Goal: Task Accomplishment & Management: Use online tool/utility

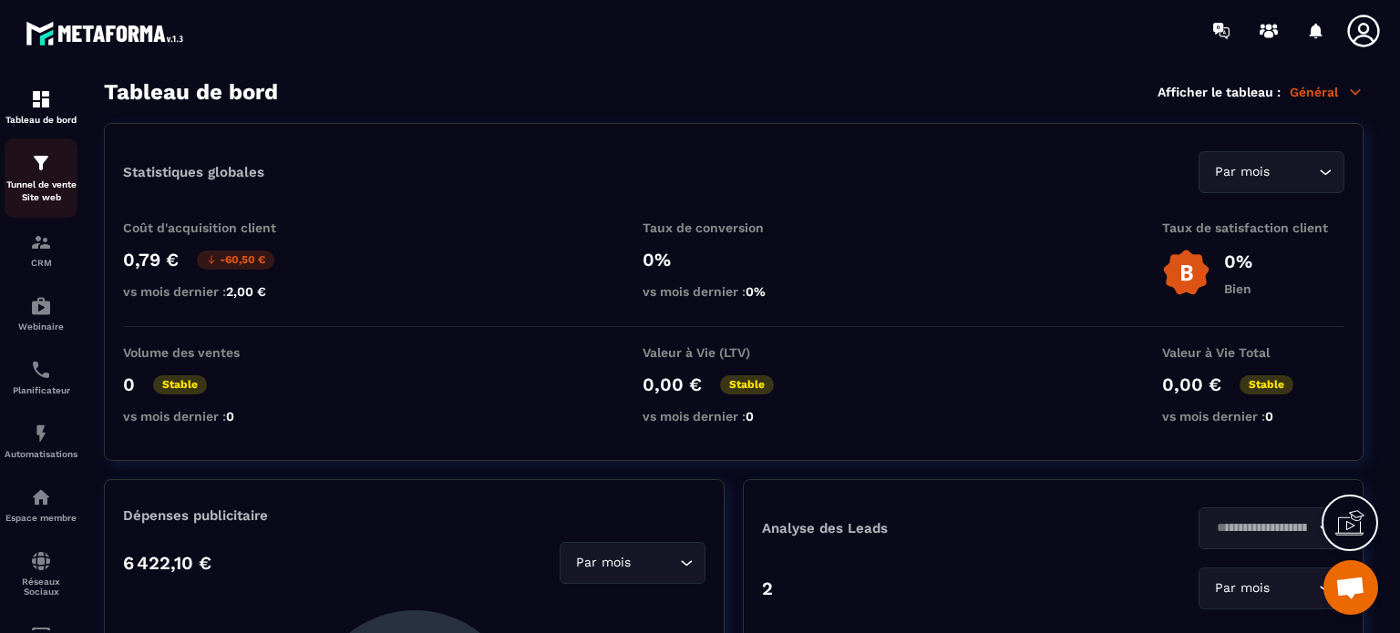
click at [40, 180] on p "Tunnel de vente Site web" at bounding box center [41, 192] width 73 height 26
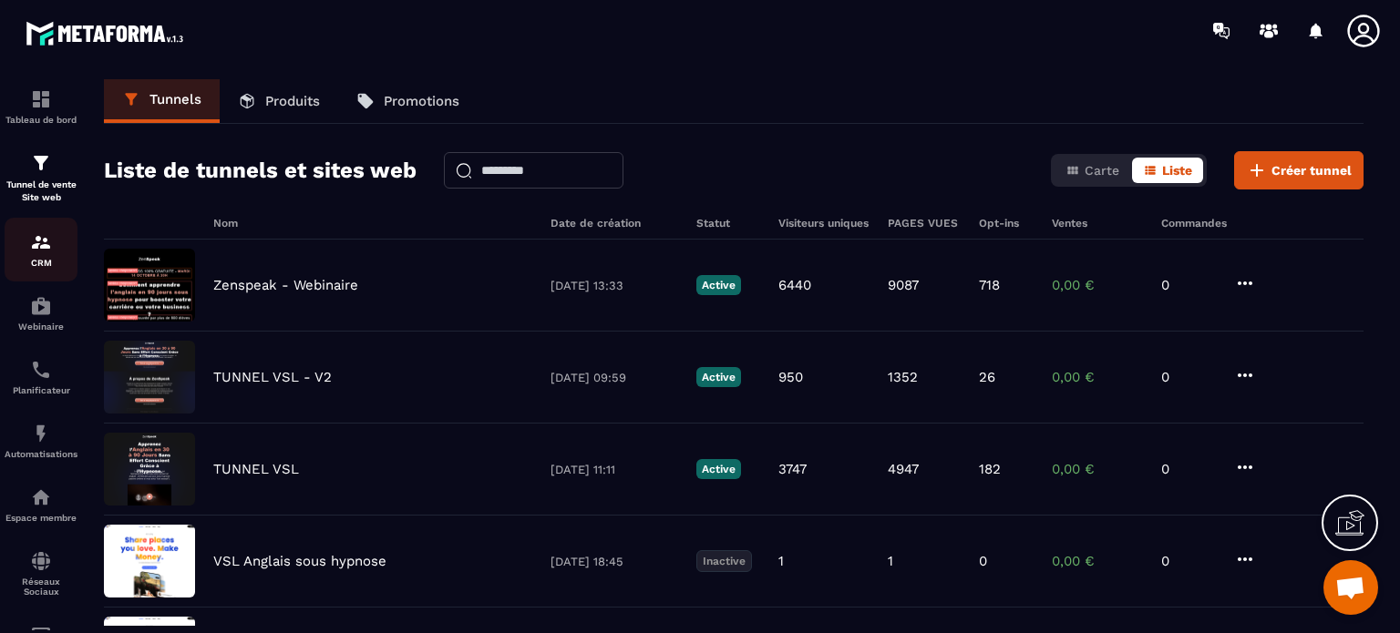
click at [45, 260] on p "CRM" at bounding box center [41, 263] width 73 height 10
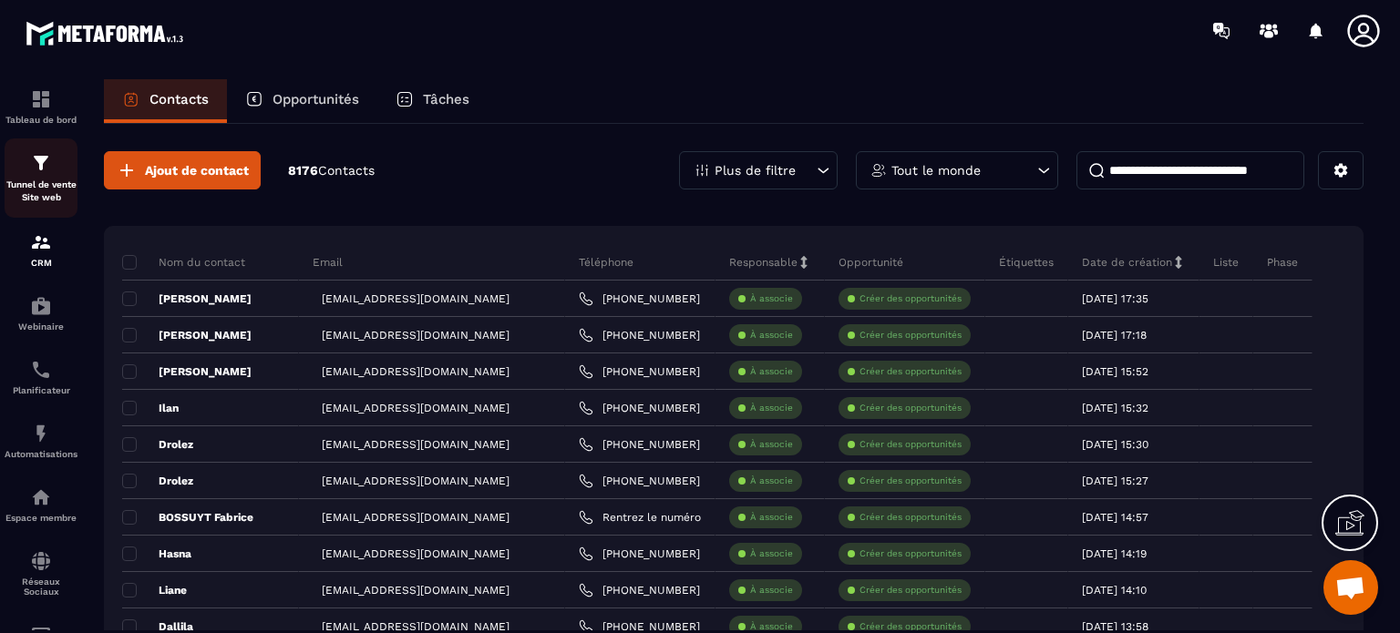
click at [38, 190] on p "Tunnel de vente Site web" at bounding box center [41, 192] width 73 height 26
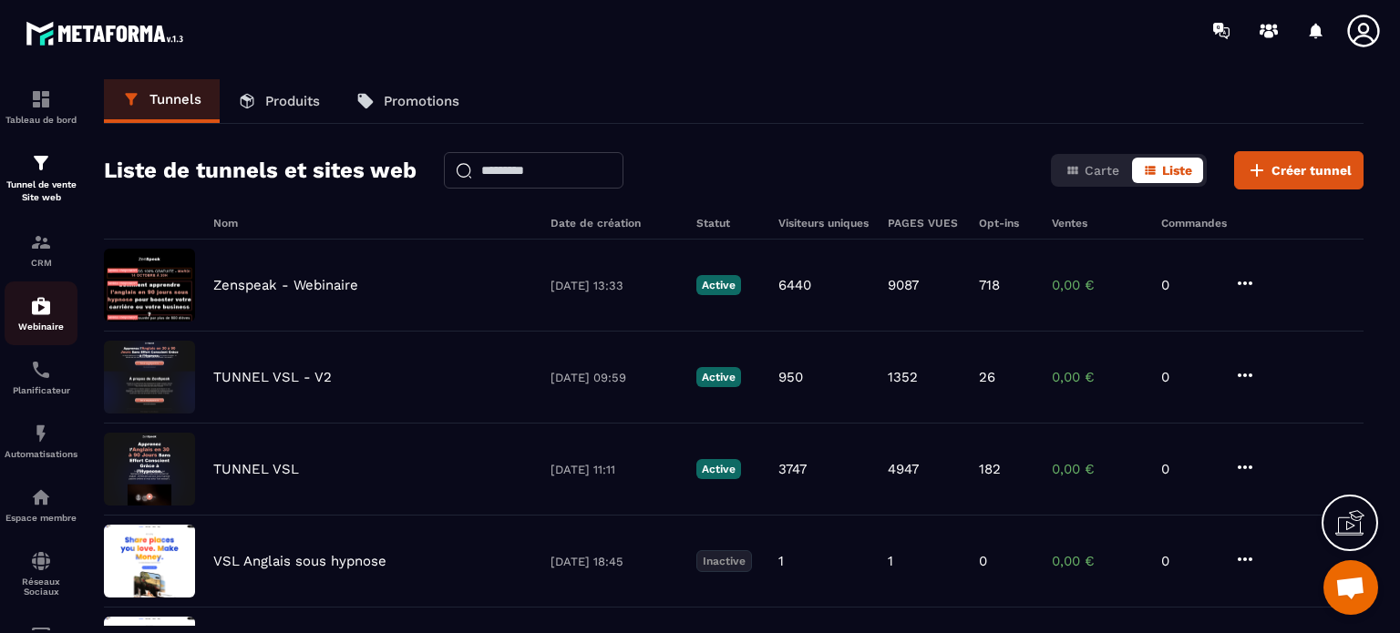
click at [33, 316] on img at bounding box center [41, 306] width 22 height 22
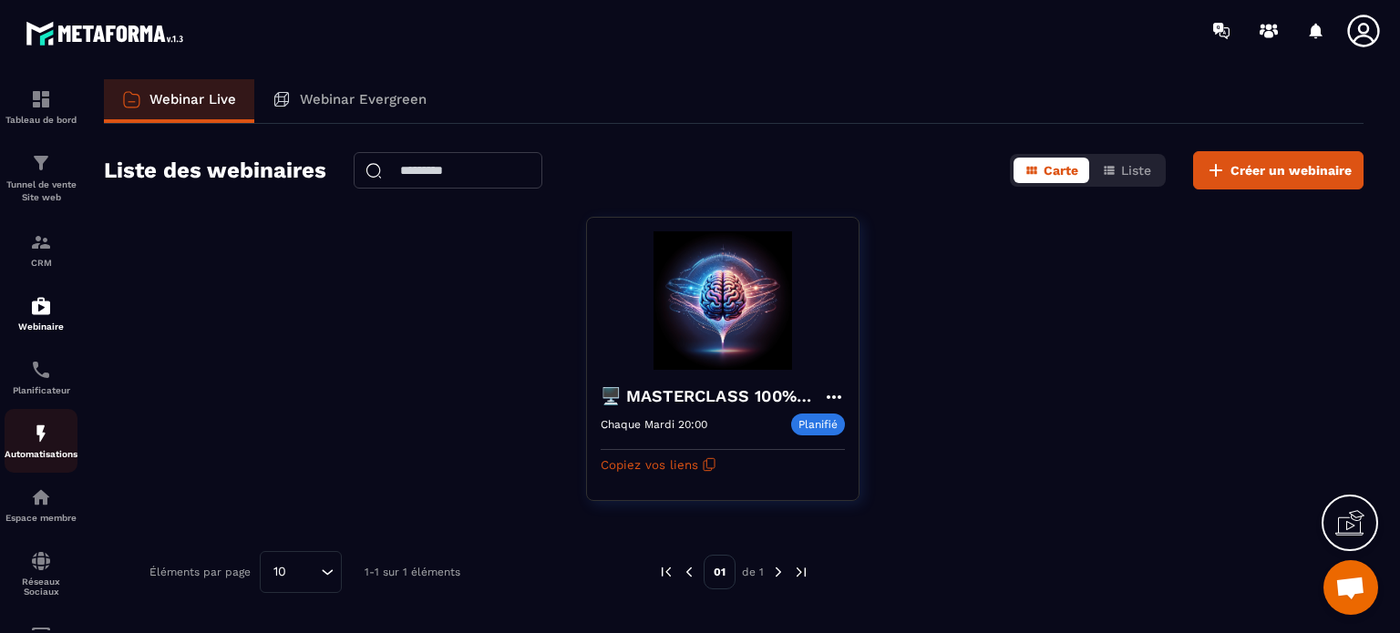
click at [33, 434] on img at bounding box center [41, 434] width 22 height 22
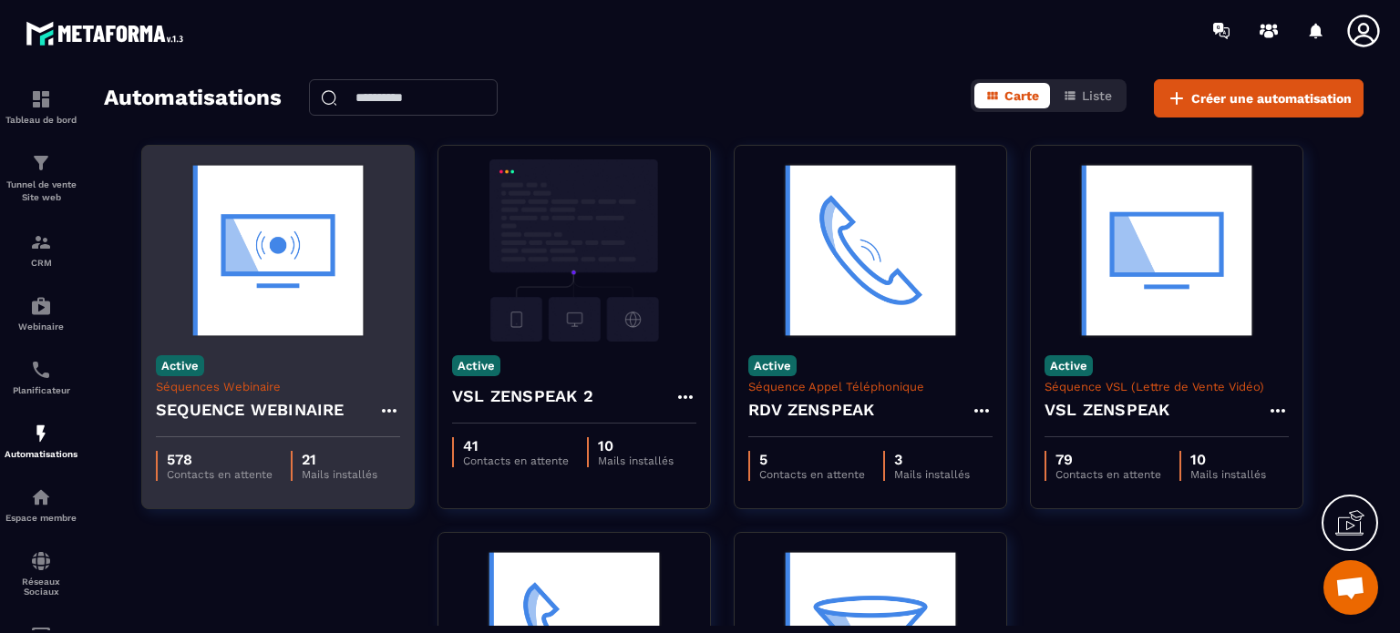
click at [286, 366] on div "Active Séquences Webinaire SEQUENCE WEBINAIRE" at bounding box center [278, 390] width 272 height 96
click at [320, 234] on img at bounding box center [278, 250] width 244 height 182
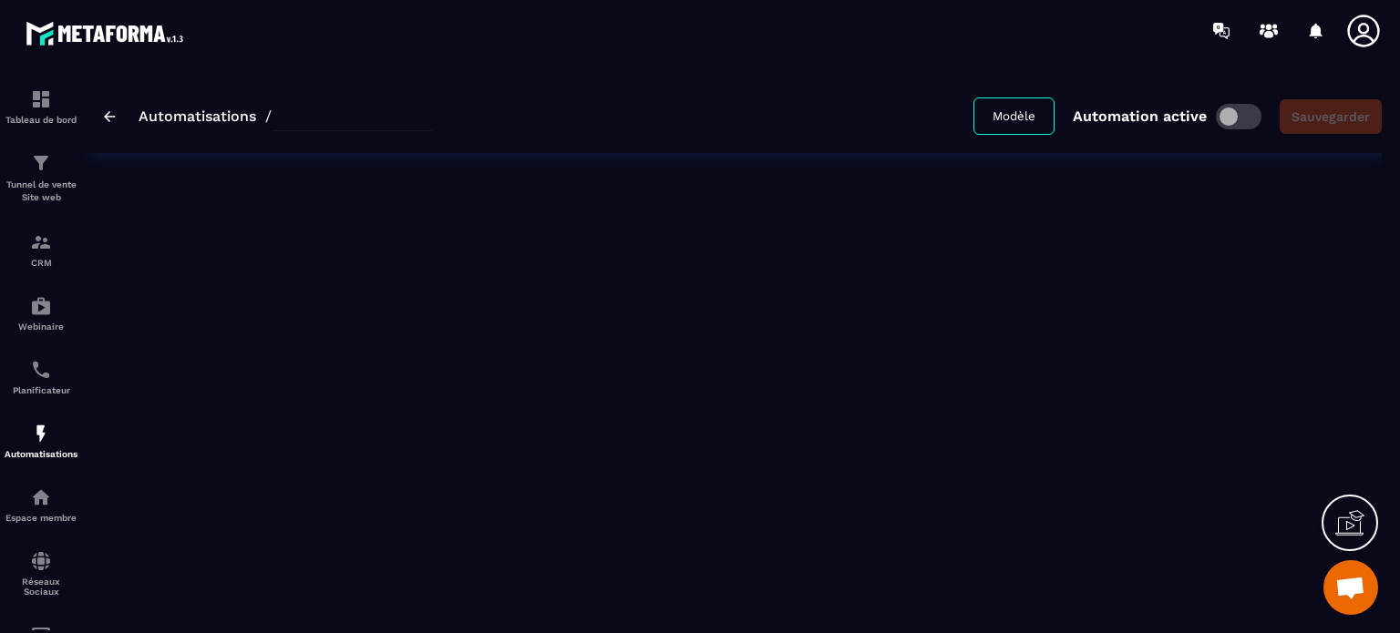
type input "**********"
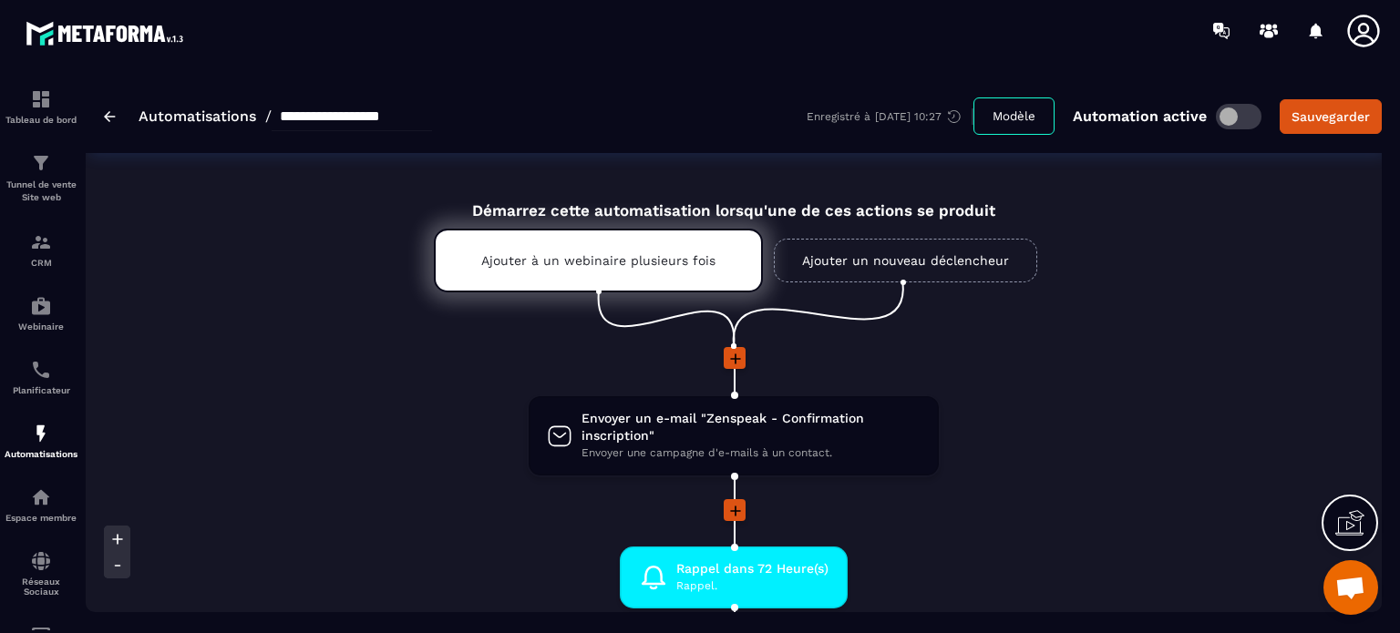
click at [1000, 426] on li "Envoyer un e-mail "Zenspeak - Confirmation inscription" Envoyer une campagne d'…" at bounding box center [734, 447] width 1296 height 105
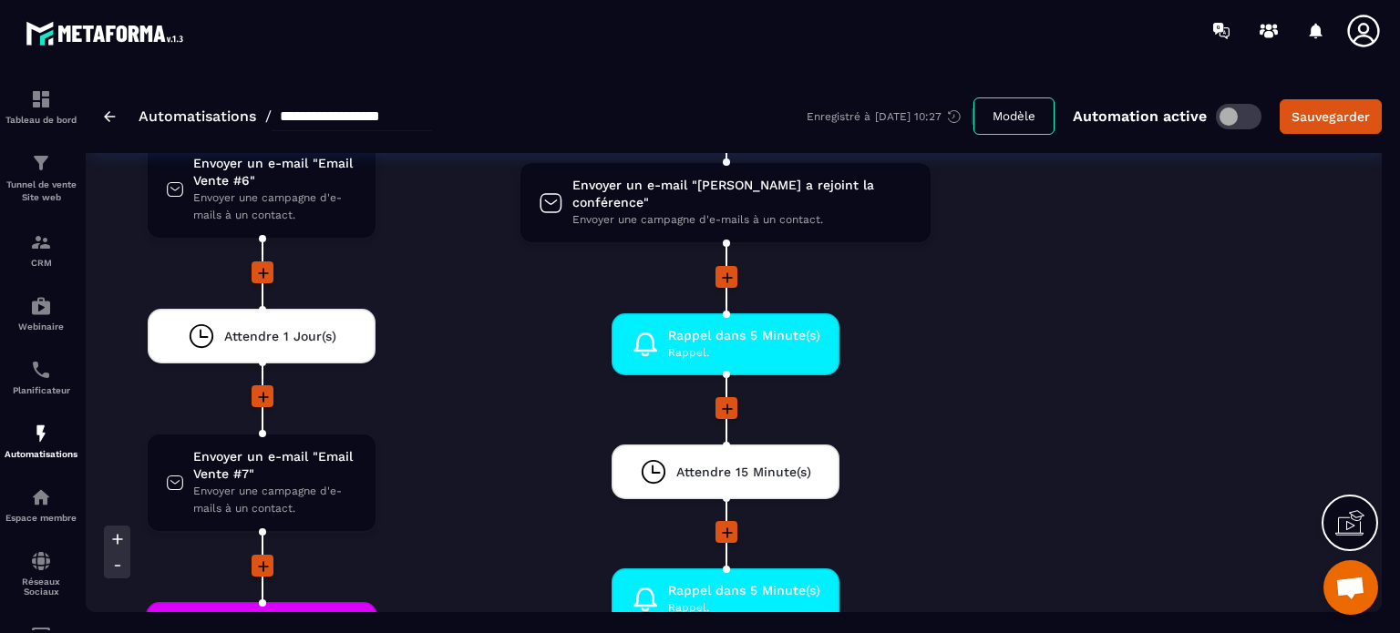
scroll to position [5358, 0]
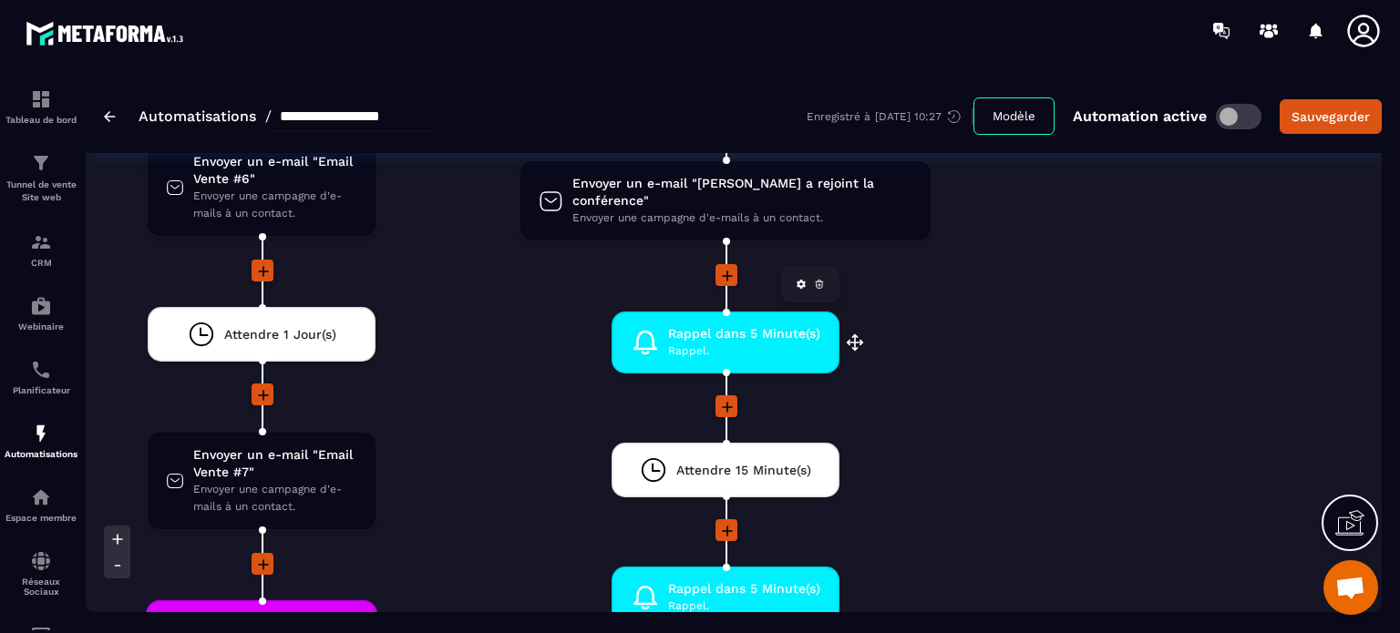
click at [819, 279] on icon at bounding box center [819, 284] width 11 height 11
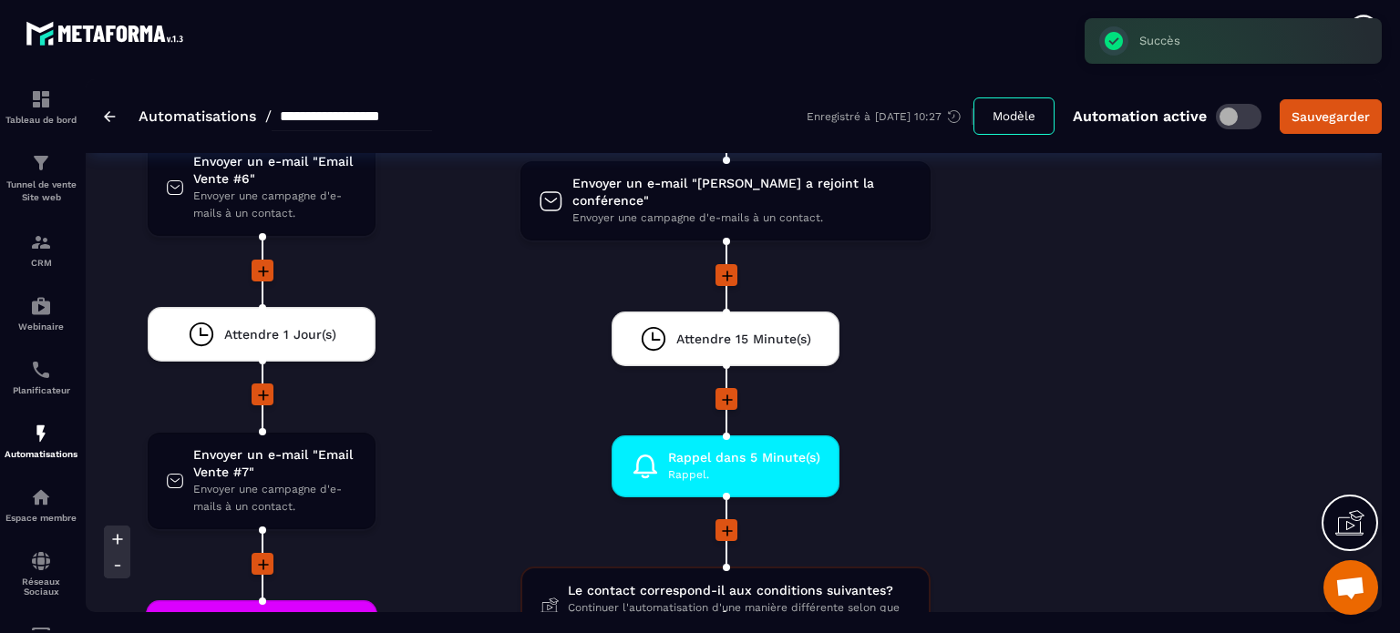
click at [728, 267] on icon at bounding box center [727, 276] width 18 height 18
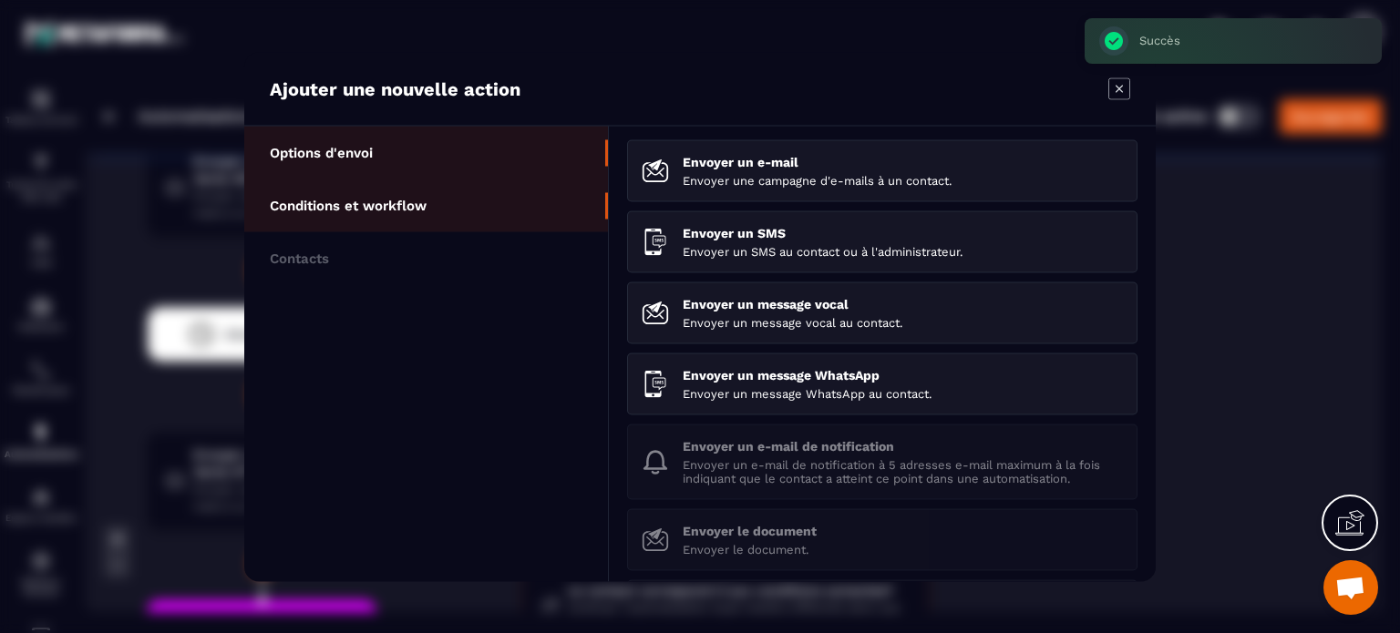
click at [401, 198] on p "Conditions et workflow" at bounding box center [348, 205] width 157 height 16
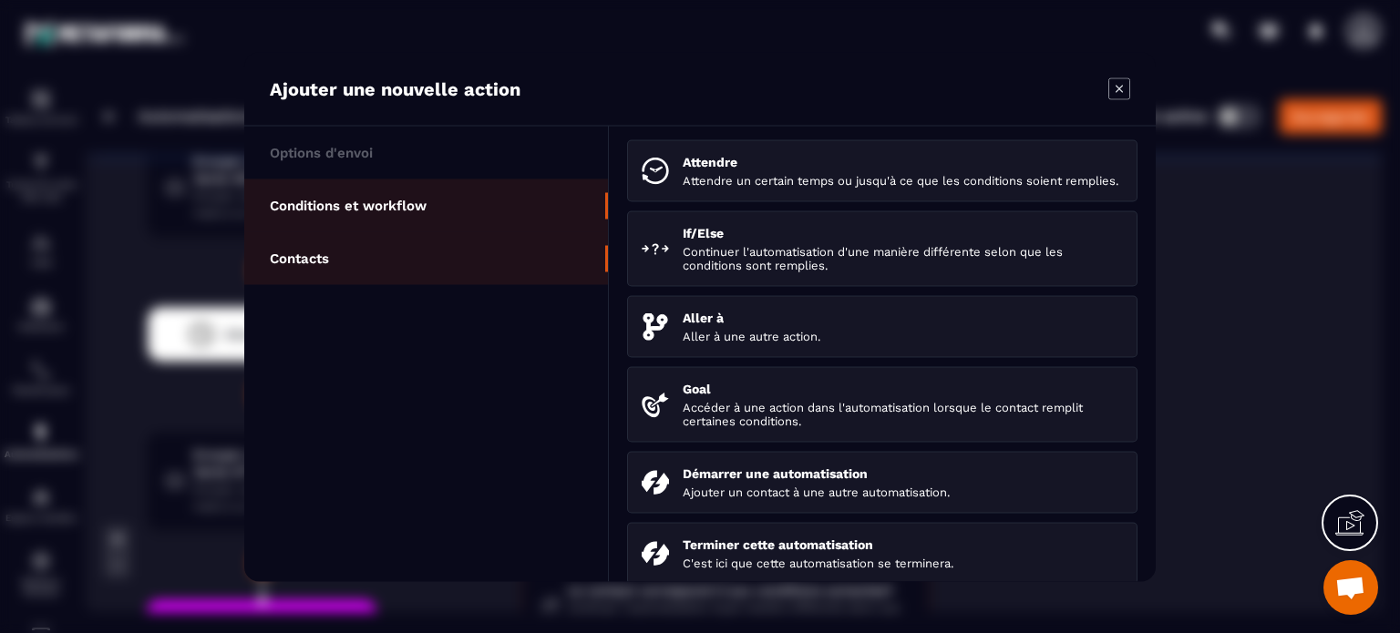
click at [463, 263] on li "Contacts" at bounding box center [426, 257] width 364 height 53
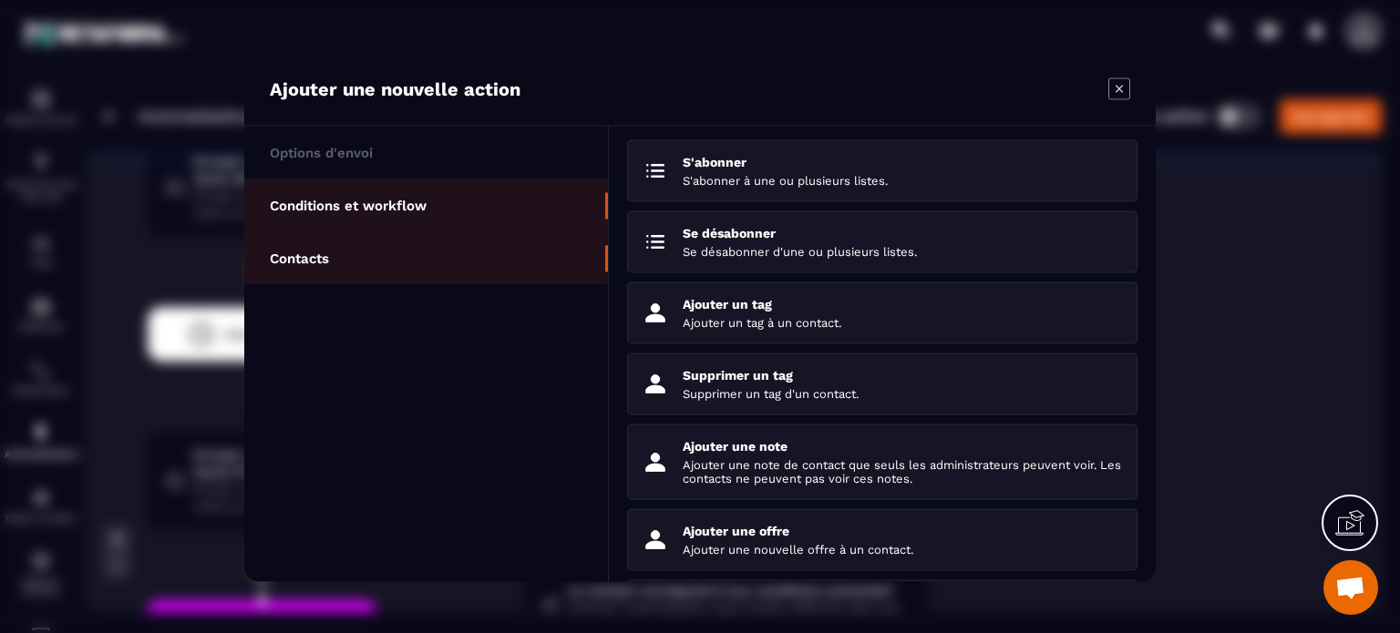
click at [390, 212] on p "Conditions et workflow" at bounding box center [348, 205] width 157 height 16
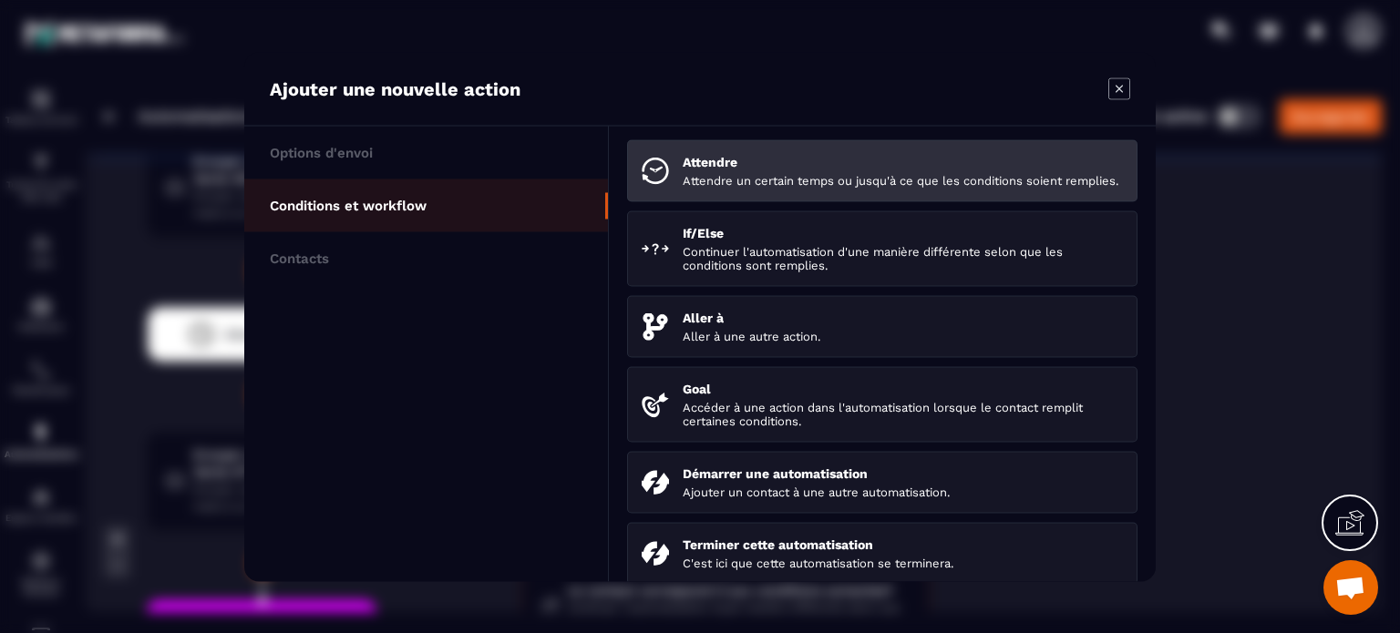
click at [722, 187] on p "Attendre un certain temps ou jusqu'à ce que les conditions soient remplies." at bounding box center [902, 180] width 440 height 14
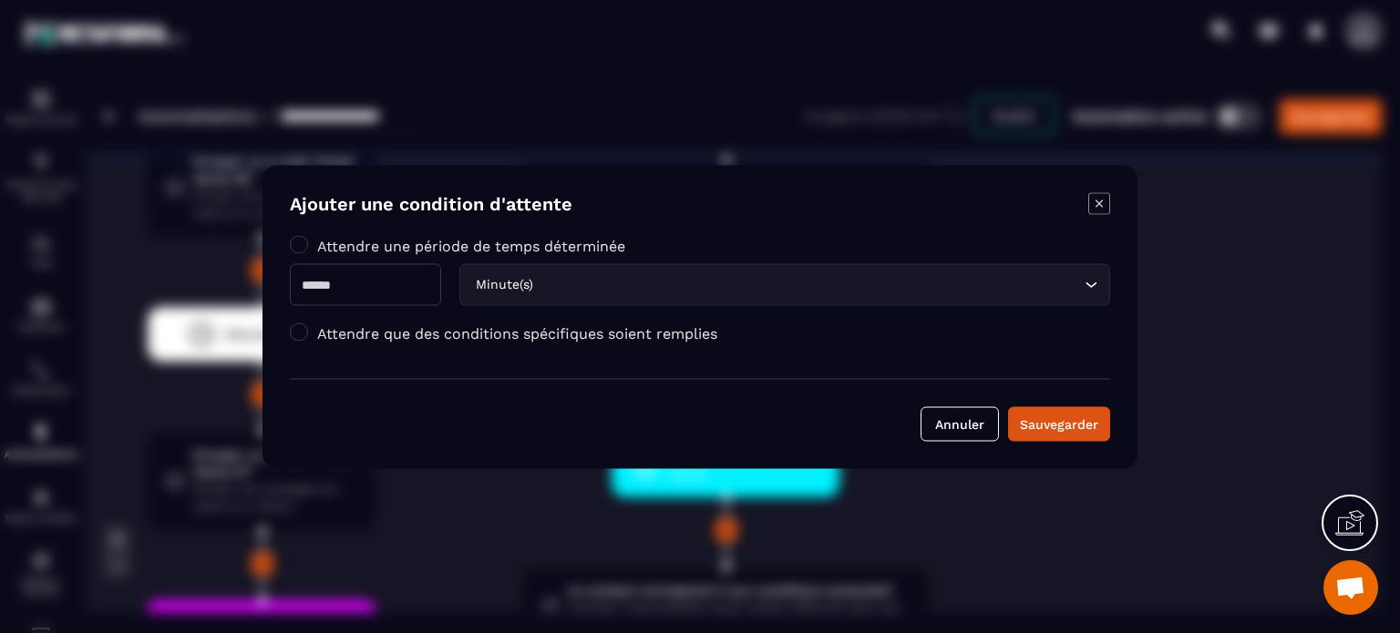
click at [362, 344] on div "Attendre que des conditions spécifiques soient remplies" at bounding box center [700, 336] width 820 height 27
click at [387, 330] on label "Attendre que des conditions spécifiques soient remplies" at bounding box center [517, 332] width 400 height 17
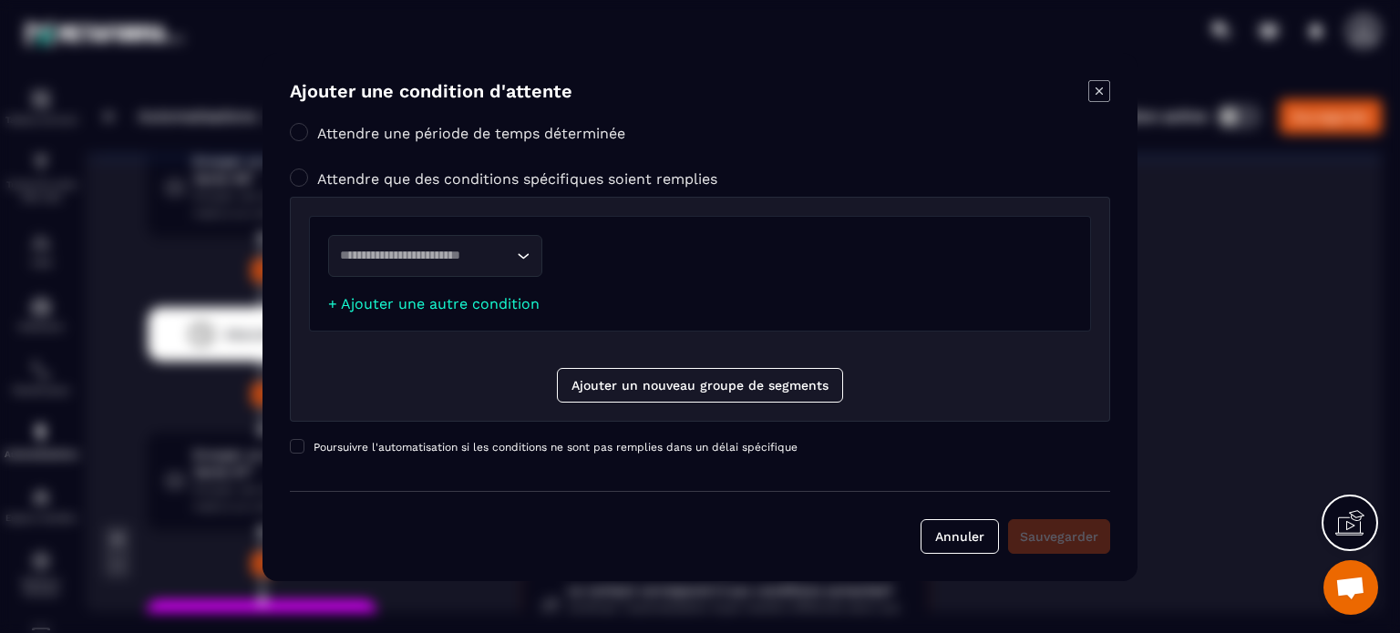
click at [437, 247] on input "Search for option" at bounding box center [426, 256] width 172 height 20
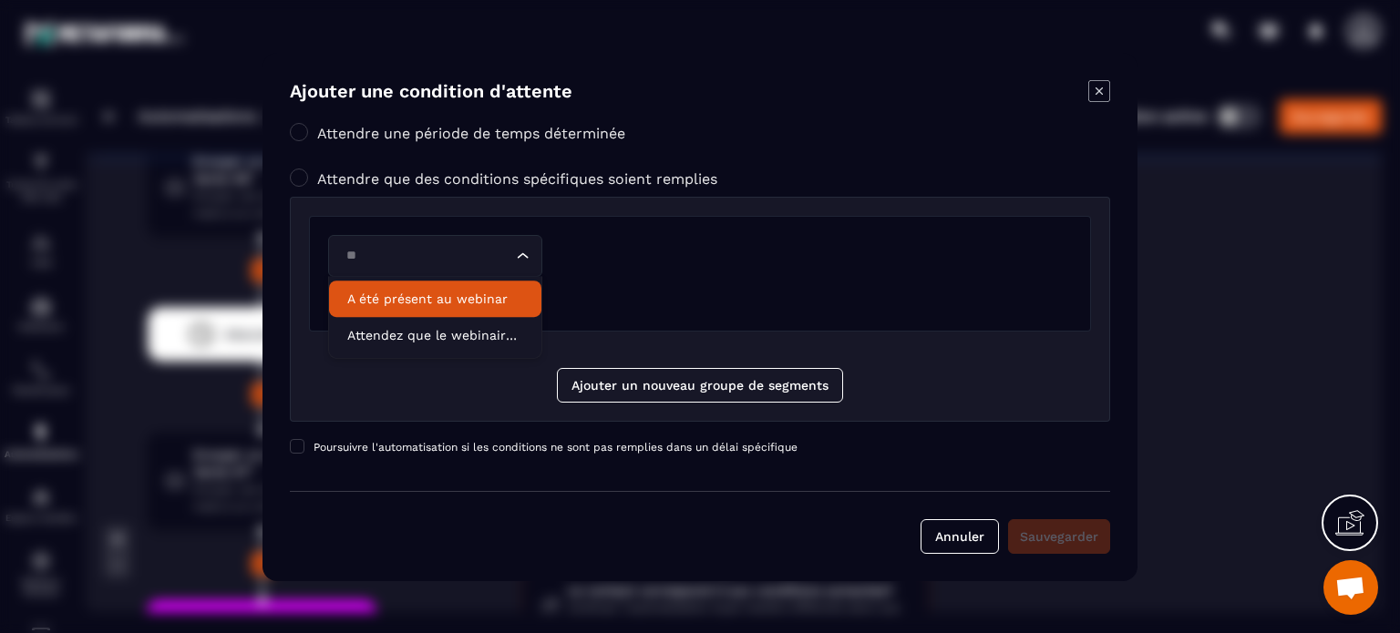
type input "*"
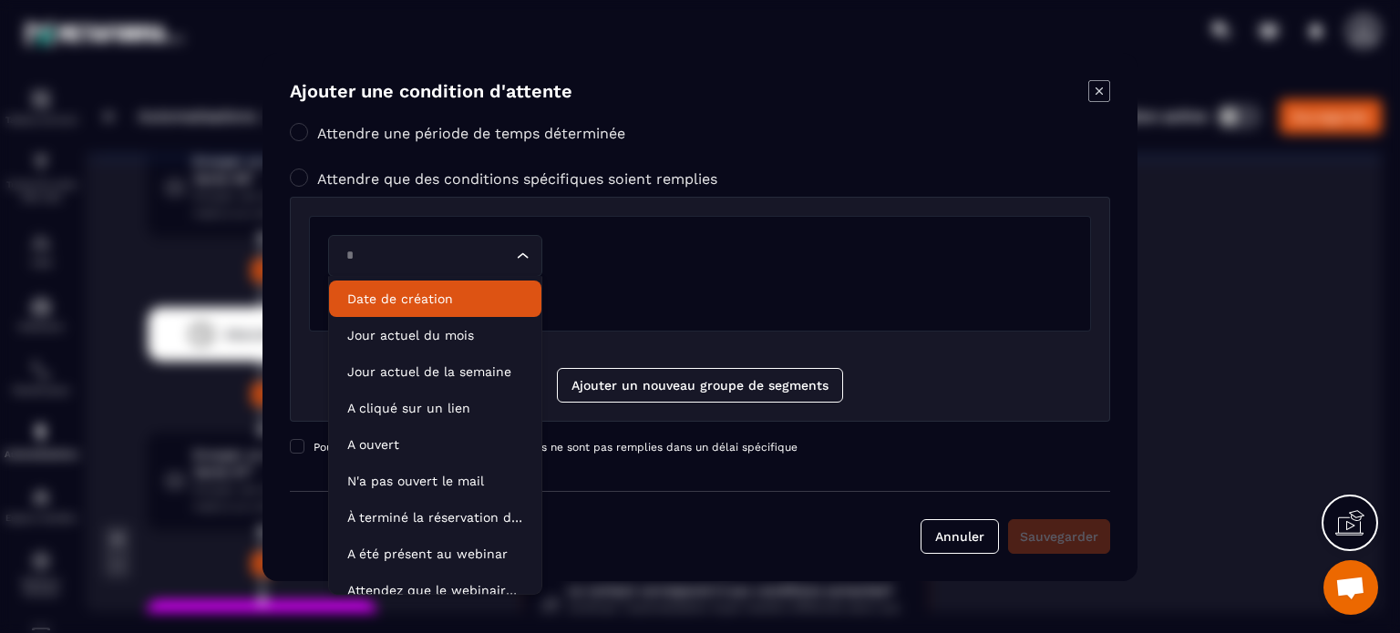
type input "*"
click at [1096, 84] on icon "Modal window" at bounding box center [1099, 91] width 22 height 22
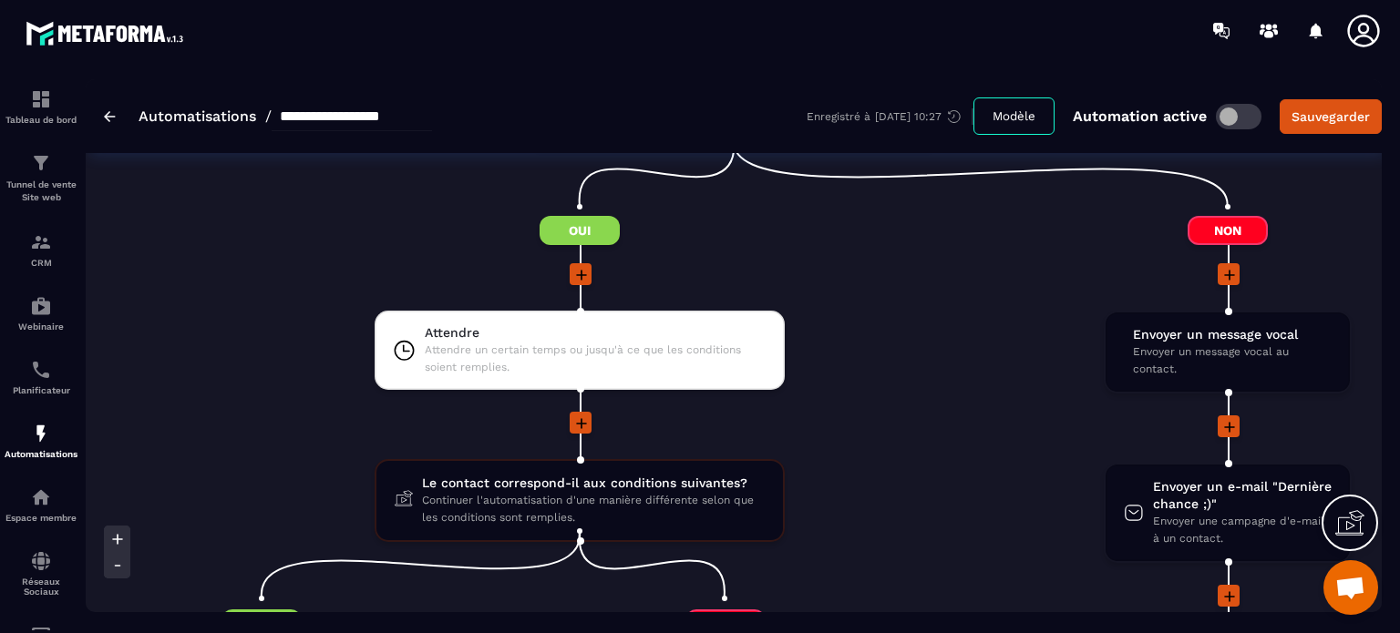
scroll to position [3025, 0]
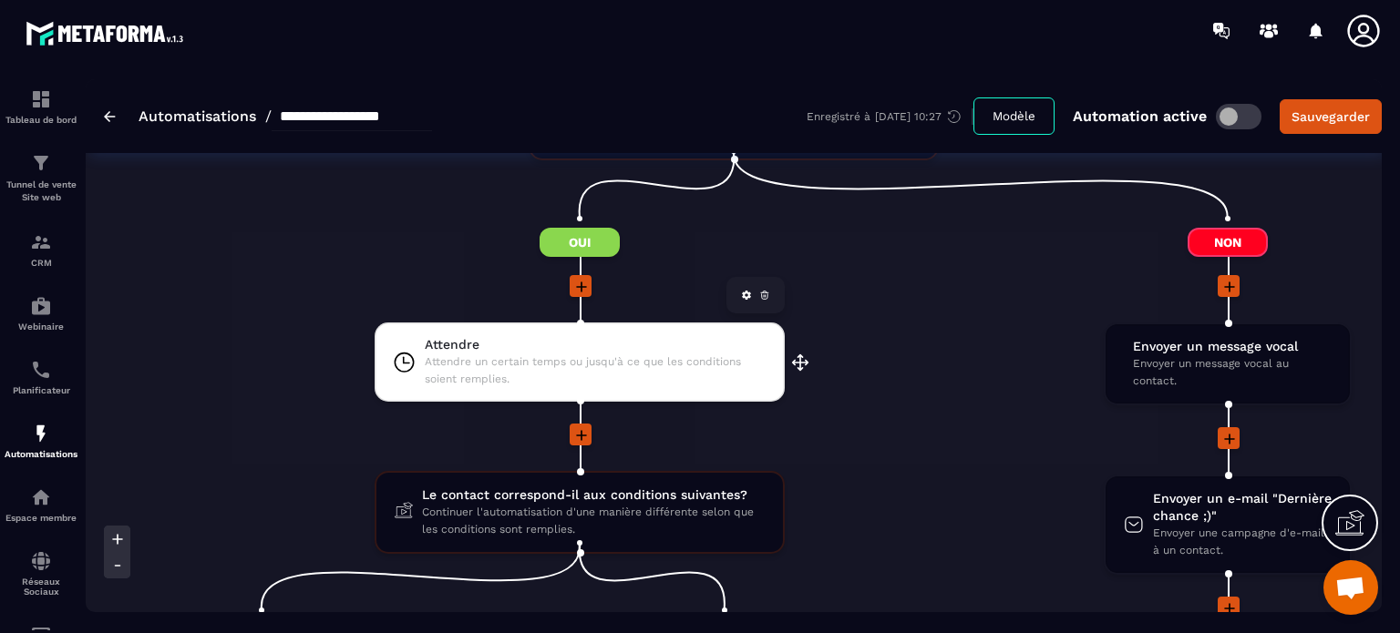
click at [582, 356] on span "Attendre un certain temps ou jusqu'à ce que les conditions soient remplies." at bounding box center [596, 371] width 342 height 35
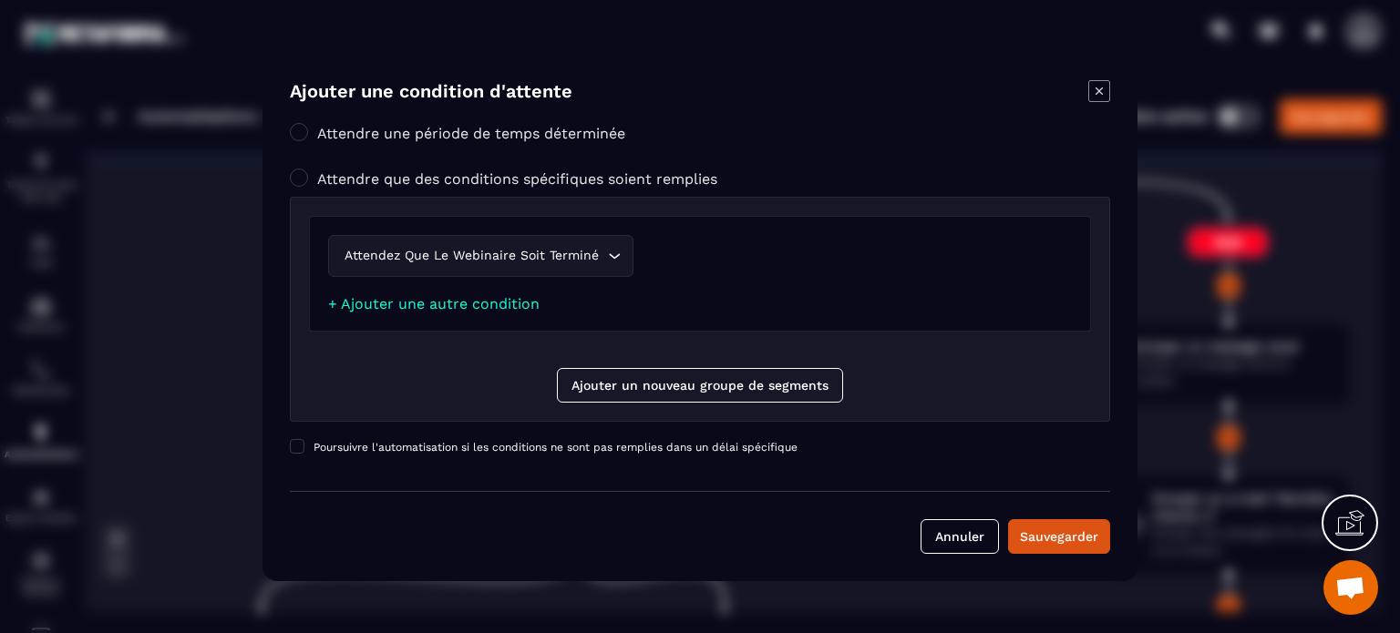
click at [1097, 87] on icon "Modal window" at bounding box center [1099, 91] width 22 height 22
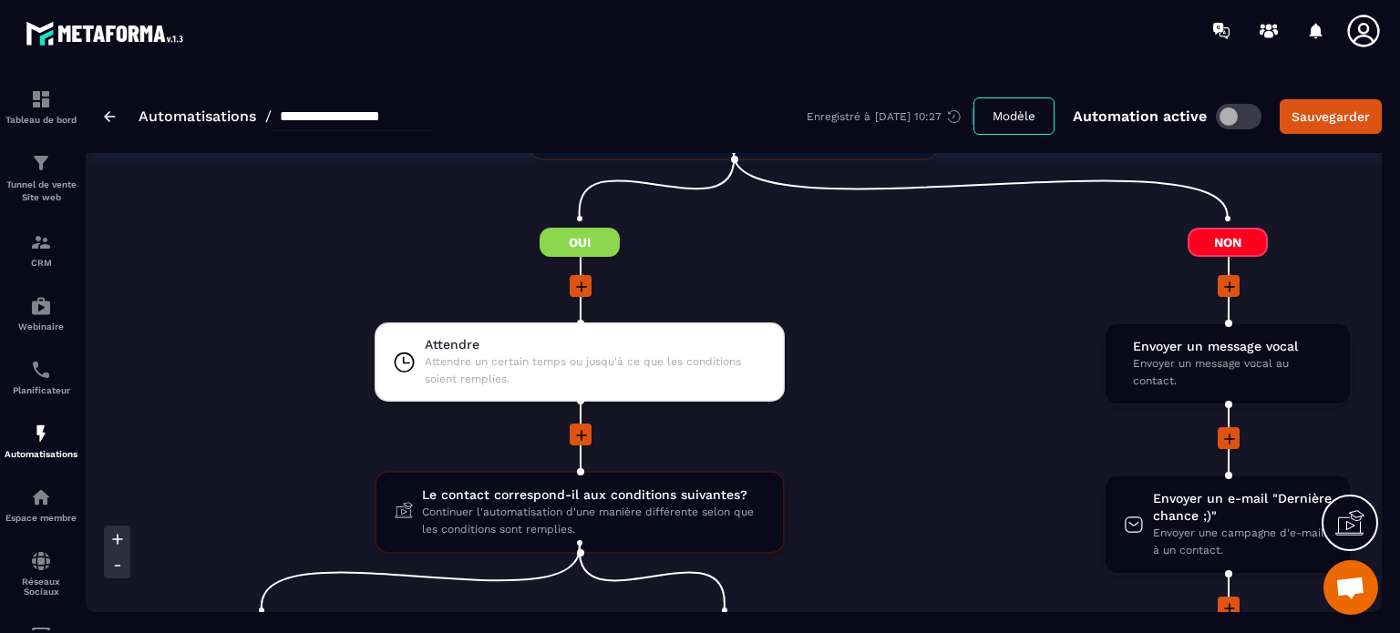
click at [976, 404] on li "Attendre Attendre un certain temps ou jusqu'à ce que les conditions soient remp…" at bounding box center [580, 373] width 928 height 101
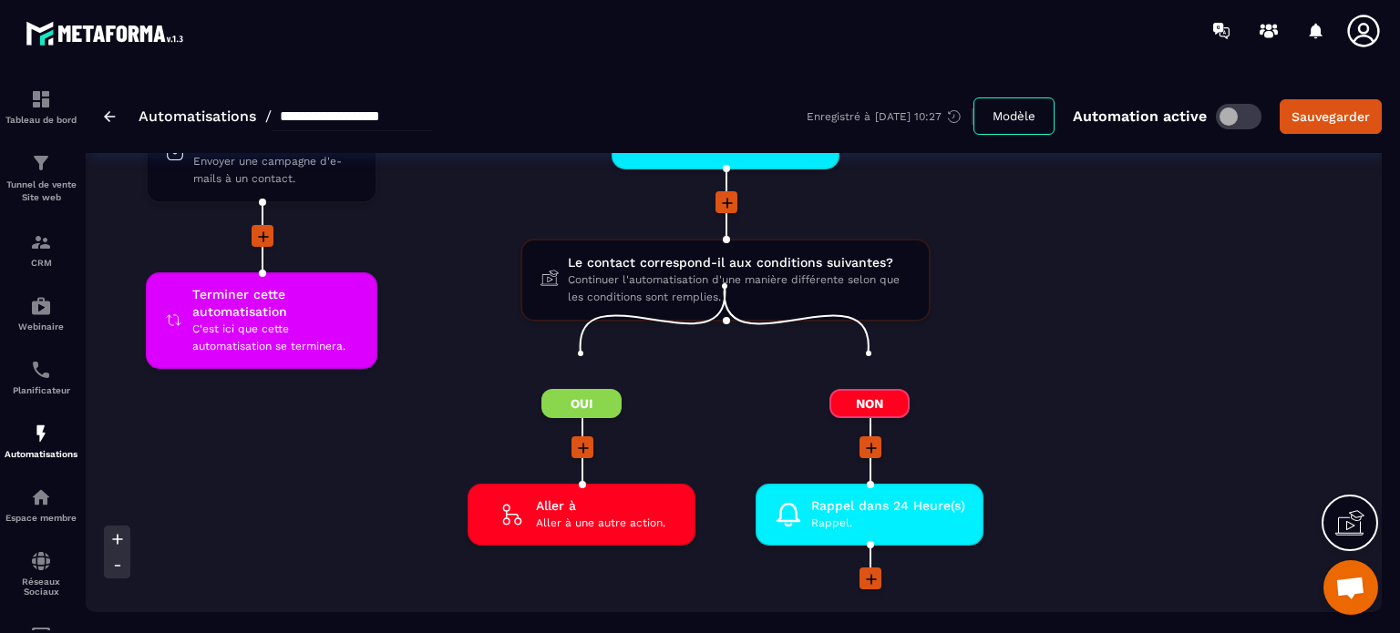
click at [976, 438] on div at bounding box center [954, 456] width 58 height 36
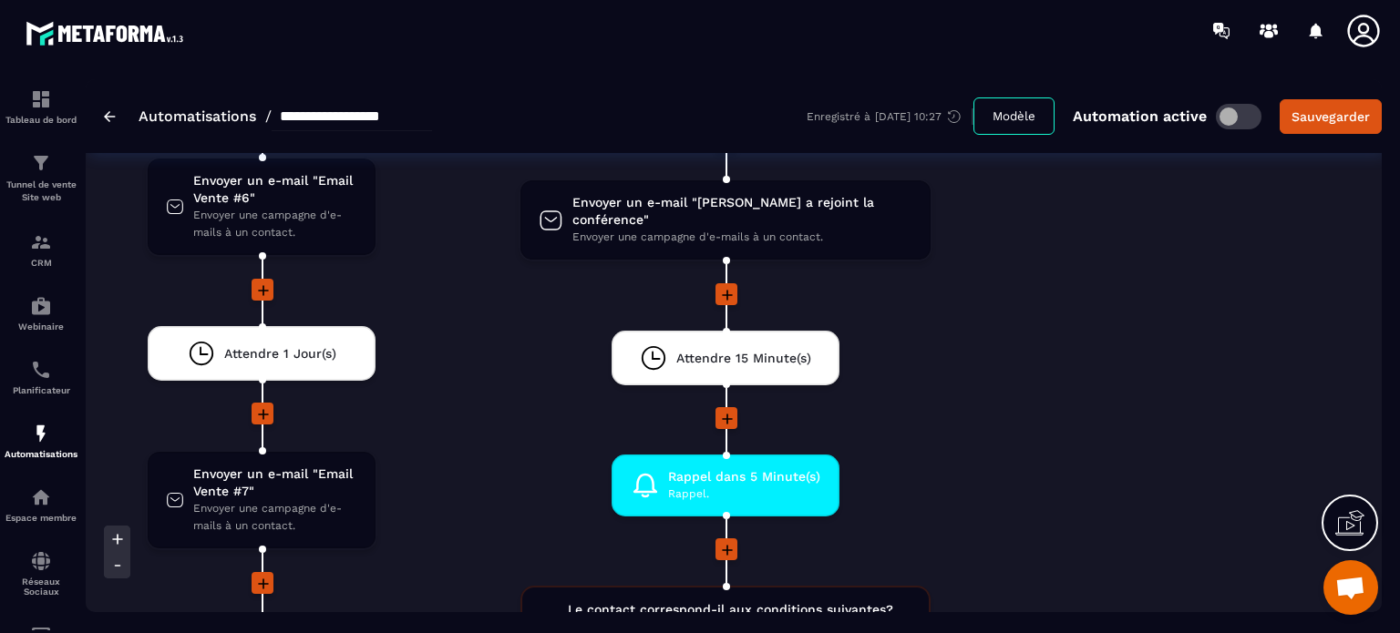
scroll to position [5321, 0]
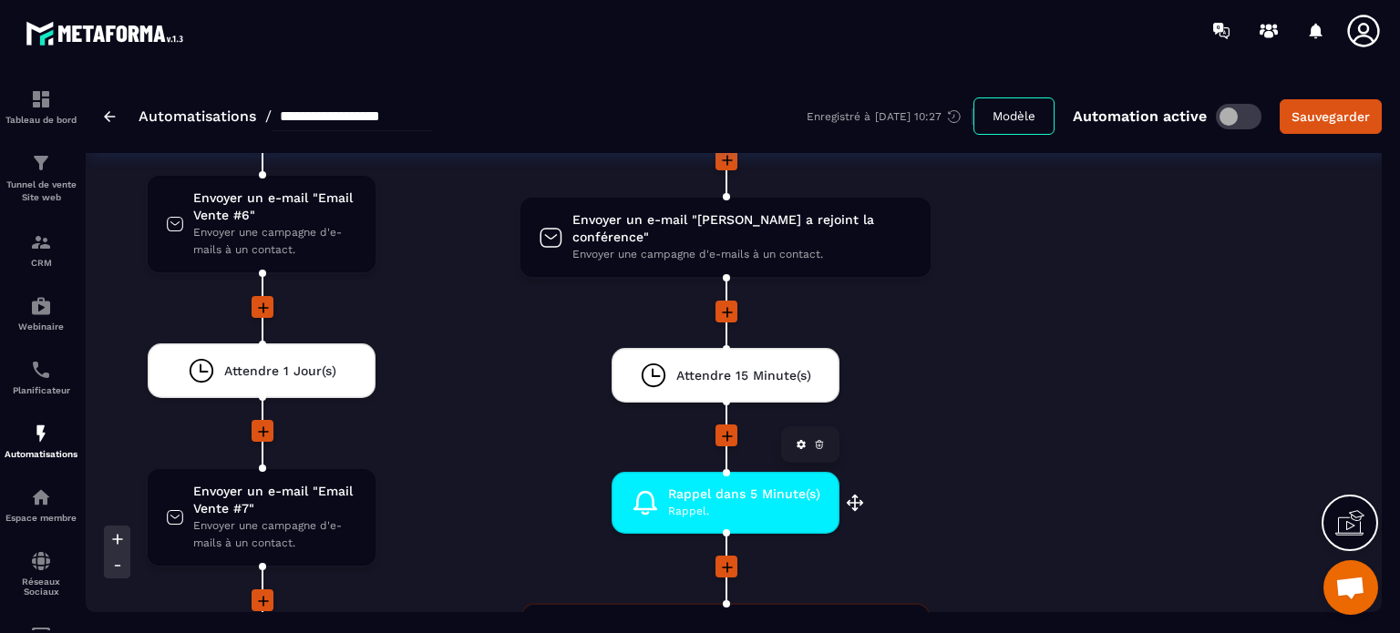
click at [818, 439] on icon at bounding box center [819, 444] width 11 height 11
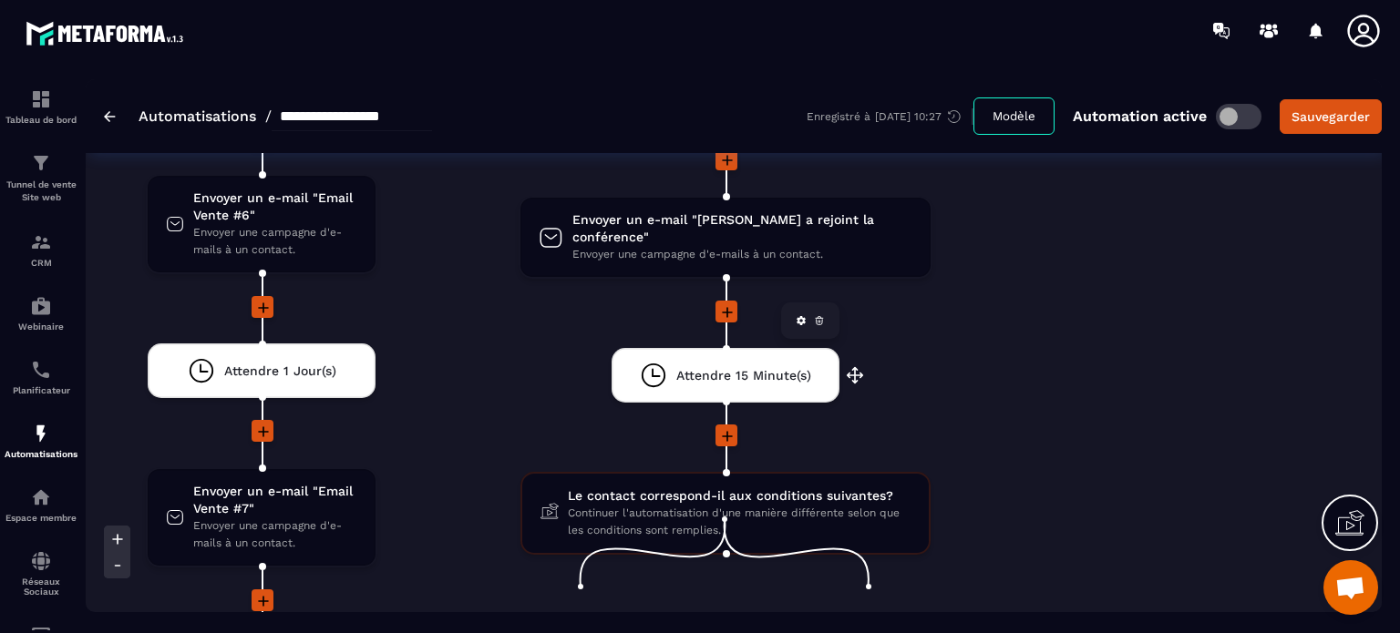
click at [699, 367] on span "Attendre 15 Minute(s)" at bounding box center [743, 375] width 135 height 17
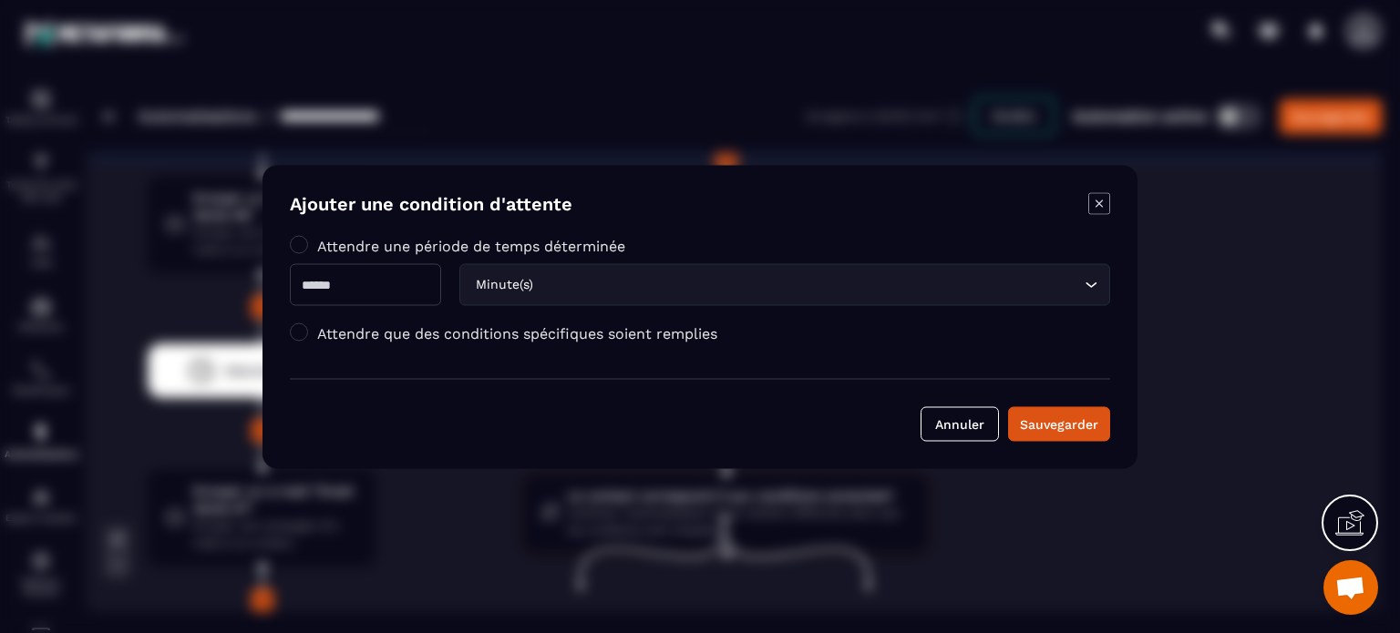
click at [368, 333] on label "Attendre que des conditions spécifiques soient remplies" at bounding box center [517, 332] width 400 height 17
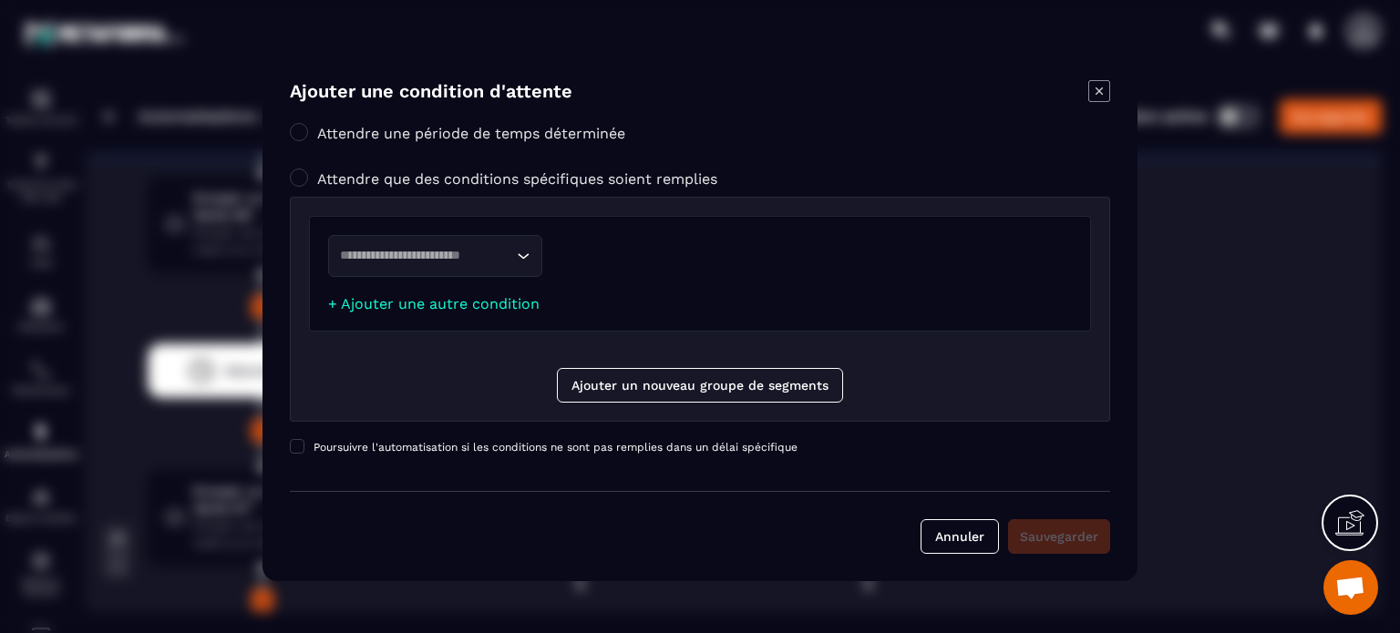
click at [426, 247] on input "Search for option" at bounding box center [426, 256] width 172 height 20
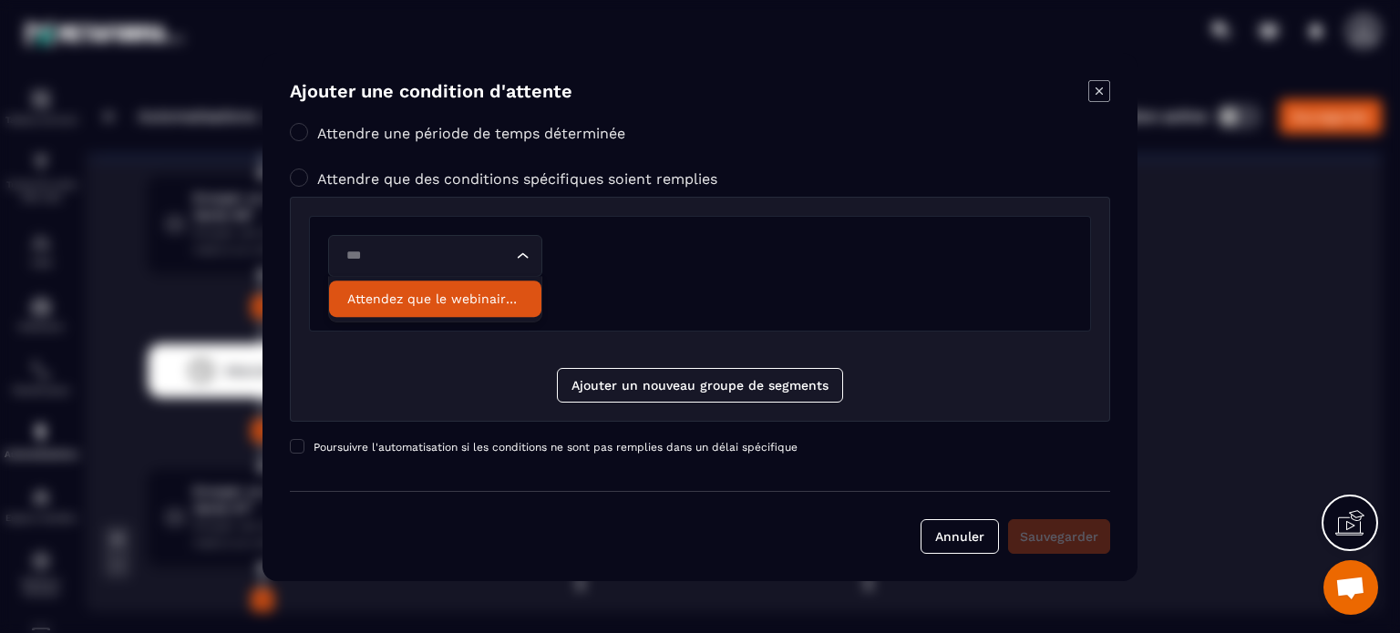
click at [415, 294] on p "Attendez que le webinaire soit terminé" at bounding box center [435, 299] width 176 height 18
type input "***"
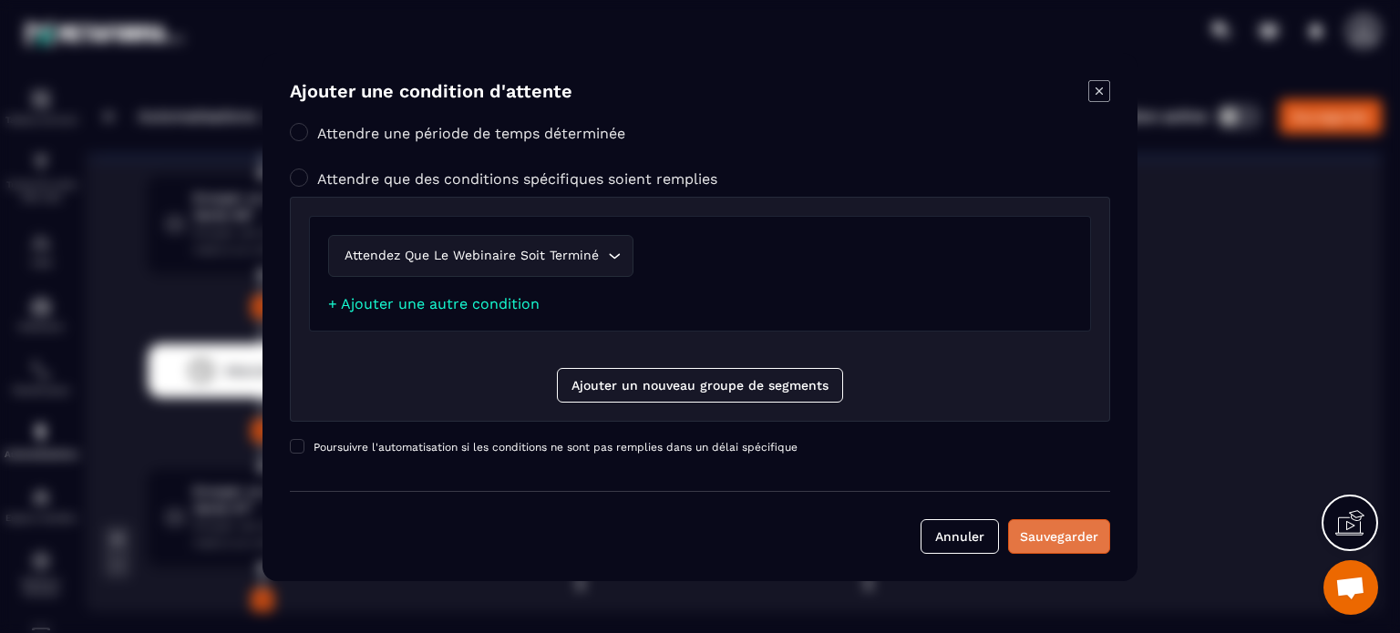
click at [1041, 528] on div "Sauvegarder" at bounding box center [1059, 537] width 78 height 18
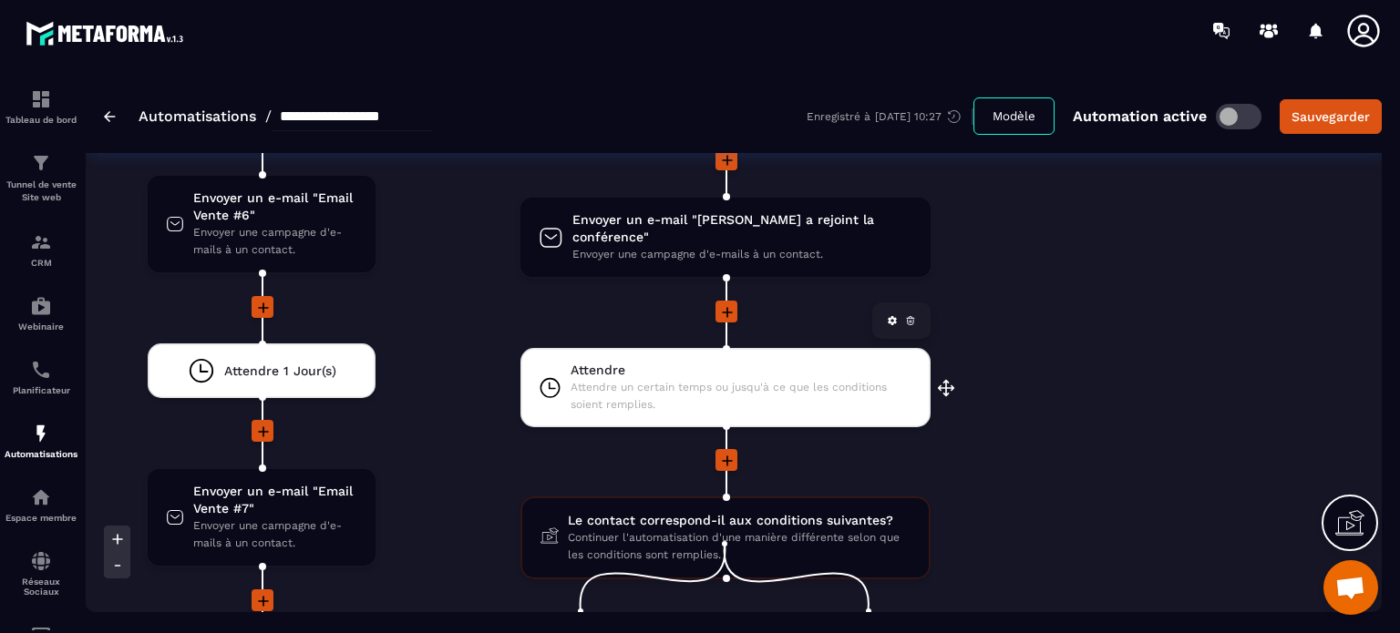
click at [657, 379] on span "Attendre un certain temps ou jusqu'à ce que les conditions soient remplies." at bounding box center [741, 396] width 342 height 35
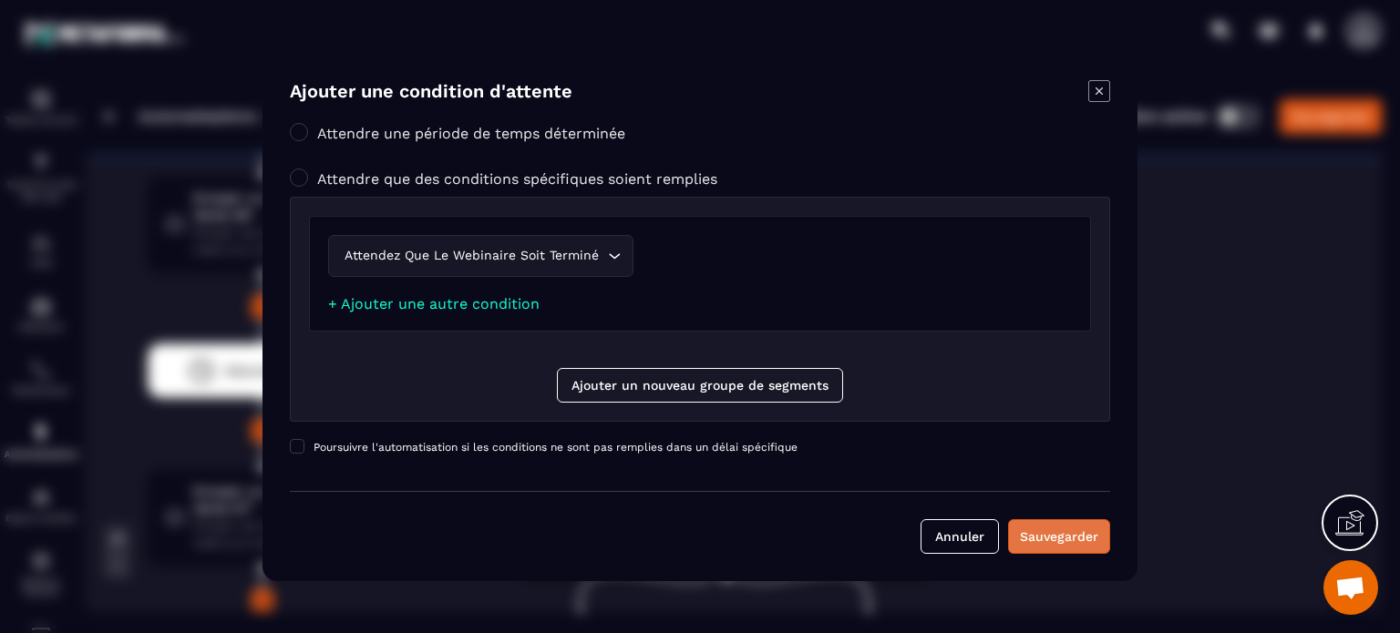
click at [1082, 540] on div "Sauvegarder" at bounding box center [1059, 537] width 78 height 18
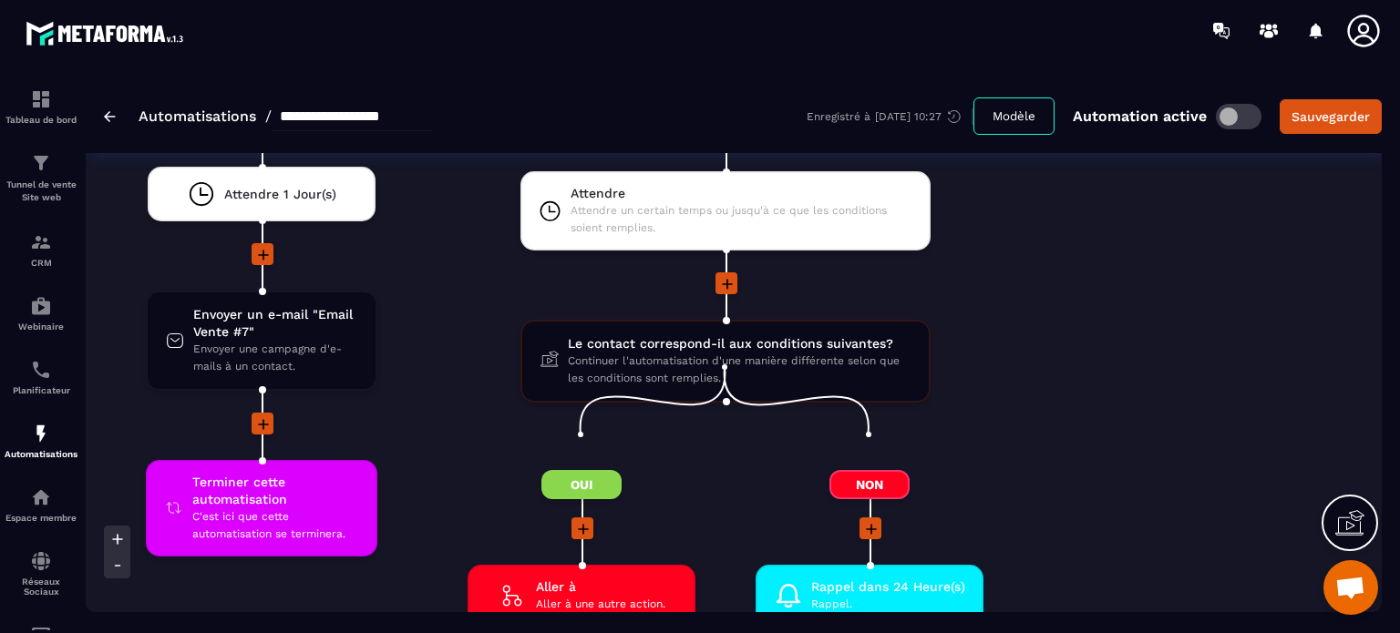
scroll to position [5431, 0]
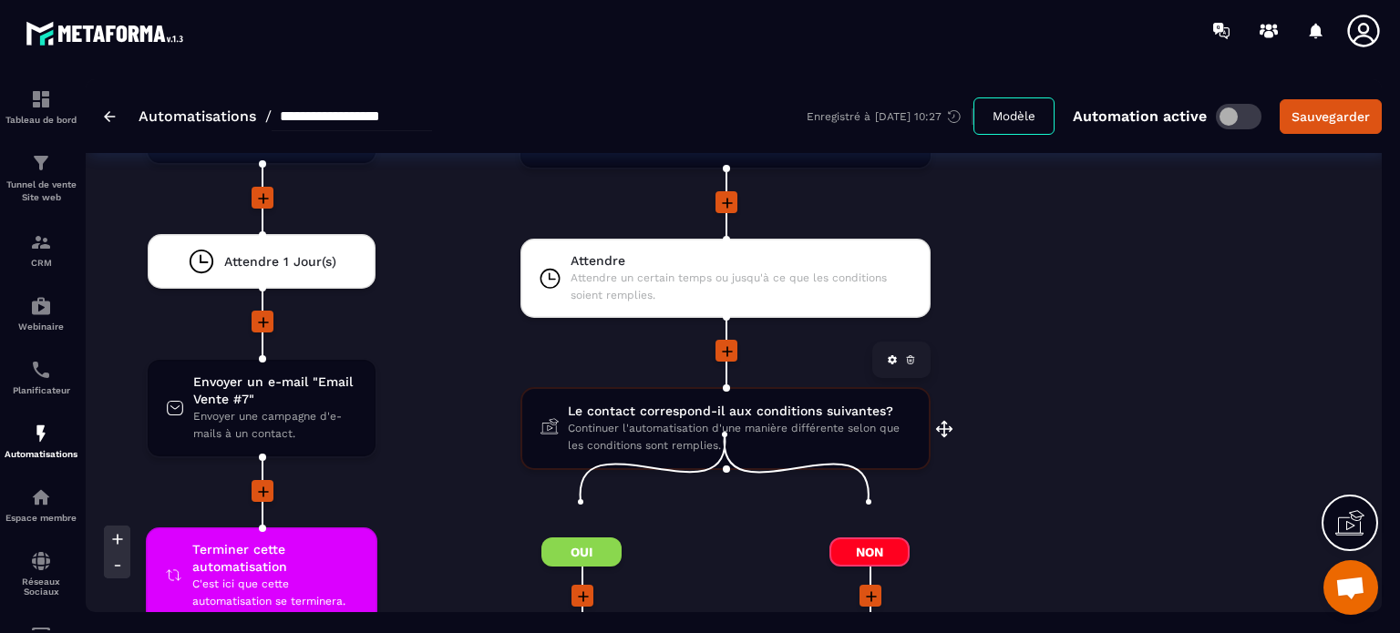
click at [728, 420] on span "Continuer l'automatisation d'une manière différente selon que les conditions so…" at bounding box center [739, 437] width 343 height 35
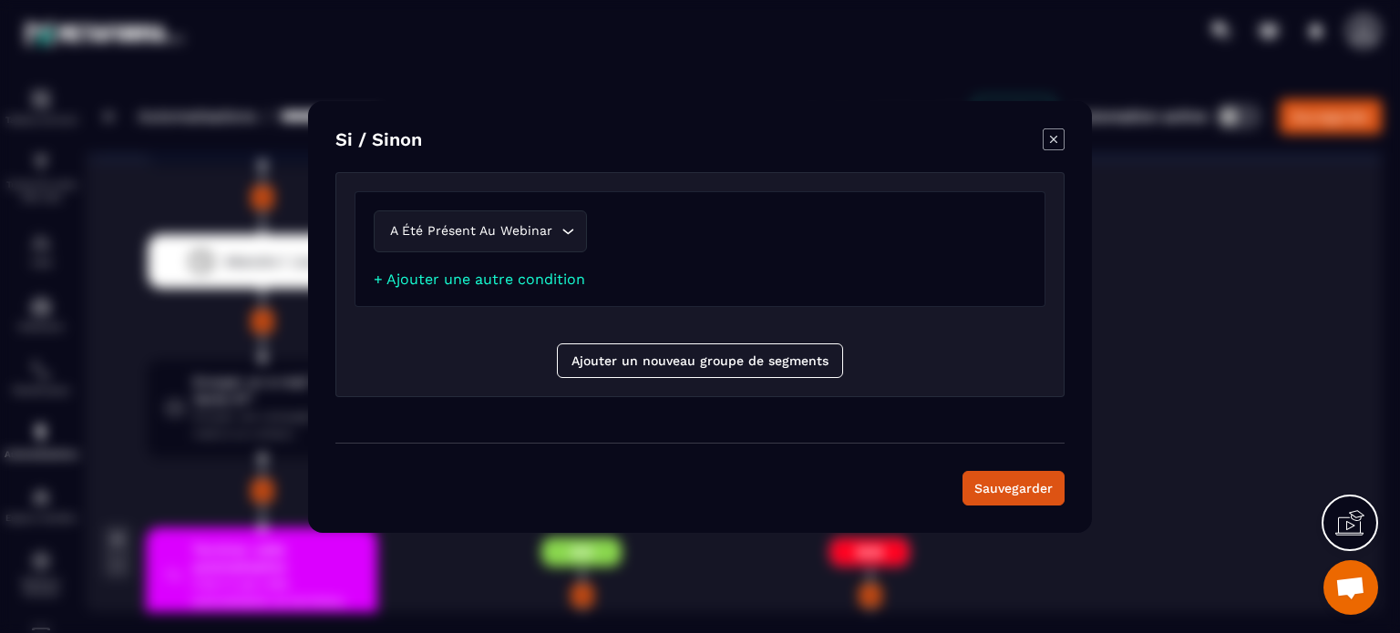
click at [1051, 140] on icon "Modal window" at bounding box center [1053, 139] width 22 height 22
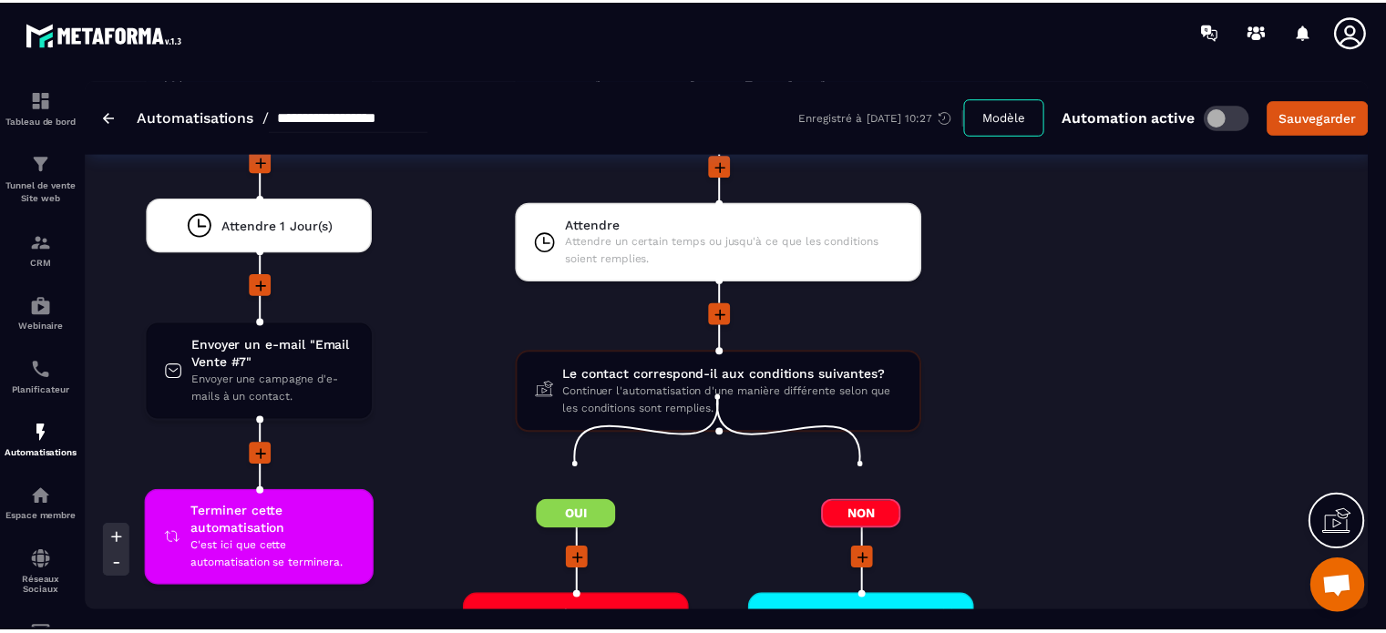
scroll to position [5613, 0]
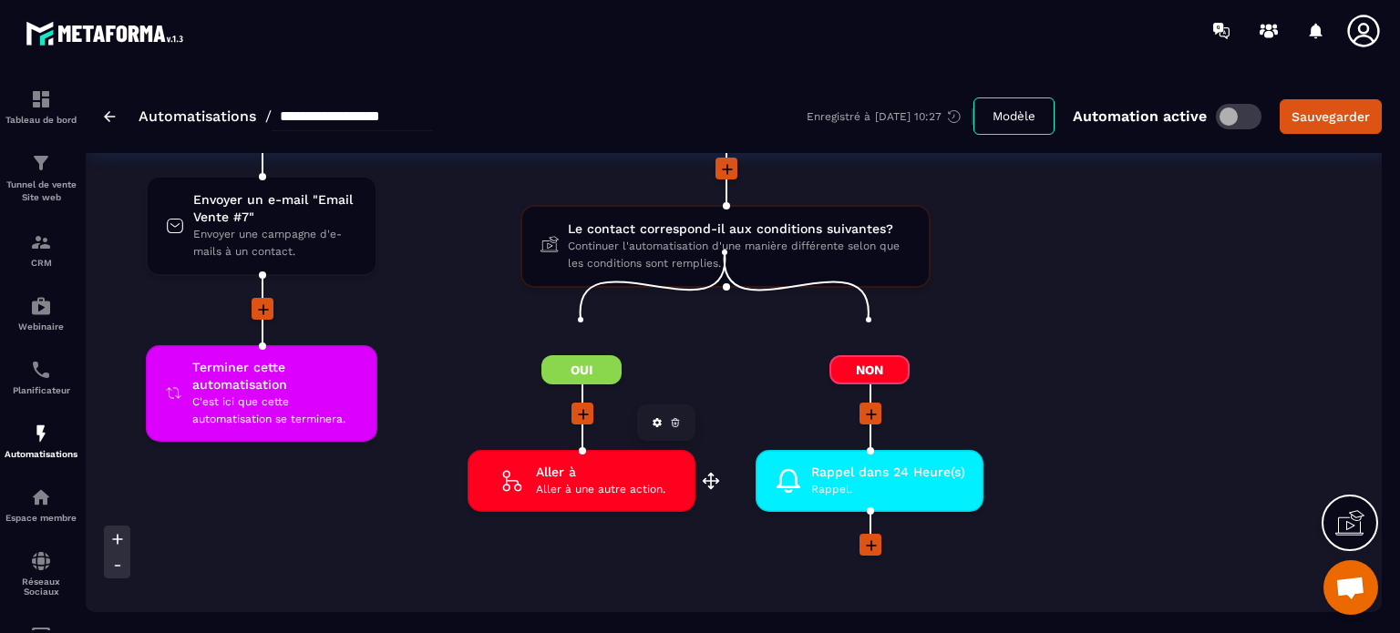
click at [631, 464] on span "Aller à" at bounding box center [600, 472] width 129 height 17
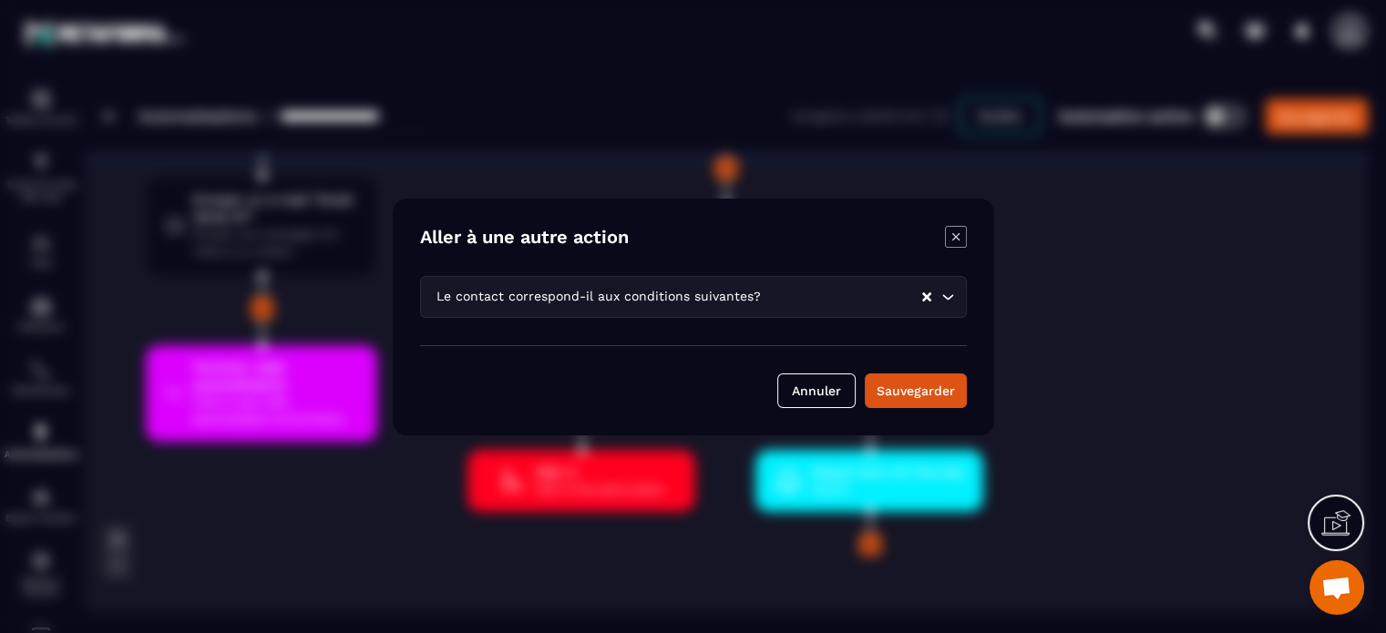
click at [795, 310] on div "Le contact correspond-il aux conditions suivantes? Loading..." at bounding box center [693, 297] width 547 height 42
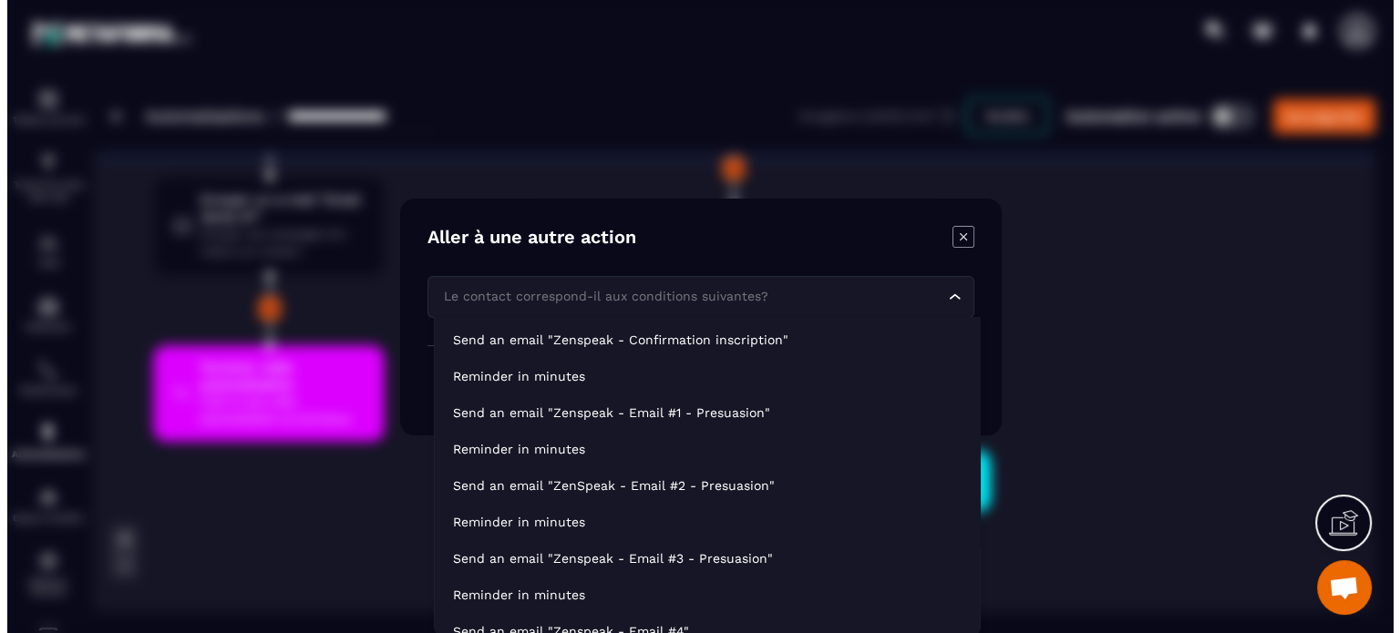
scroll to position [524, 0]
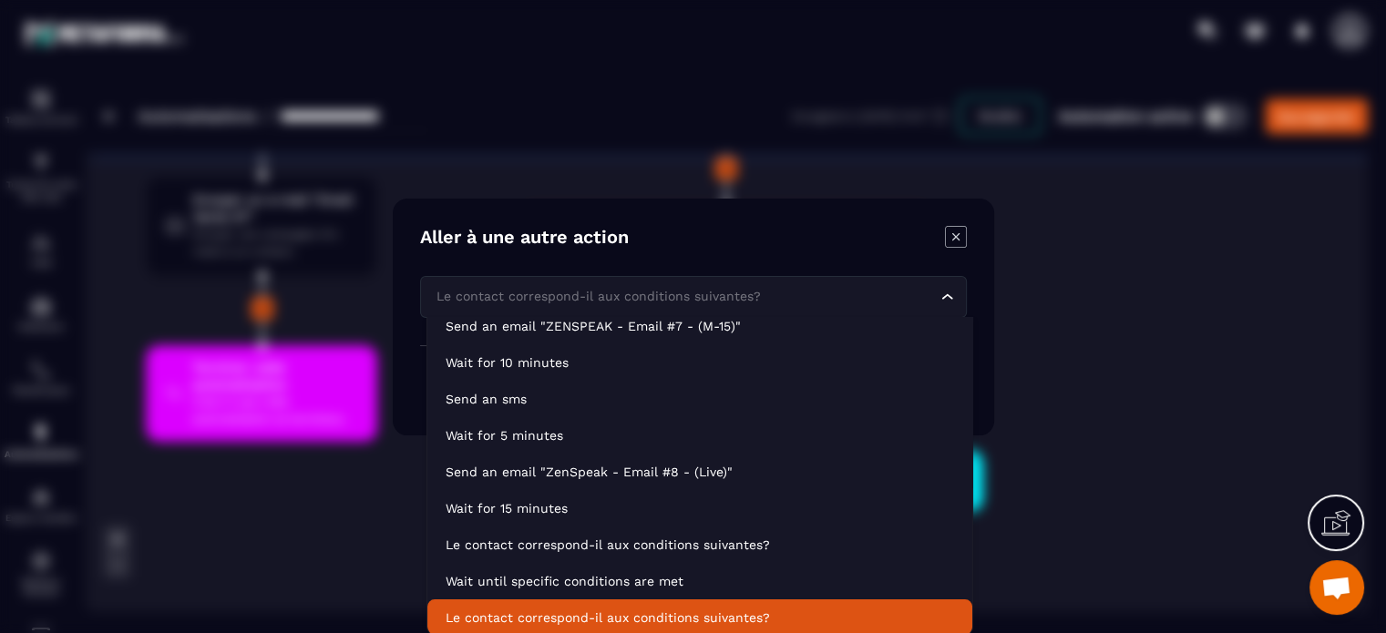
click at [1090, 272] on div "Modal window" at bounding box center [693, 316] width 1386 height 633
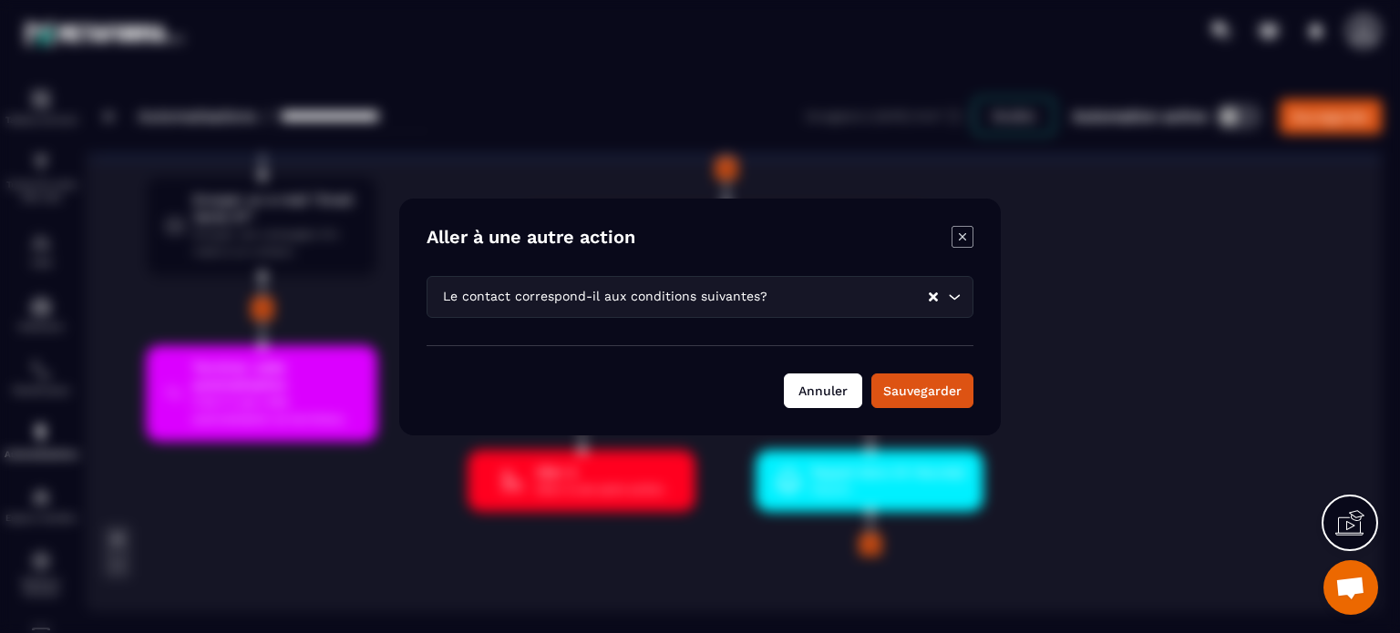
click at [827, 395] on button "Annuler" at bounding box center [823, 391] width 78 height 35
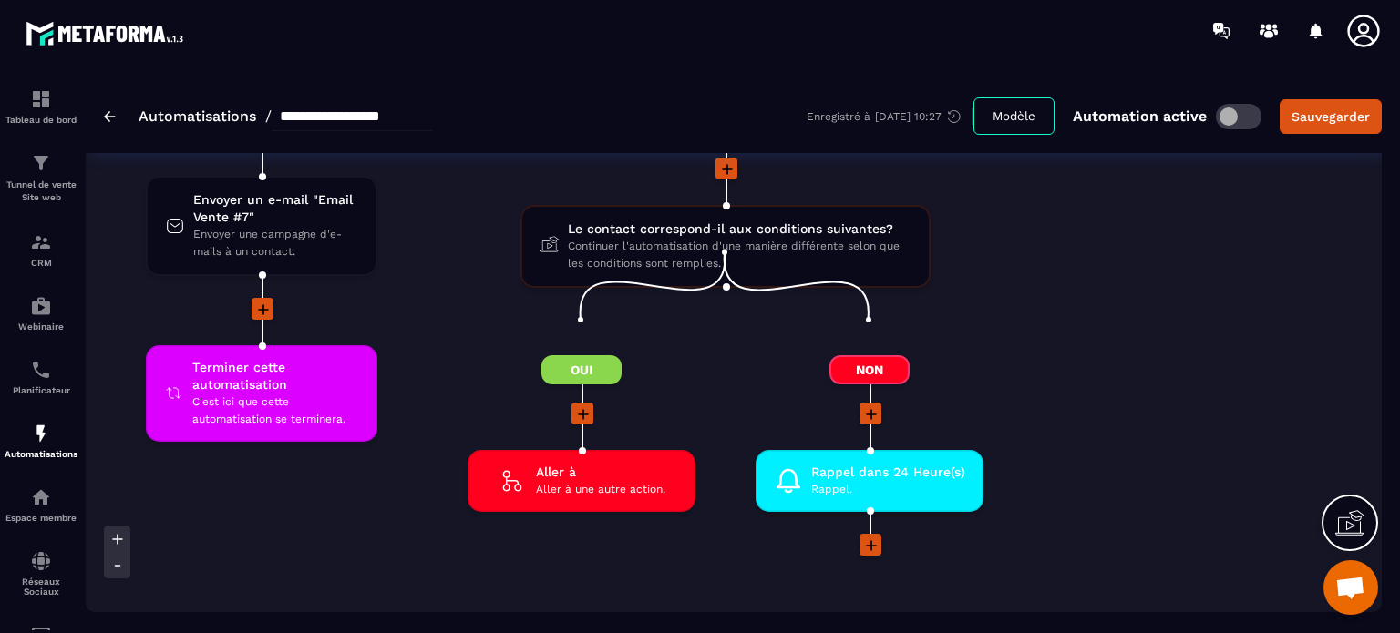
click at [569, 531] on div "Oui Aller à Aller à une autre action. drag-arrow" at bounding box center [581, 468] width 288 height 226
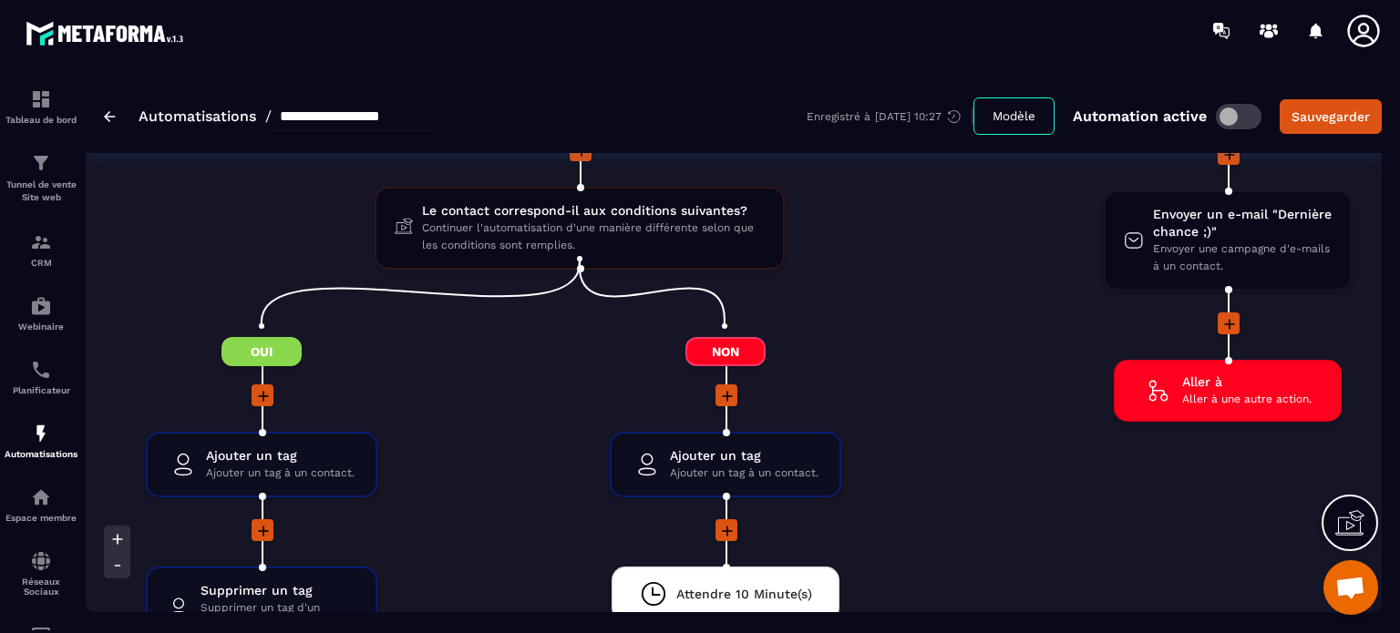
scroll to position [3244, 0]
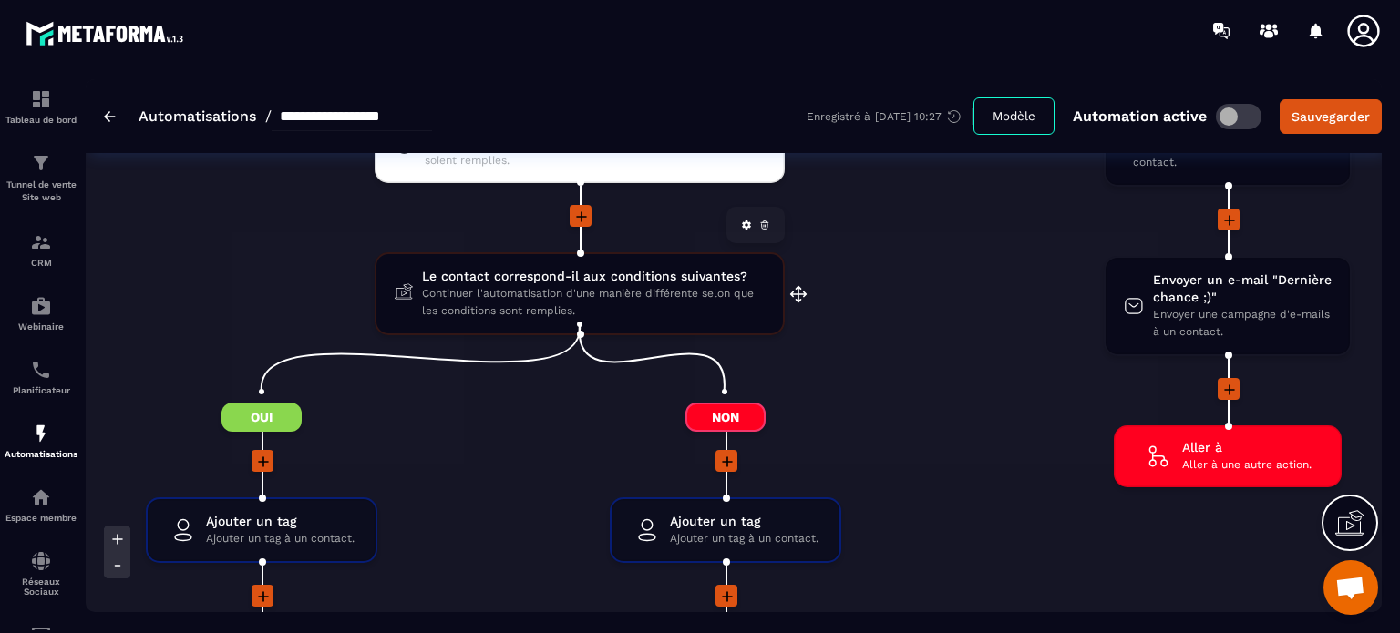
click at [568, 285] on span "Continuer l'automatisation d'une manière différente selon que les conditions so…" at bounding box center [593, 302] width 343 height 35
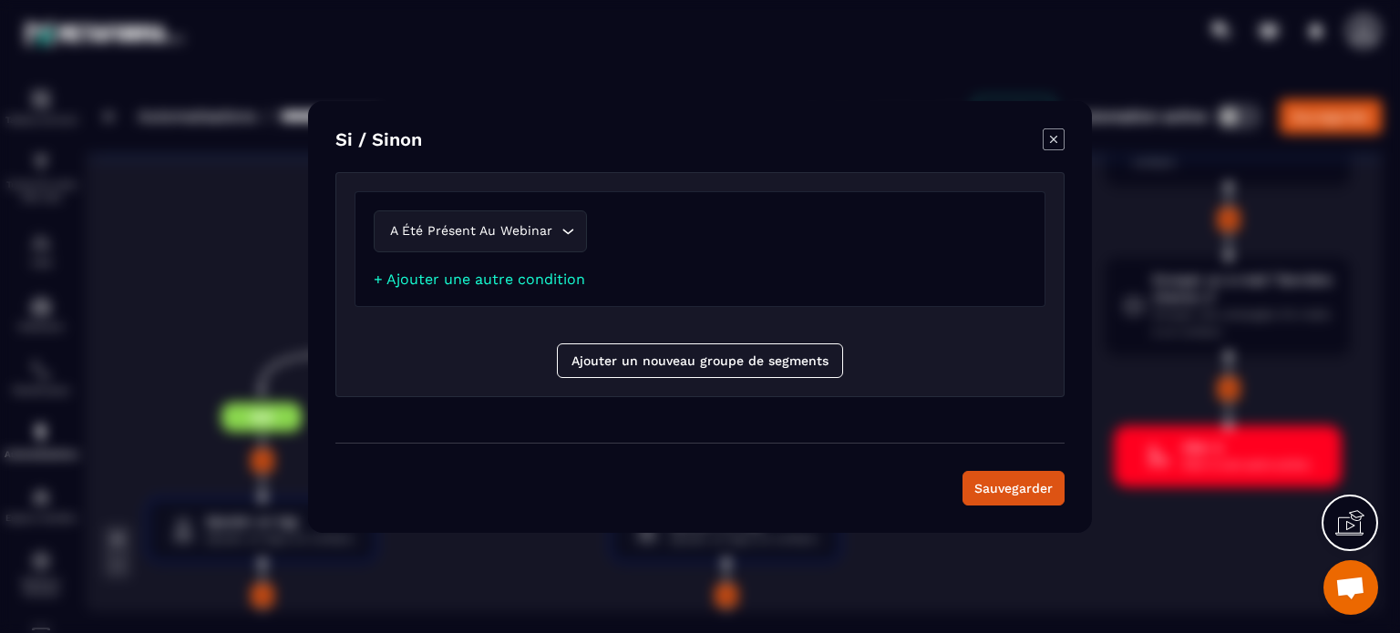
click at [1052, 145] on icon "Modal window" at bounding box center [1053, 139] width 22 height 22
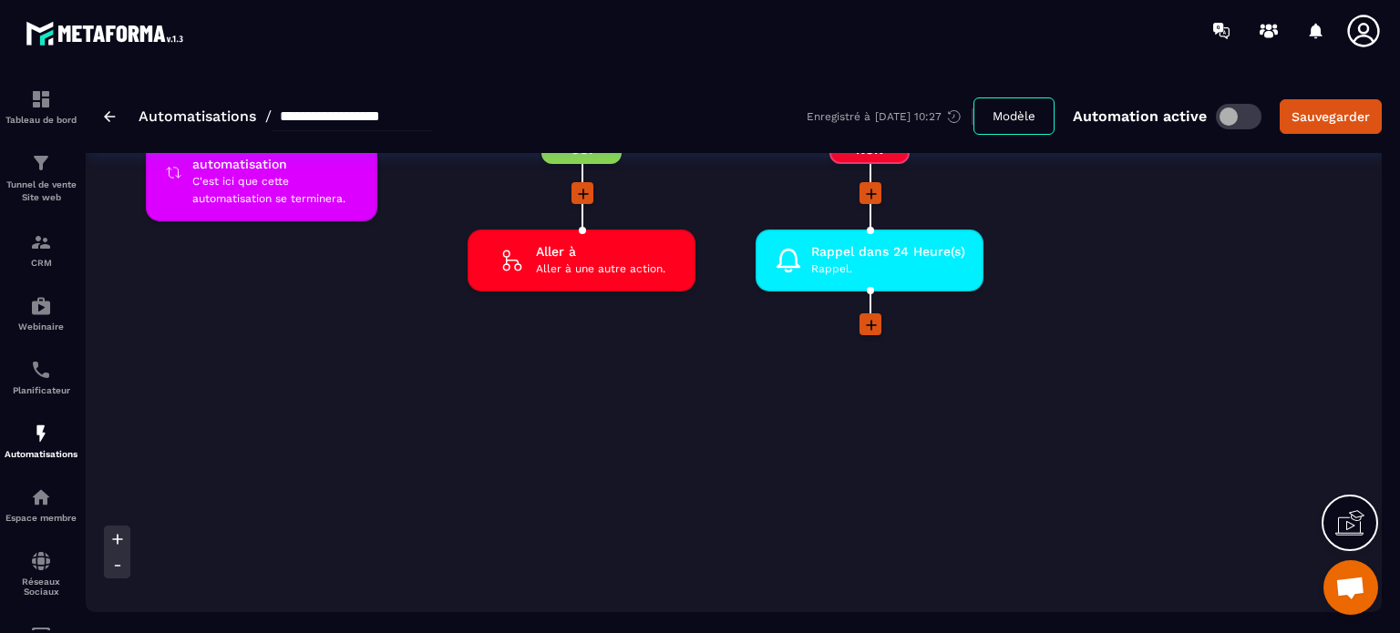
scroll to position [5724, 0]
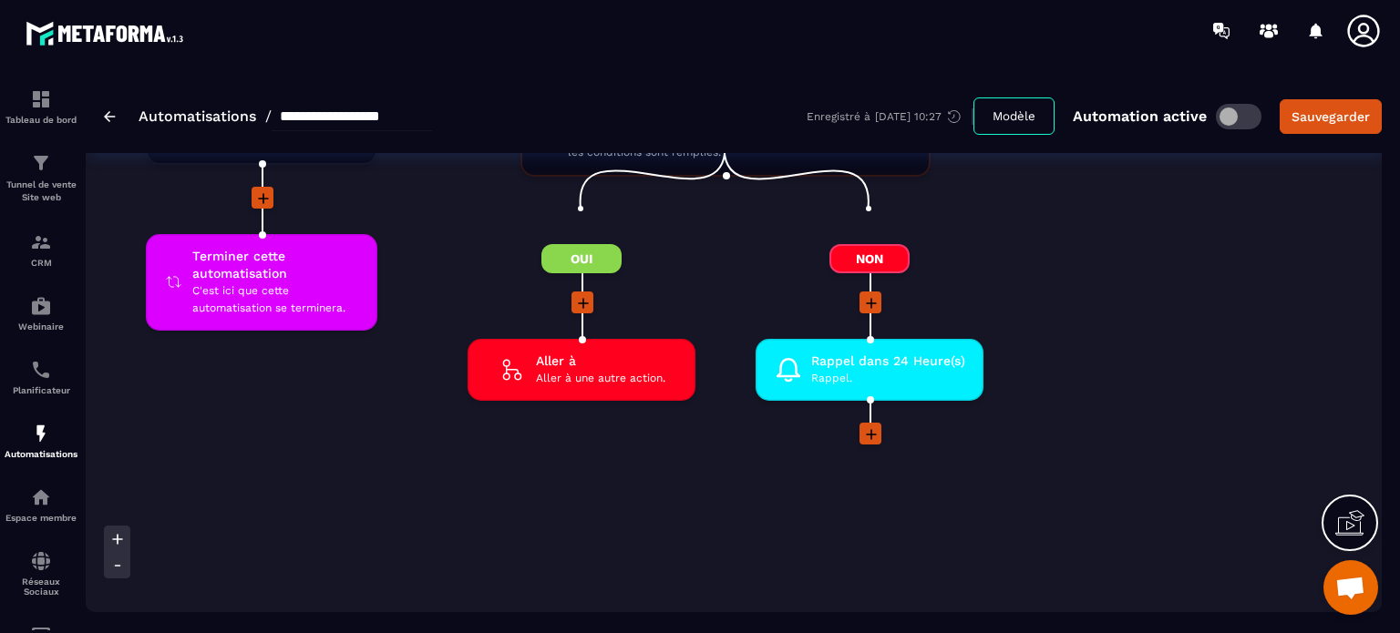
click at [738, 282] on div "Non Rappel dans 24 Heure(s) Rappel. drag-arrow" at bounding box center [869, 357] width 288 height 226
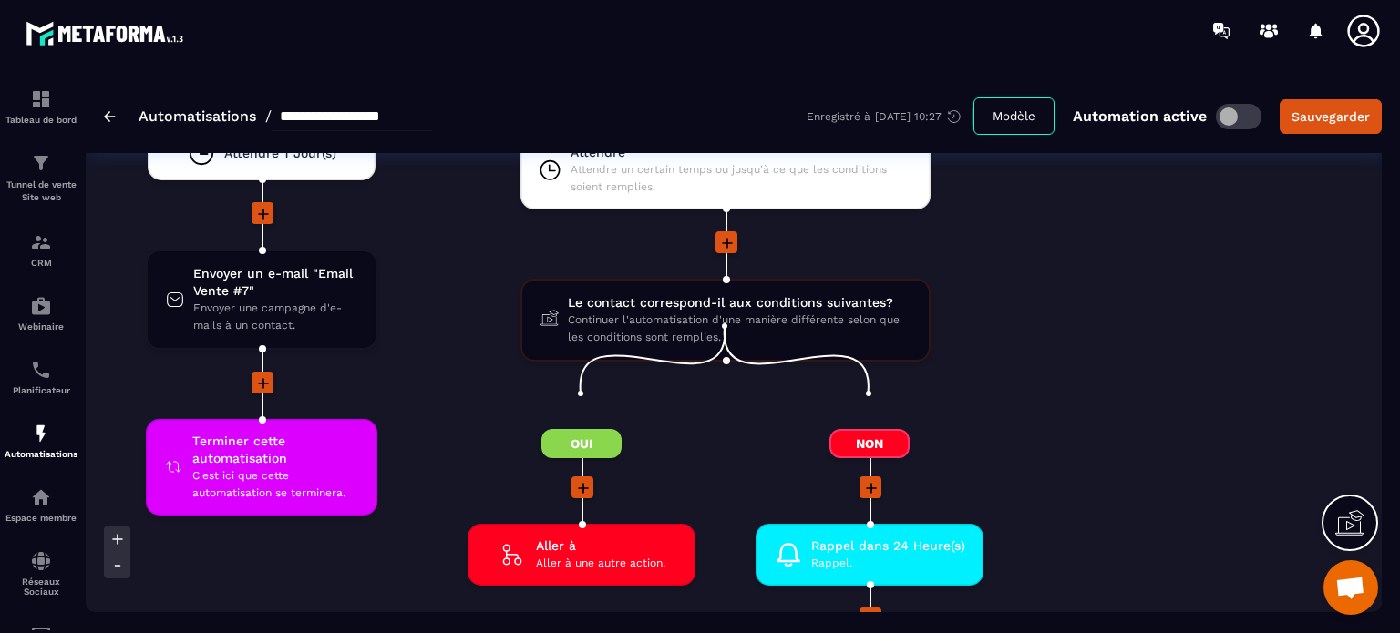
scroll to position [5505, 0]
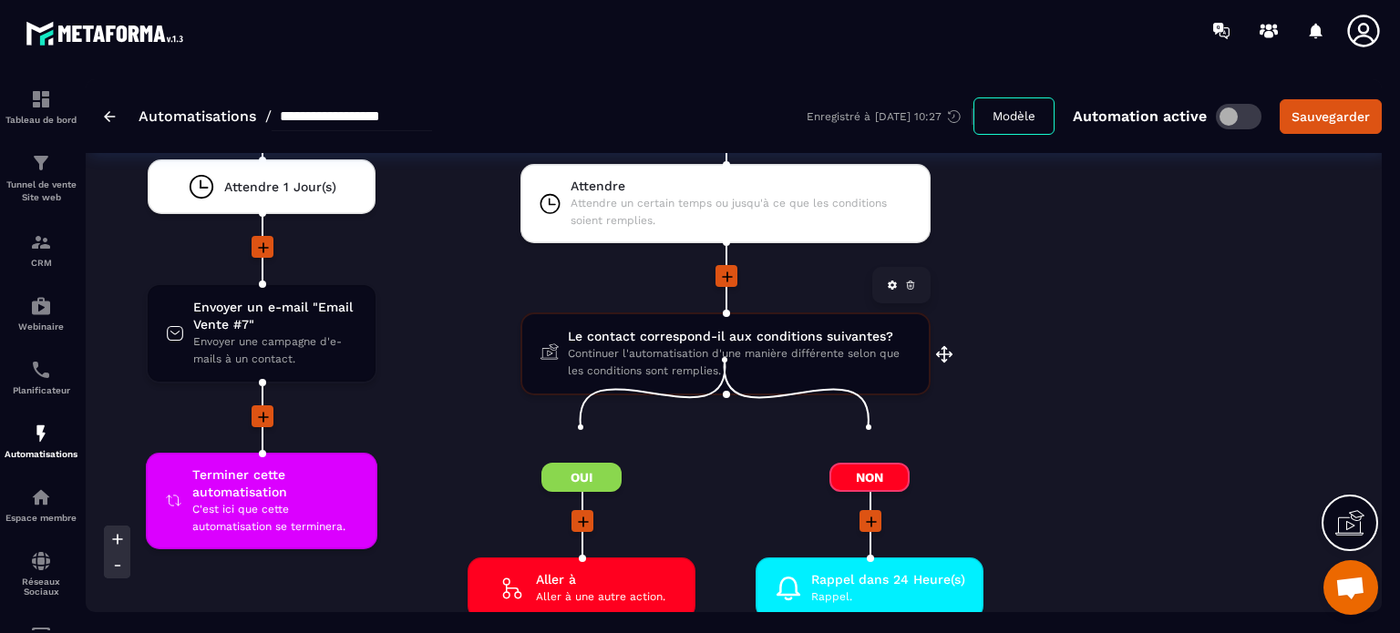
click at [715, 328] on span "Le contact correspond-il aux conditions suivantes?" at bounding box center [739, 336] width 343 height 17
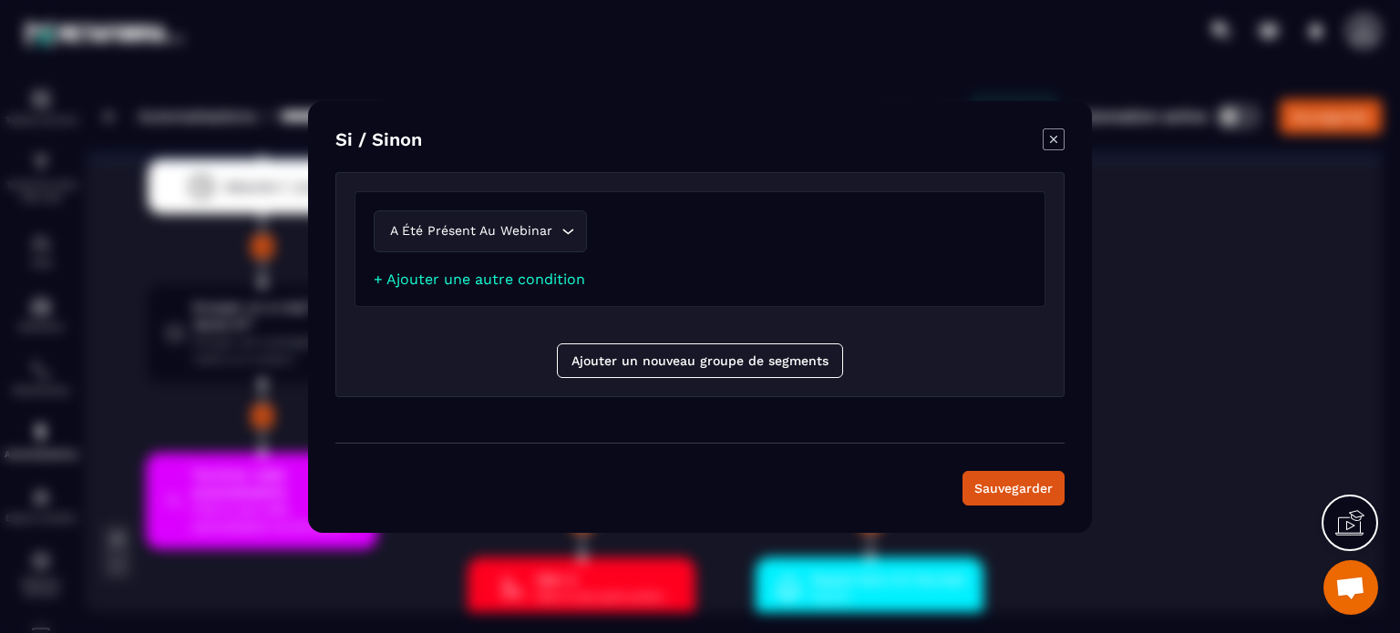
click at [1049, 141] on icon "Modal window" at bounding box center [1053, 139] width 22 height 22
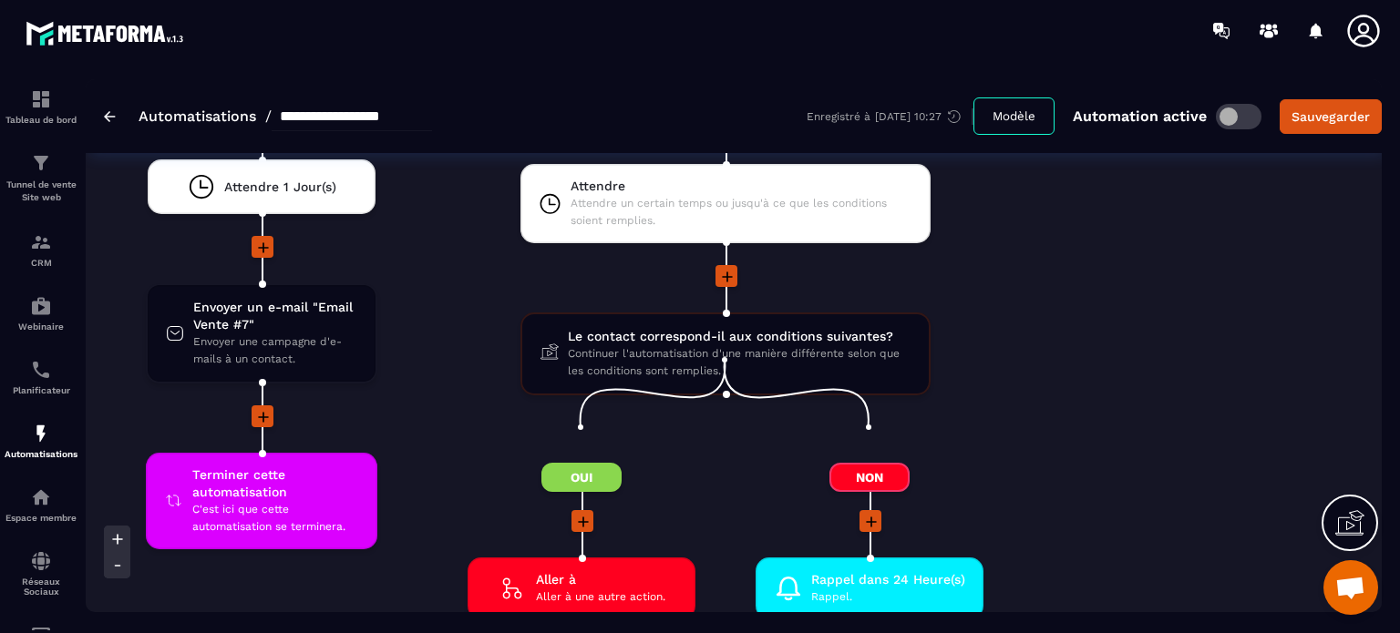
click at [452, 395] on div "Oui Aller à Aller à une autre action. drag-arrow Non Rappel dans 24 Heure(s) Ra…" at bounding box center [725, 541] width 576 height 293
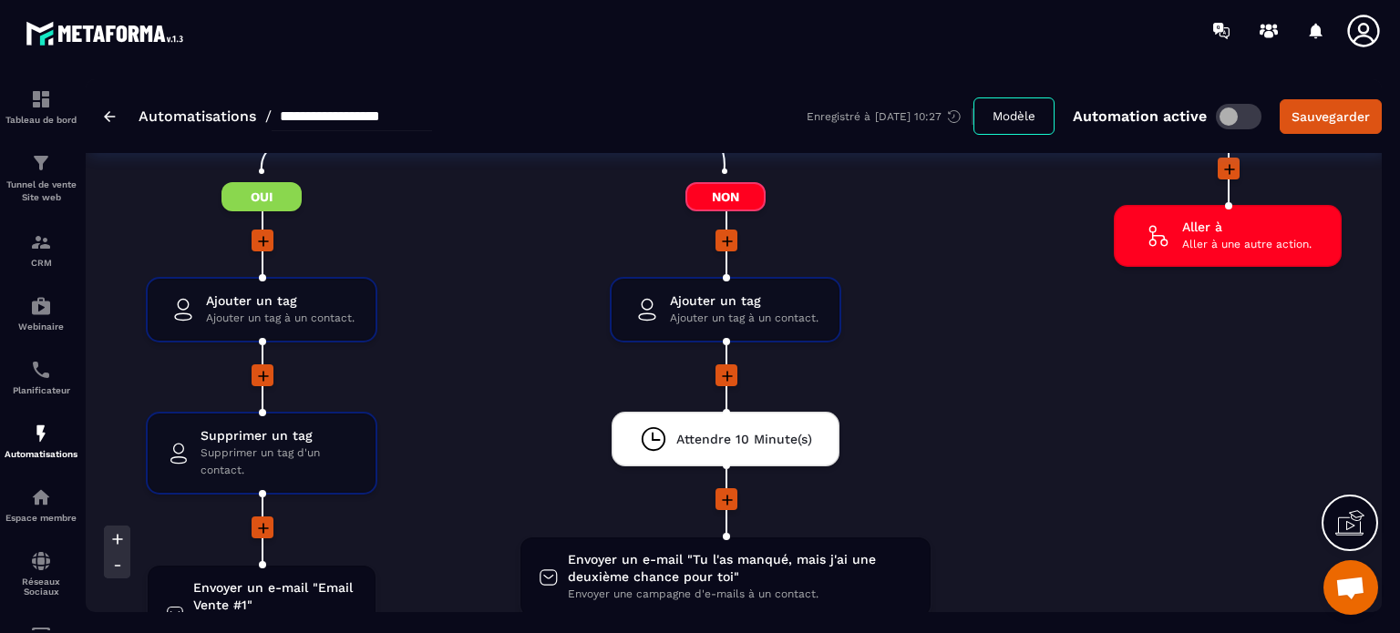
scroll to position [3501, 0]
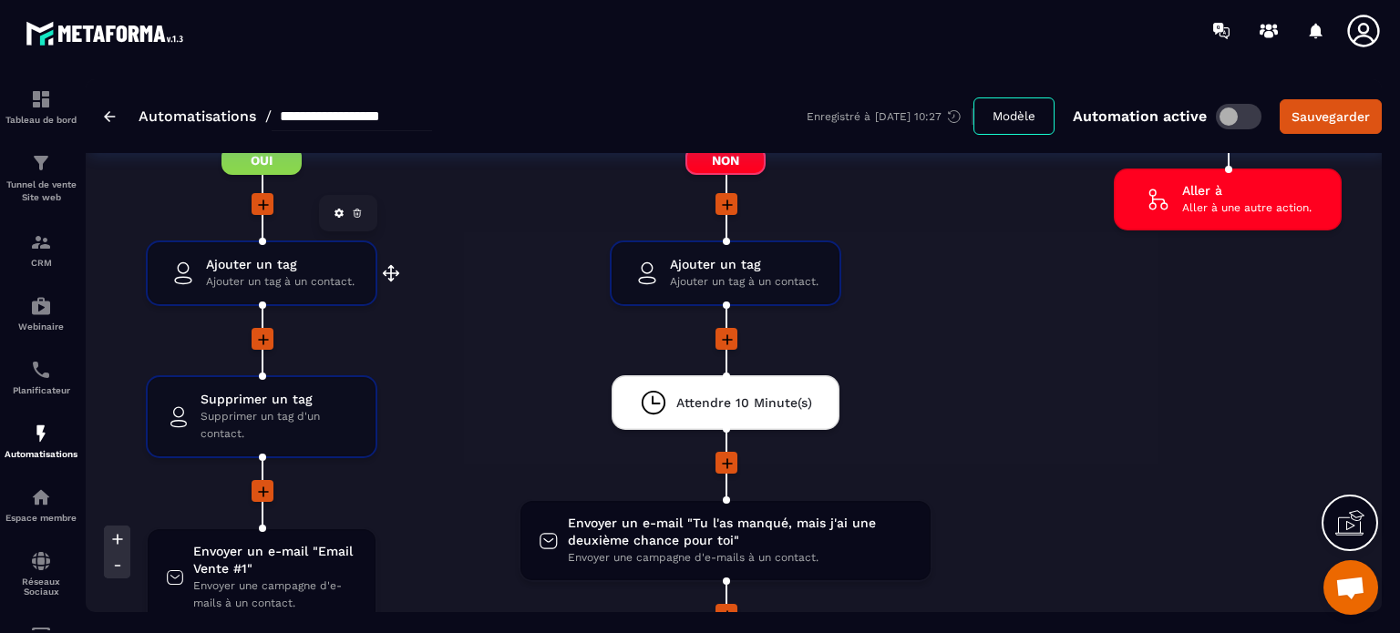
click at [288, 256] on span "Ajouter un tag" at bounding box center [280, 264] width 149 height 17
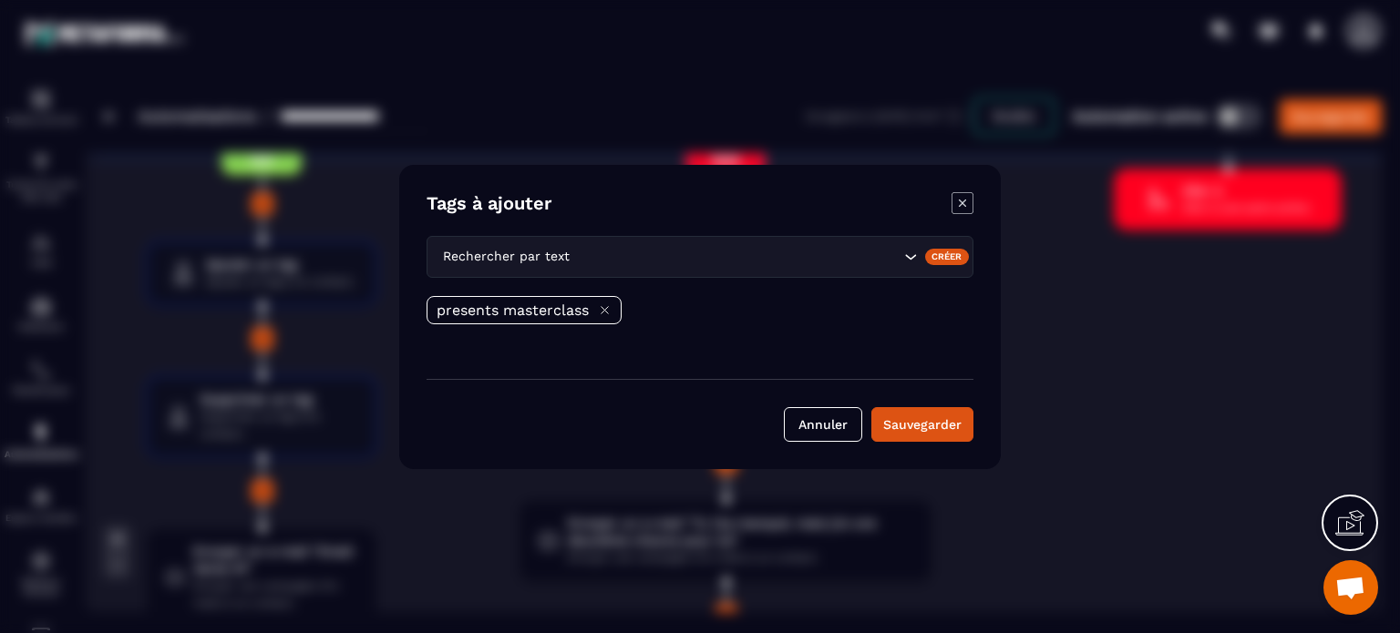
click at [965, 202] on icon "Modal window" at bounding box center [962, 203] width 22 height 22
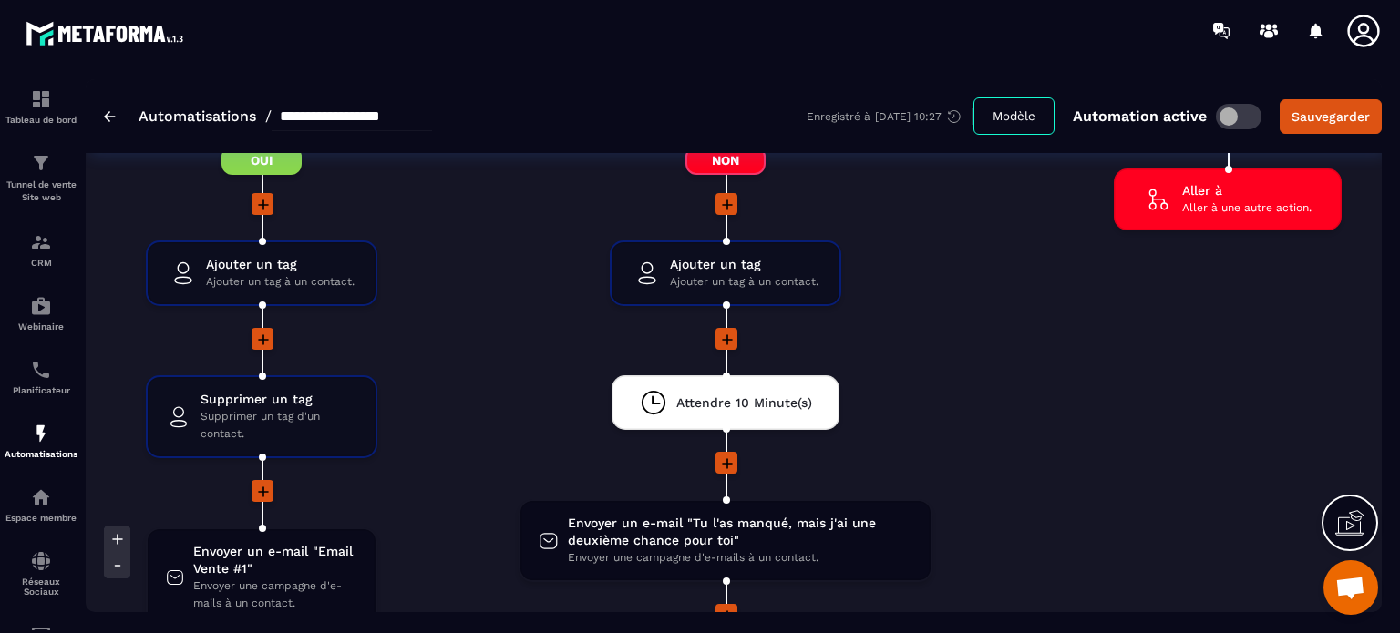
click at [1011, 313] on li "Ajouter un tag Ajouter un tag à un contact. drag-arrow" at bounding box center [725, 284] width 576 height 87
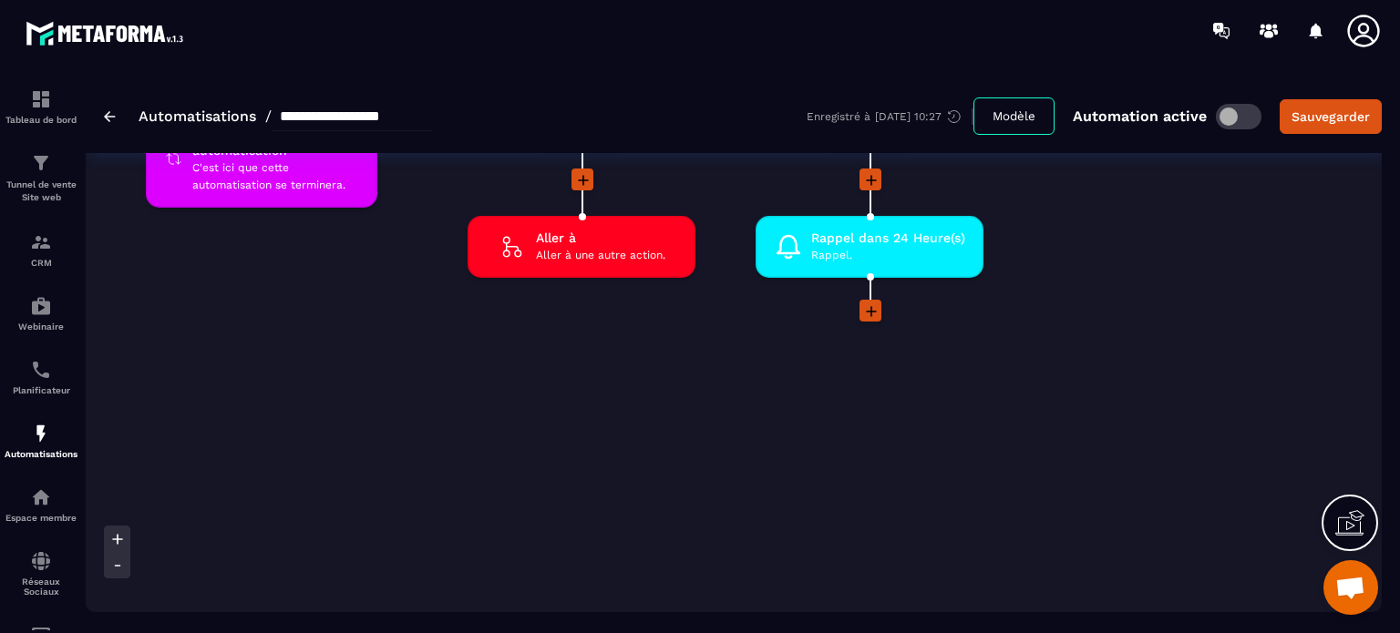
scroll to position [5870, 0]
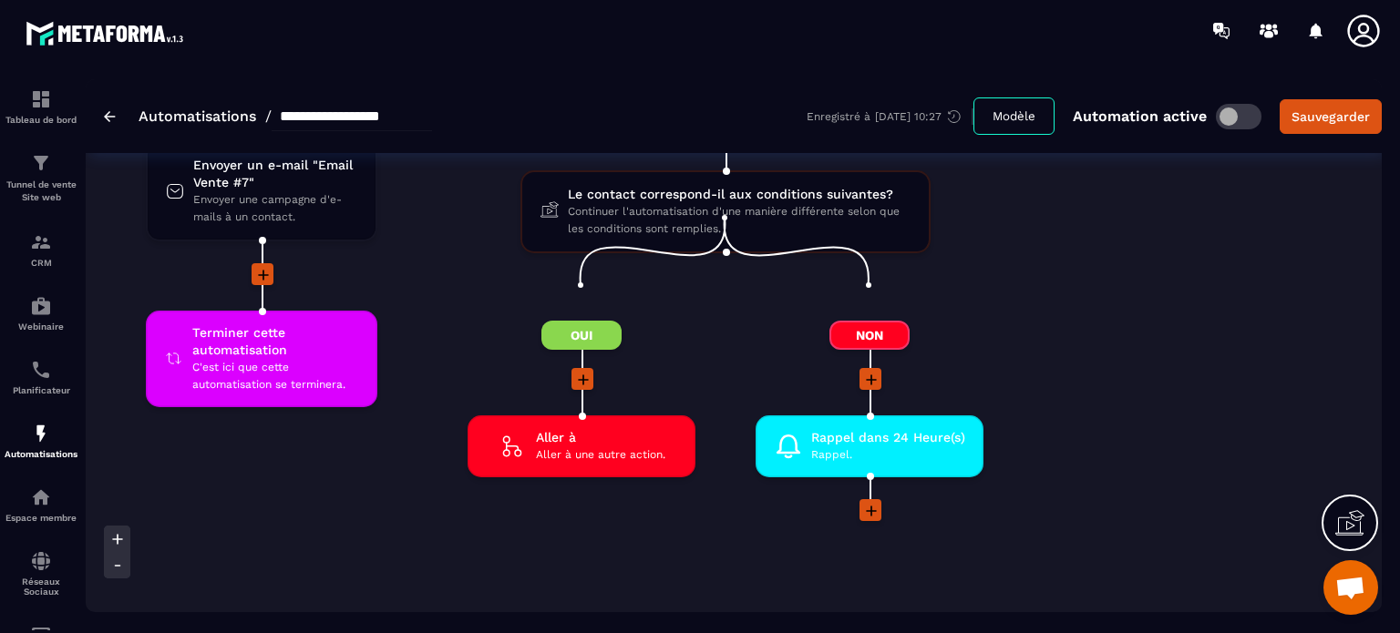
scroll to position [5578, 0]
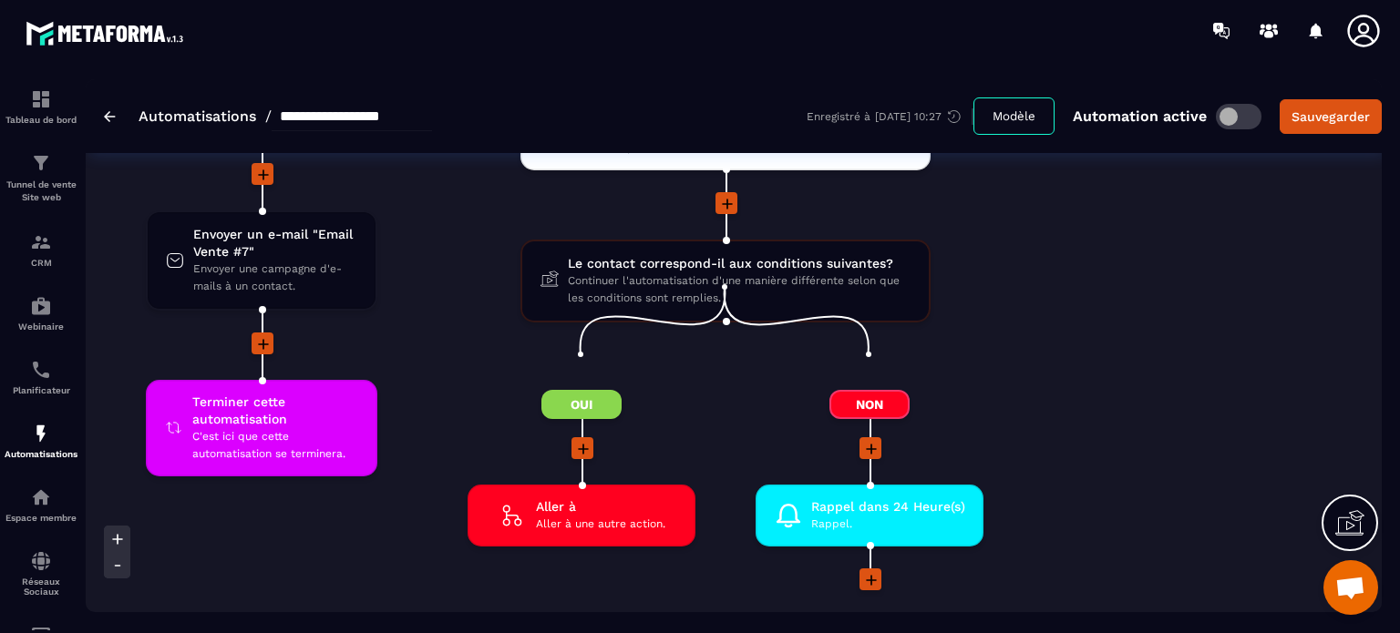
click at [576, 440] on icon at bounding box center [583, 449] width 18 height 18
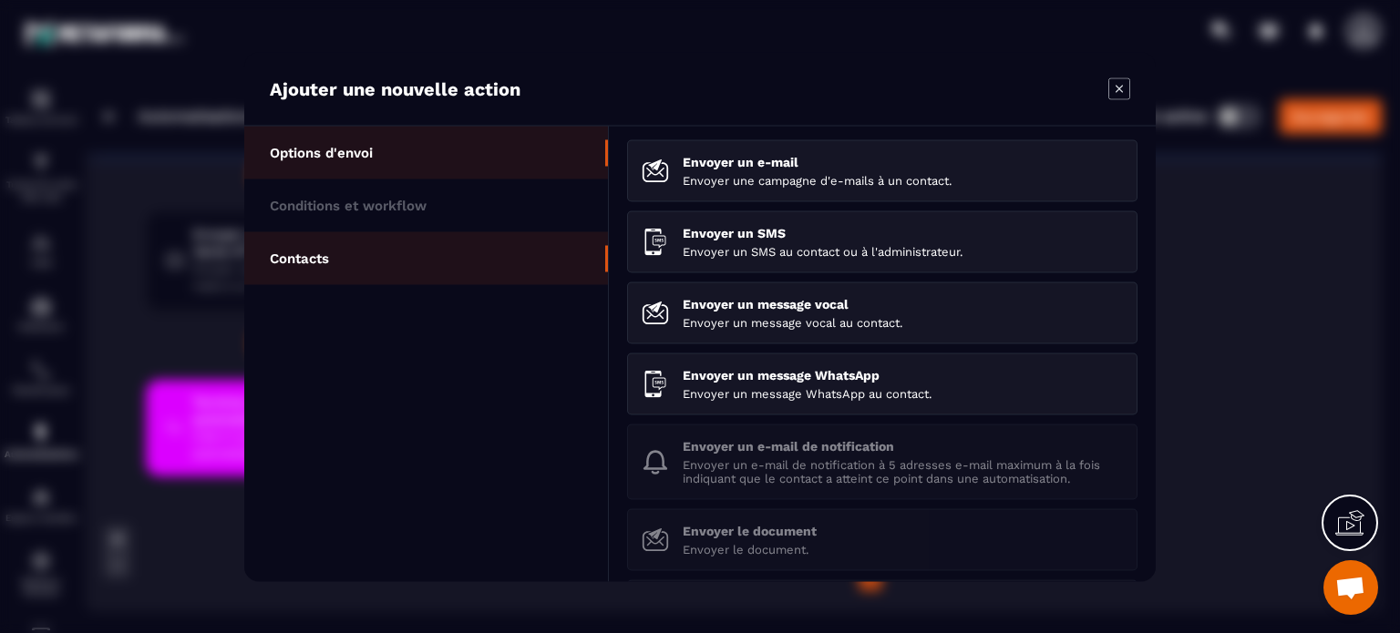
click at [514, 231] on li "Contacts" at bounding box center [426, 257] width 364 height 53
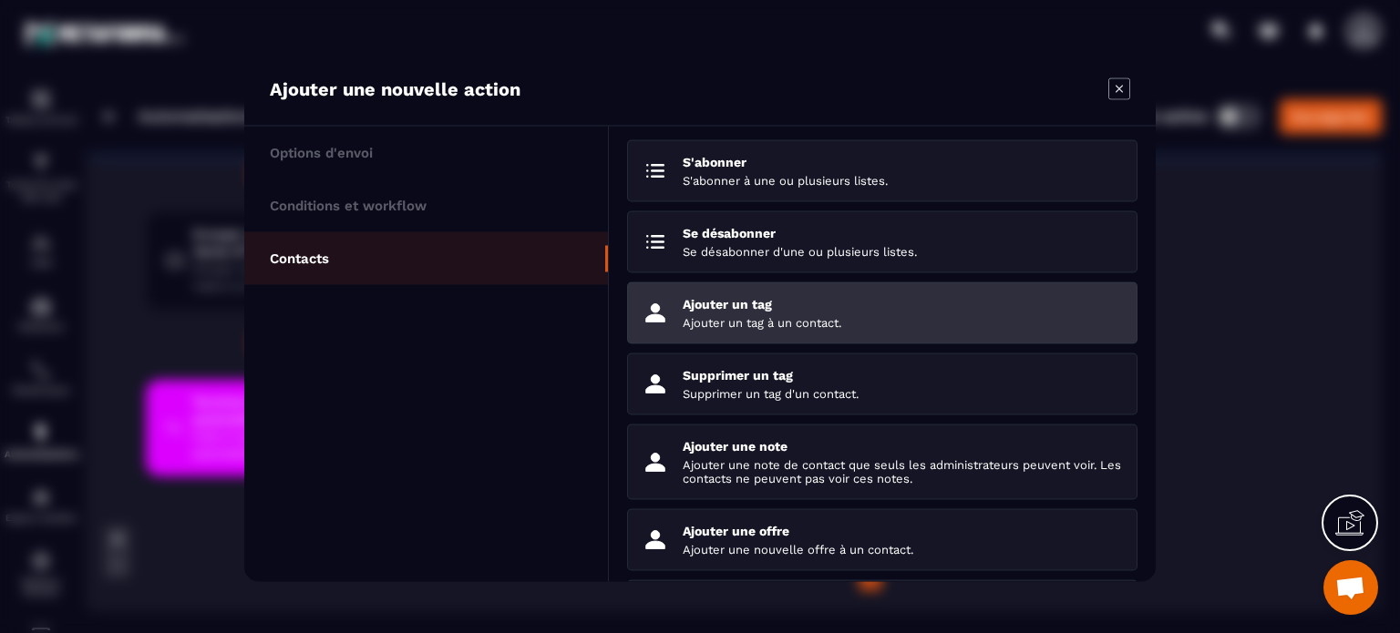
click at [730, 318] on p "Ajouter un tag à un contact." at bounding box center [902, 322] width 440 height 14
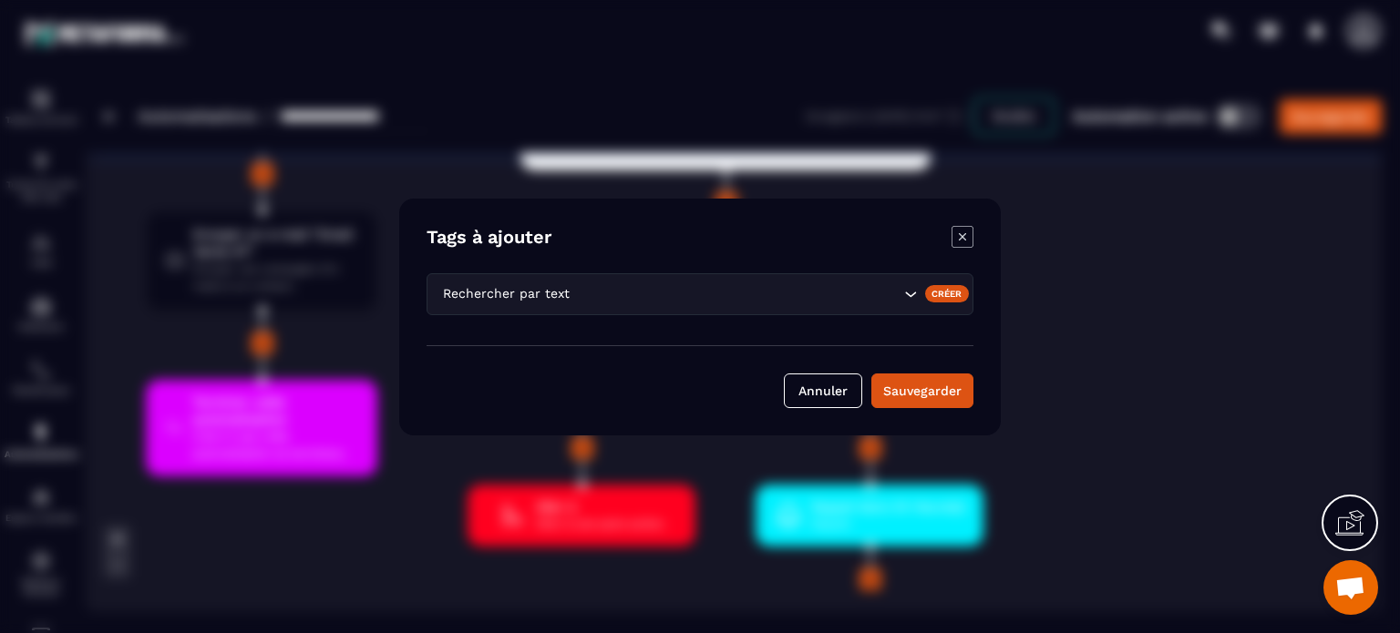
click at [544, 283] on div "Rechercher par text" at bounding box center [699, 293] width 547 height 42
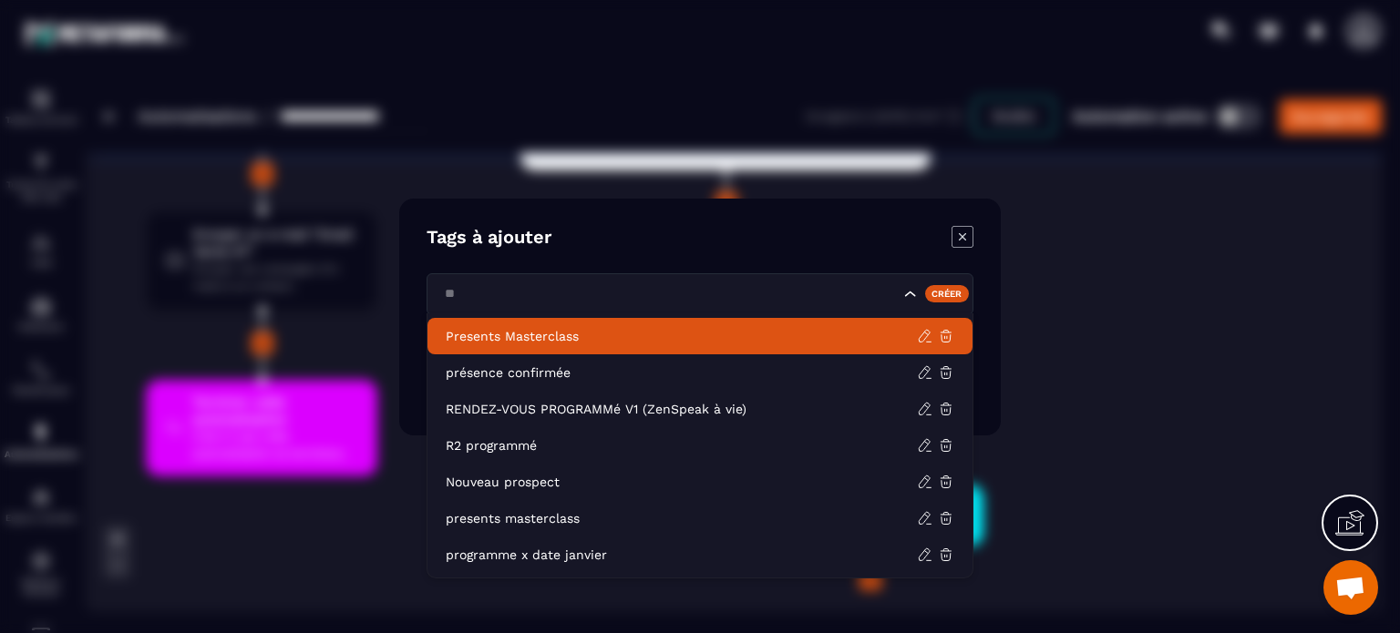
click at [528, 325] on li "Presents Masterclass" at bounding box center [699, 336] width 545 height 36
type input "**"
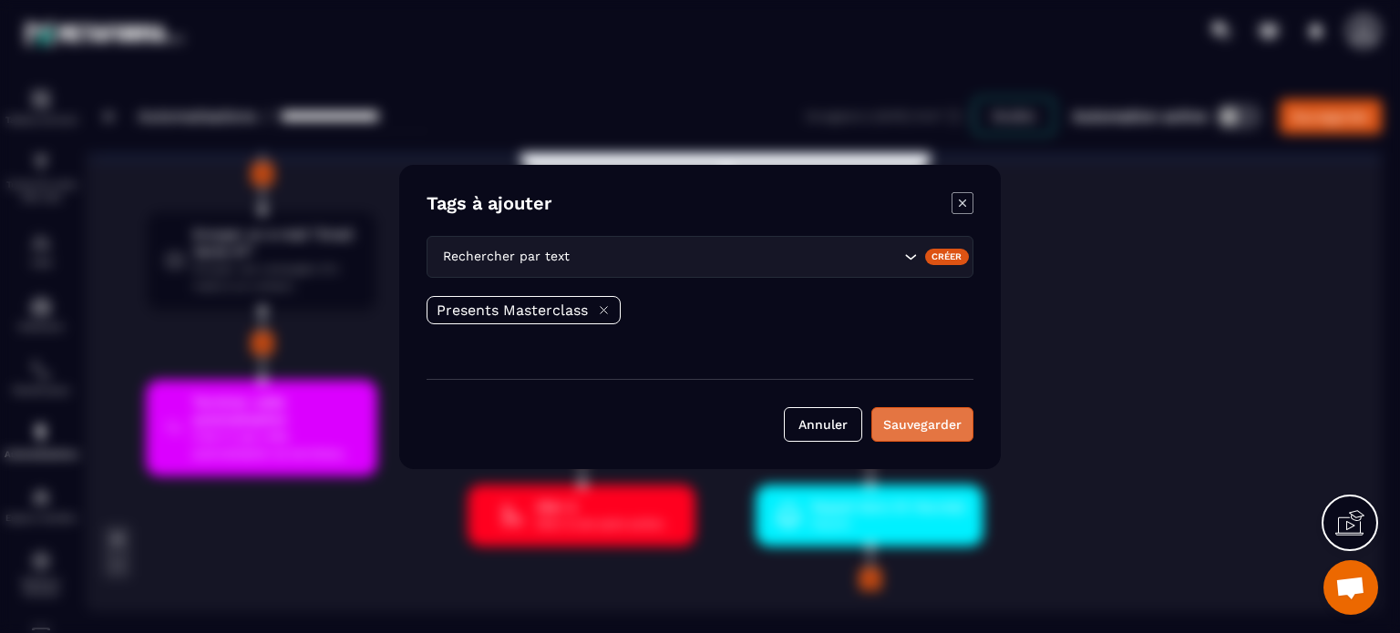
click at [941, 430] on button "Sauvegarder" at bounding box center [922, 424] width 102 height 35
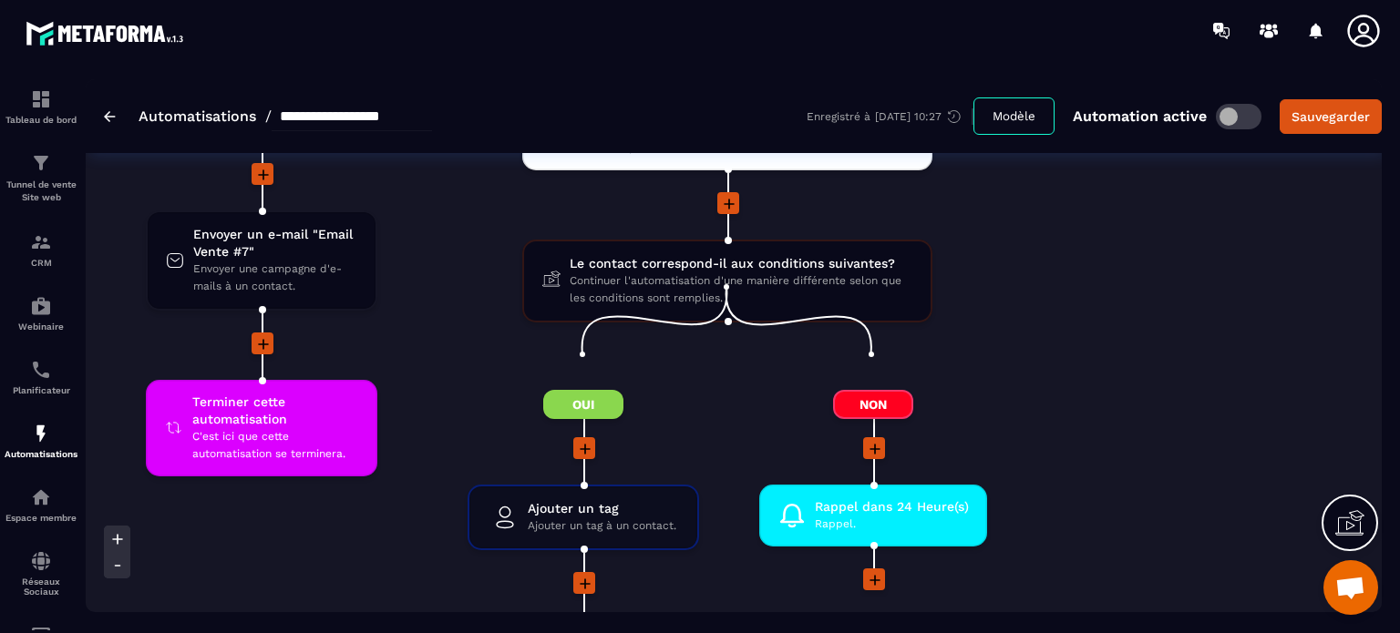
click at [577, 575] on icon at bounding box center [585, 584] width 18 height 18
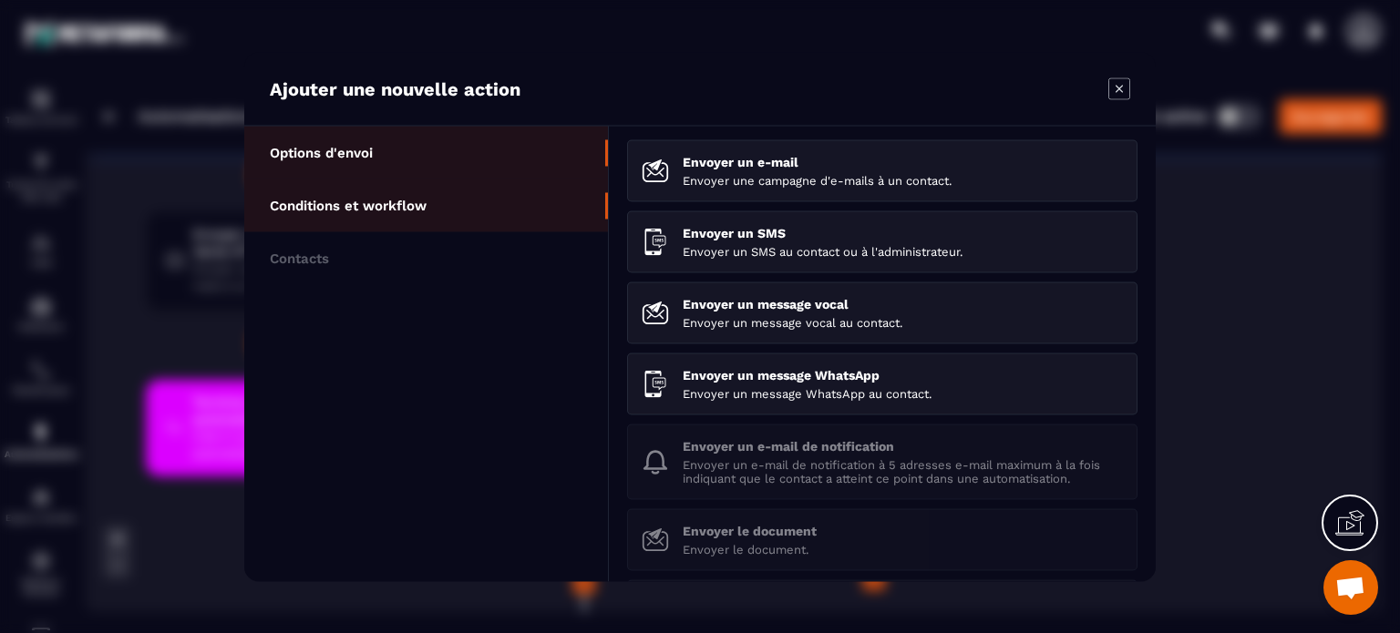
click at [453, 201] on li "Conditions et workflow" at bounding box center [426, 205] width 364 height 53
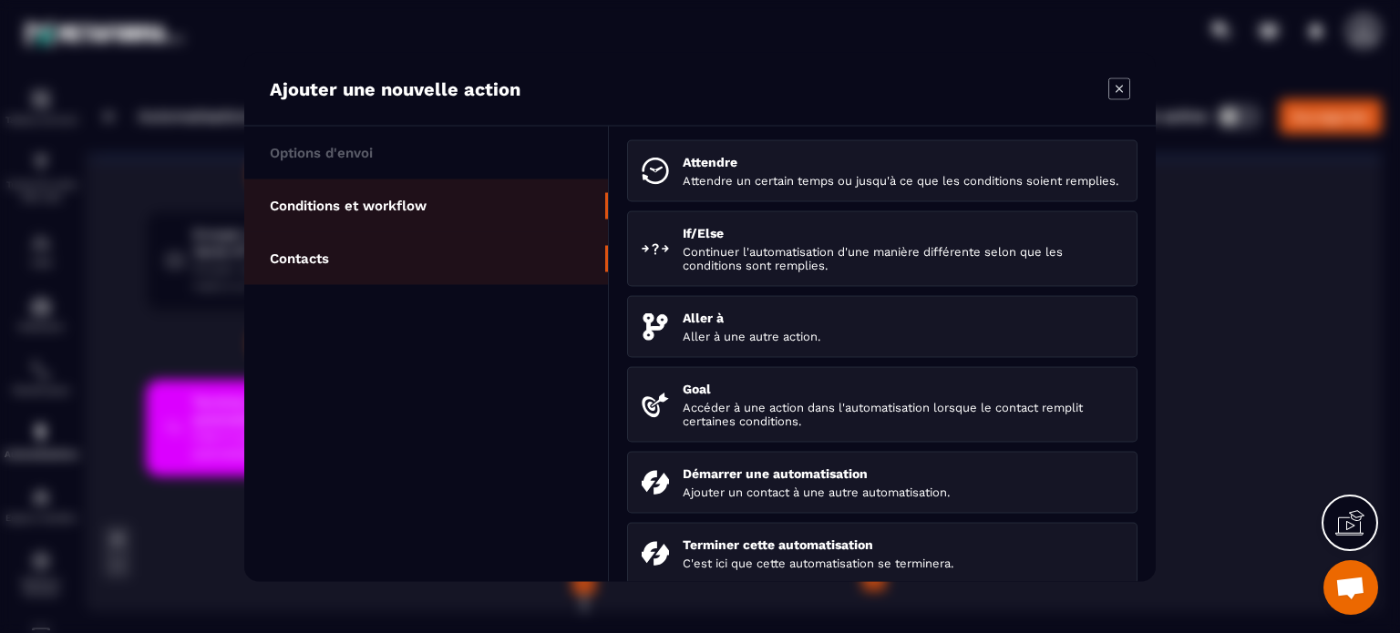
click at [383, 267] on li "Contacts" at bounding box center [426, 257] width 364 height 53
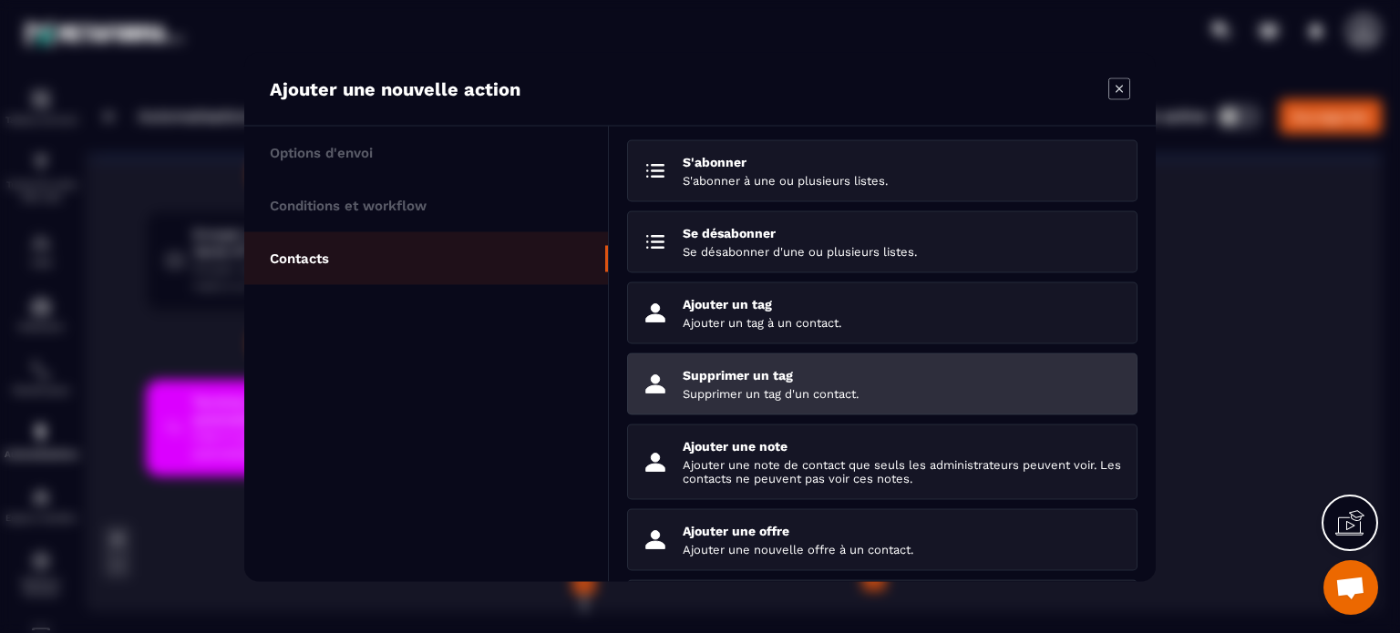
click at [749, 372] on p "Supprimer un tag" at bounding box center [902, 374] width 440 height 15
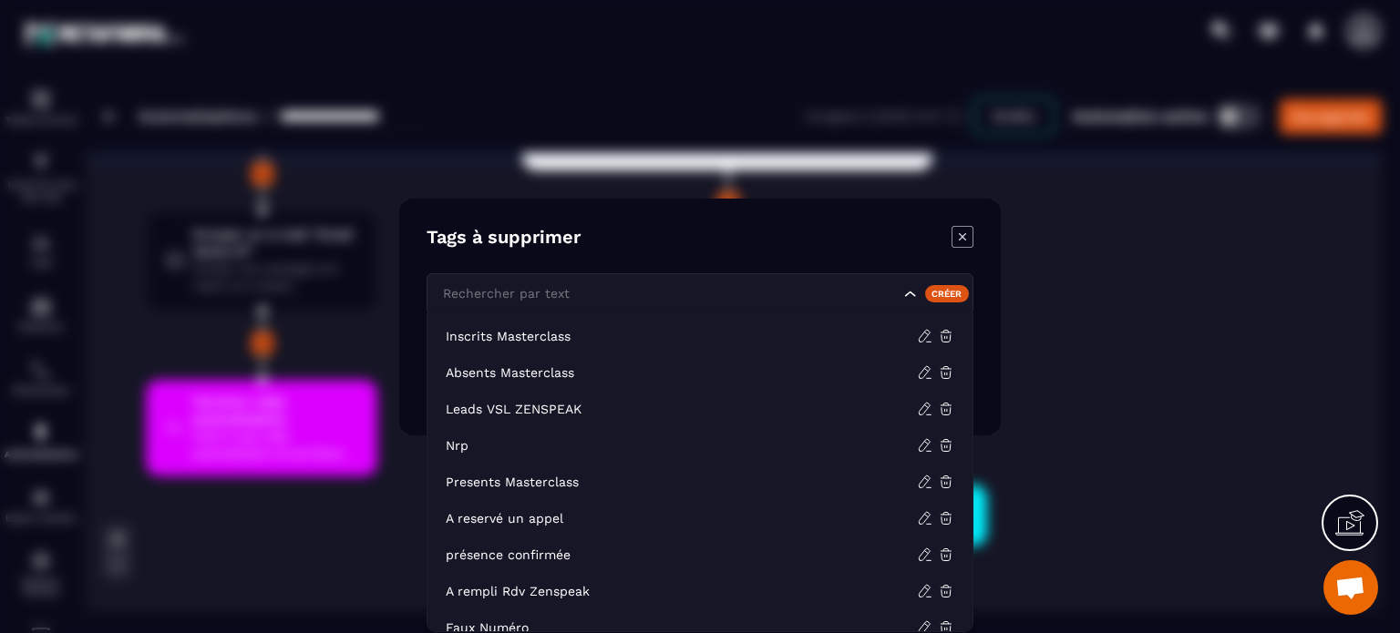
click at [575, 291] on input "Search for option" at bounding box center [668, 293] width 461 height 20
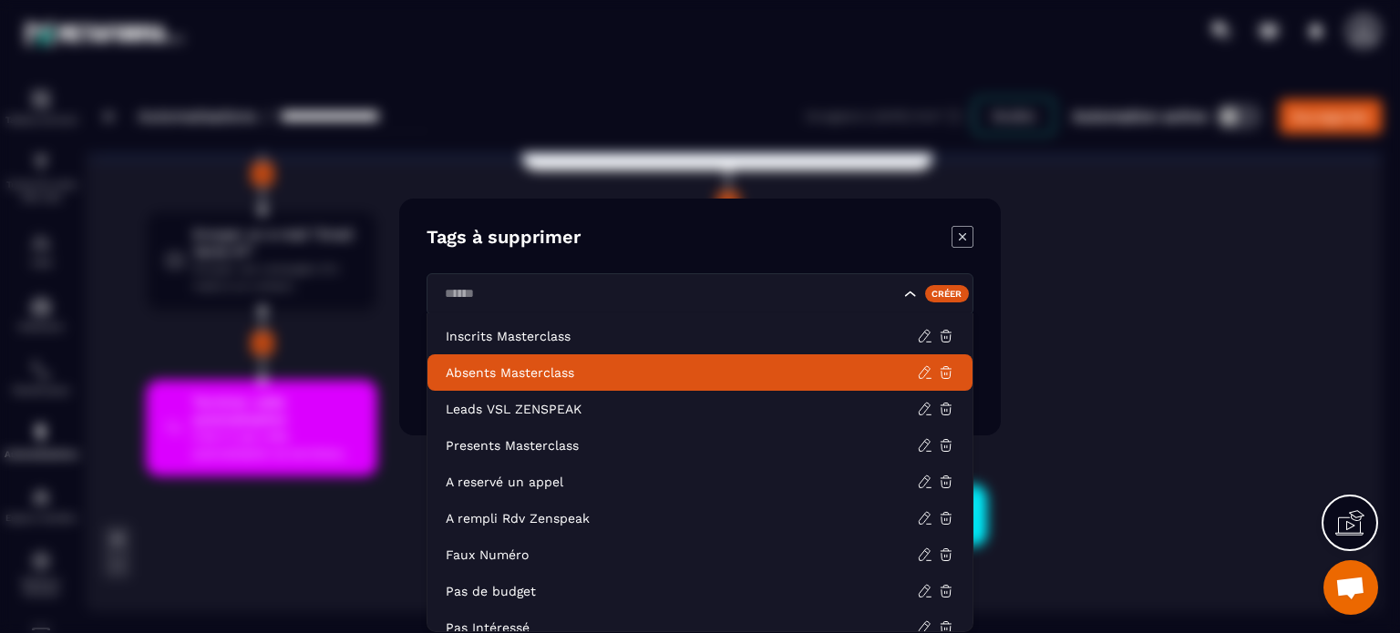
click at [558, 374] on p "Absents Masterclass" at bounding box center [681, 373] width 471 height 18
type input "******"
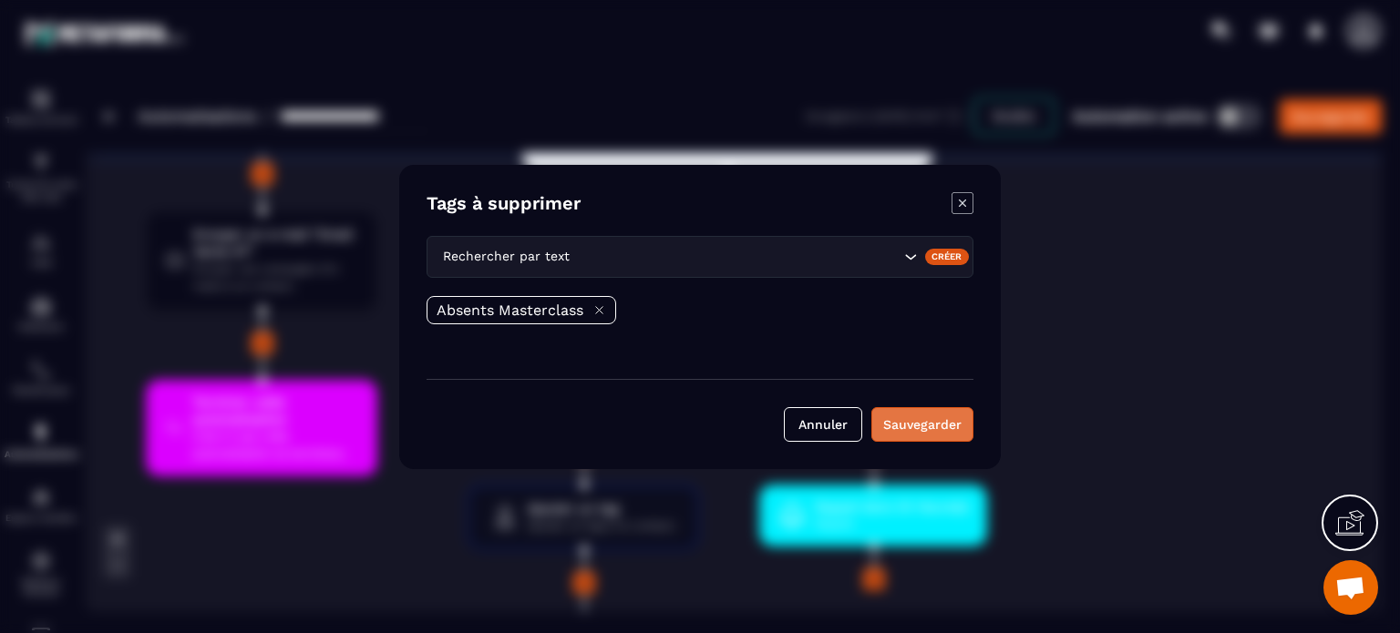
click at [919, 429] on button "Sauvegarder" at bounding box center [922, 424] width 102 height 35
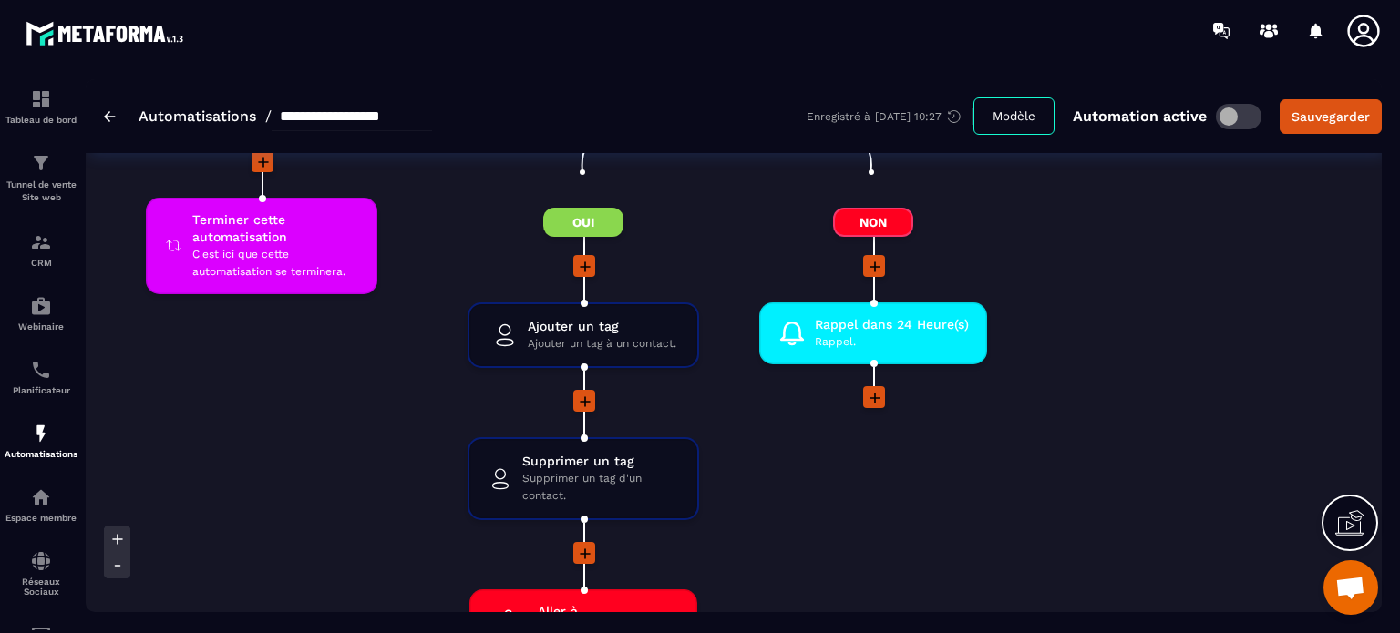
scroll to position [5797, 0]
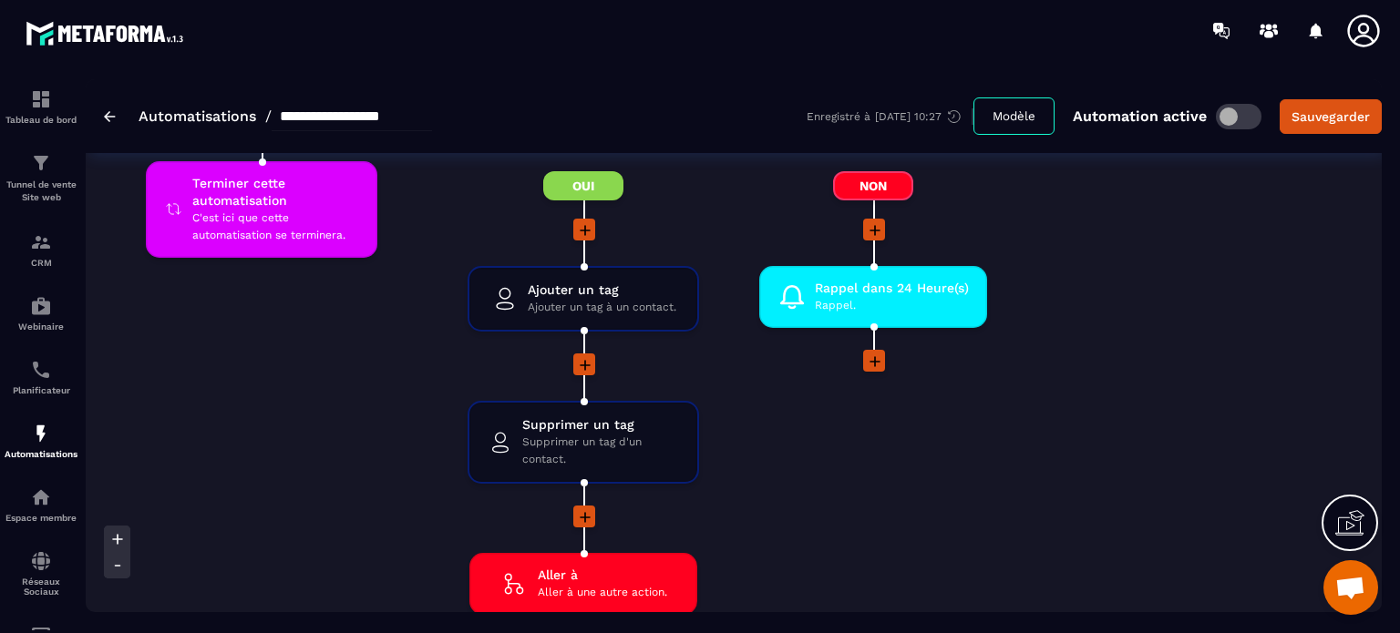
click at [797, 418] on div "Non Rappel dans 24 Heure(s) Rappel. drag-arrow" at bounding box center [873, 404] width 288 height 466
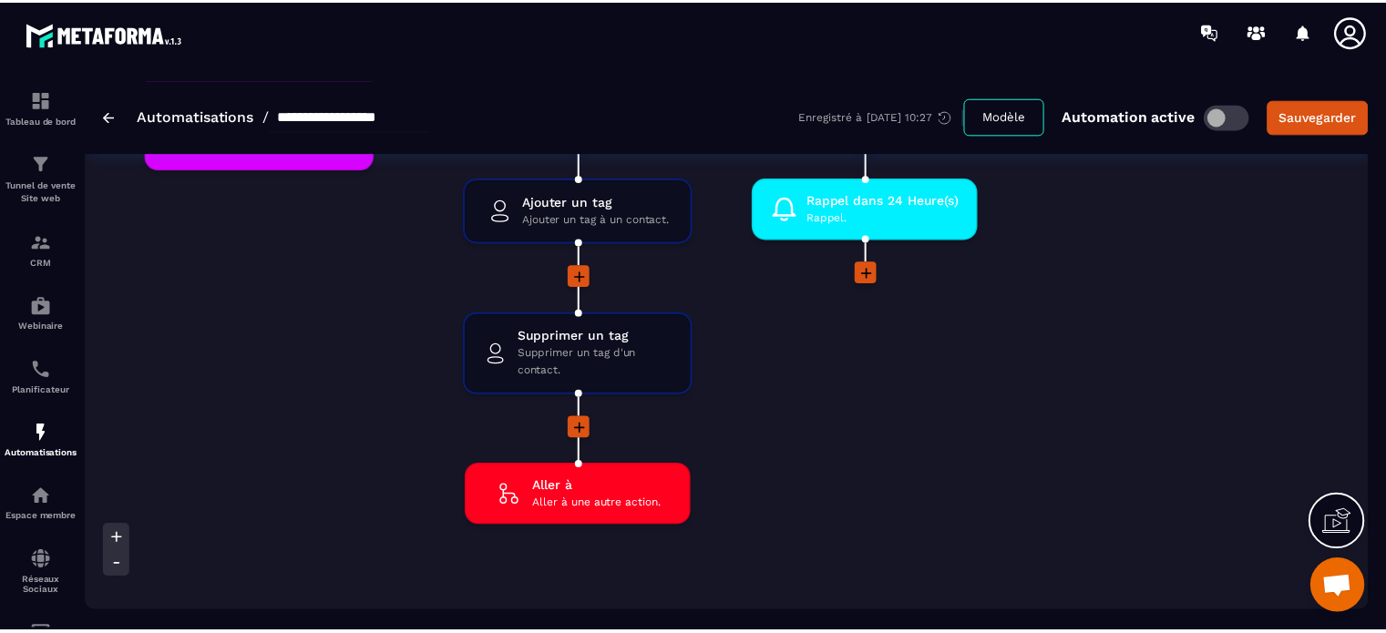
scroll to position [5906, 0]
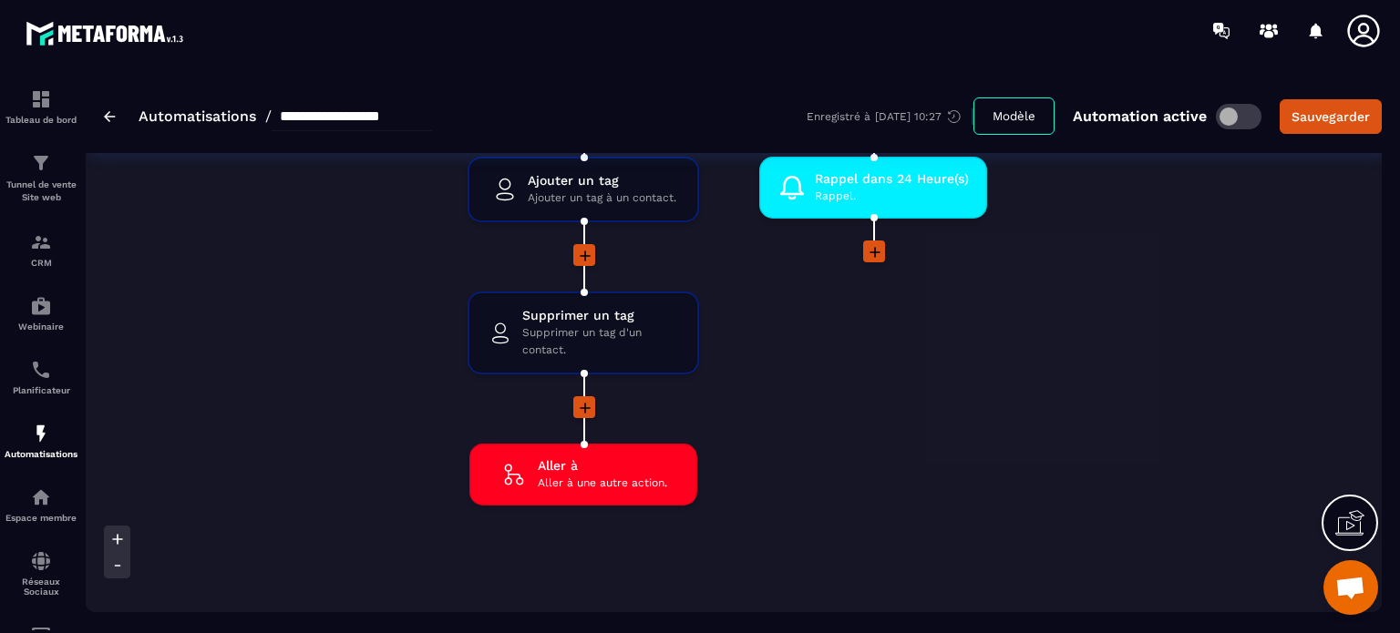
click at [586, 399] on icon at bounding box center [585, 408] width 18 height 18
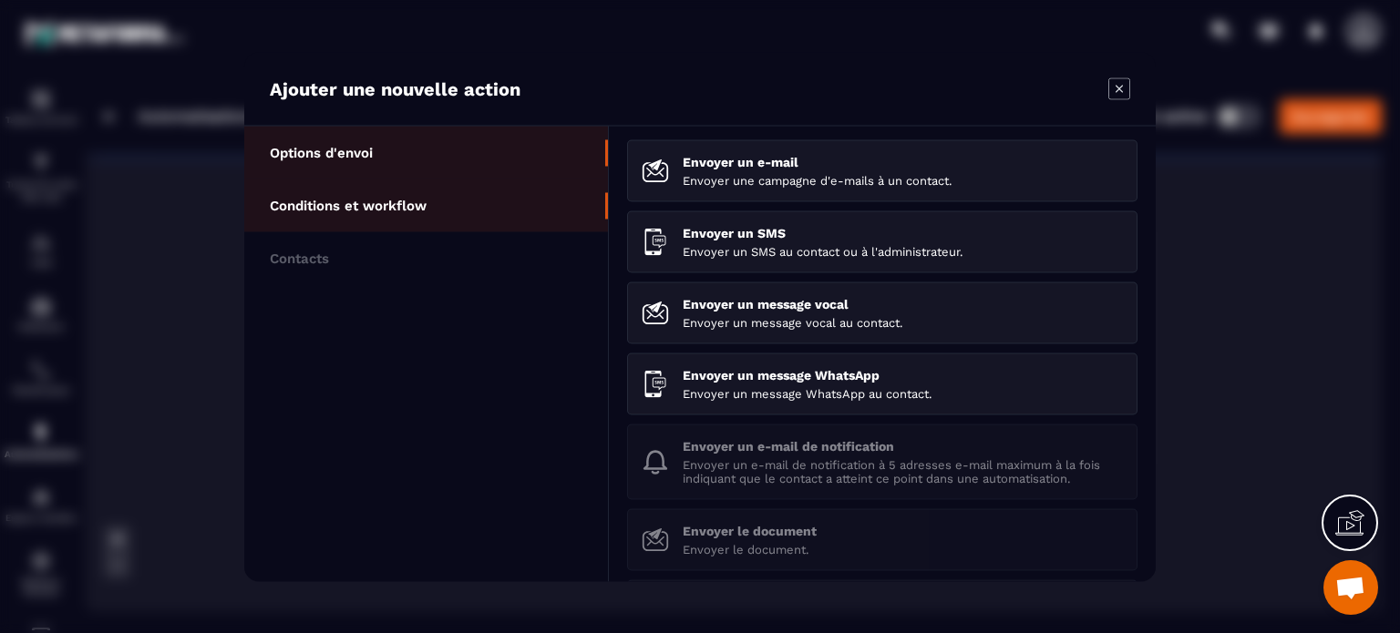
click at [388, 203] on p "Conditions et workflow" at bounding box center [348, 205] width 157 height 16
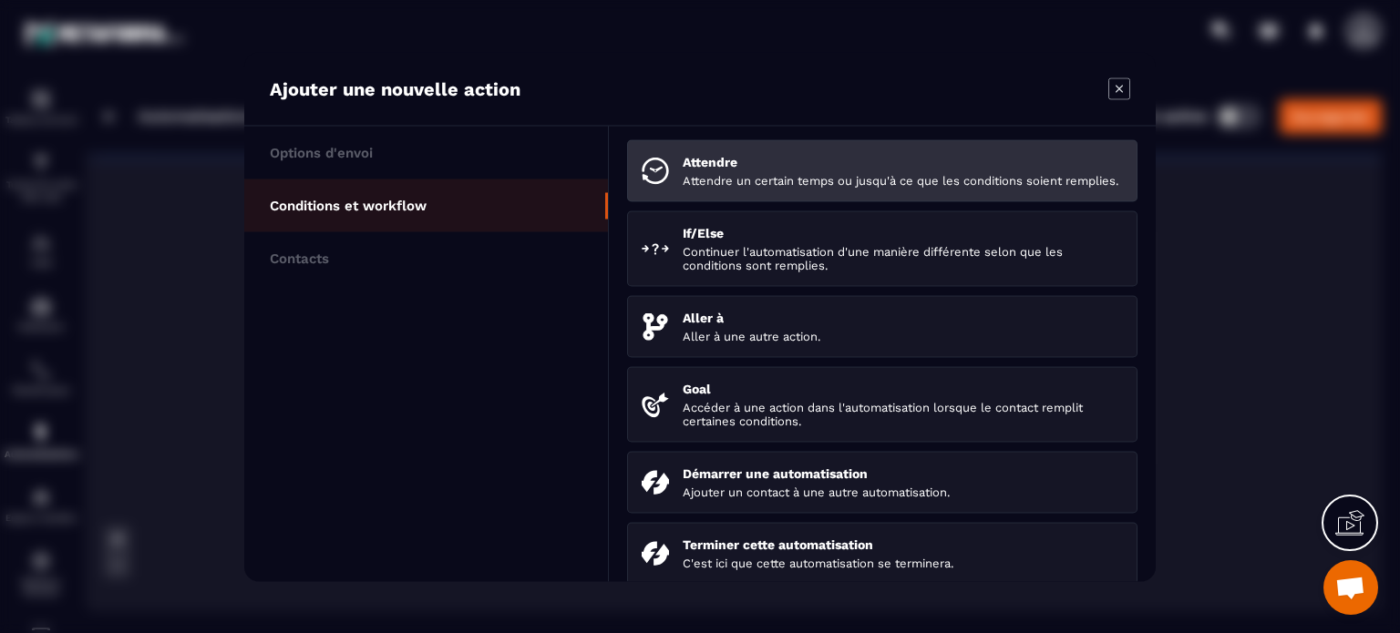
click at [721, 187] on p "Attendre un certain temps ou jusqu'à ce que les conditions soient remplies." at bounding box center [902, 180] width 440 height 14
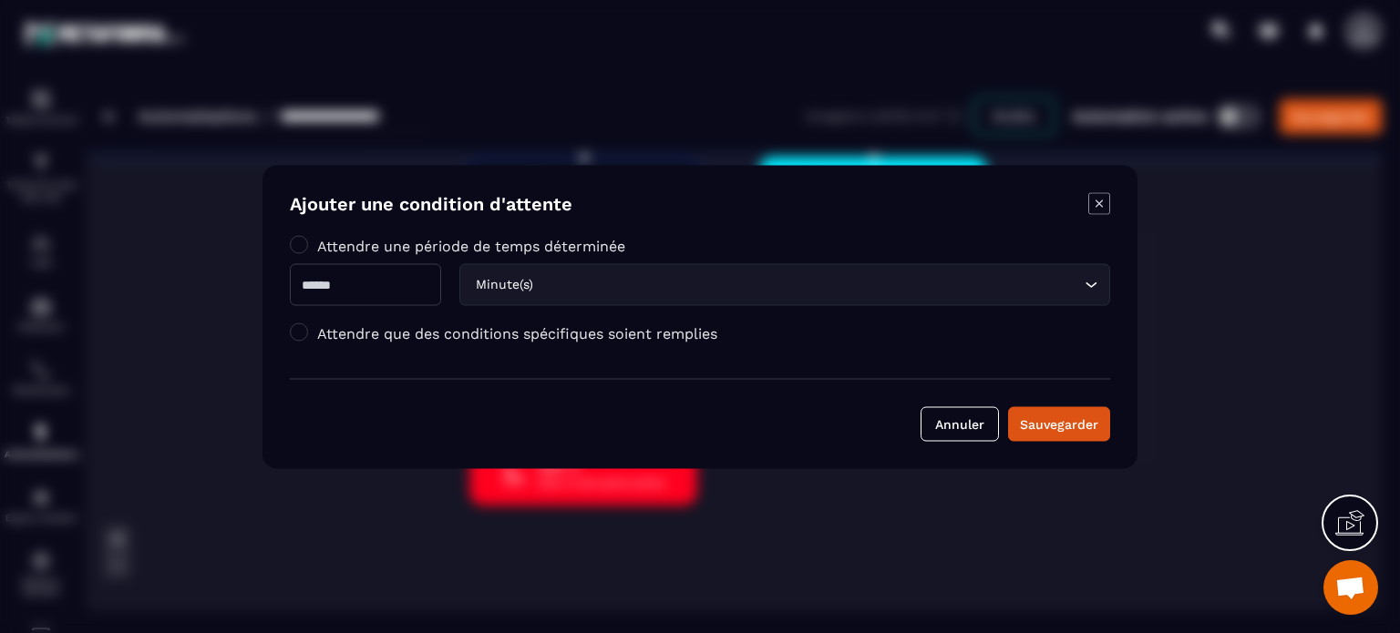
click at [416, 300] on input "Modal window" at bounding box center [365, 284] width 151 height 42
type input "**"
click at [1049, 429] on div "Sauvegarder" at bounding box center [1059, 424] width 78 height 18
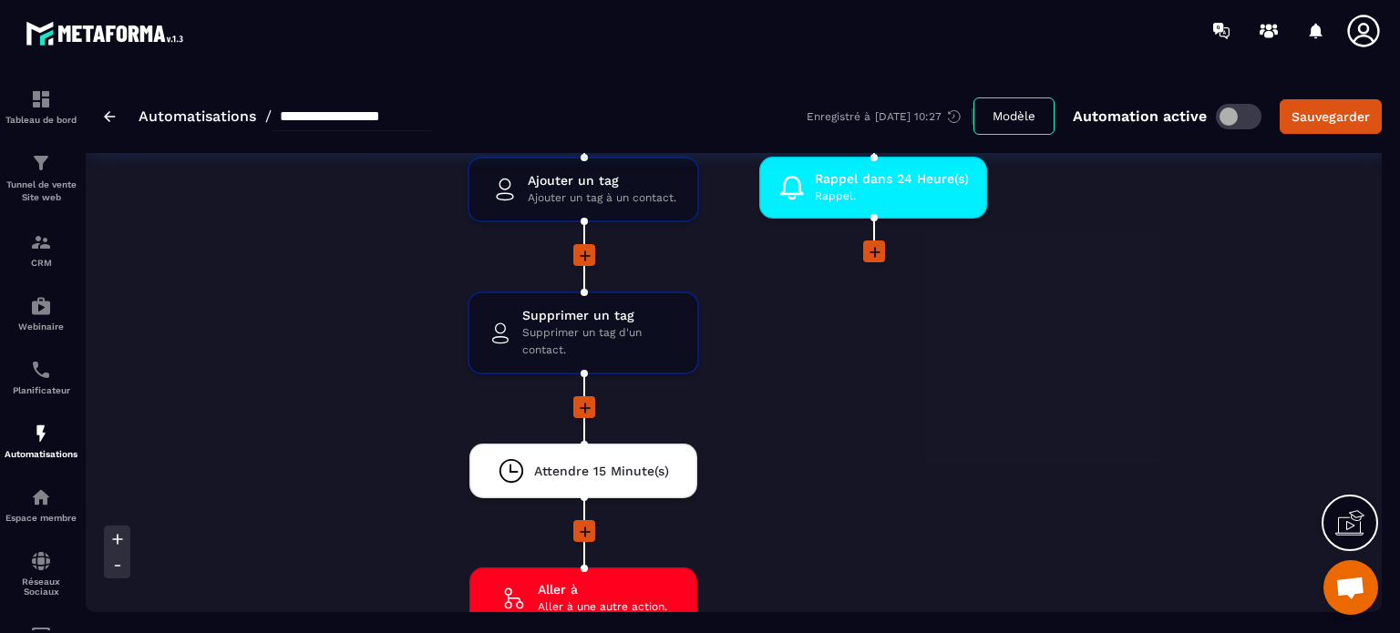
click at [778, 515] on div "Non Rappel dans 24 Heure(s) Rappel. drag-arrow" at bounding box center [873, 357] width 288 height 590
click at [580, 523] on icon at bounding box center [585, 532] width 18 height 18
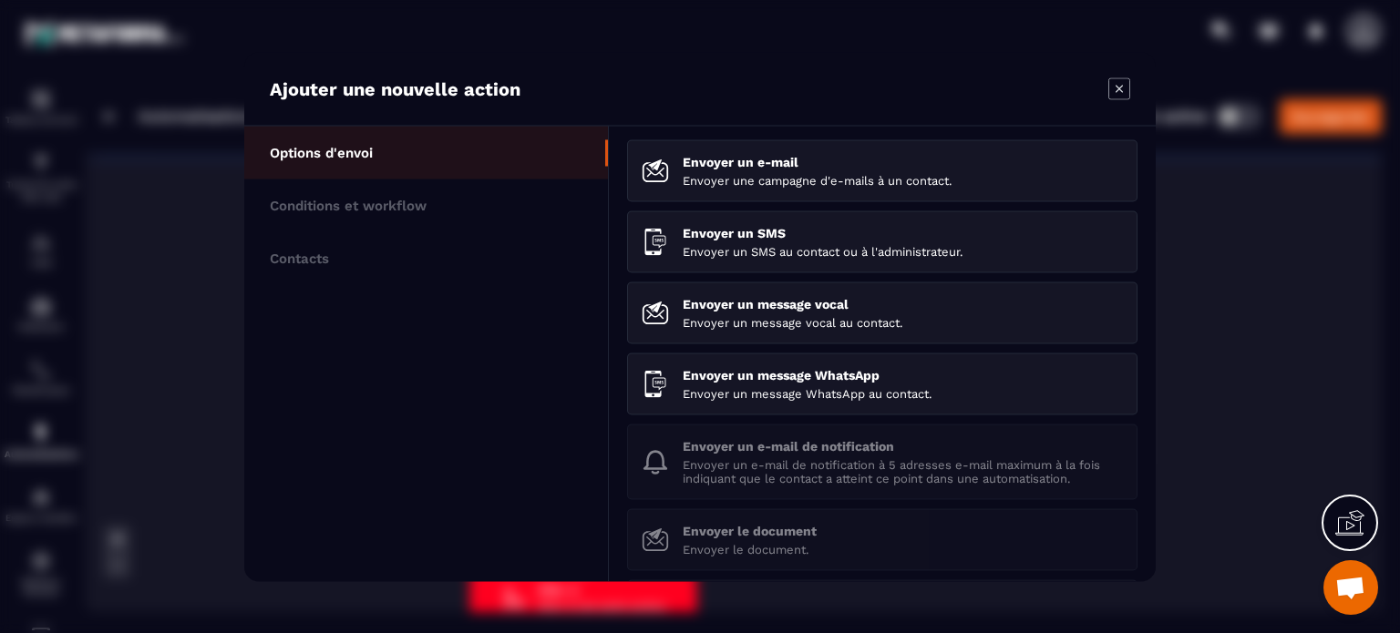
click at [1114, 82] on icon "Modal window" at bounding box center [1119, 88] width 22 height 22
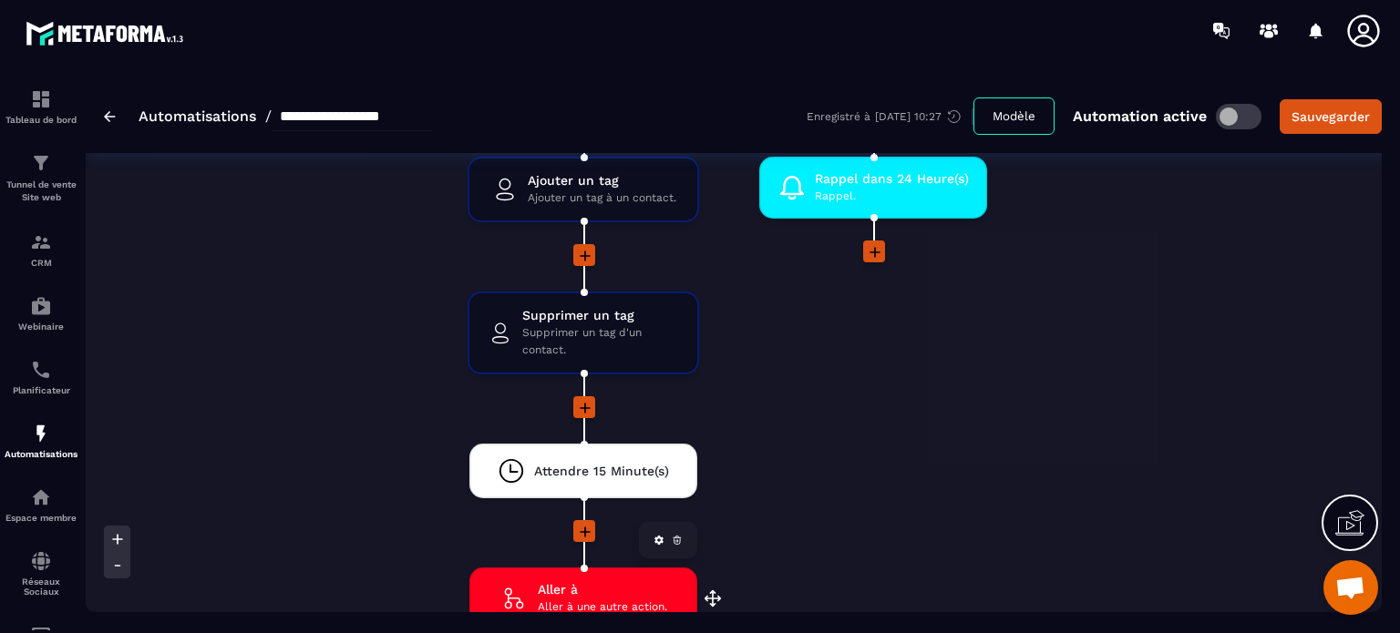
click at [559, 581] on span "Aller à" at bounding box center [602, 589] width 129 height 17
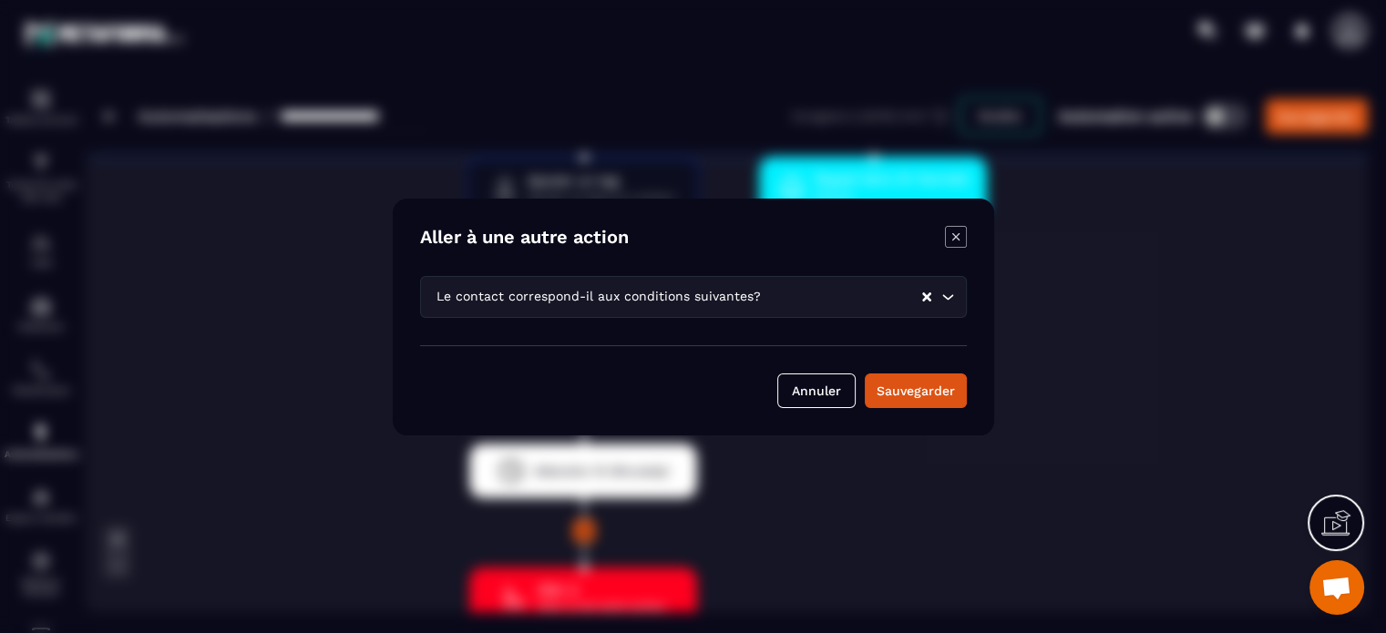
click at [586, 304] on div "Le contact correspond-il aux conditions suivantes?" at bounding box center [676, 297] width 492 height 20
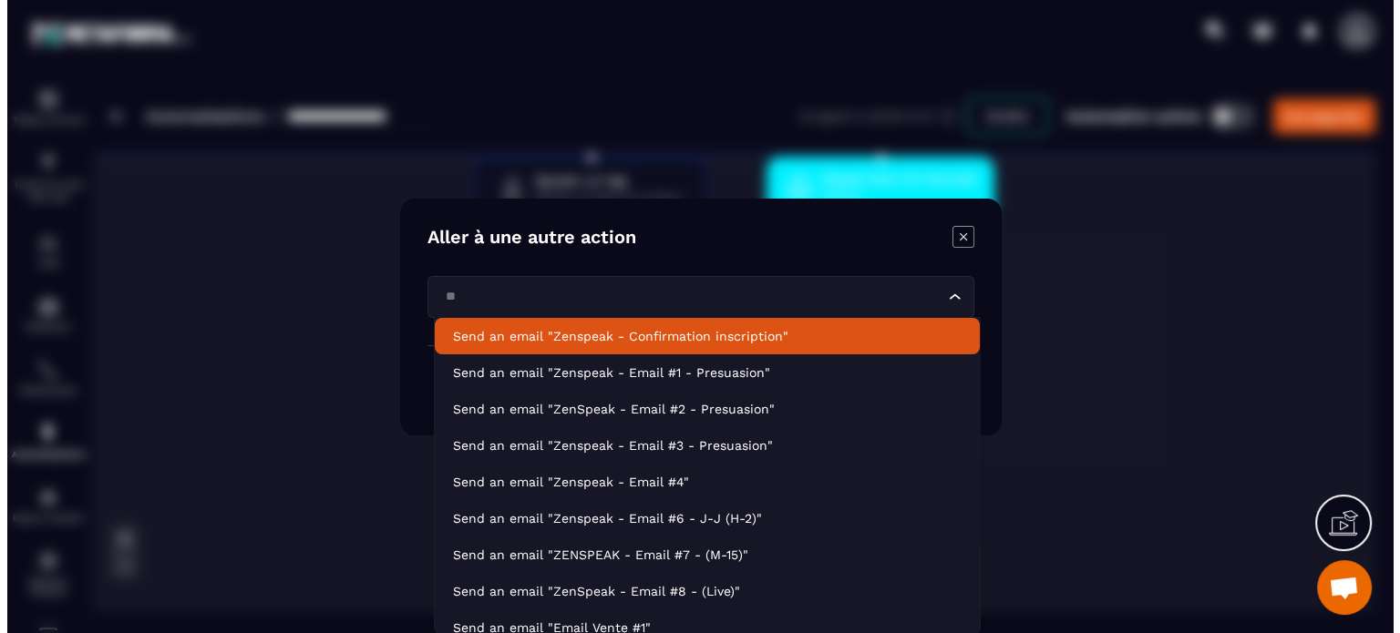
scroll to position [0, 0]
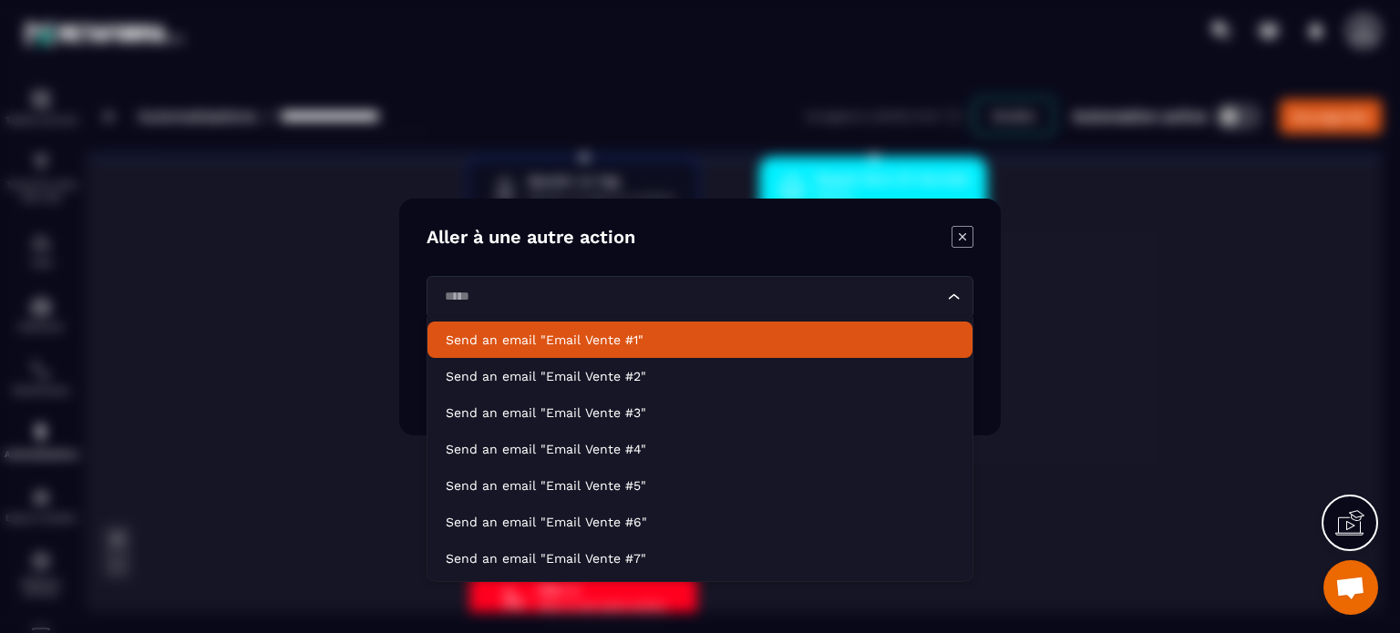
click at [583, 348] on p "Send an email "Email Vente #1"" at bounding box center [700, 340] width 508 height 18
type input "*****"
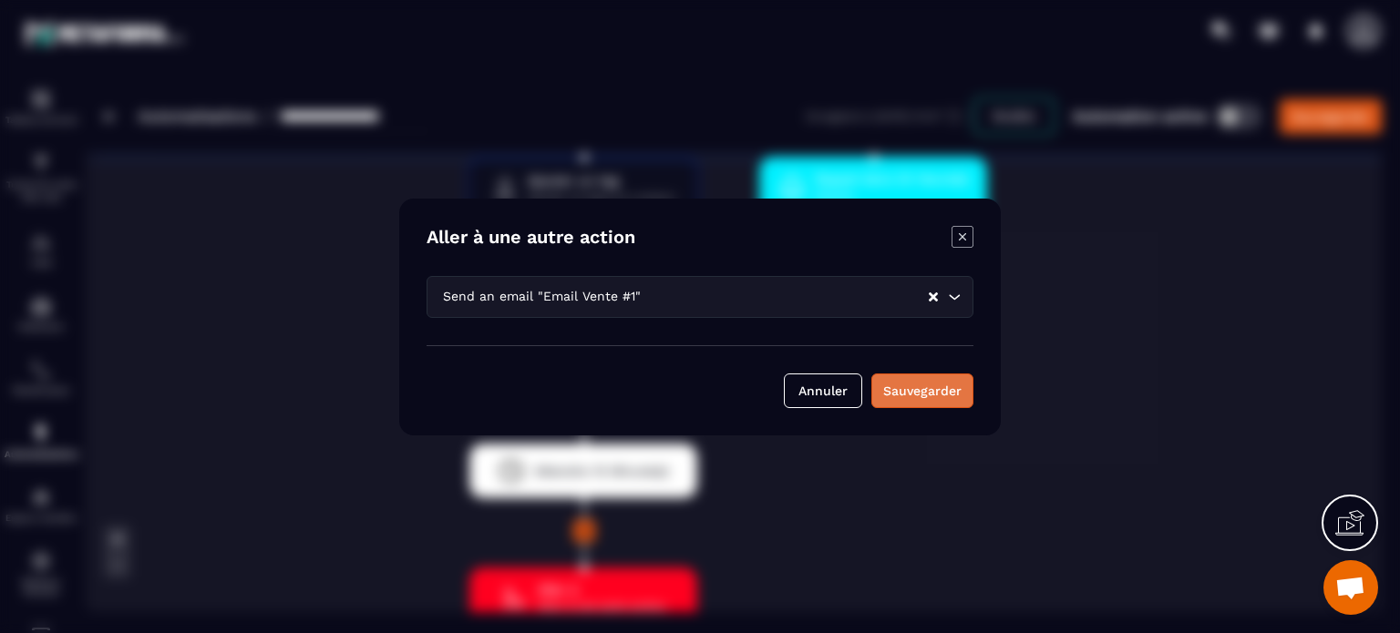
click at [921, 389] on div "Sauvegarder" at bounding box center [922, 391] width 78 height 18
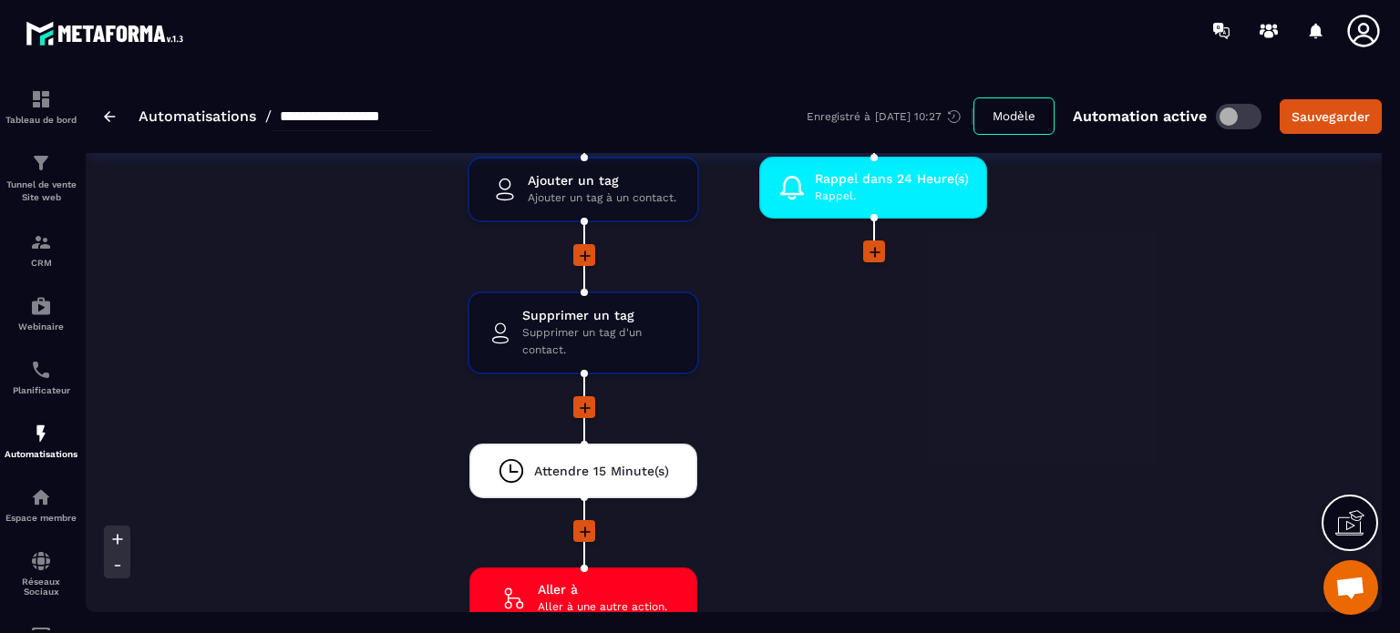
click at [802, 482] on div "Non Rappel dans 24 Heure(s) Rappel. drag-arrow" at bounding box center [873, 357] width 288 height 590
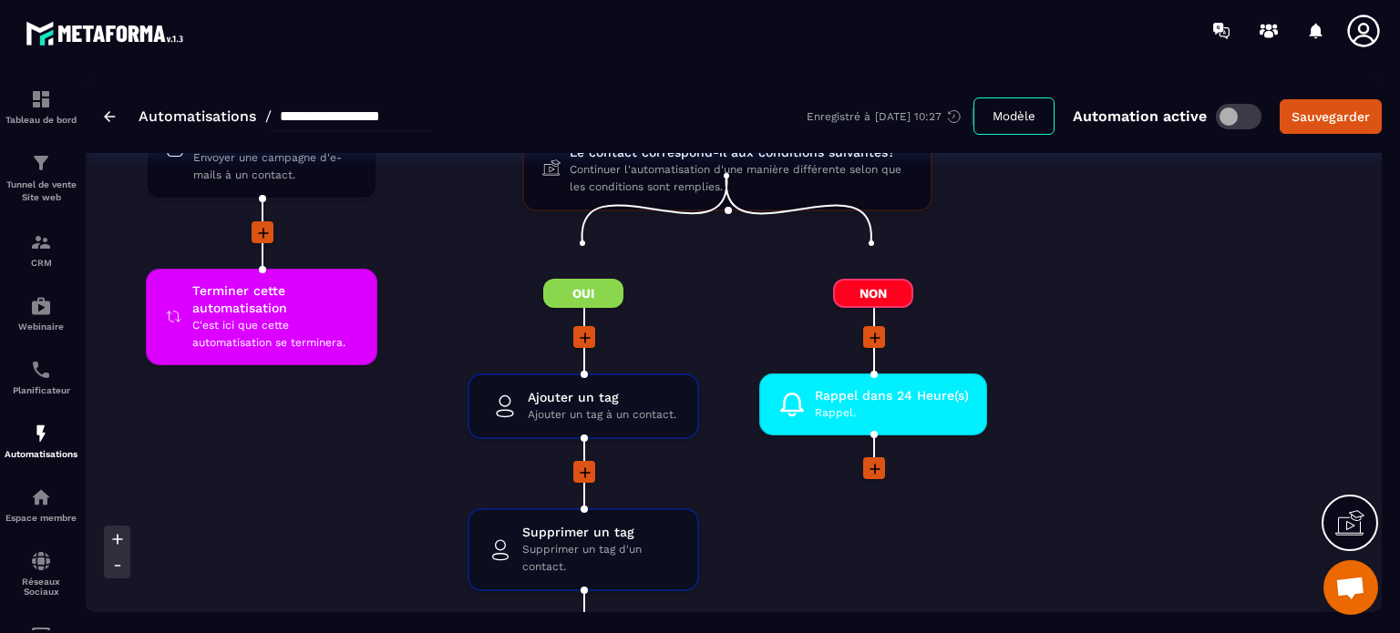
scroll to position [5688, 0]
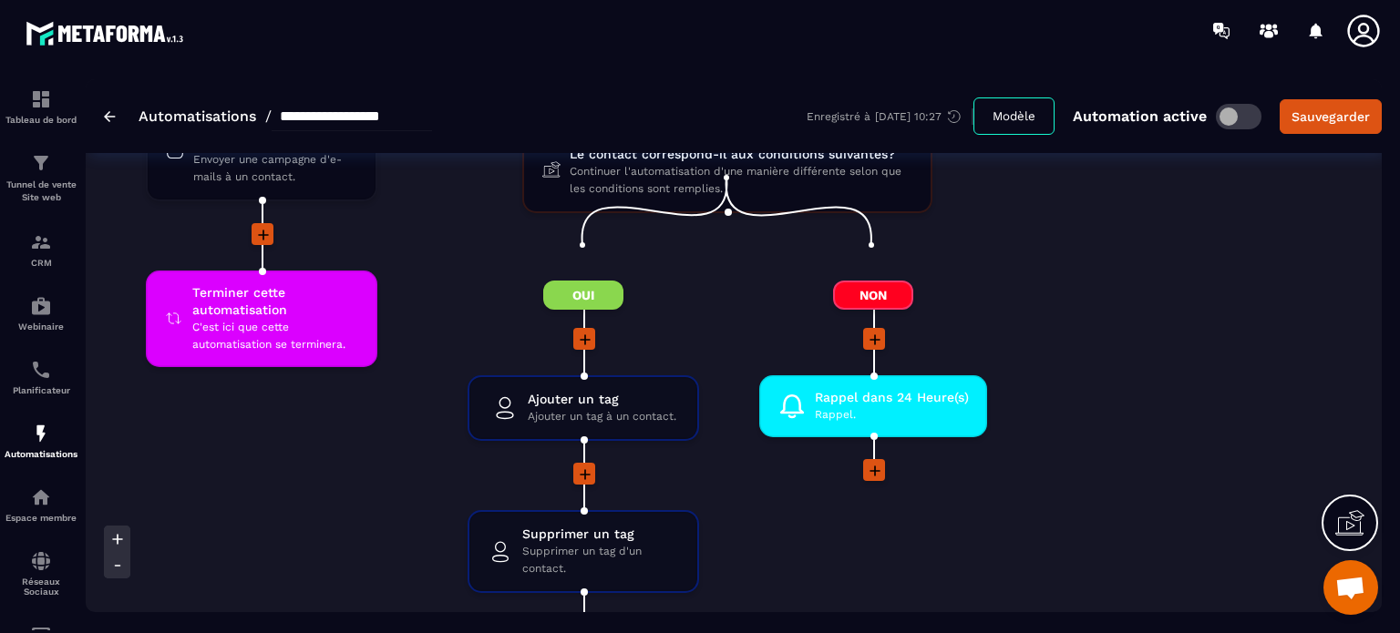
click at [994, 462] on div "Non Rappel dans 24 Heure(s) Rappel. drag-arrow" at bounding box center [873, 576] width 288 height 590
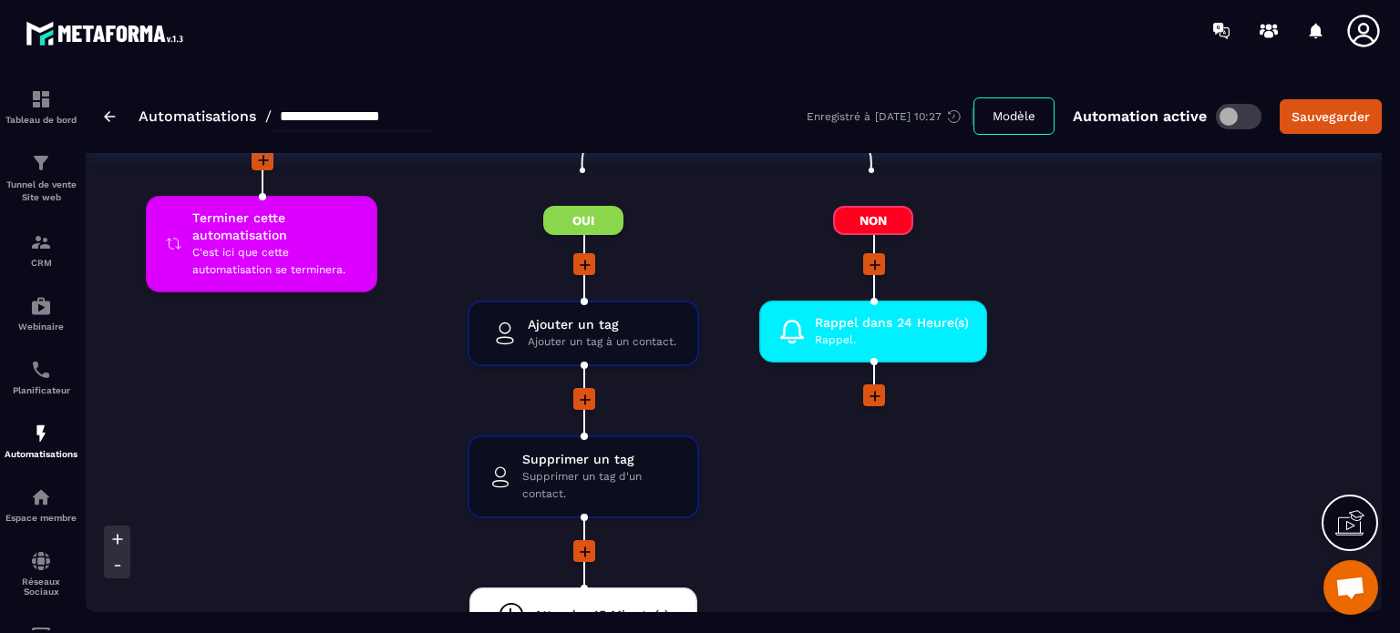
scroll to position [5760, 0]
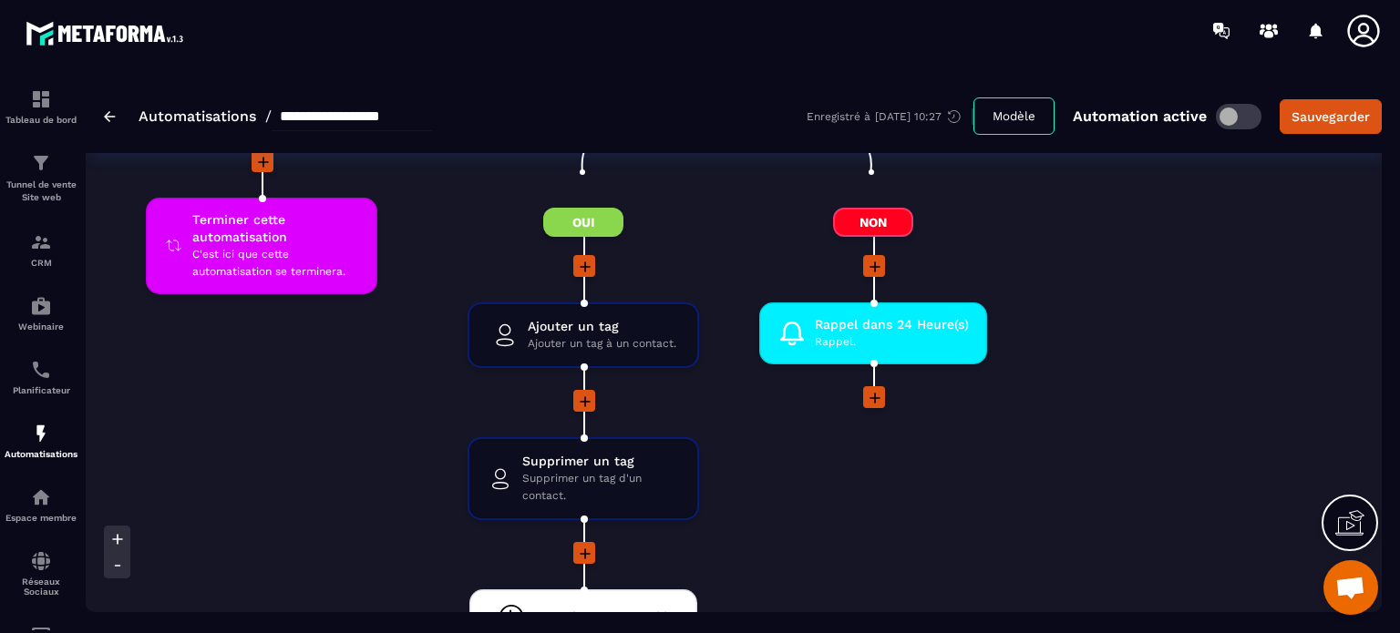
click at [982, 404] on div "Non Rappel dans 24 Heure(s) Rappel. drag-arrow" at bounding box center [873, 503] width 288 height 590
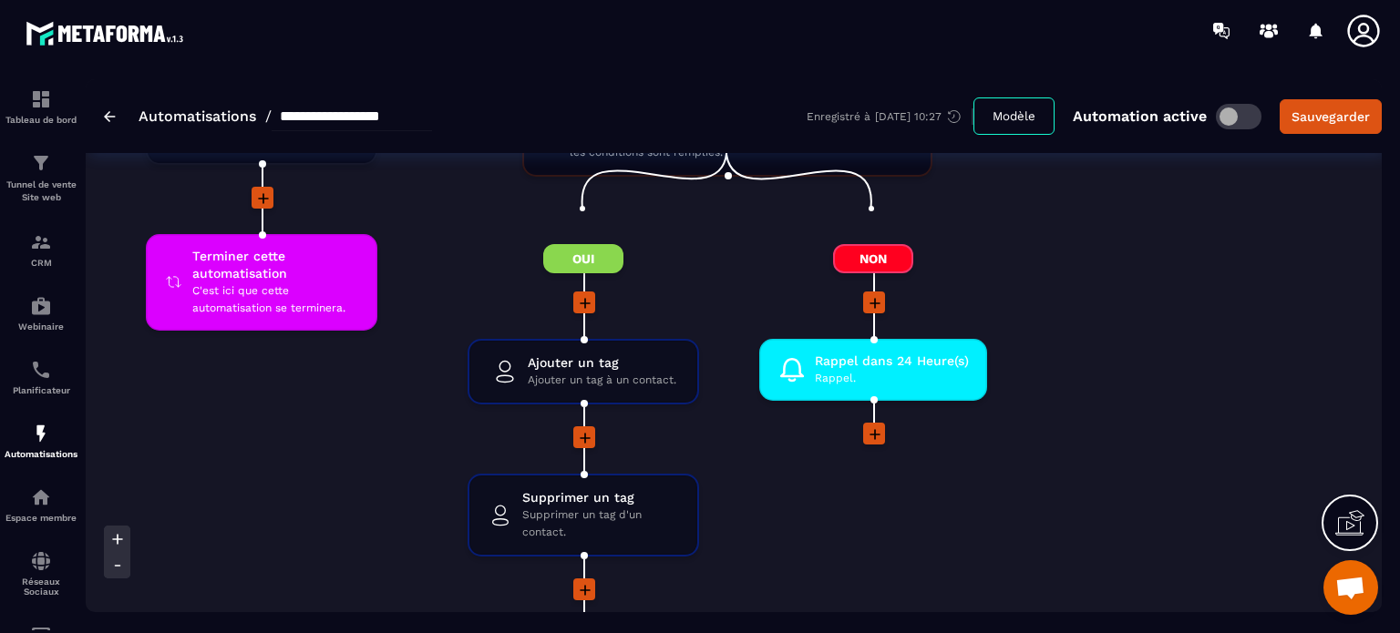
scroll to position [5688, 0]
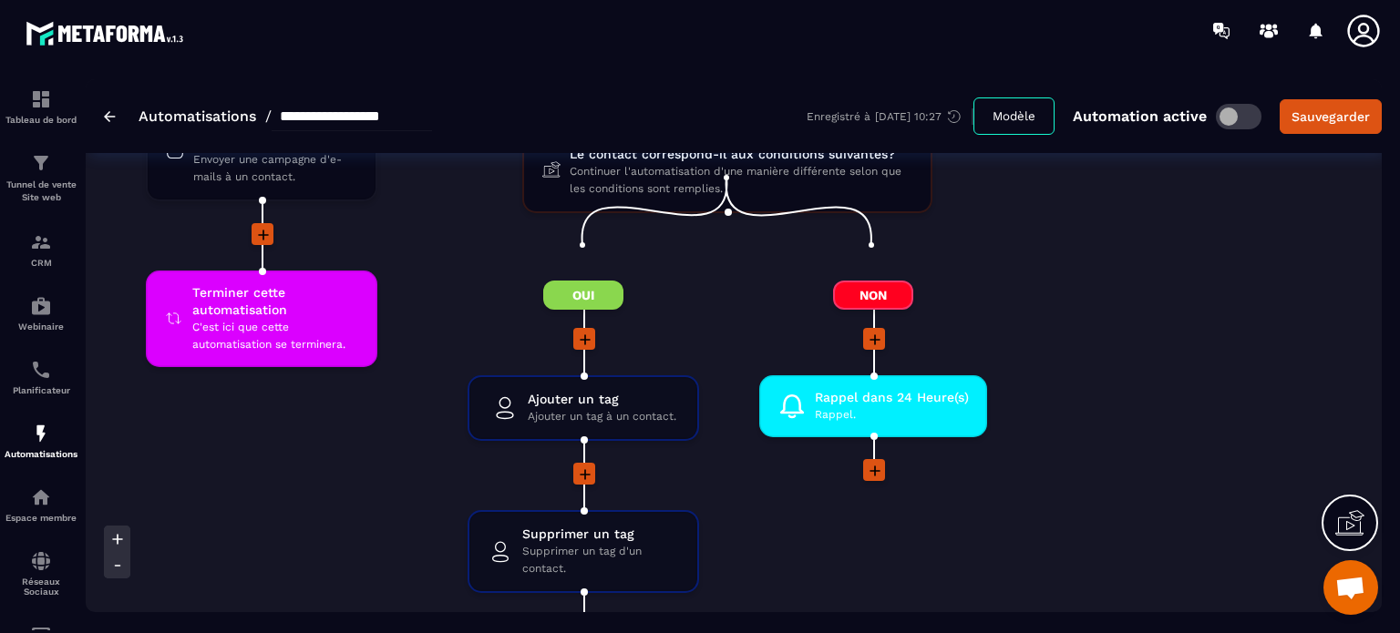
click at [707, 291] on div "Oui Ajouter un tag Ajouter un tag à un contact. drag-arrow Supprimer un tag Sup…" at bounding box center [583, 576] width 292 height 590
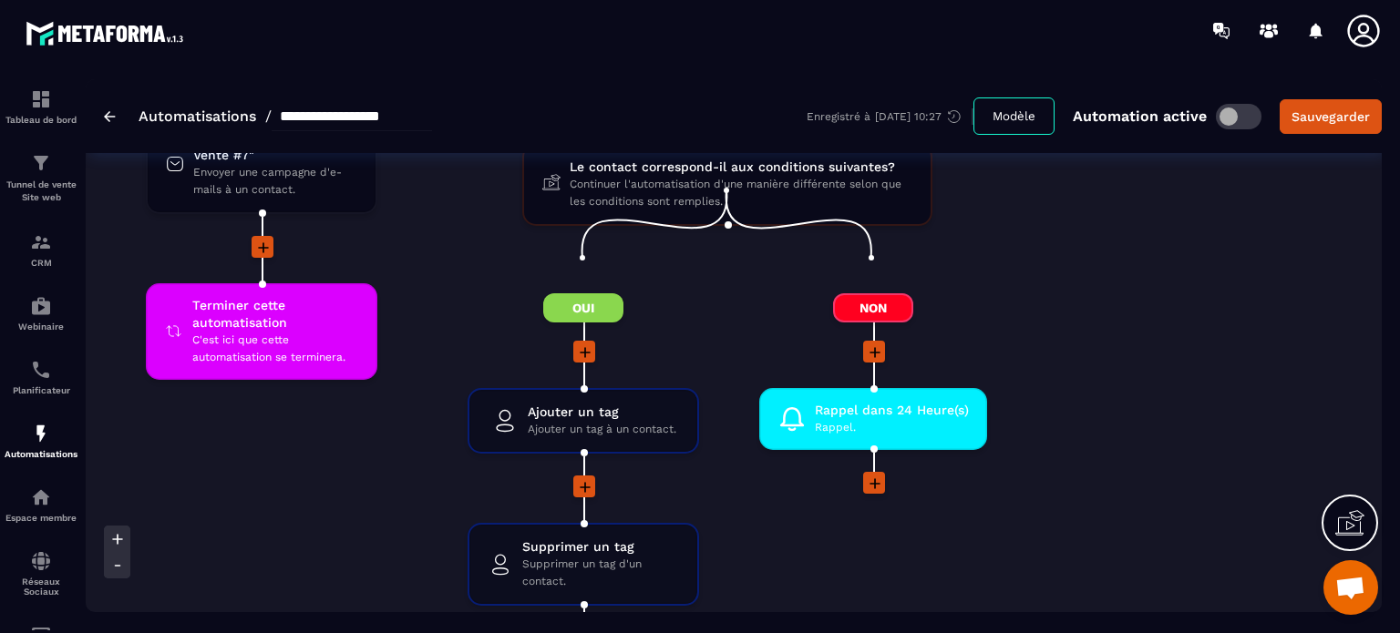
scroll to position [5724, 0]
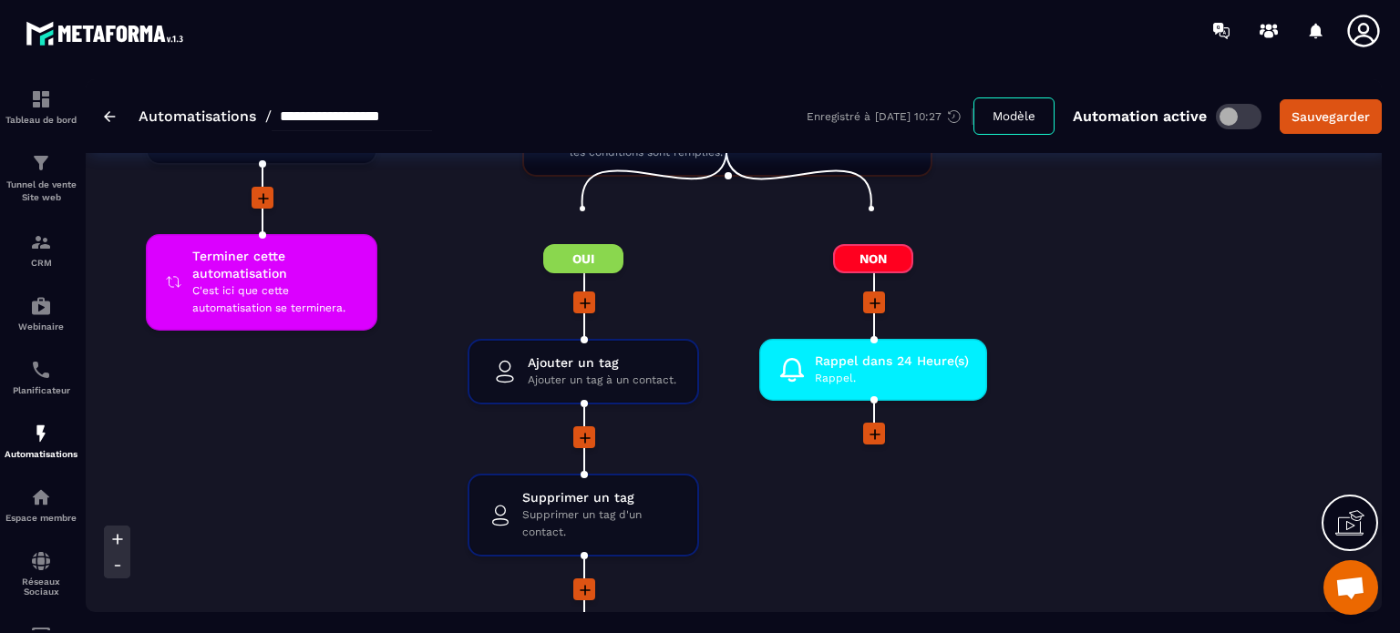
click at [919, 493] on div "Non Rappel dans 24 Heure(s) Rappel. drag-arrow" at bounding box center [873, 539] width 288 height 590
click at [966, 465] on div "Non Rappel dans 24 Heure(s) Rappel. drag-arrow" at bounding box center [873, 539] width 288 height 590
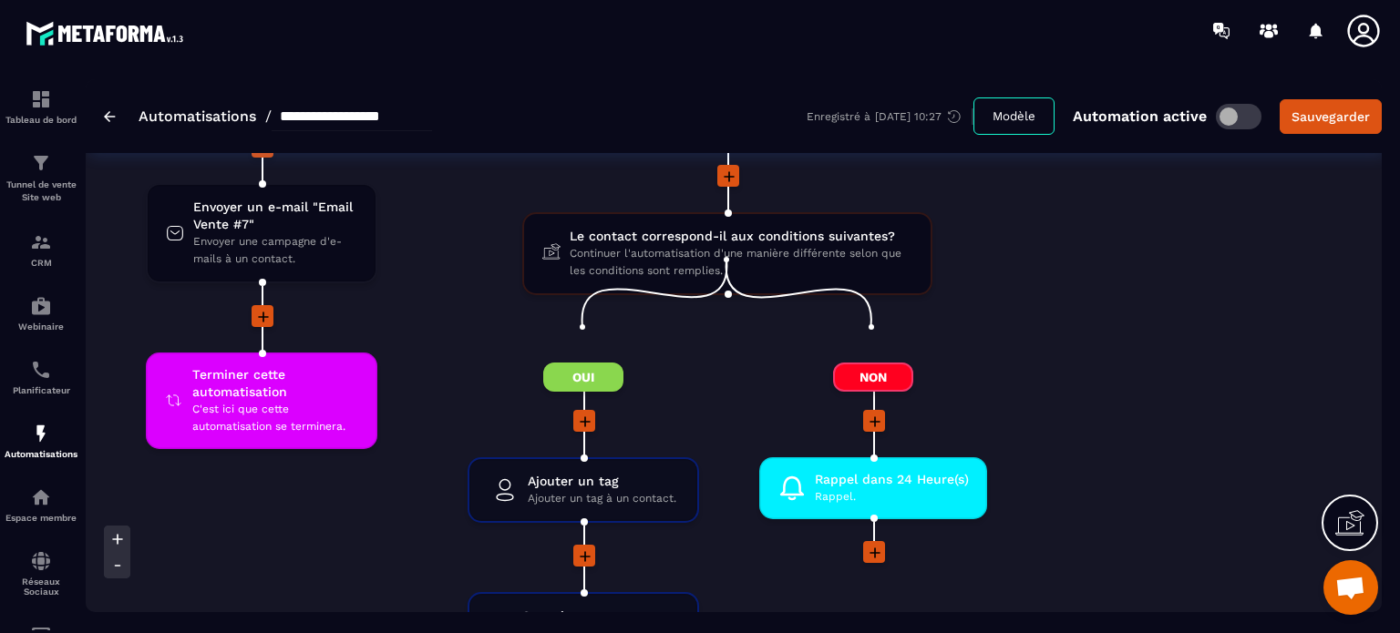
scroll to position [5396, 0]
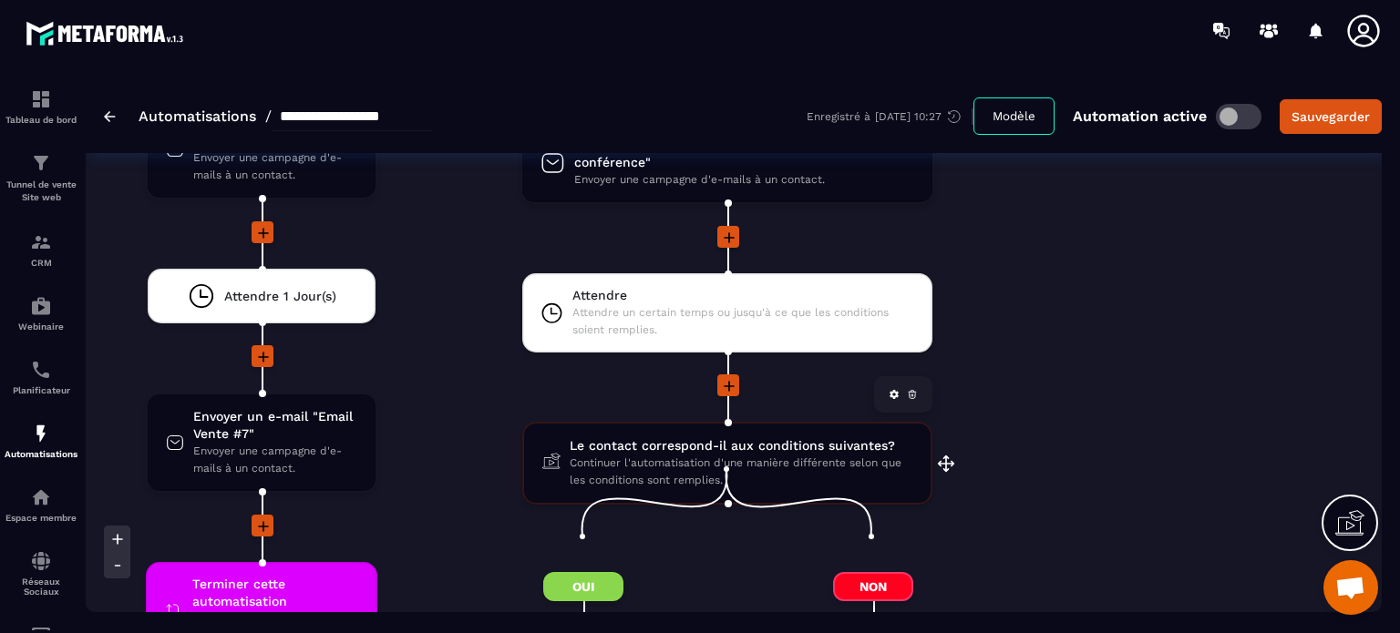
click at [699, 455] on span "Continuer l'automatisation d'une manière différente selon que les conditions so…" at bounding box center [740, 472] width 343 height 35
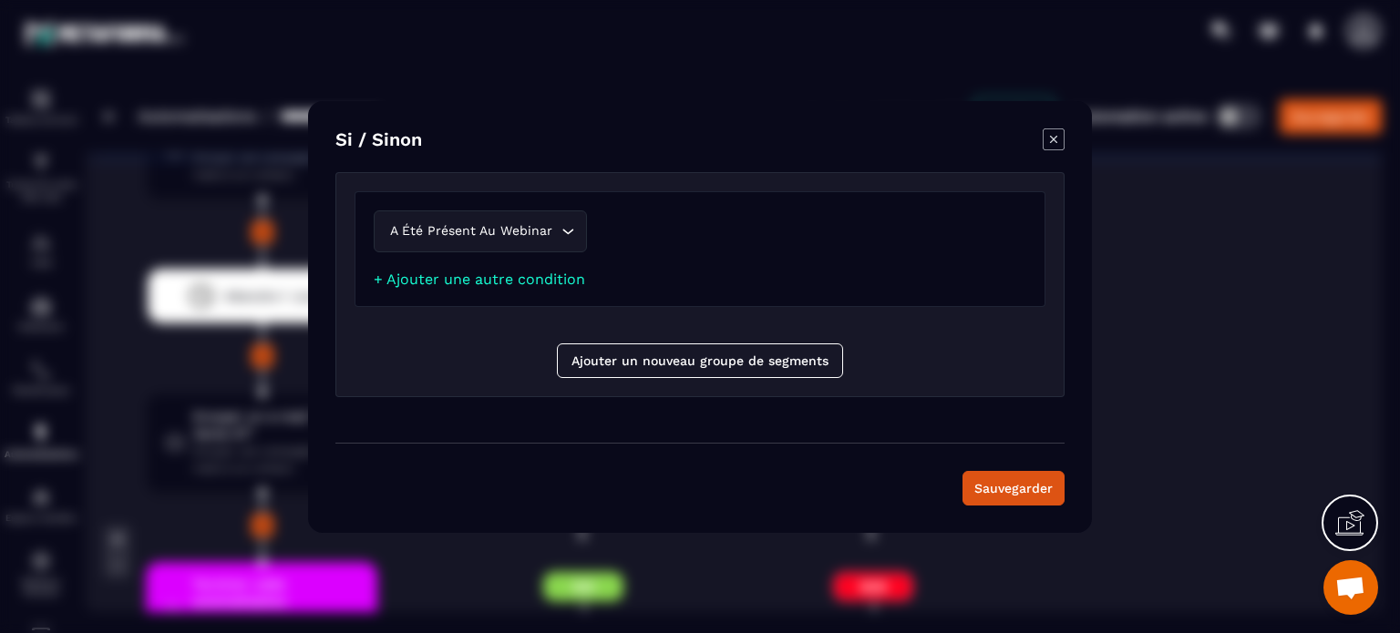
click at [1050, 145] on icon "Modal window" at bounding box center [1053, 139] width 22 height 22
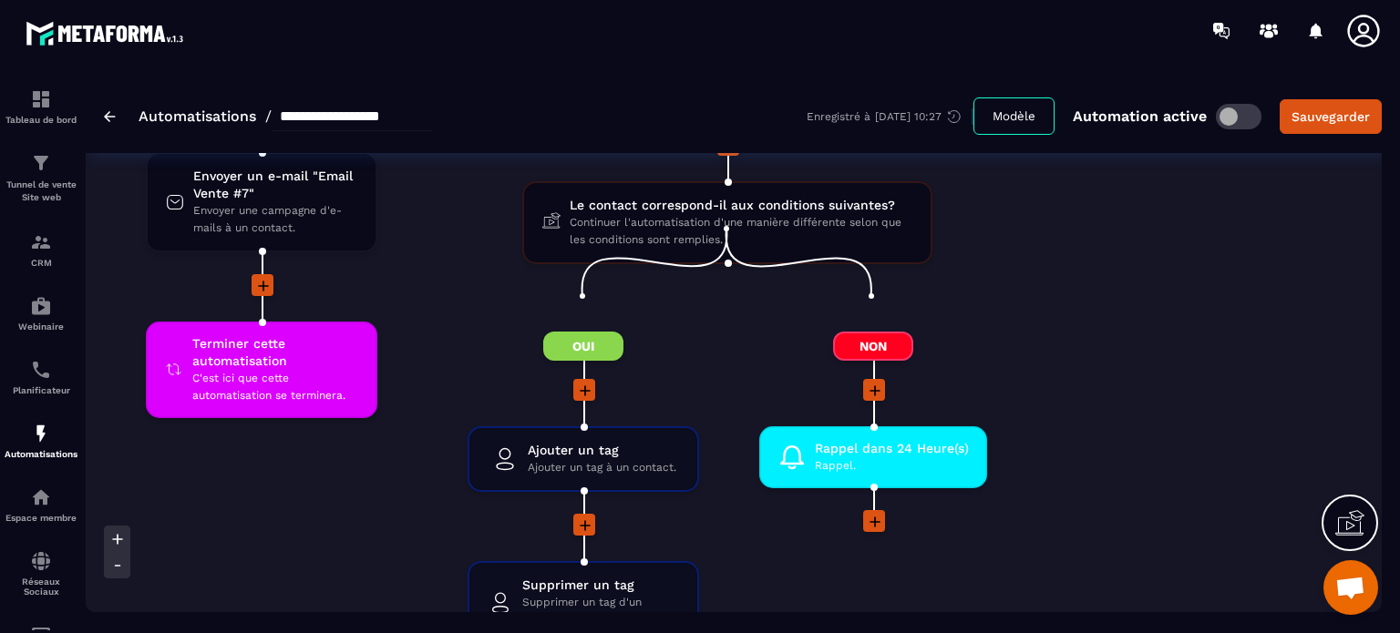
scroll to position [5688, 0]
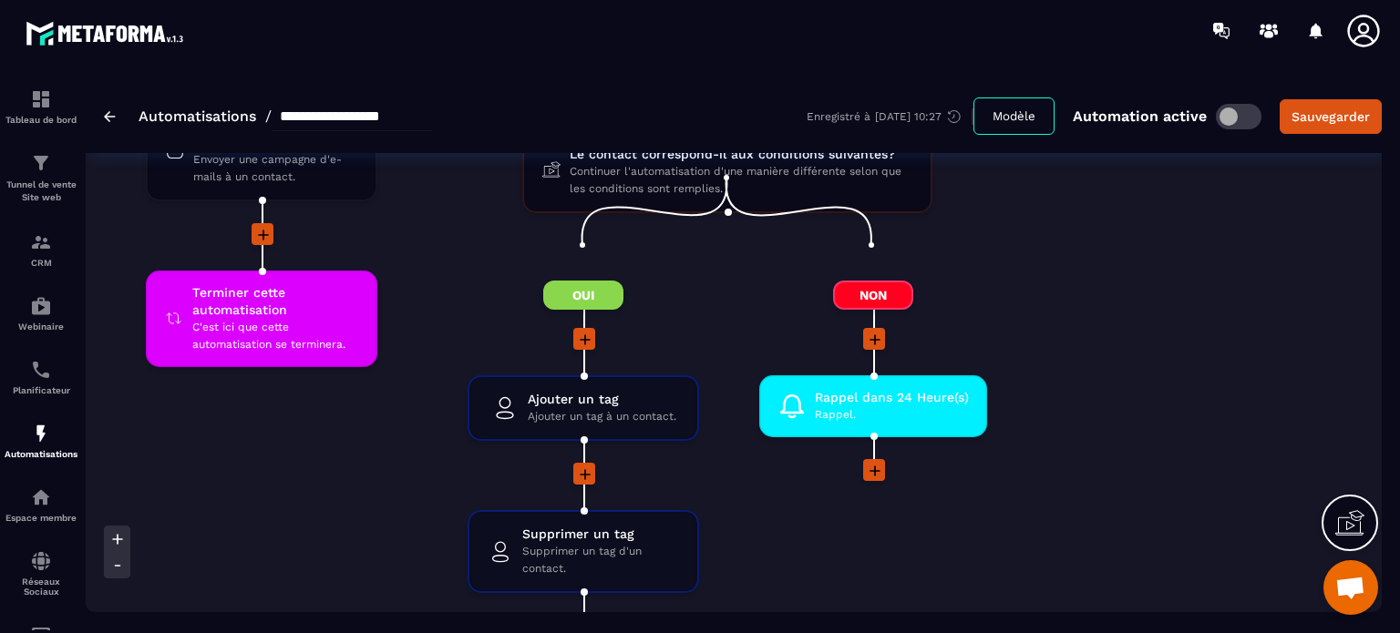
click at [867, 462] on icon at bounding box center [875, 471] width 18 height 18
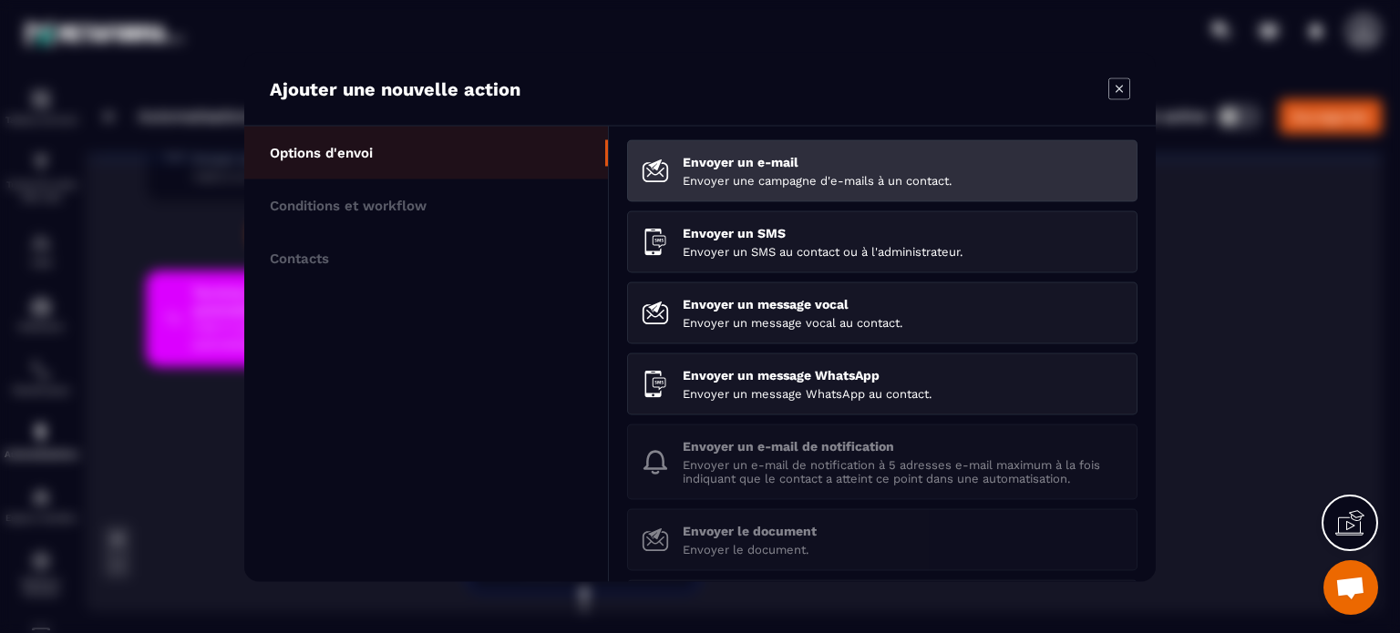
click at [663, 177] on img "Modal window" at bounding box center [654, 170] width 27 height 27
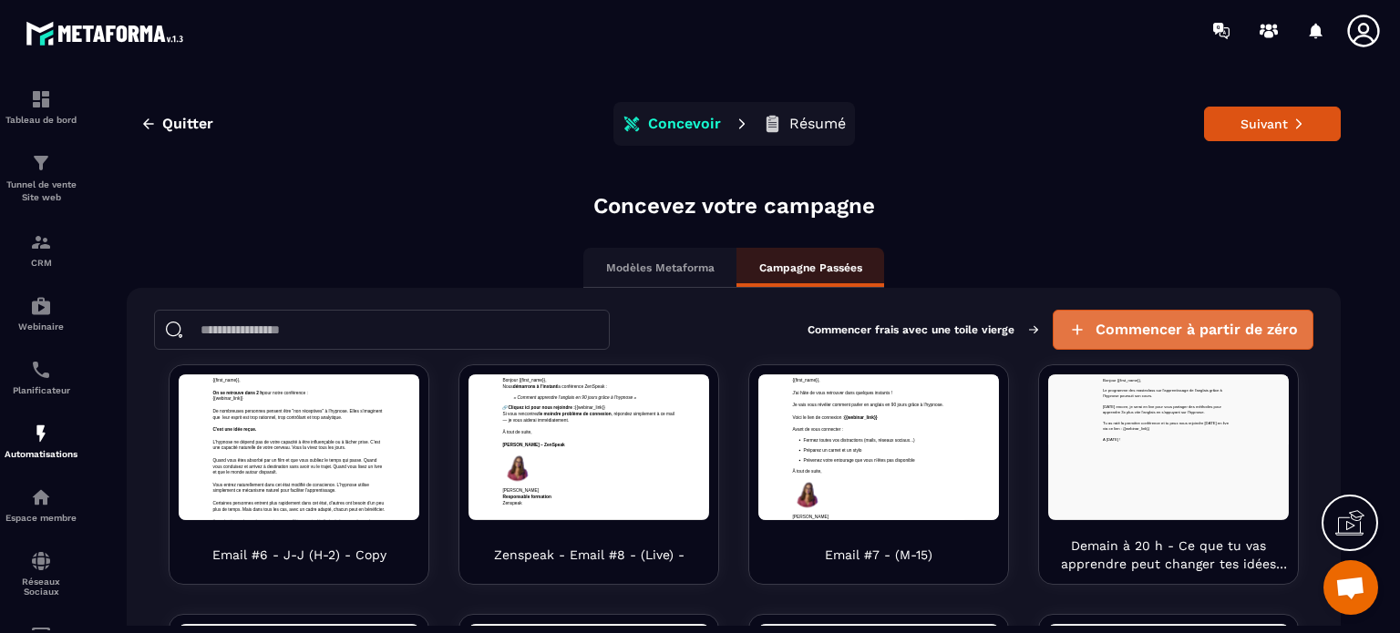
click at [1075, 333] on button "Commencer à partir de zéro" at bounding box center [1182, 330] width 261 height 40
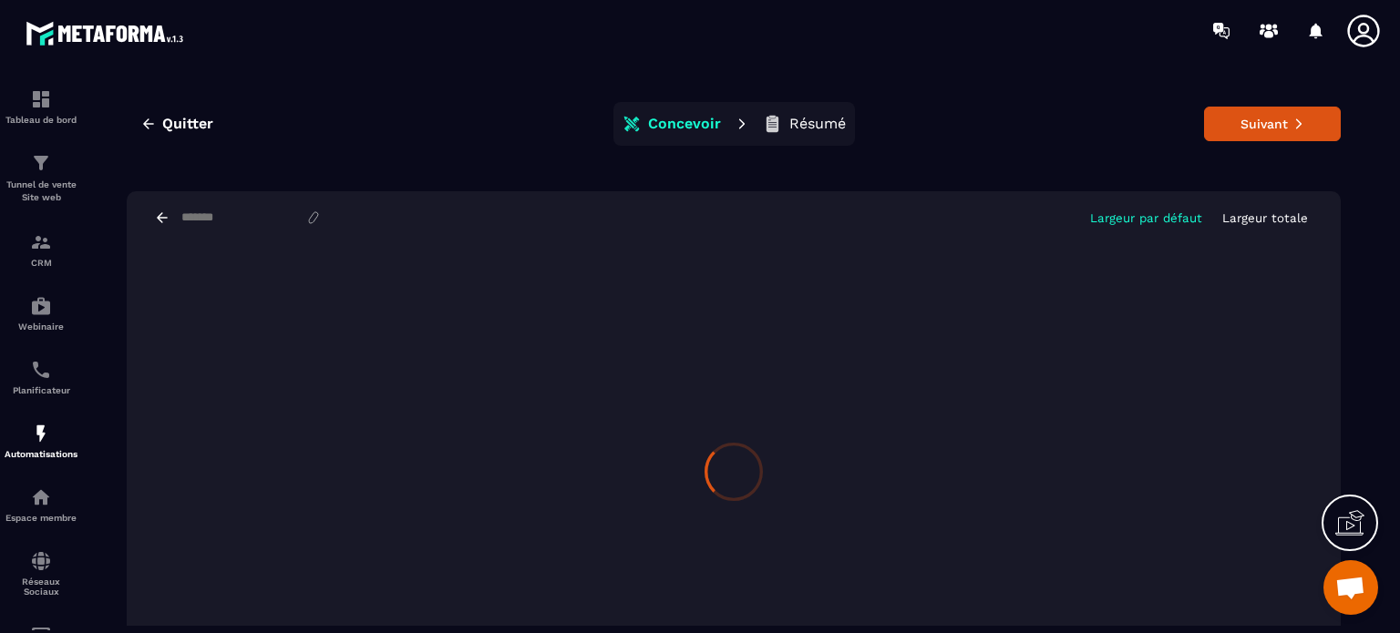
click at [209, 214] on input at bounding box center [243, 217] width 126 height 15
type input "**********"
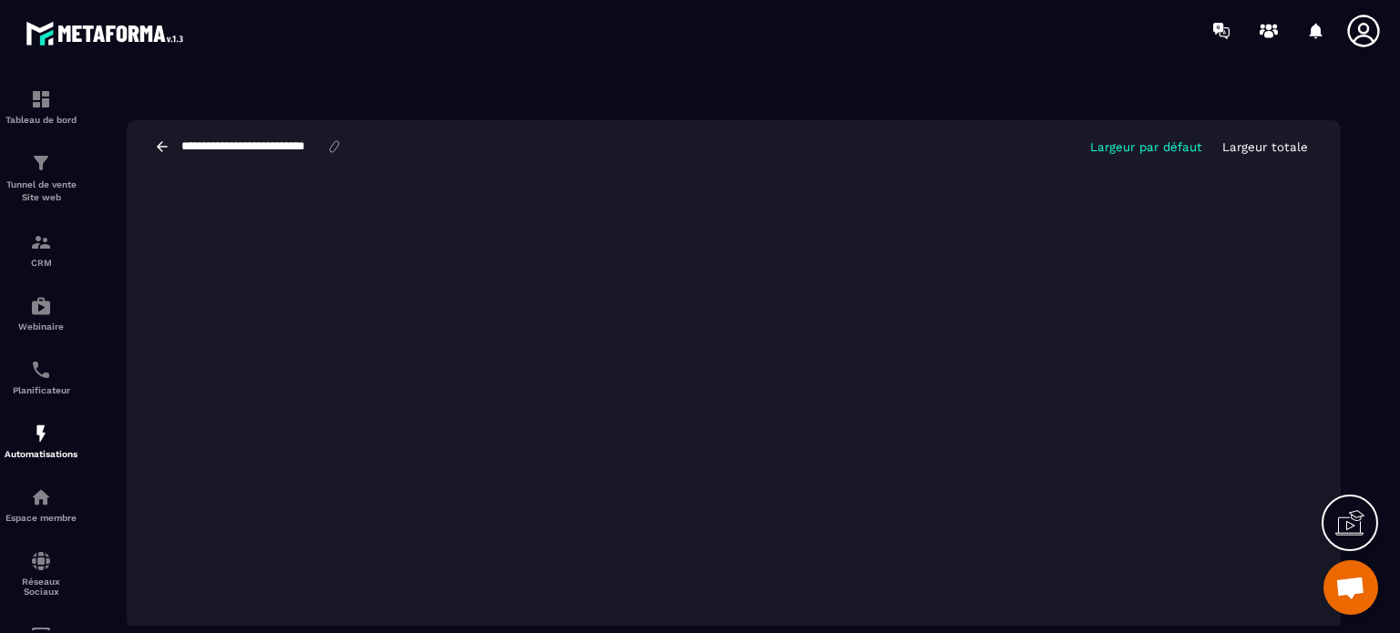
scroll to position [0, 0]
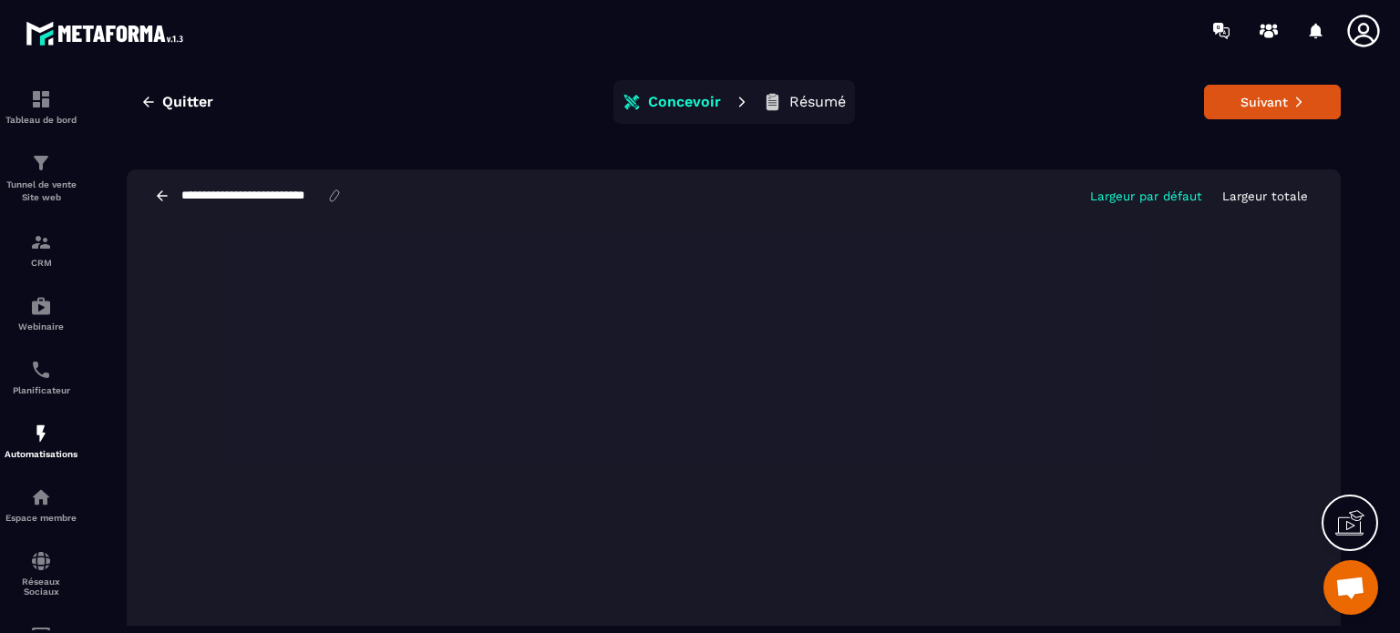
drag, startPoint x: 316, startPoint y: 192, endPoint x: 377, endPoint y: 189, distance: 61.2
click at [377, 189] on div "**********" at bounding box center [734, 195] width 1214 height 53
click at [256, 191] on input "**********" at bounding box center [253, 195] width 147 height 15
click at [288, 194] on input "**********" at bounding box center [253, 195] width 147 height 15
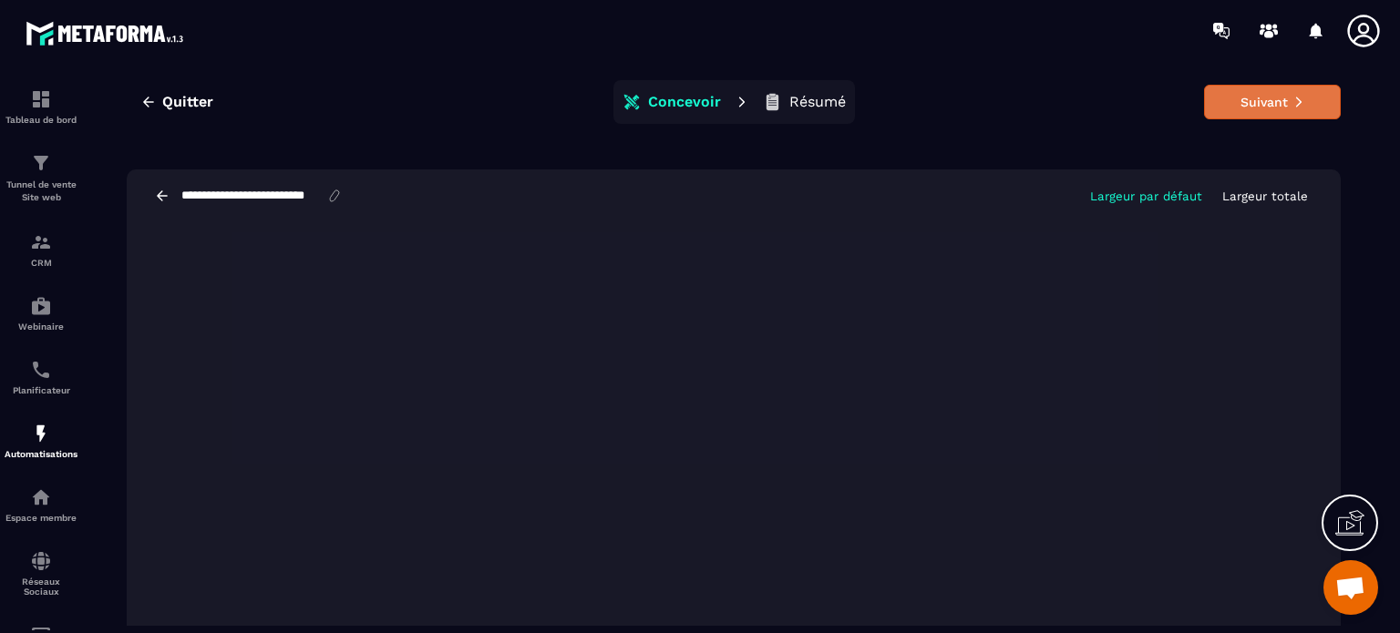
click at [1226, 101] on button "Suivant" at bounding box center [1272, 102] width 137 height 35
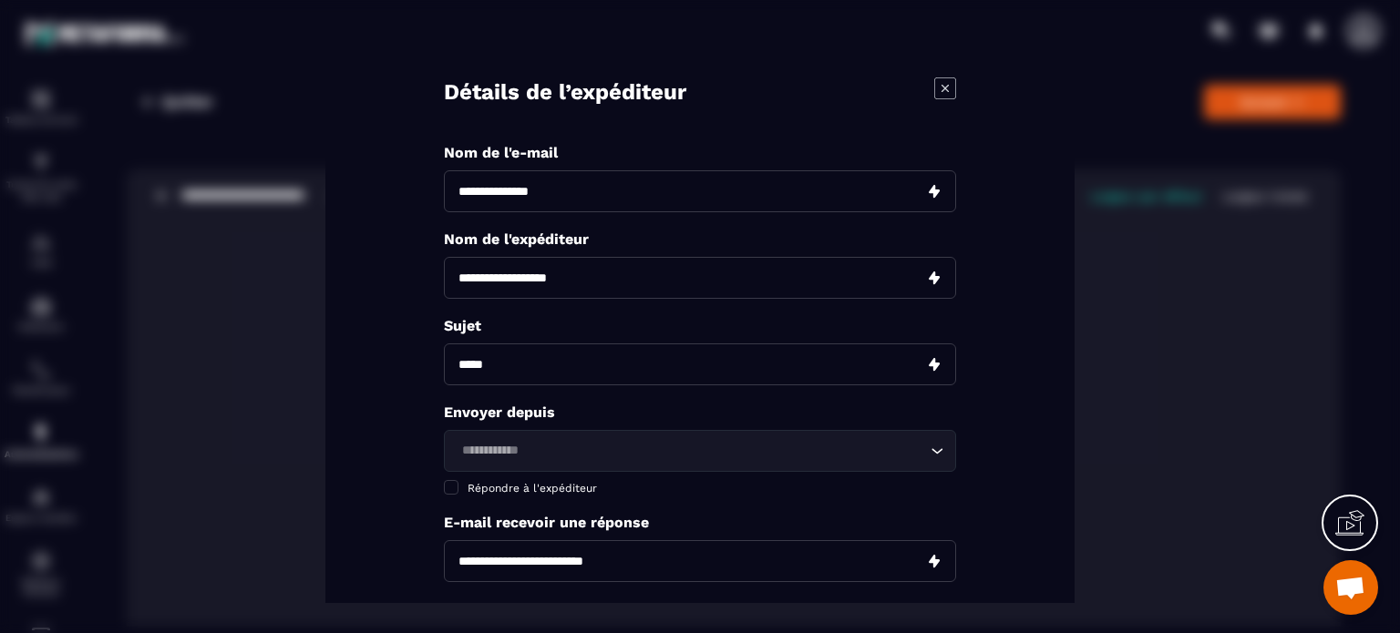
click at [635, 196] on input "Modal window" at bounding box center [700, 191] width 512 height 42
paste input "**********"
type input "**********"
click at [584, 287] on input "Modal window" at bounding box center [700, 278] width 512 height 42
drag, startPoint x: 534, startPoint y: 274, endPoint x: 445, endPoint y: 276, distance: 89.3
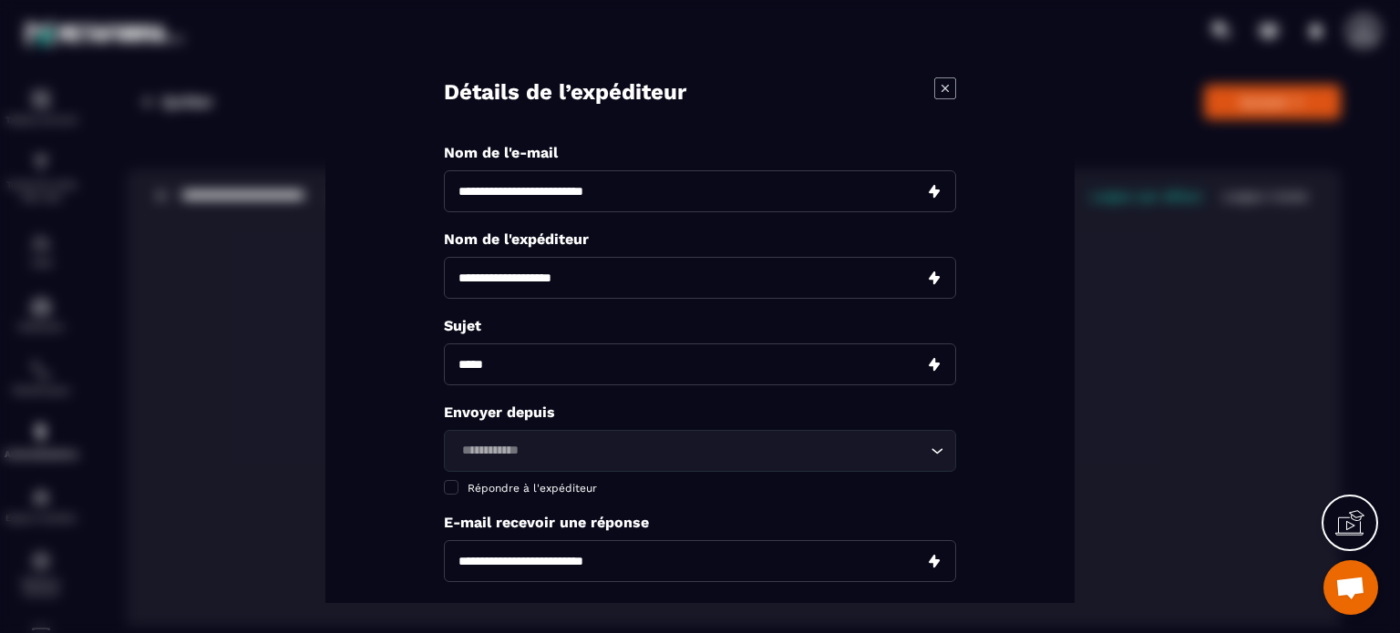
click at [445, 276] on input "**********" at bounding box center [700, 278] width 512 height 42
type input "********"
click at [496, 345] on input "Modal window" at bounding box center [700, 365] width 512 height 42
click at [466, 438] on div "**********" at bounding box center [700, 386] width 512 height 485
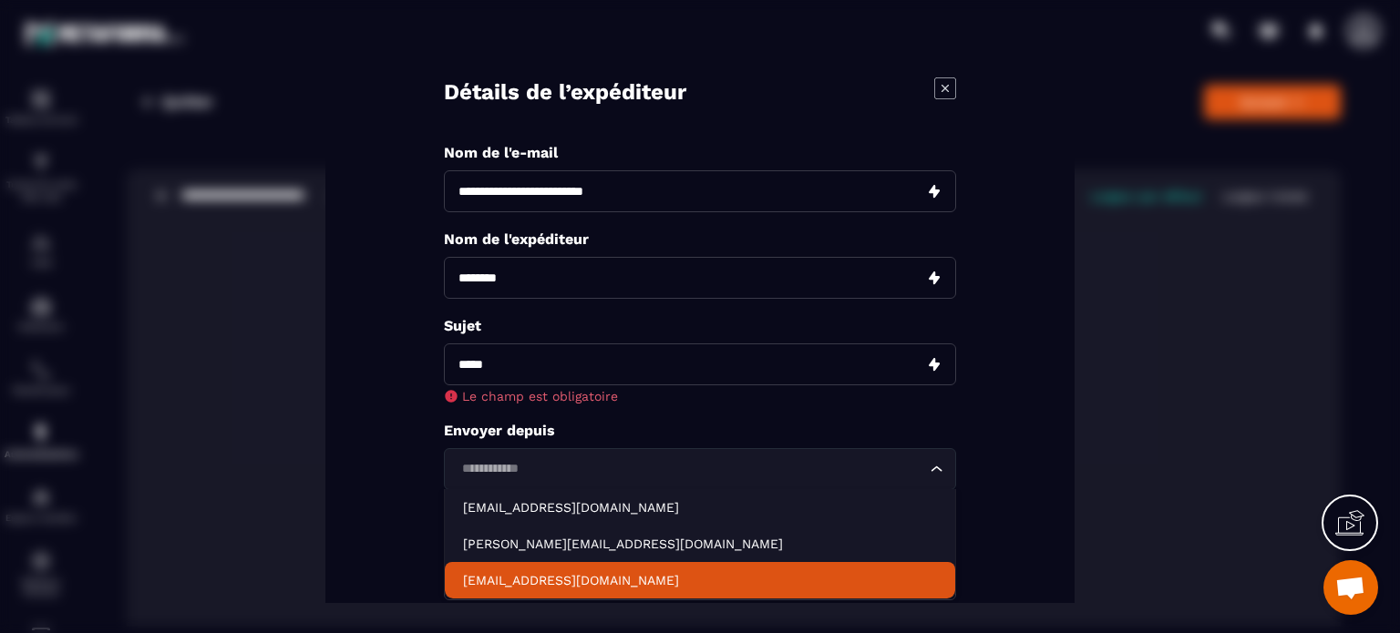
click at [484, 579] on p "contact@zenspeak.fr" at bounding box center [700, 580] width 474 height 18
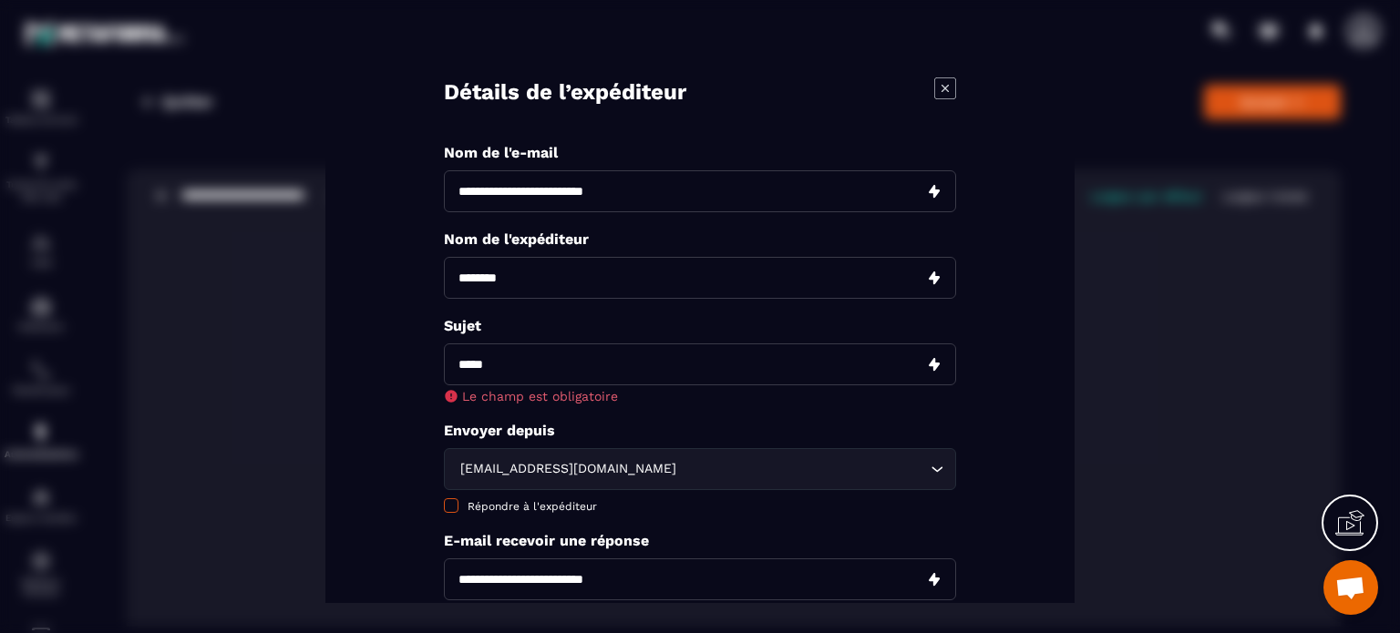
click at [488, 504] on span "Répondre à l'expéditeur" at bounding box center [531, 506] width 129 height 13
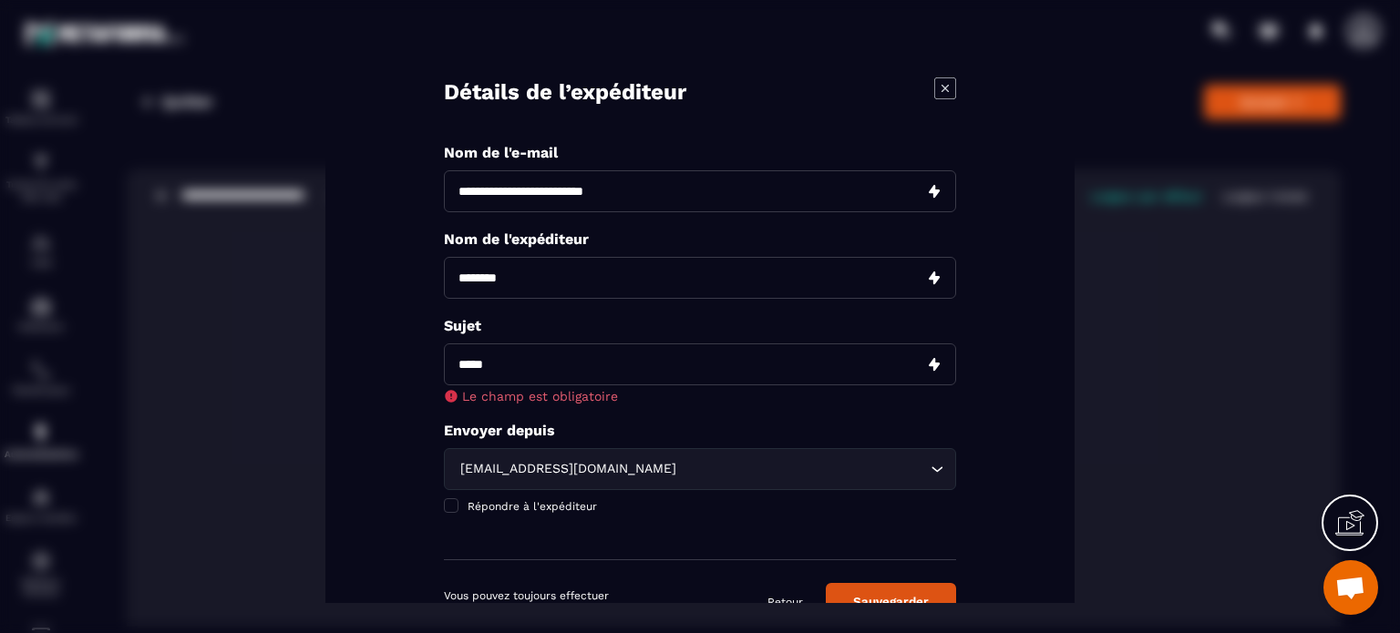
click at [505, 360] on input "Modal window" at bounding box center [700, 365] width 512 height 42
paste input "**********"
type input "**********"
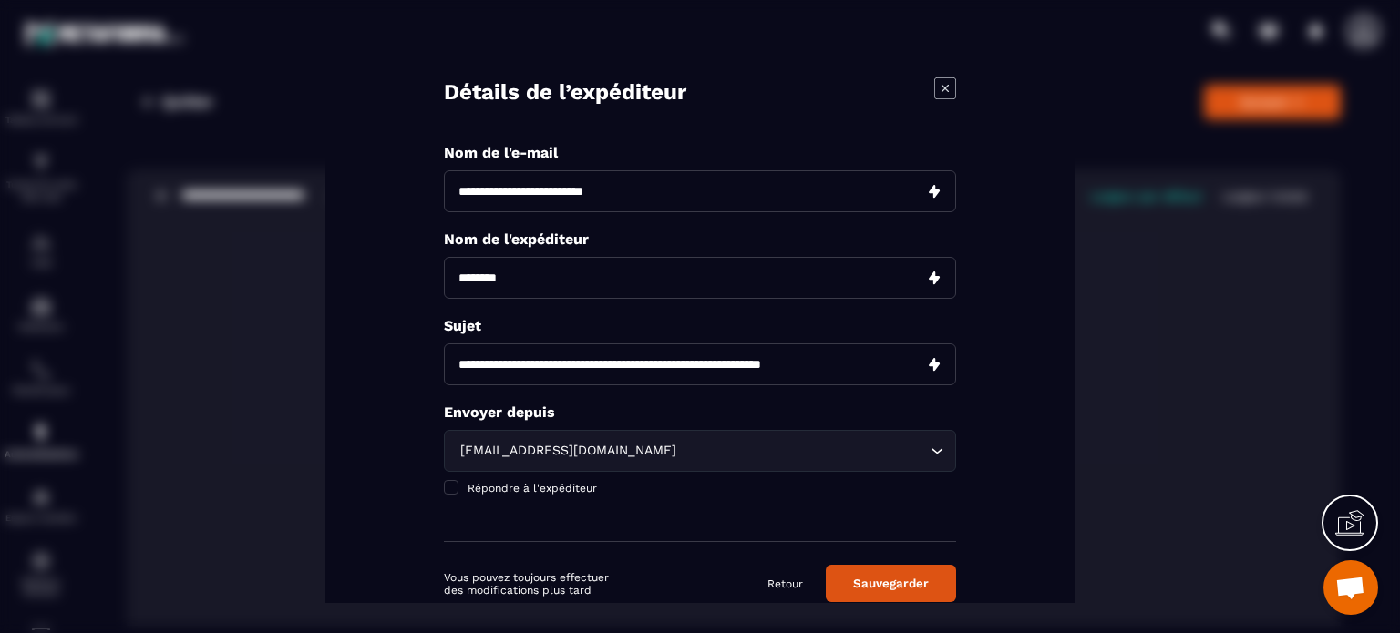
click at [897, 590] on button "Sauvegarder" at bounding box center [891, 583] width 130 height 37
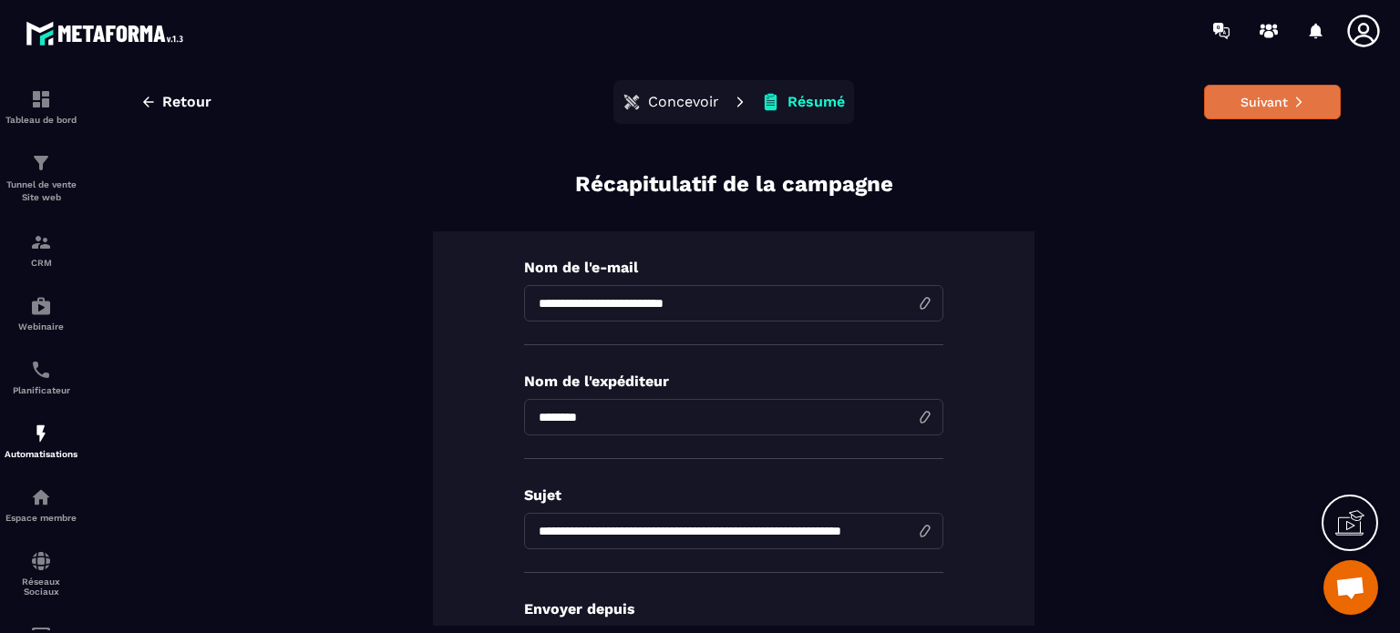
click at [1232, 103] on button "Suivant" at bounding box center [1272, 102] width 137 height 35
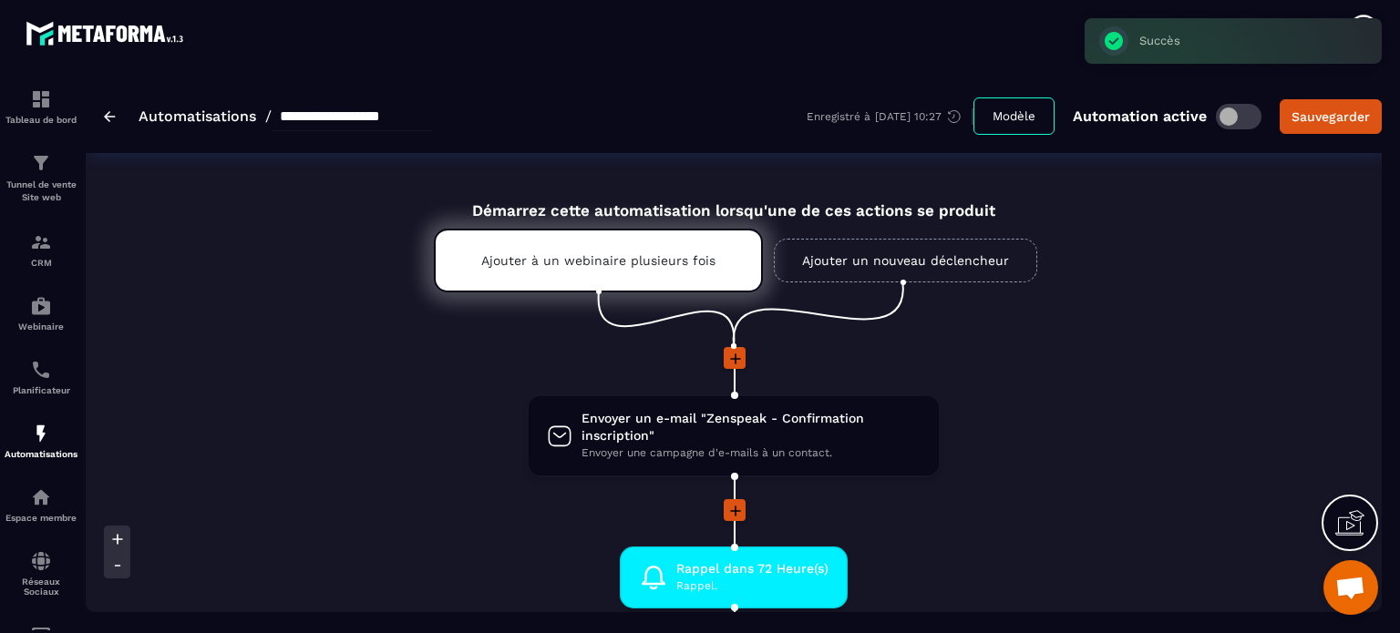
click at [1127, 432] on li "Envoyer un e-mail "Zenspeak - Confirmation inscription" Envoyer une campagne d'…" at bounding box center [734, 447] width 1296 height 105
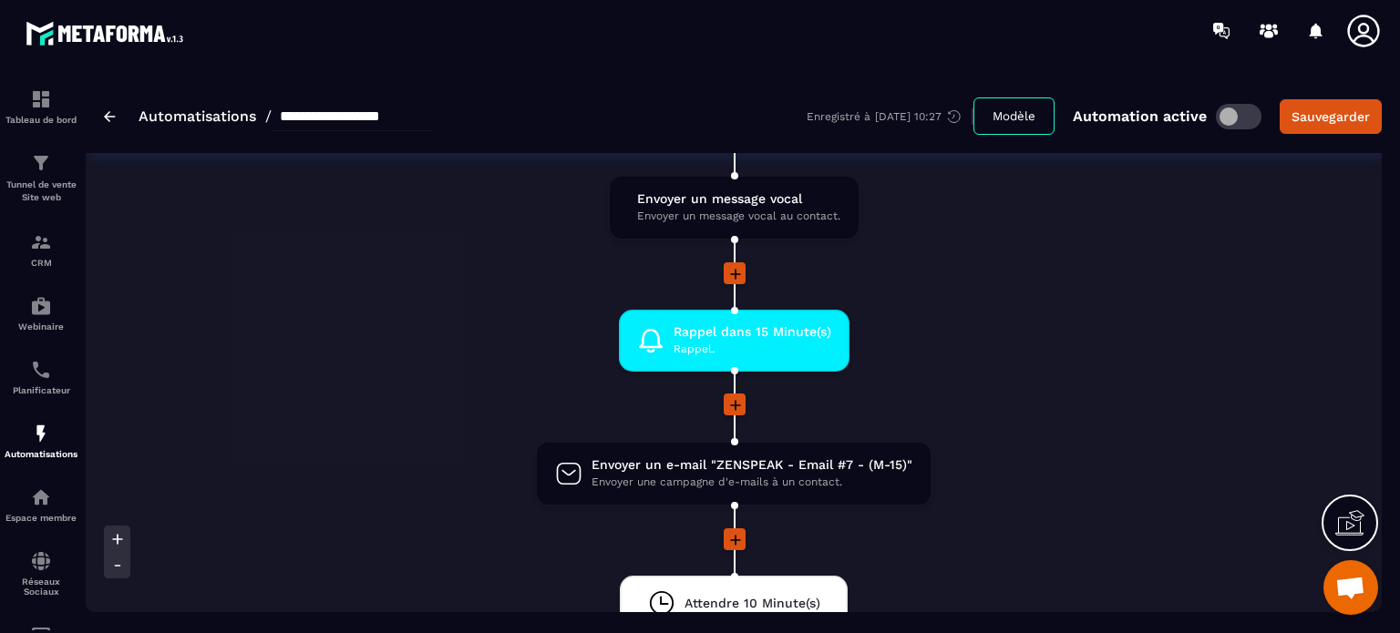
scroll to position [1913, 0]
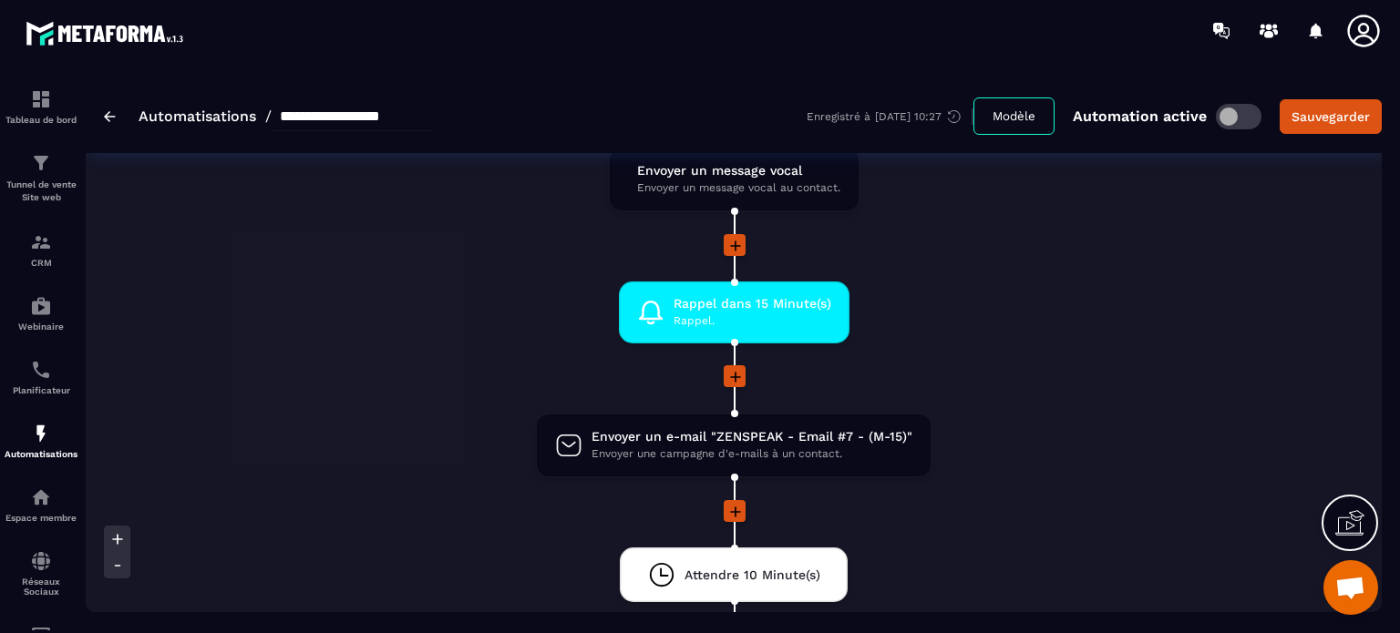
click at [1086, 392] on li at bounding box center [734, 388] width 1296 height 47
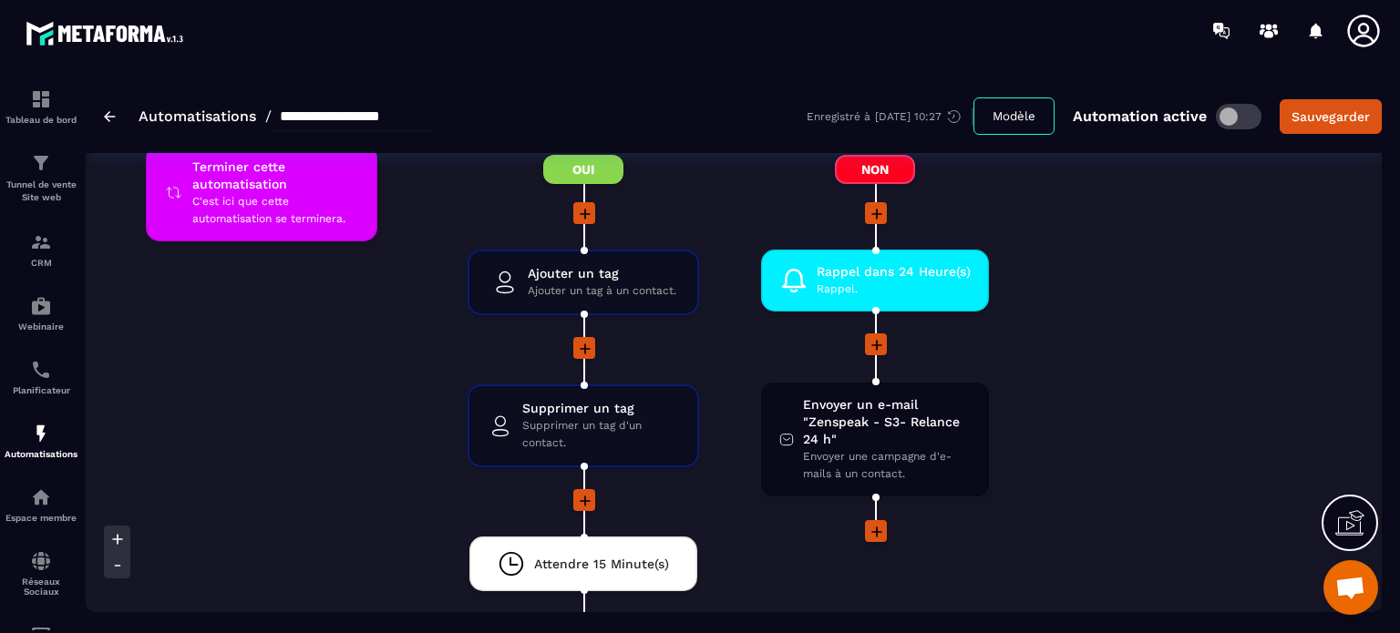
scroll to position [5886, 0]
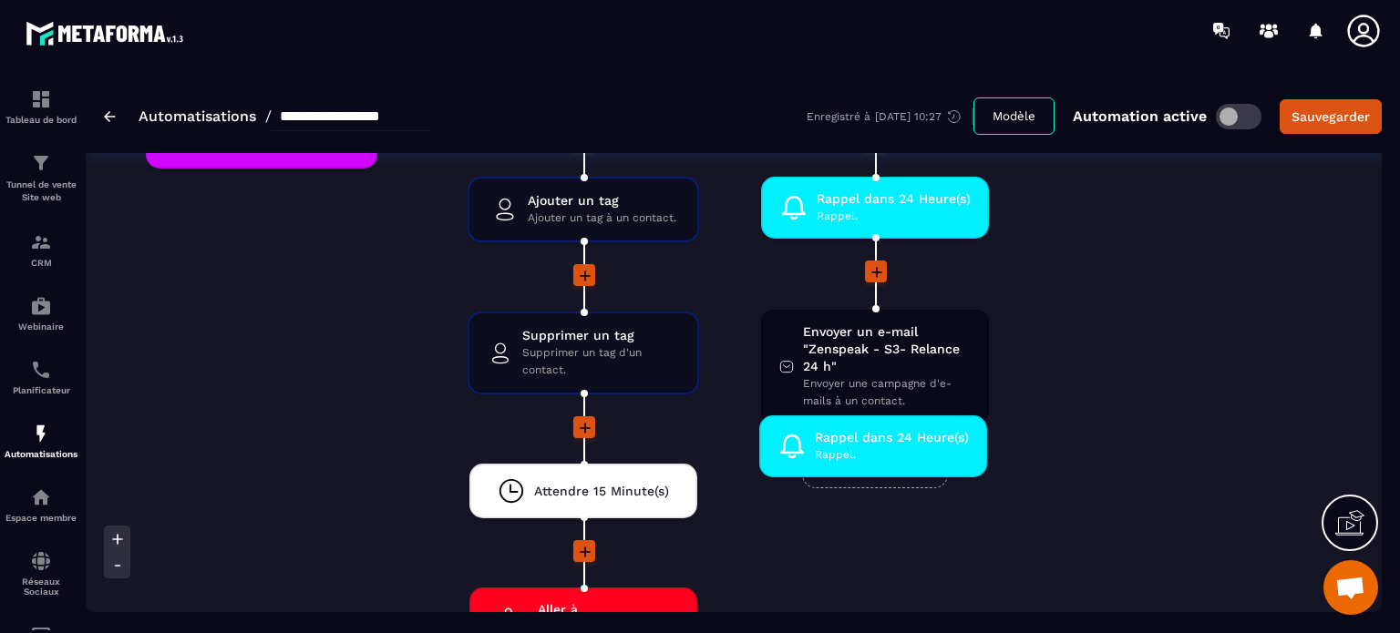
drag, startPoint x: 871, startPoint y: 161, endPoint x: 871, endPoint y: 435, distance: 273.4
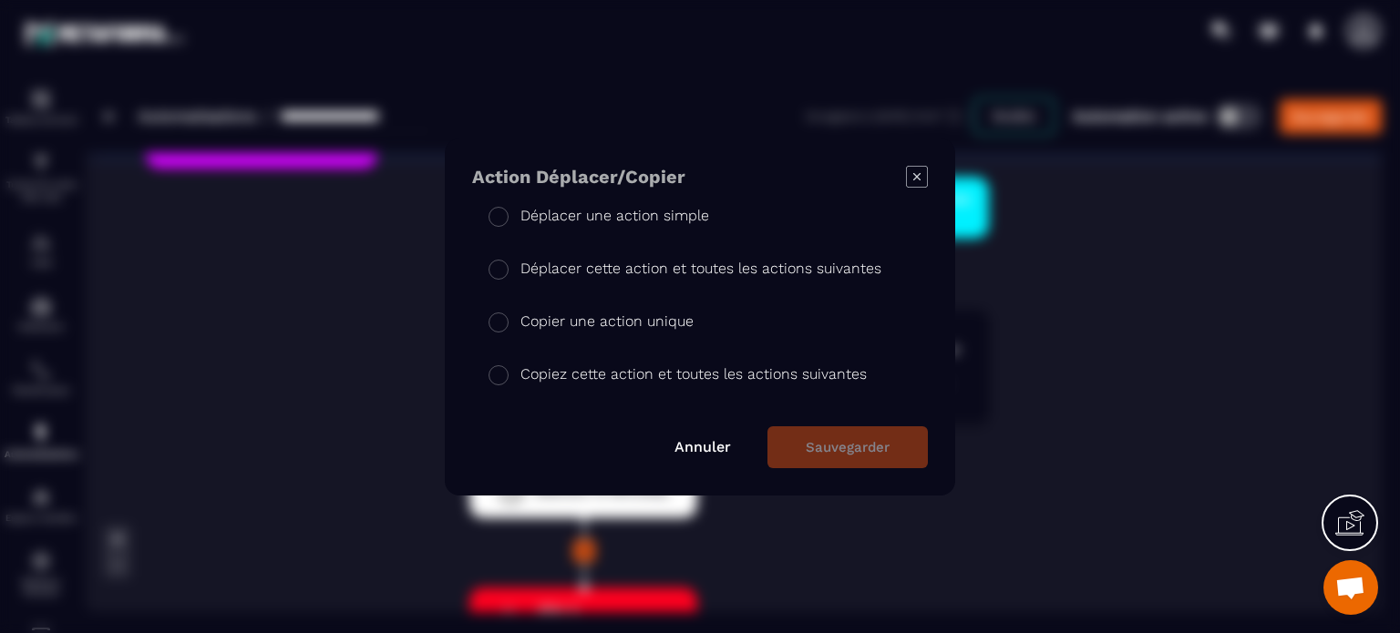
click at [583, 320] on p "Copier une action unique" at bounding box center [606, 322] width 173 height 22
click at [824, 455] on button "Sauvegarder" at bounding box center [847, 447] width 160 height 42
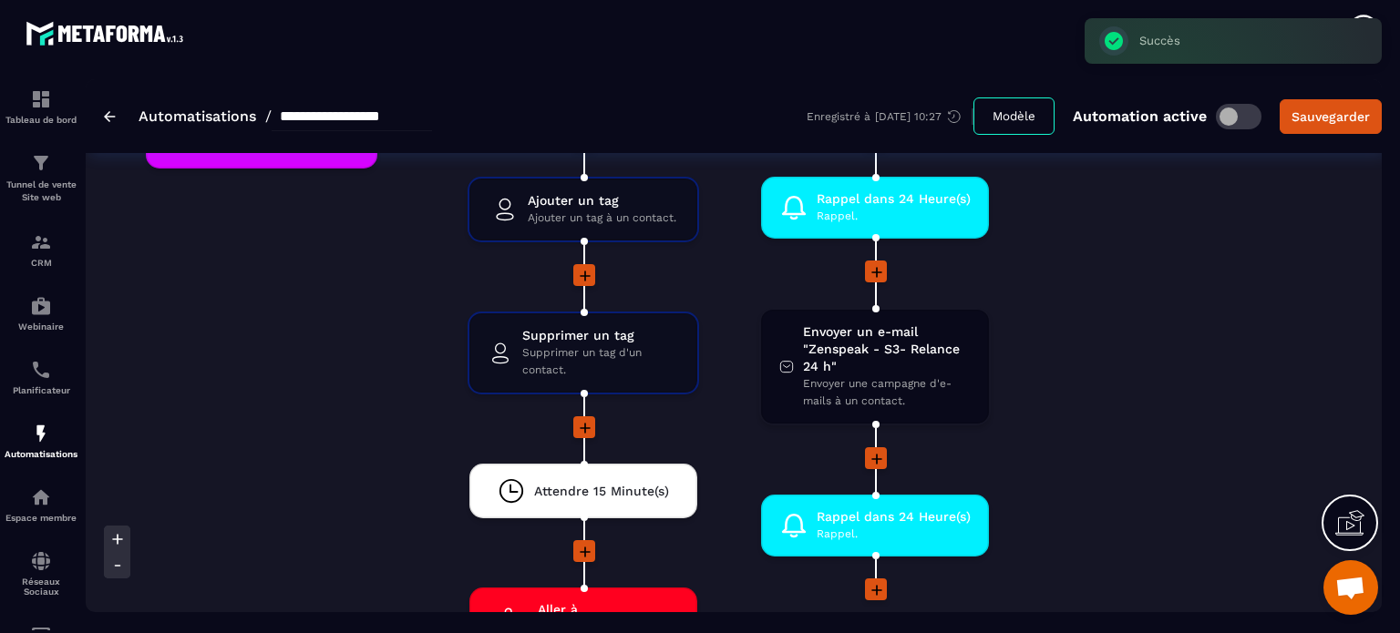
click at [948, 579] on div at bounding box center [874, 591] width 231 height 25
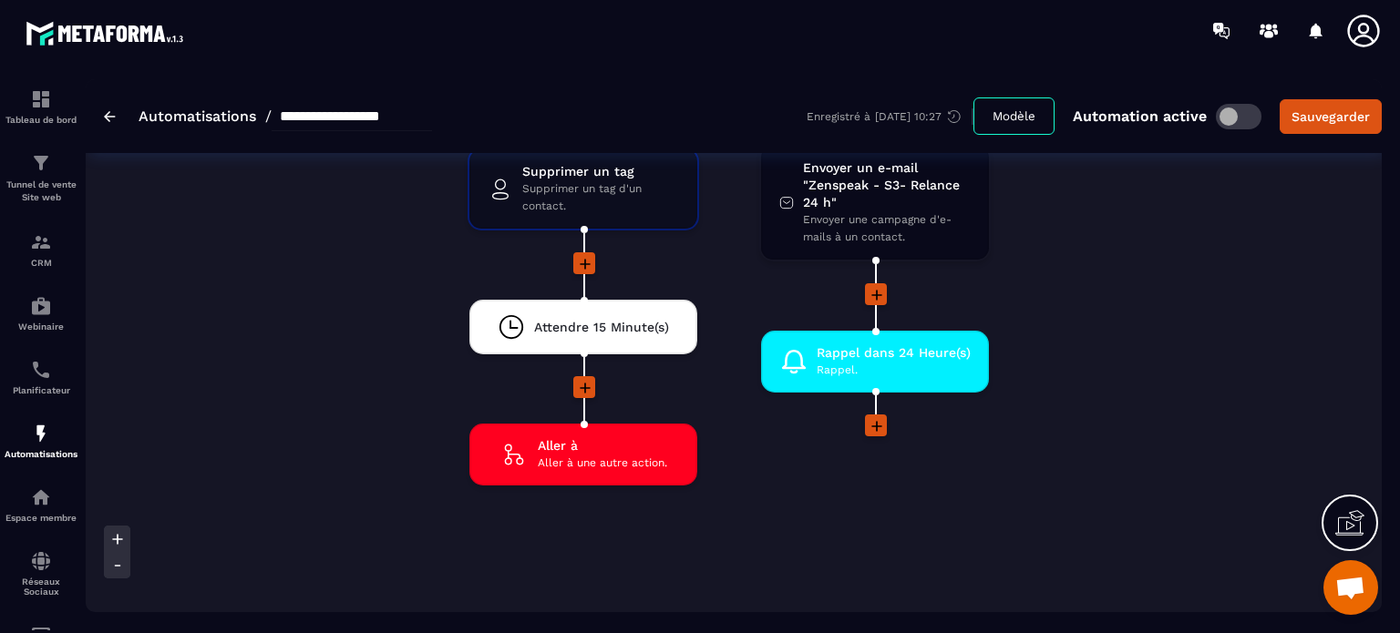
scroll to position [6050, 0]
click at [861, 362] on span "Rappel." at bounding box center [893, 370] width 154 height 17
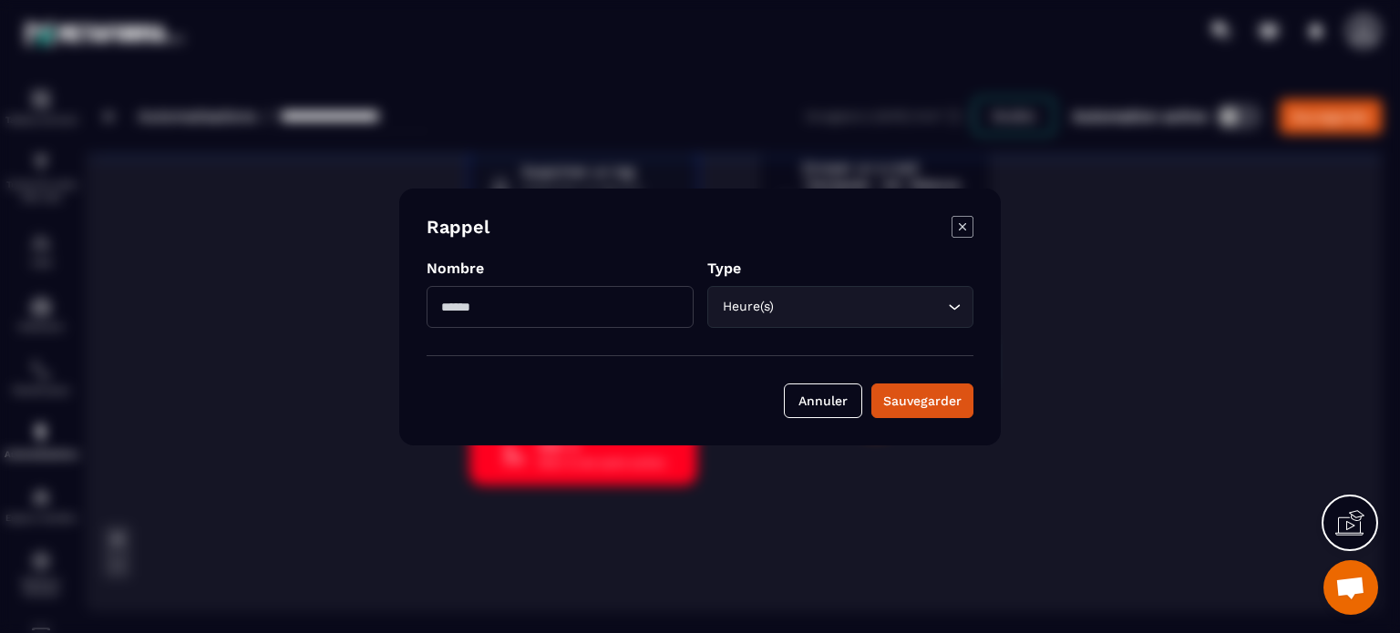
click at [581, 317] on input "**" at bounding box center [559, 307] width 267 height 42
type input "*"
click at [911, 395] on div "Sauvegarder" at bounding box center [922, 401] width 78 height 18
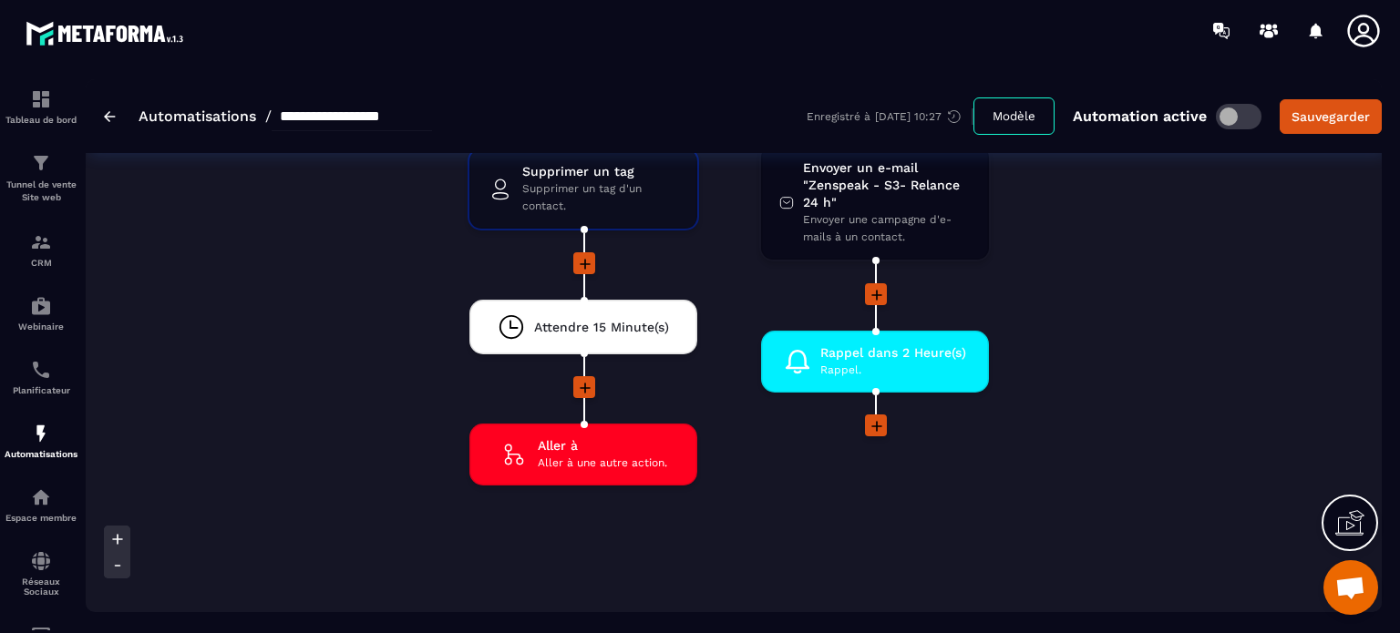
click at [869, 417] on icon at bounding box center [876, 426] width 18 height 18
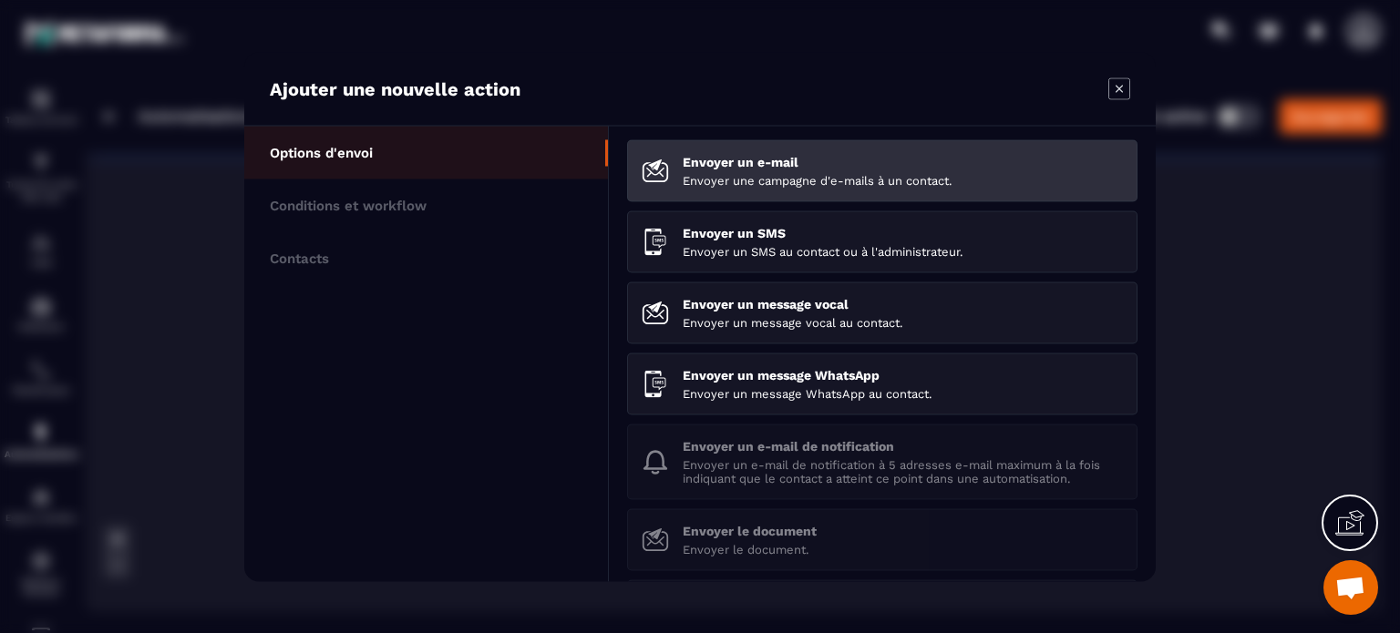
click at [710, 170] on div "Envoyer un e-mail Envoyer une campagne d'e-mails à un contact." at bounding box center [902, 170] width 440 height 33
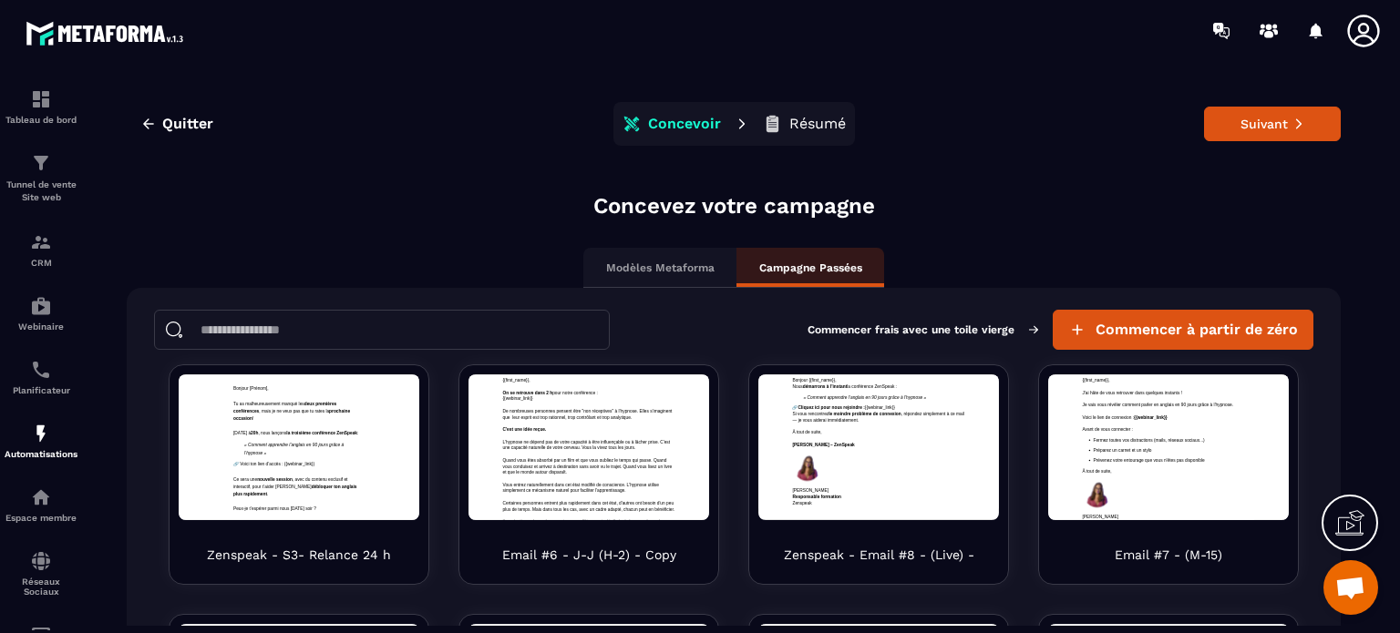
click at [529, 334] on input at bounding box center [382, 330] width 456 height 40
type input "*"
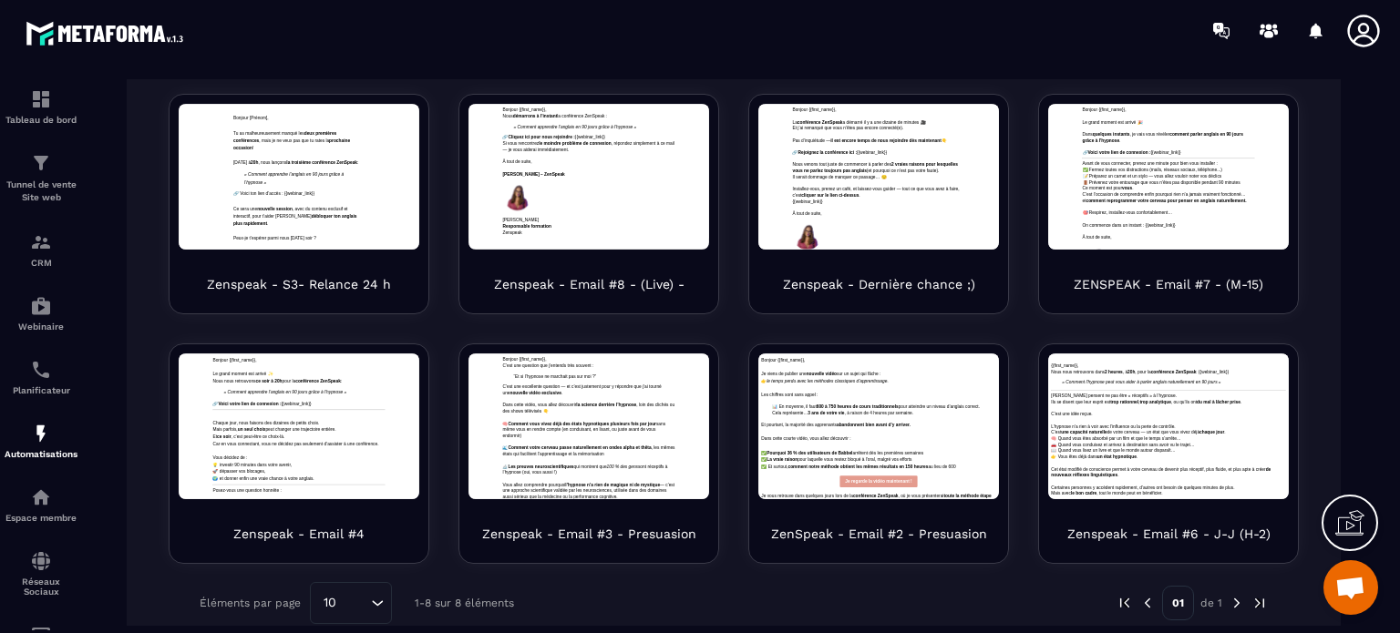
scroll to position [274, 0]
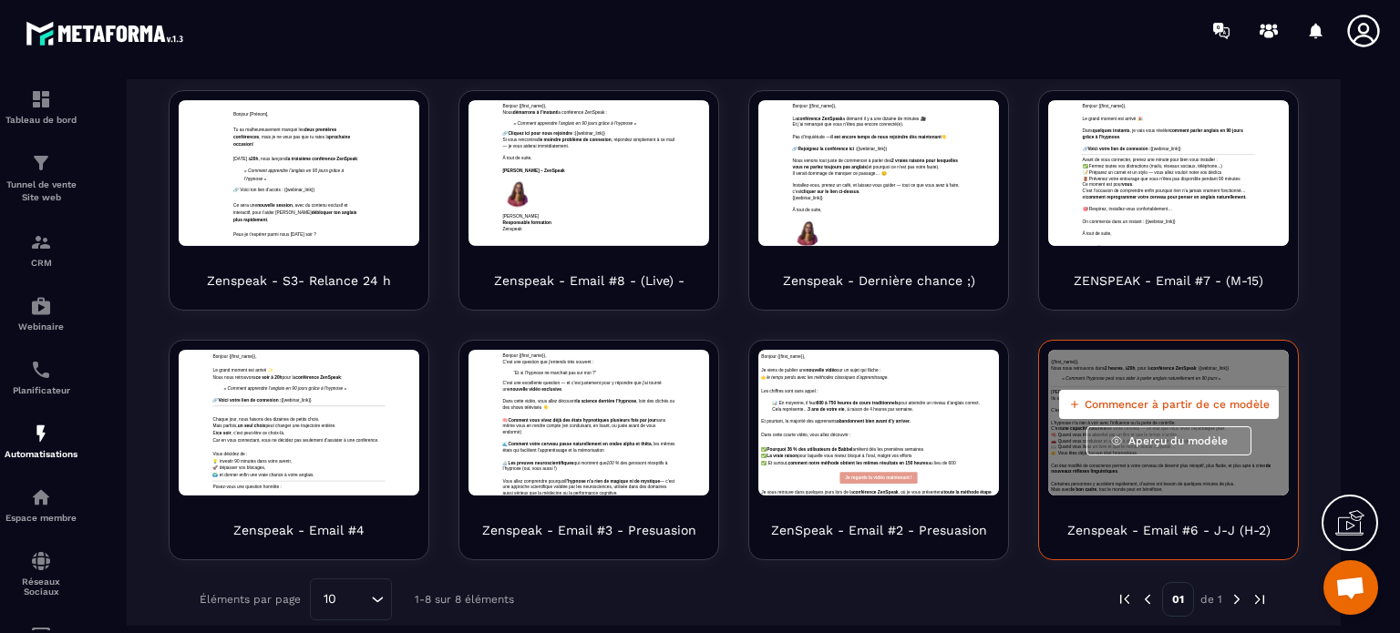
type input "*****"
click at [1152, 399] on span "Commencer à partir de ce modèle" at bounding box center [1176, 404] width 185 height 15
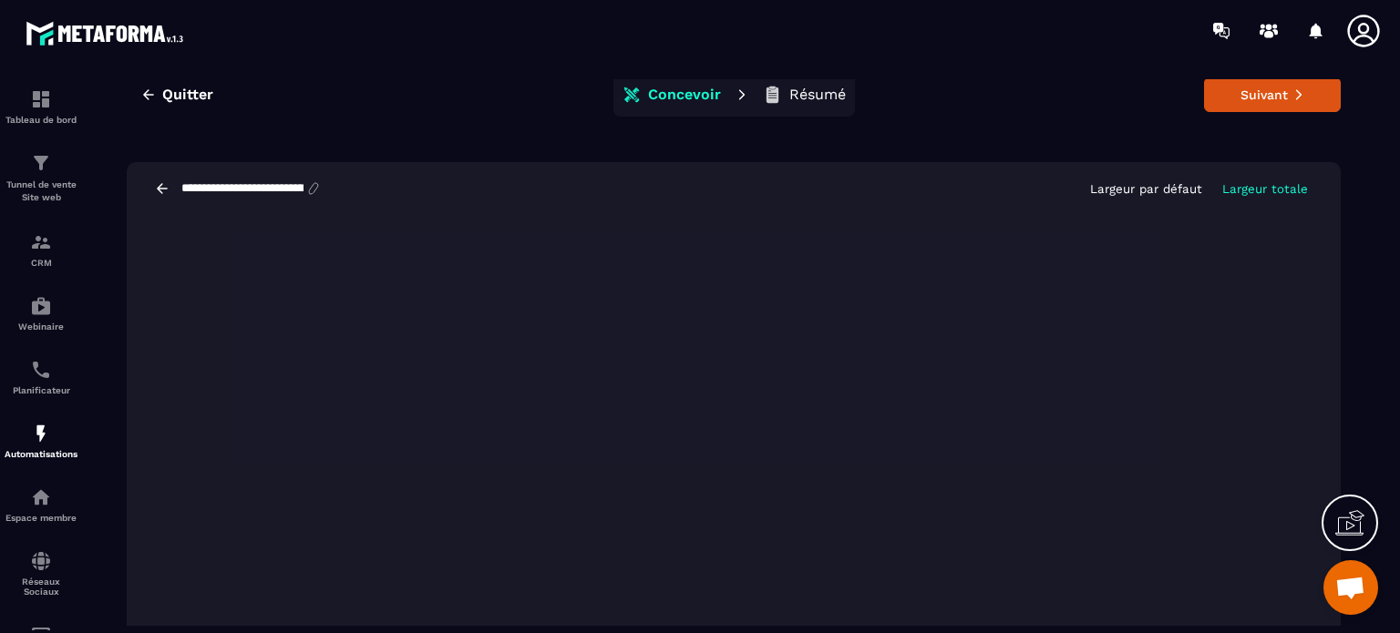
scroll to position [0, 0]
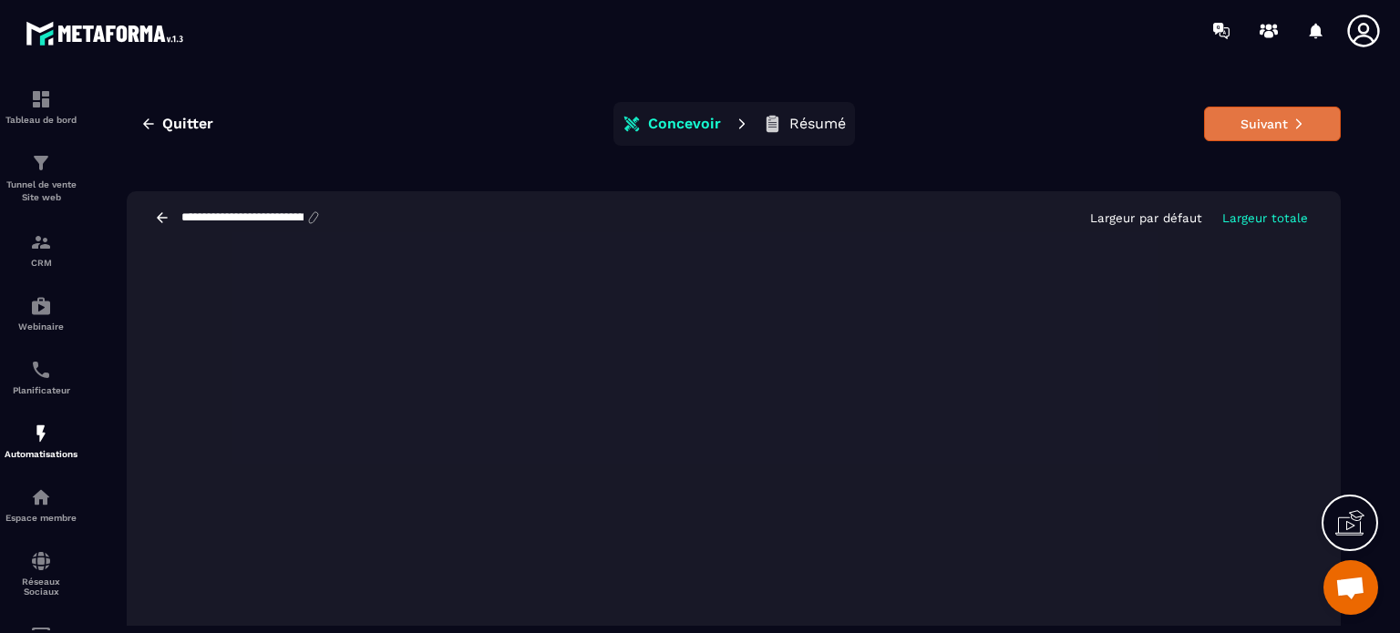
click at [1236, 127] on button "Suivant" at bounding box center [1272, 124] width 137 height 35
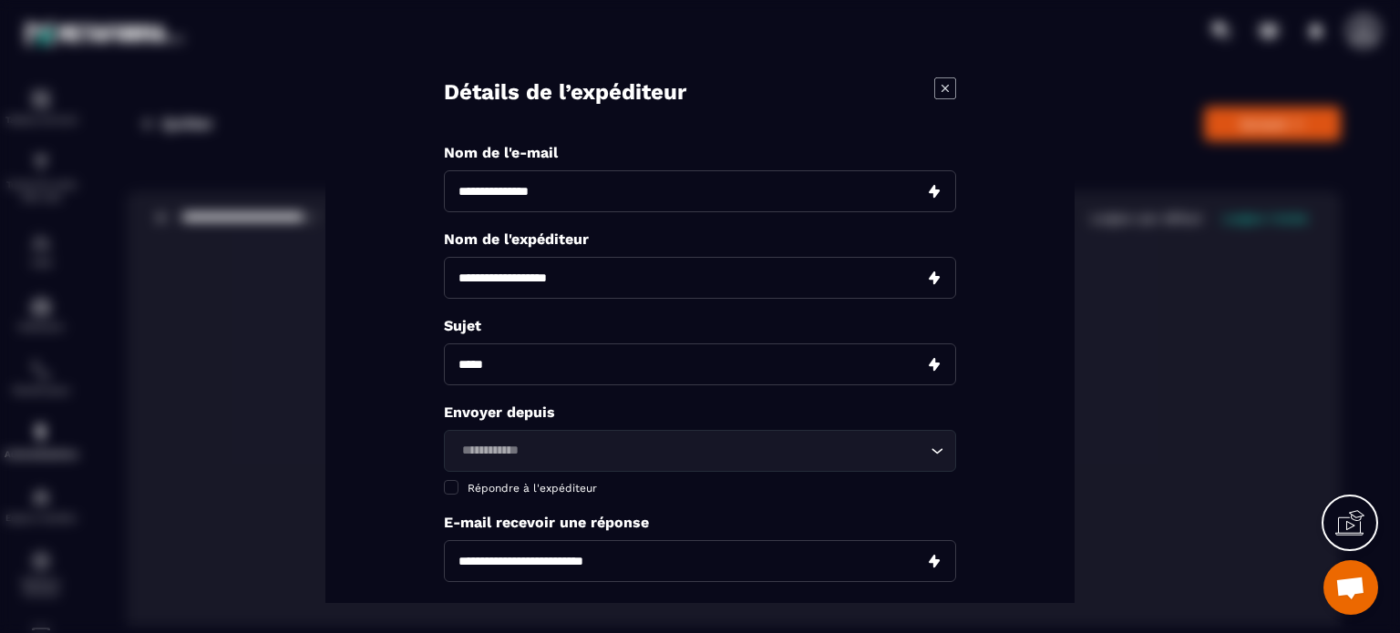
click at [269, 334] on div "Modal window" at bounding box center [700, 316] width 1400 height 633
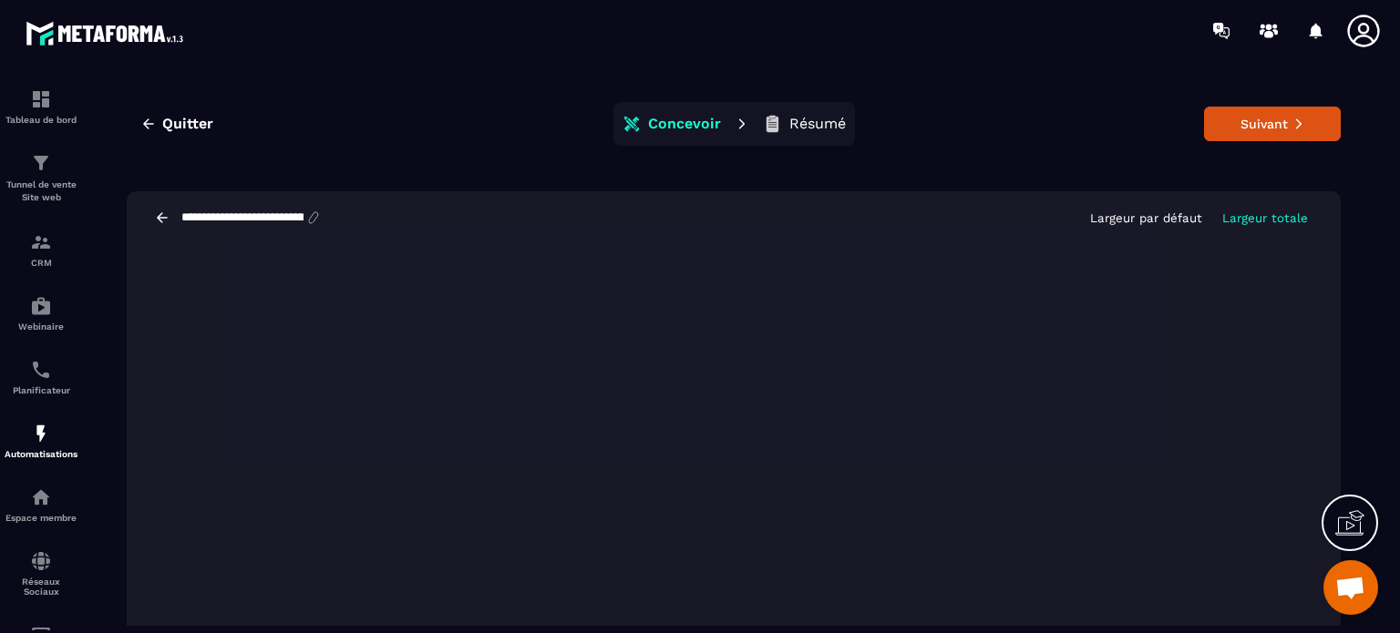
click at [277, 214] on input "**********" at bounding box center [243, 217] width 126 height 15
click at [1306, 126] on button "Suivant" at bounding box center [1272, 124] width 137 height 35
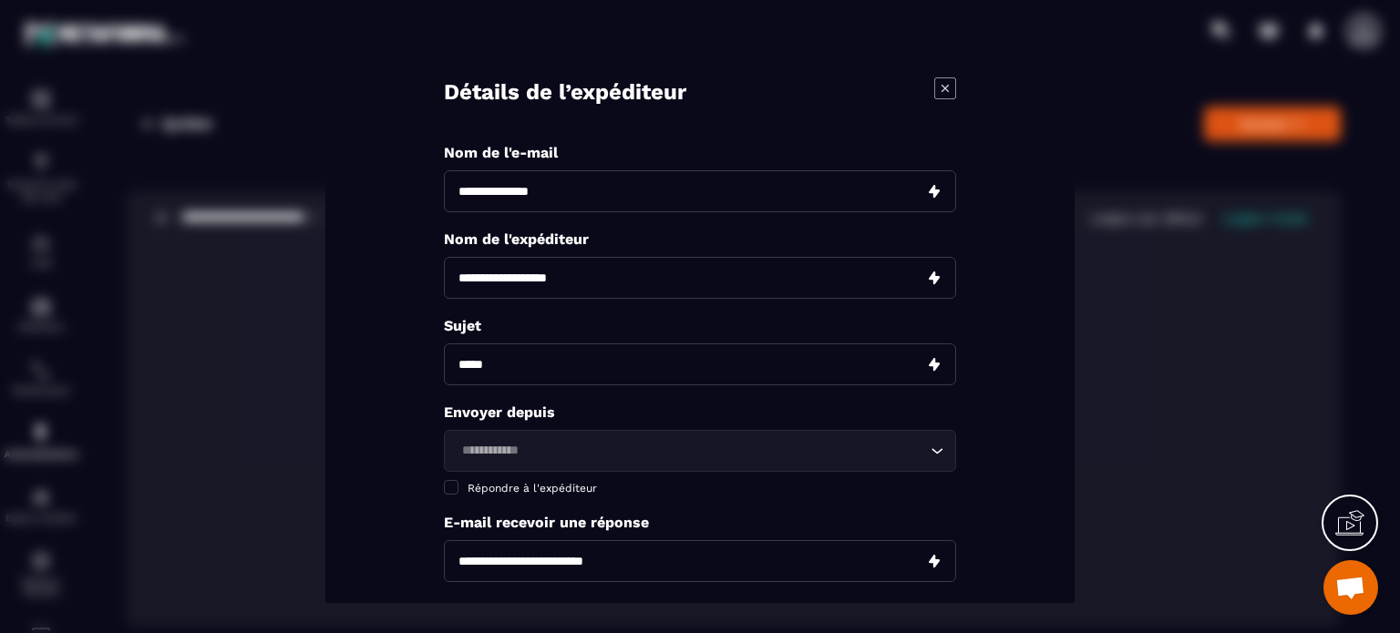
click at [563, 192] on input "Modal window" at bounding box center [700, 191] width 512 height 42
paste input "**********"
drag, startPoint x: 675, startPoint y: 190, endPoint x: 762, endPoint y: 192, distance: 86.6
click at [762, 192] on input "**********" at bounding box center [700, 191] width 512 height 42
type input "**********"
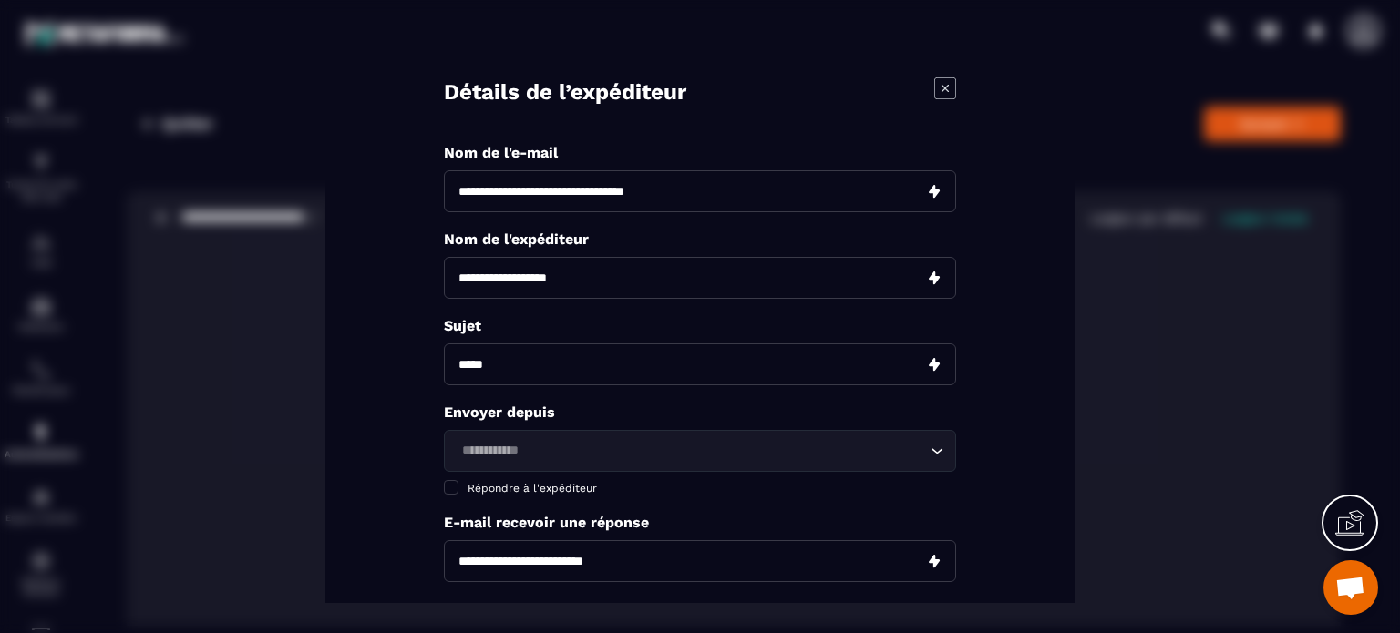
click at [673, 281] on input "Modal window" at bounding box center [700, 278] width 512 height 42
type input "********"
click at [518, 375] on input "Modal window" at bounding box center [700, 365] width 512 height 42
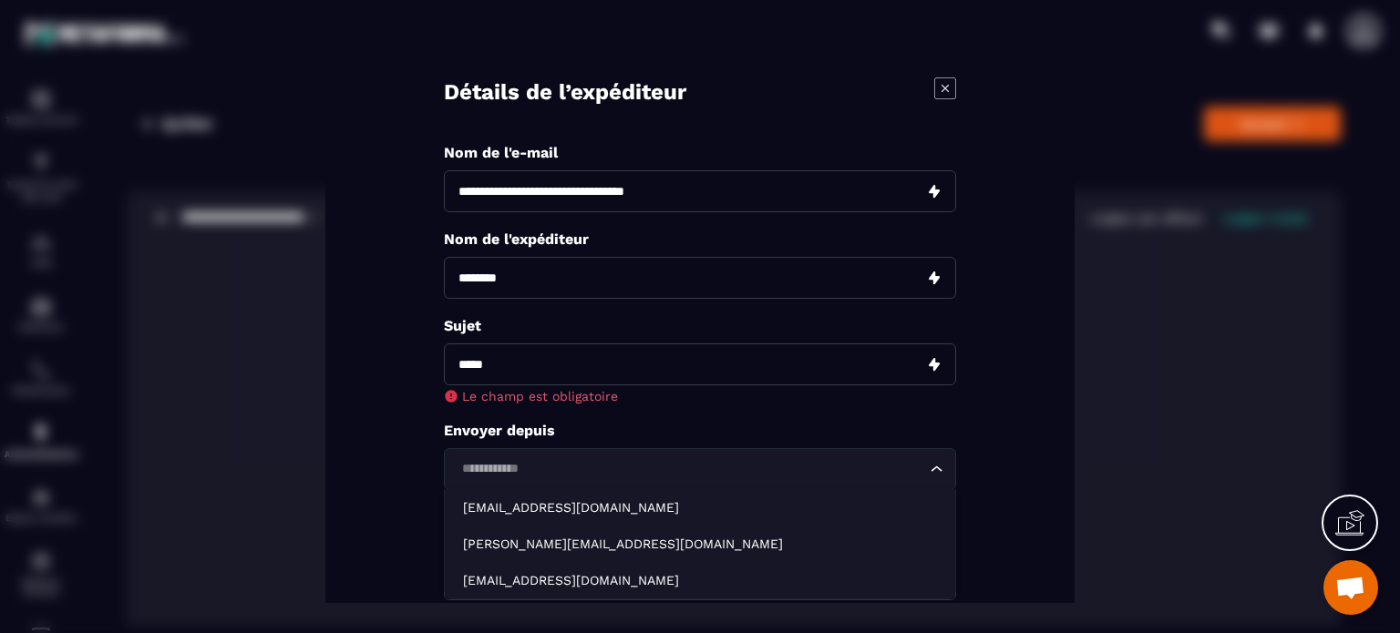
click at [477, 436] on div "**********" at bounding box center [700, 395] width 512 height 503
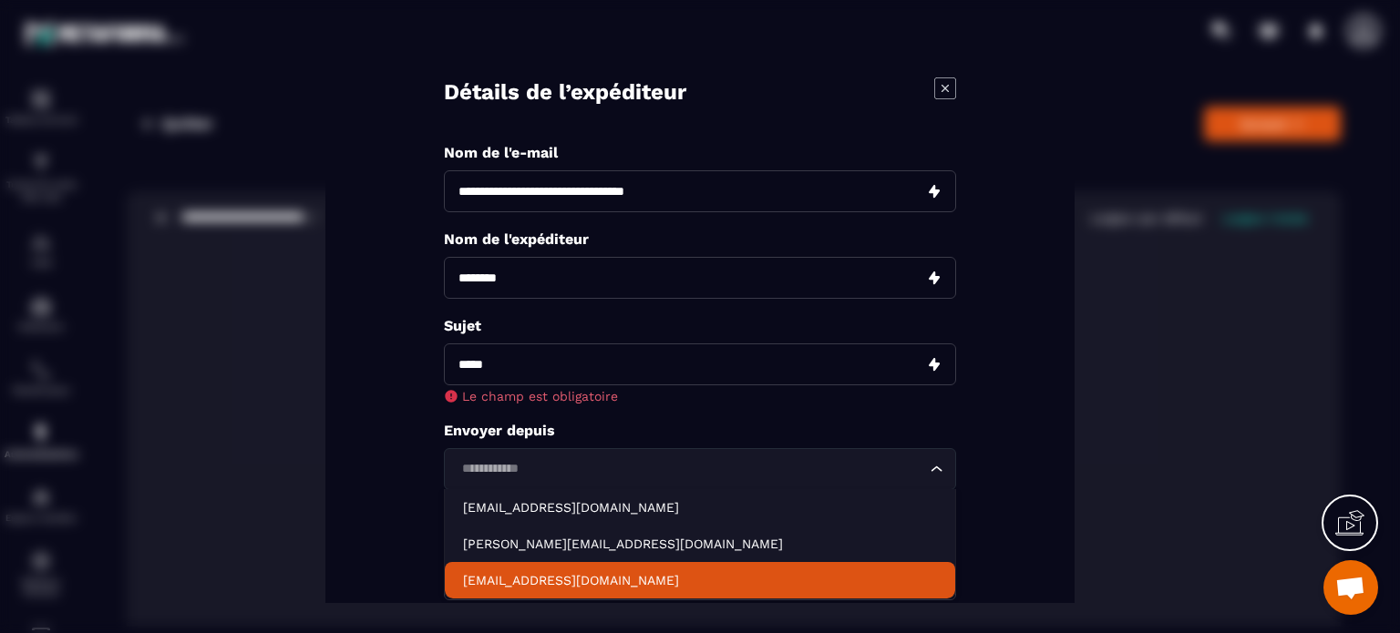
click at [490, 579] on p "contact@zenspeak.fr" at bounding box center [700, 580] width 474 height 18
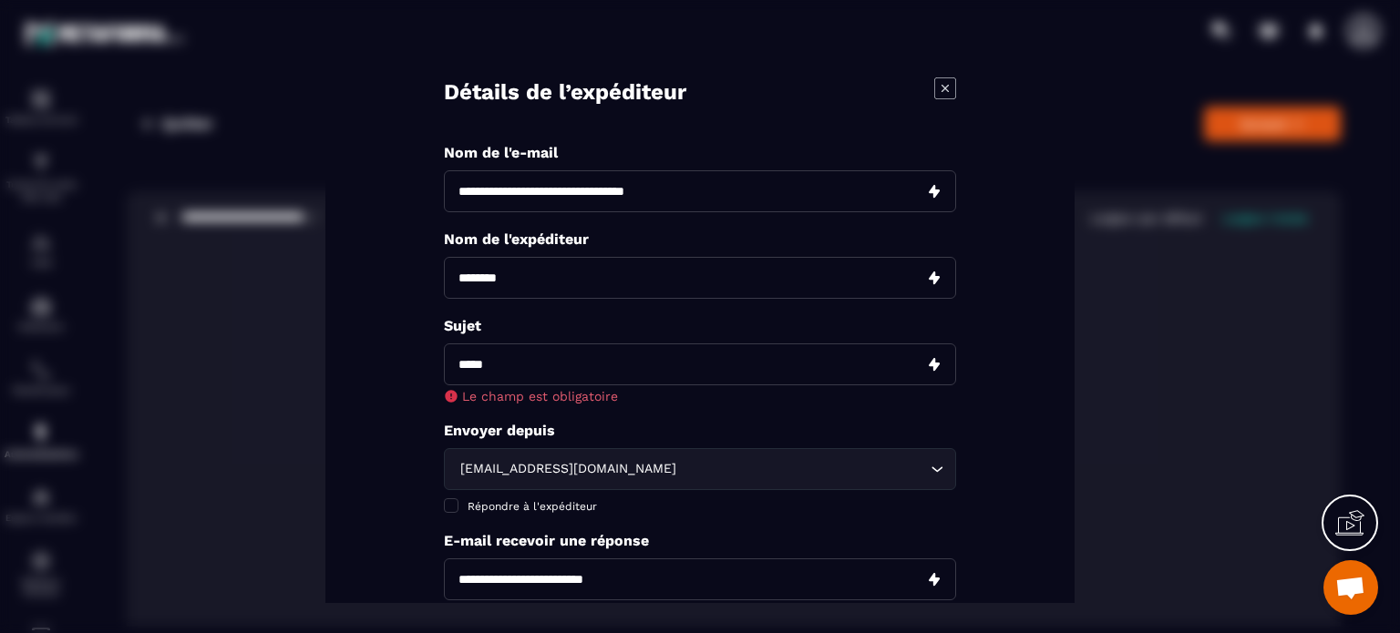
click at [518, 373] on input "Modal window" at bounding box center [700, 365] width 512 height 42
paste input "**********"
type input "**********"
click at [576, 504] on div "**********" at bounding box center [700, 395] width 512 height 503
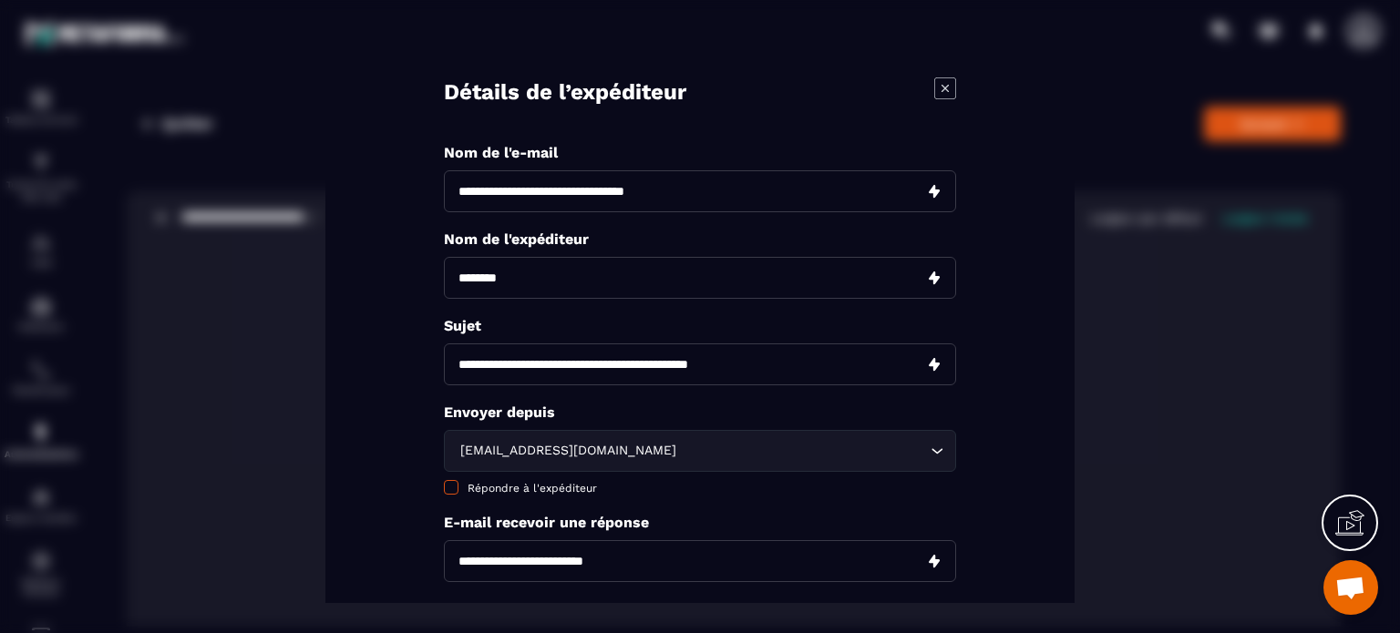
click at [525, 490] on span "Répondre à l'expéditeur" at bounding box center [531, 488] width 129 height 13
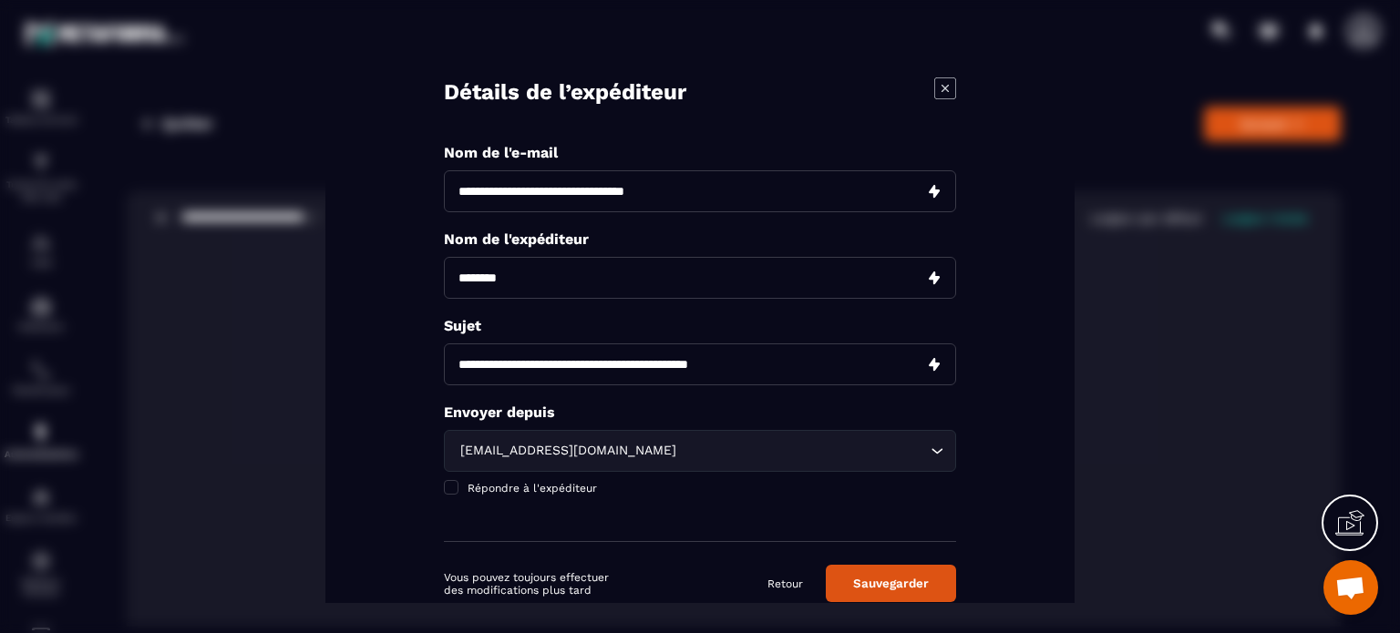
click at [911, 590] on button "Sauvegarder" at bounding box center [891, 583] width 130 height 37
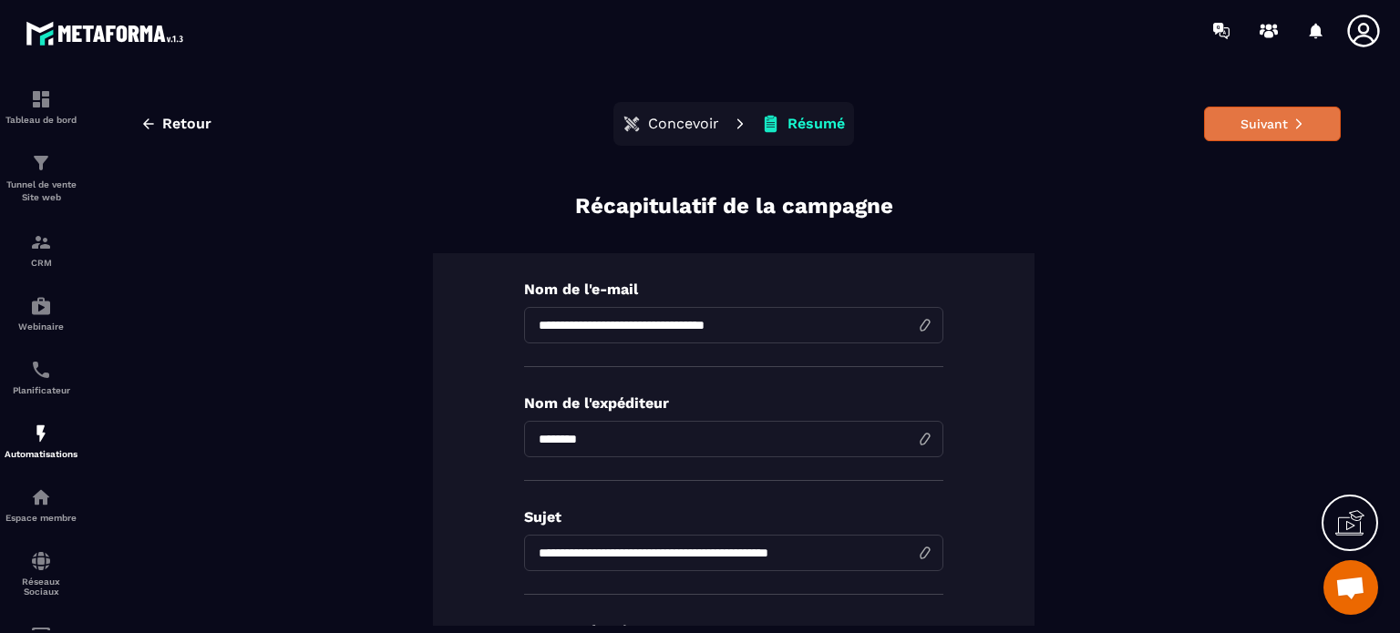
click at [1241, 124] on button "Suivant" at bounding box center [1272, 124] width 137 height 35
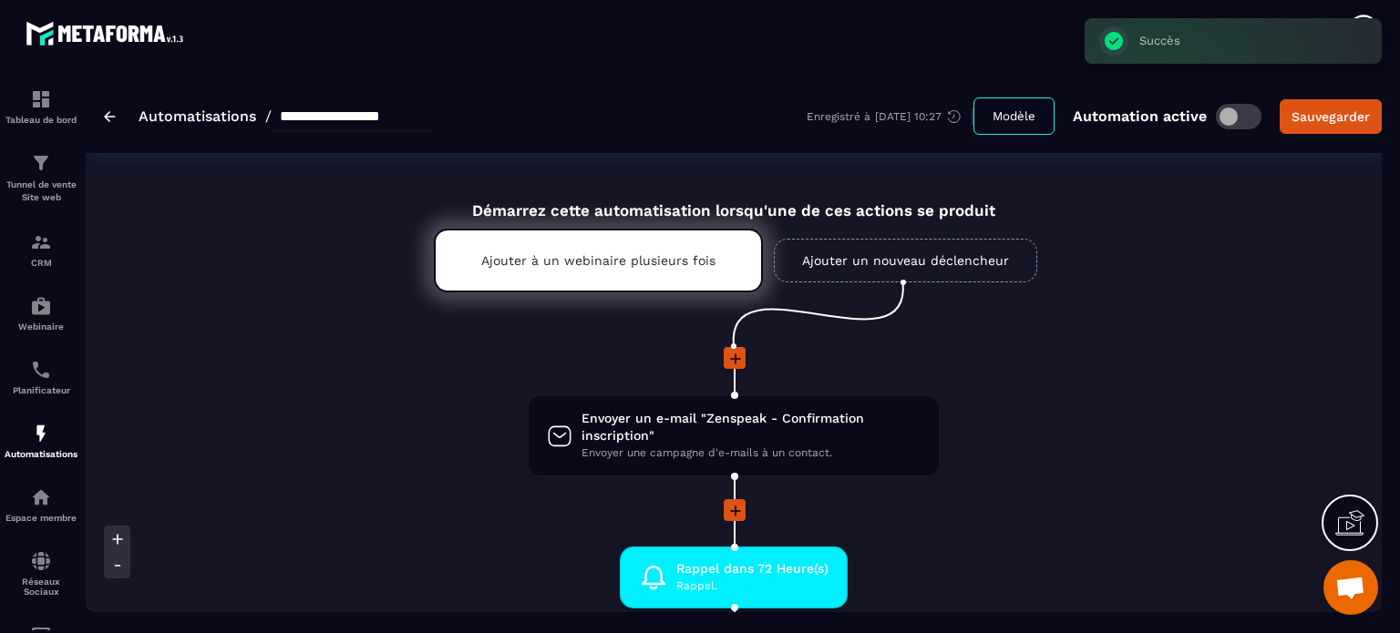
click at [1118, 384] on li at bounding box center [734, 370] width 1296 height 47
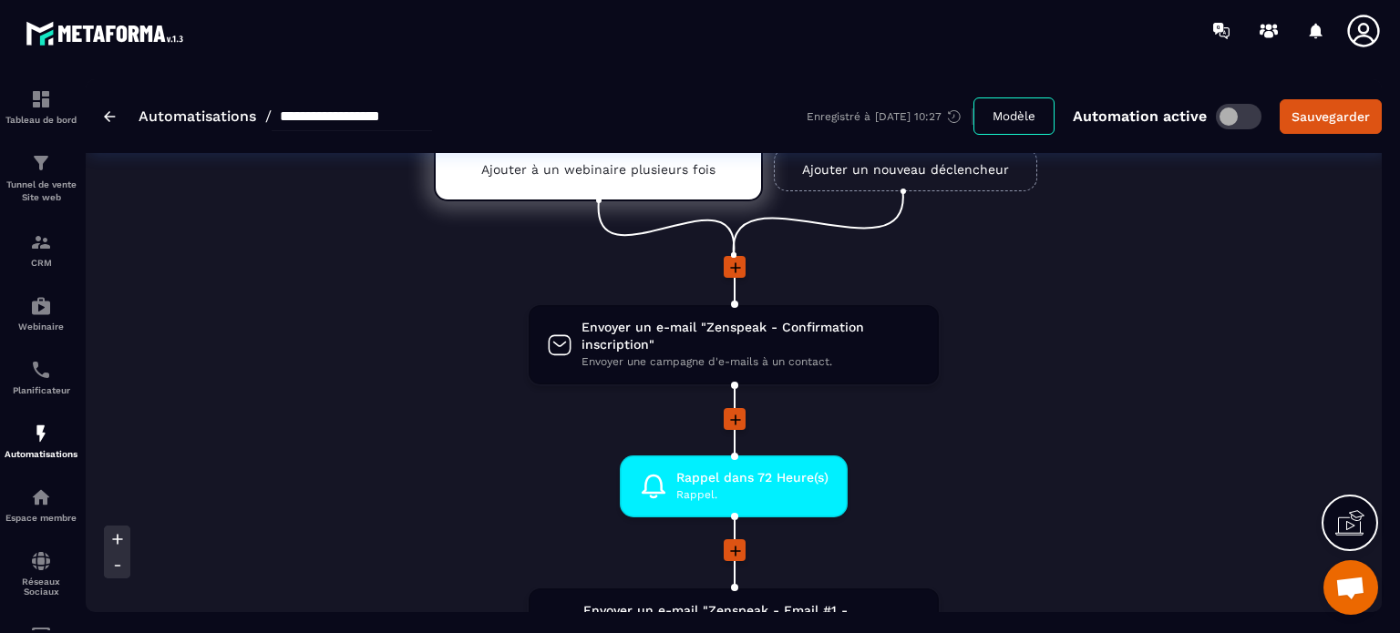
scroll to position [182, 0]
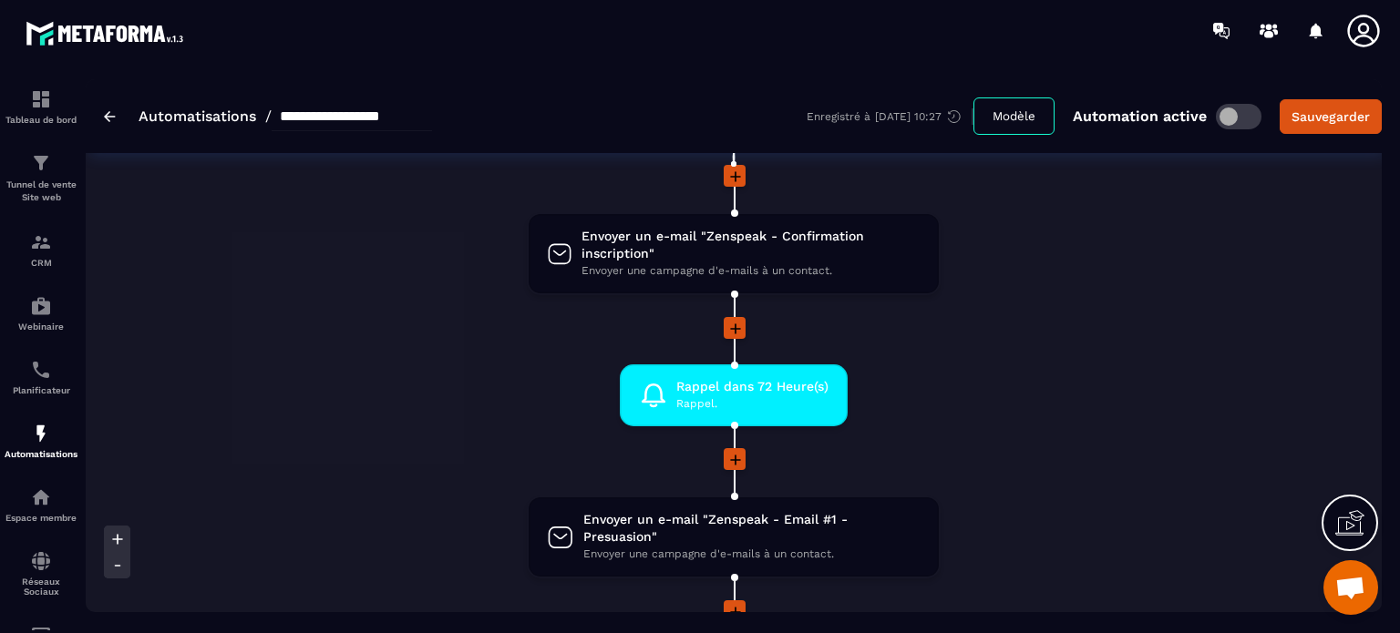
click at [1017, 415] on li "Rappel dans 72 Heure(s) Rappel. drag-arrow" at bounding box center [734, 406] width 1296 height 84
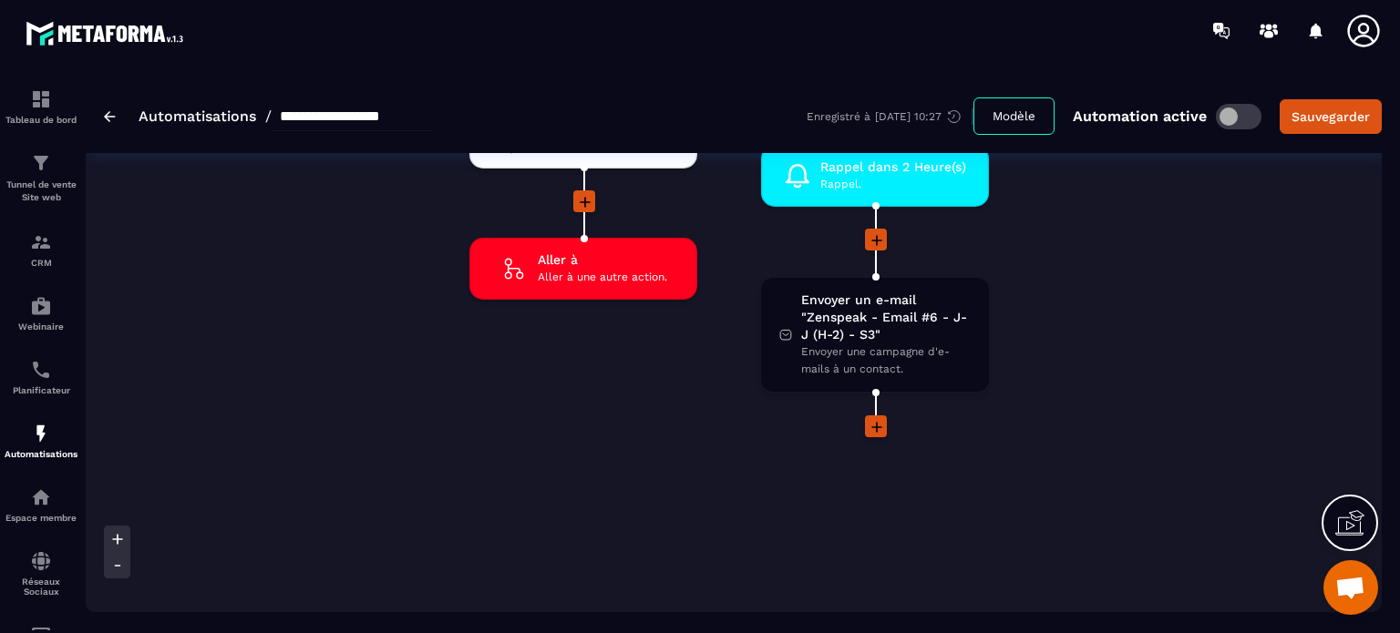
scroll to position [6232, 0]
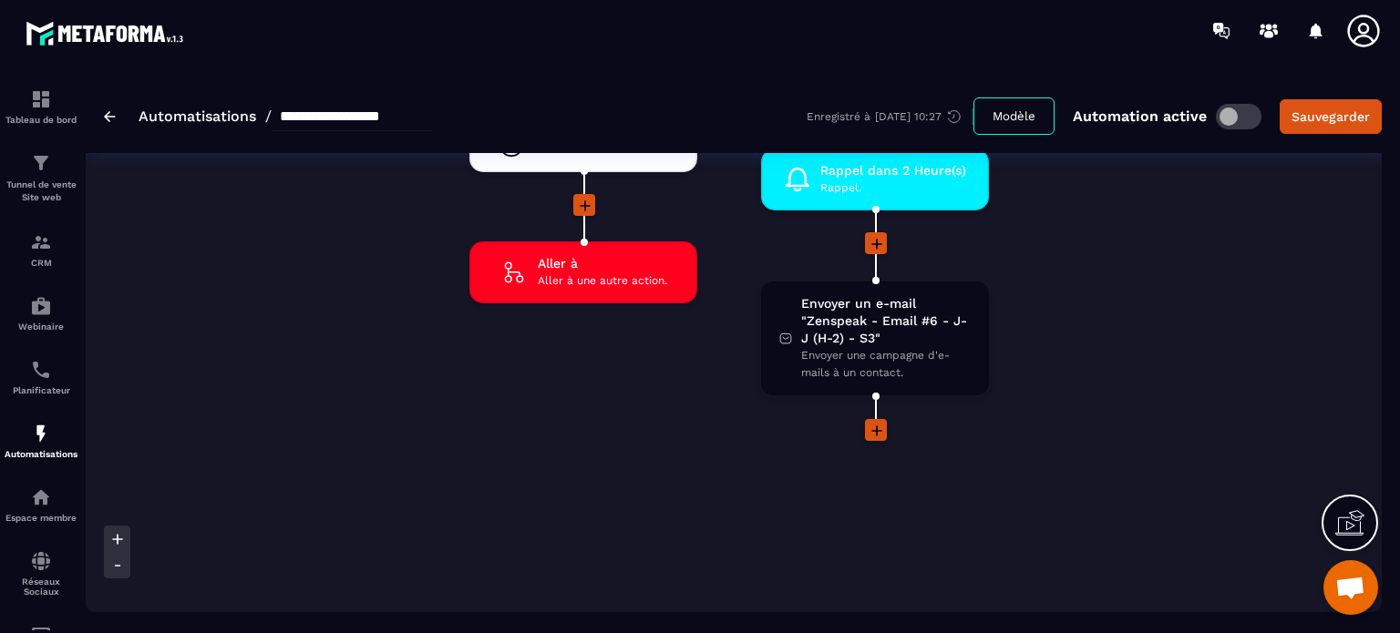
click at [944, 431] on li "Le contact correspond-il aux conditions suivantes? Continuer l'automatisation d…" at bounding box center [728, 36] width 583 height 903
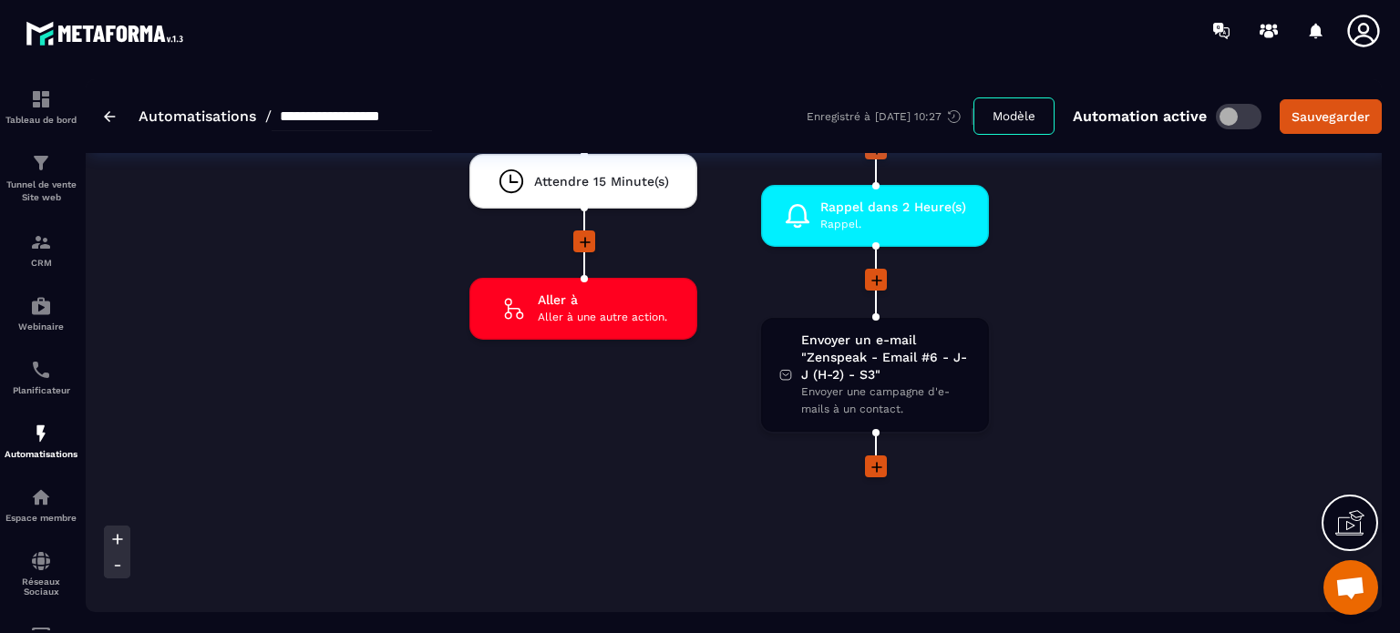
scroll to position [6160, 0]
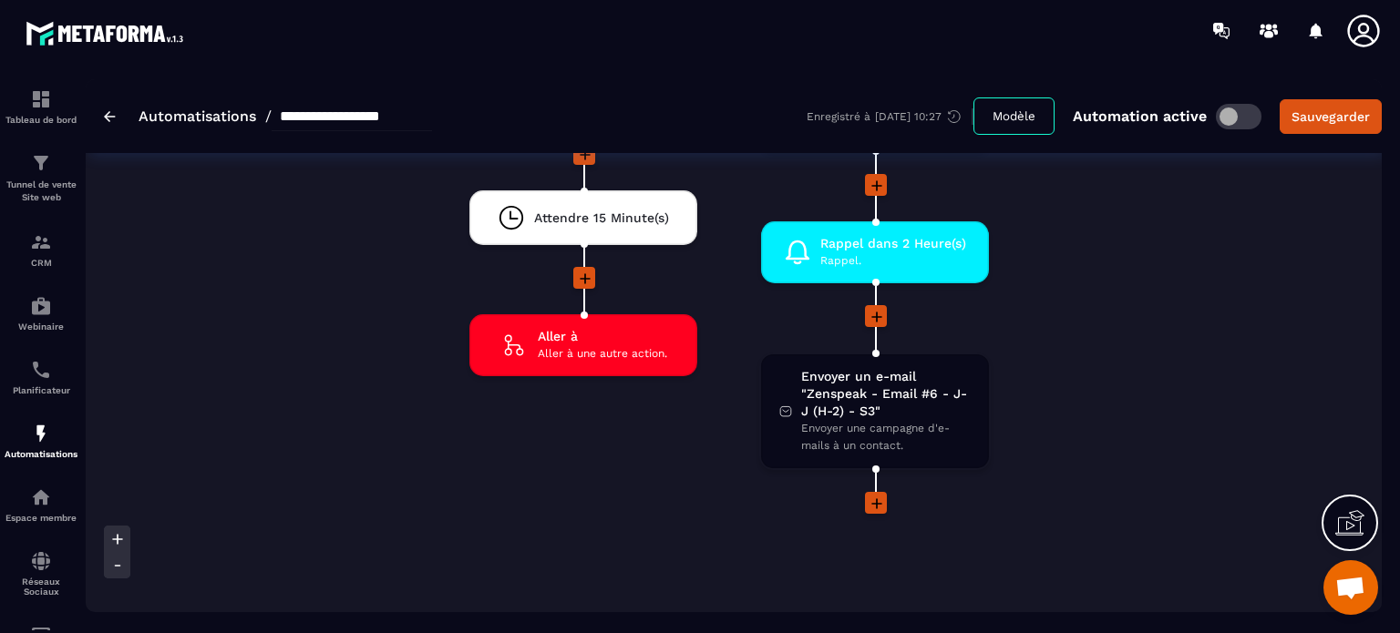
click at [867, 495] on icon at bounding box center [876, 504] width 18 height 18
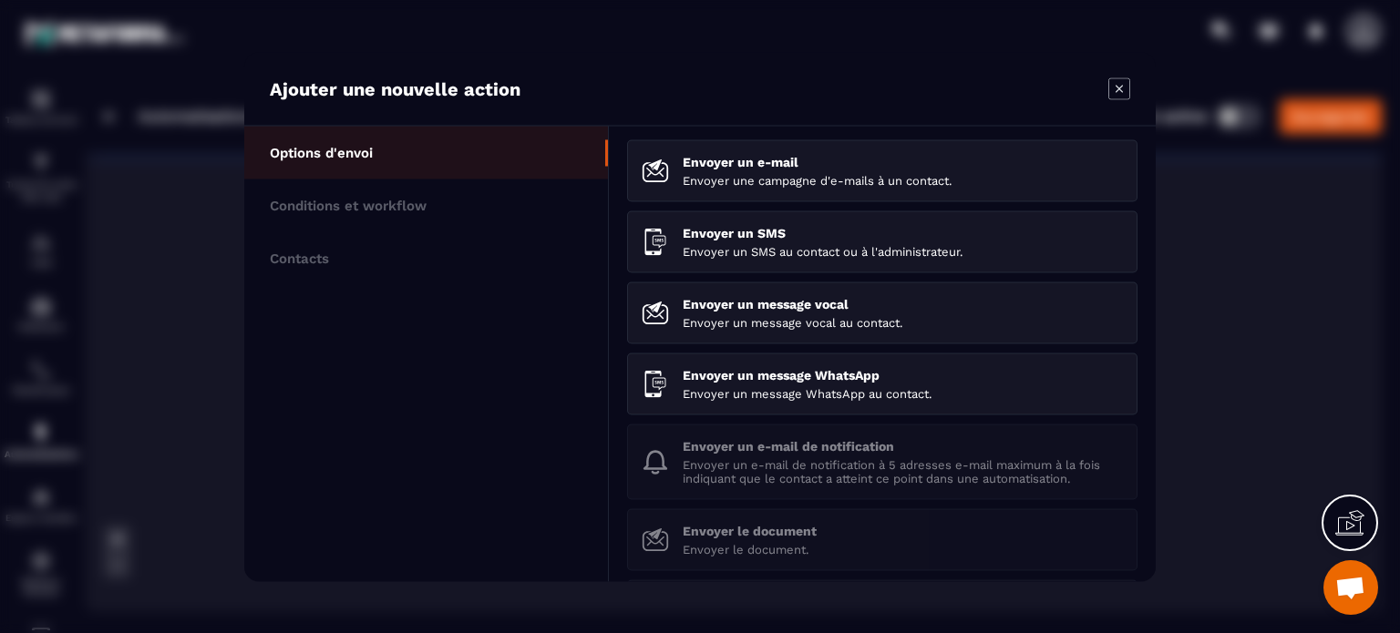
click at [1118, 90] on icon "Modal window" at bounding box center [1118, 88] width 7 height 7
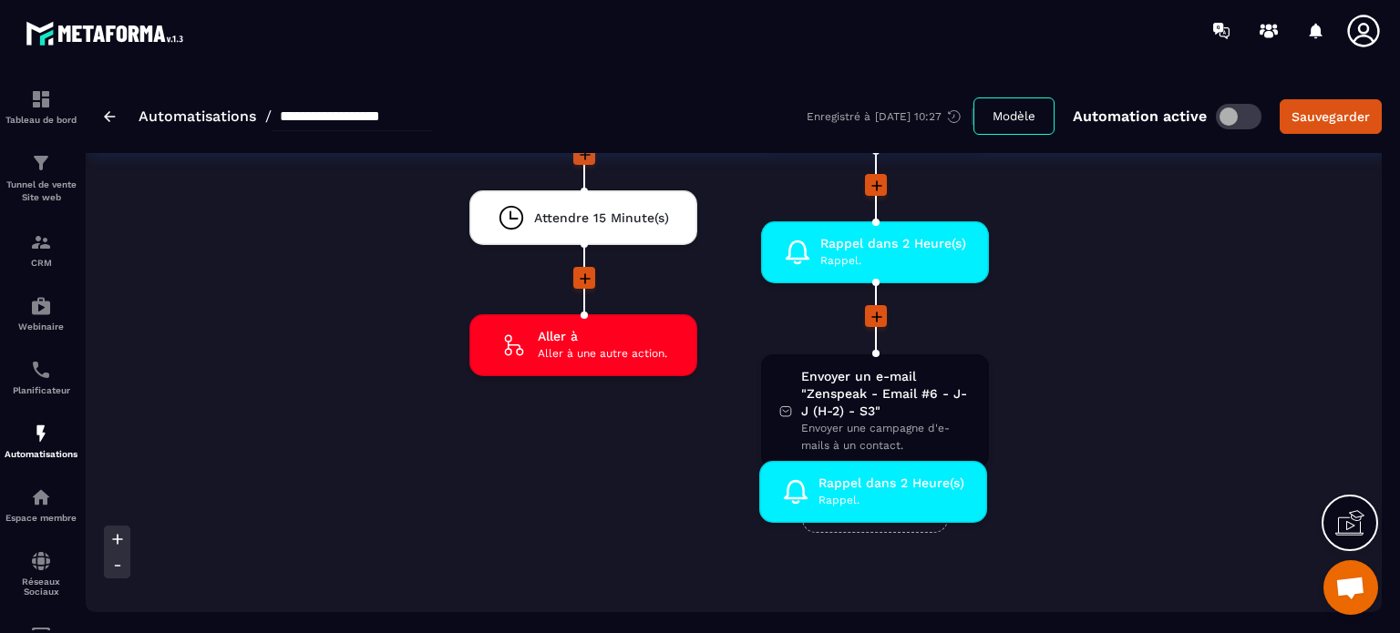
drag, startPoint x: 947, startPoint y: 212, endPoint x: 947, endPoint y: 473, distance: 260.6
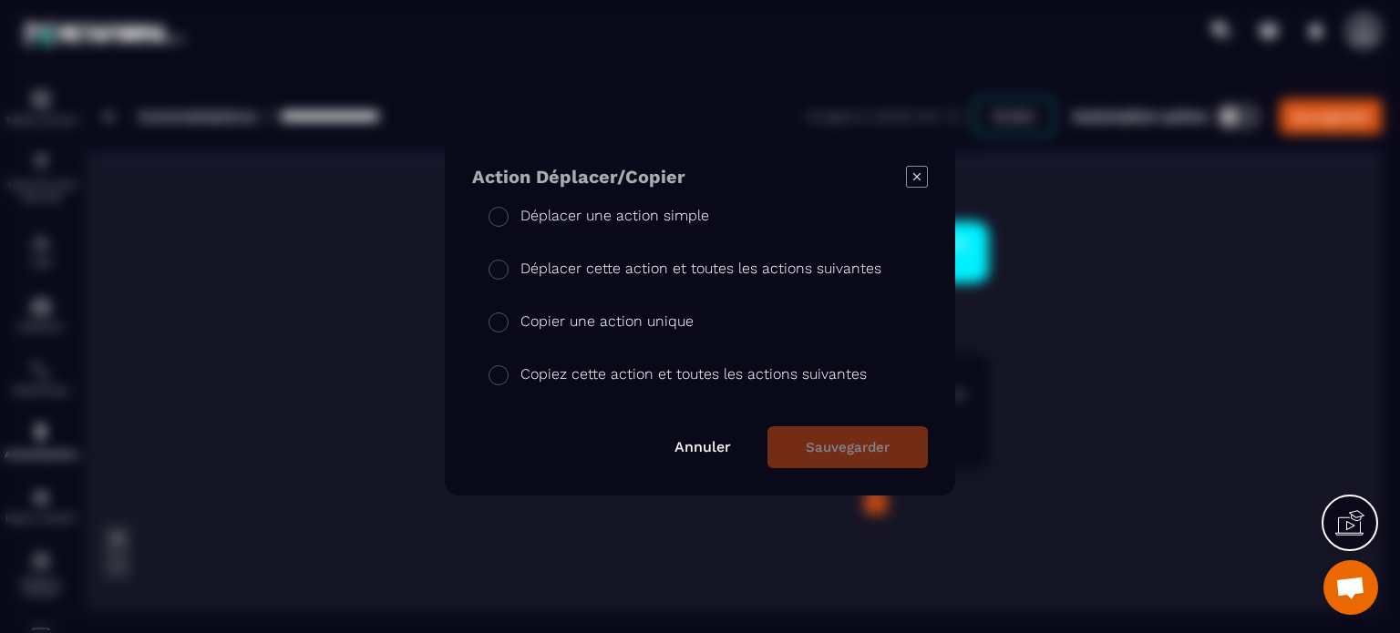
click at [571, 312] on p "Copier une action unique" at bounding box center [606, 322] width 173 height 22
click at [846, 463] on button "Sauvegarder" at bounding box center [847, 447] width 160 height 42
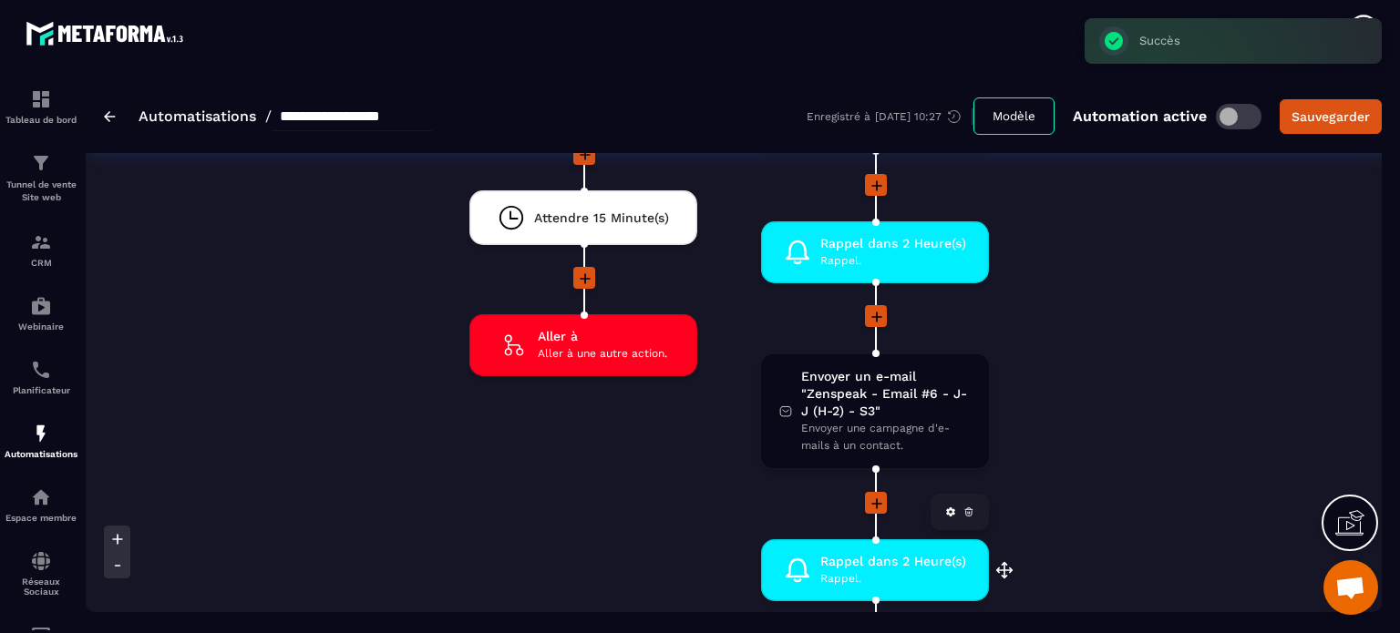
click at [867, 553] on span "Rappel dans 2 Heure(s)" at bounding box center [893, 561] width 146 height 17
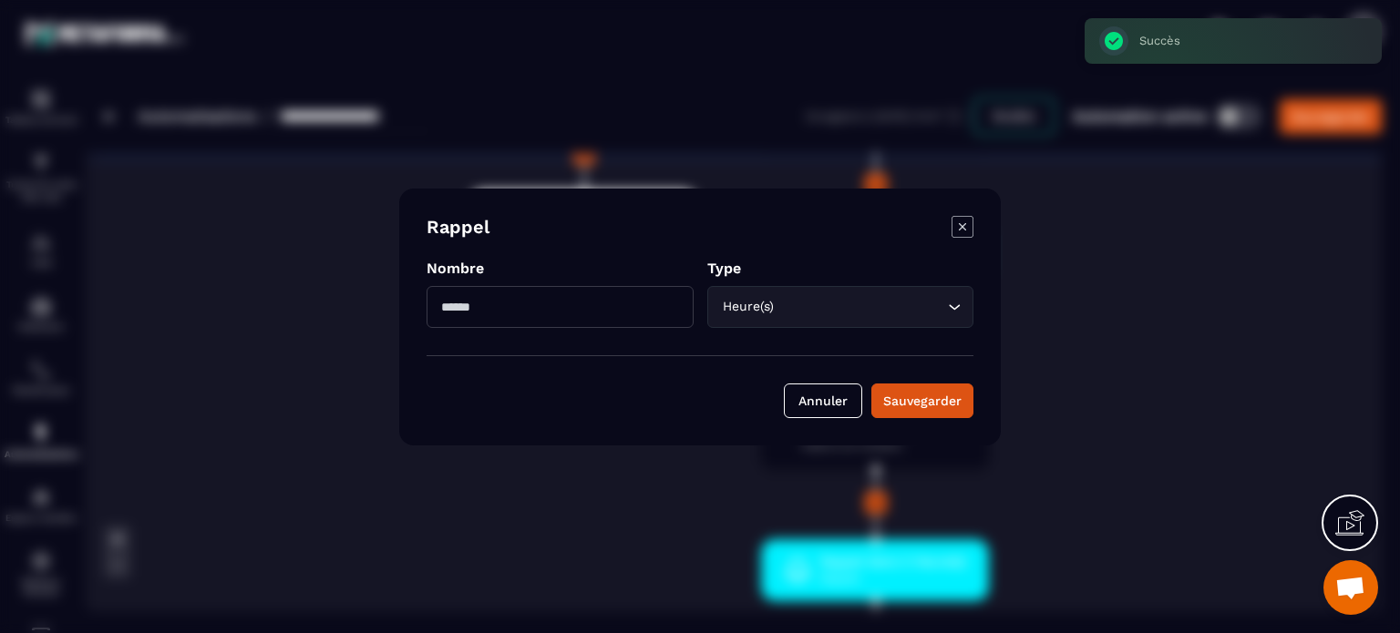
drag, startPoint x: 486, startPoint y: 306, endPoint x: 439, endPoint y: 319, distance: 48.2
click at [439, 319] on input "*" at bounding box center [559, 307] width 267 height 42
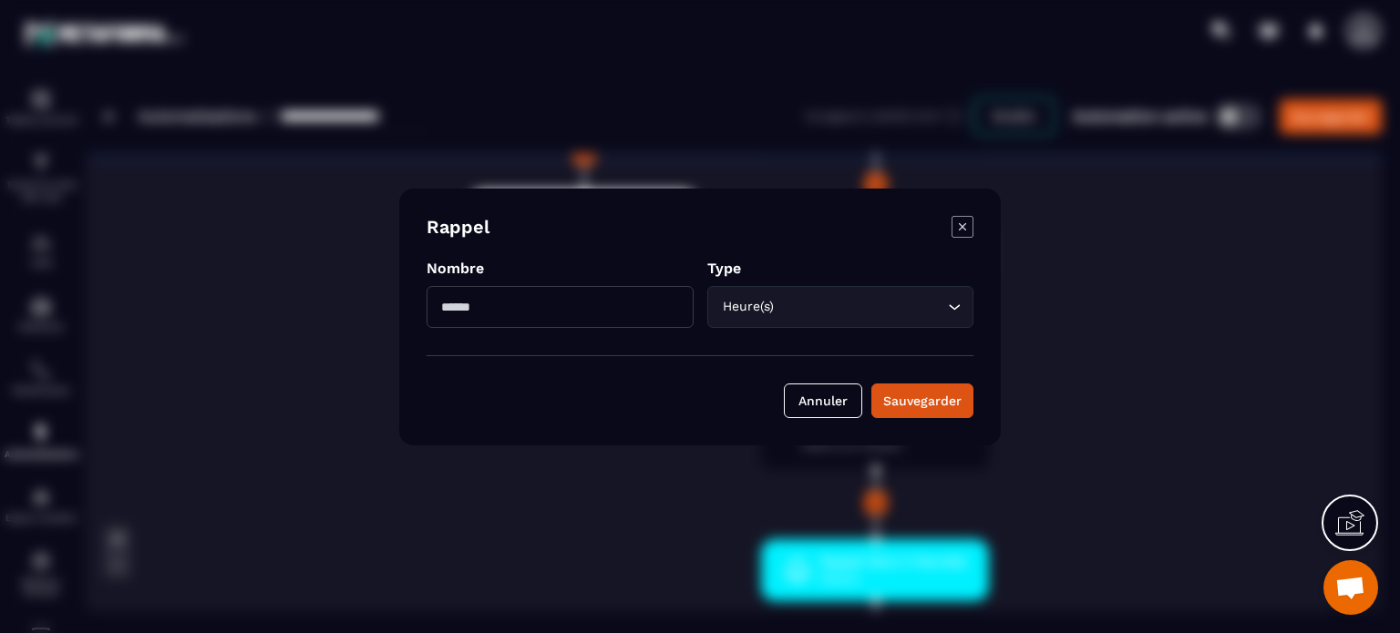
type input "**"
click at [754, 323] on div "Heure(s) Loading..." at bounding box center [840, 307] width 267 height 42
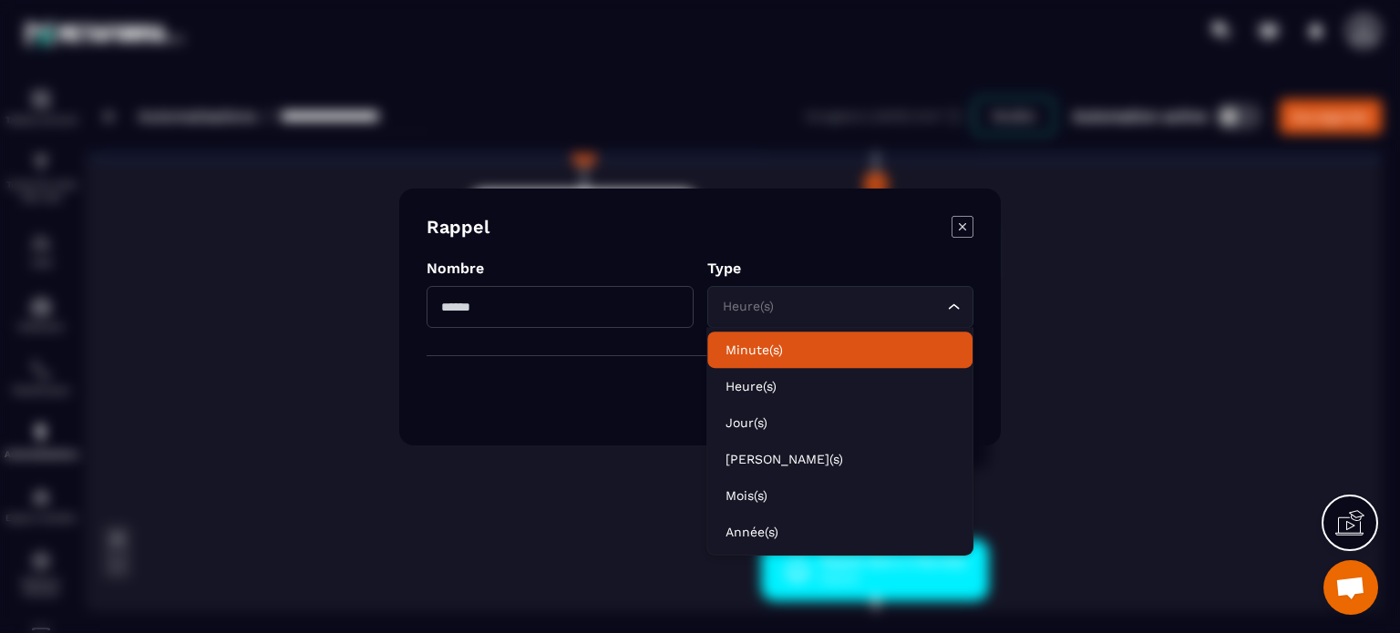
click at [747, 350] on p "Minute(s)" at bounding box center [839, 350] width 228 height 18
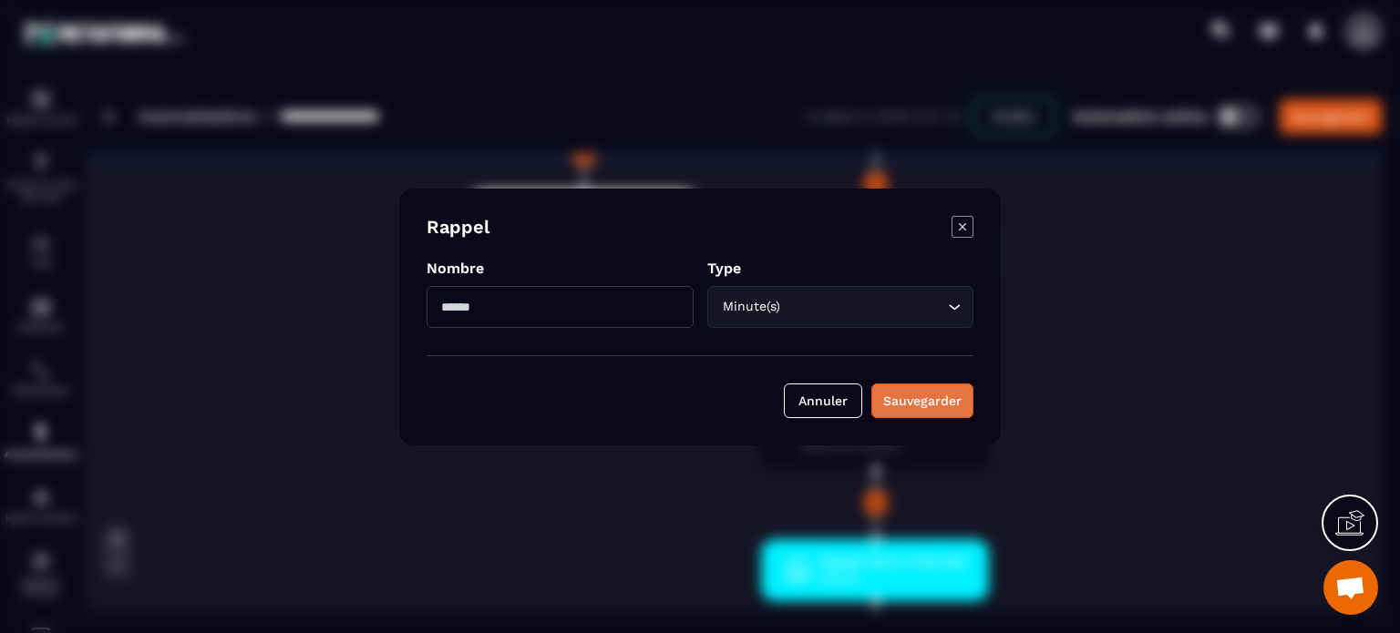
click at [920, 395] on div "Sauvegarder" at bounding box center [922, 401] width 78 height 18
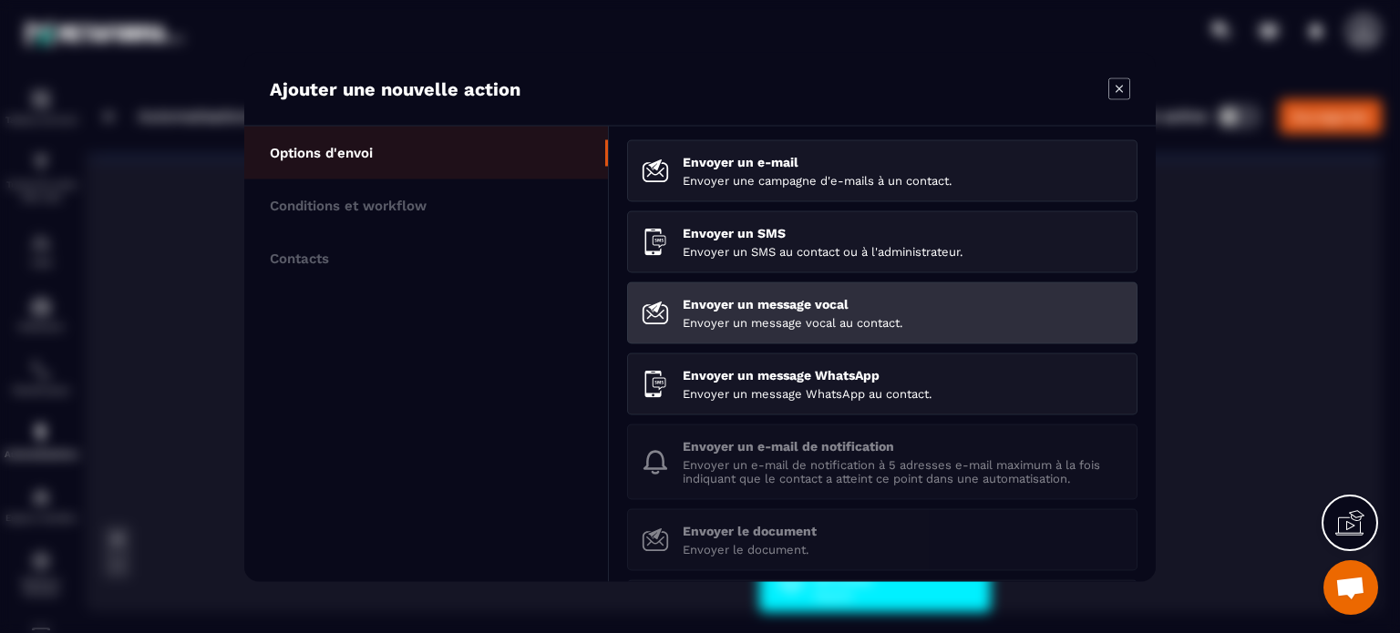
click at [795, 303] on p "Envoyer un message vocal" at bounding box center [902, 303] width 440 height 15
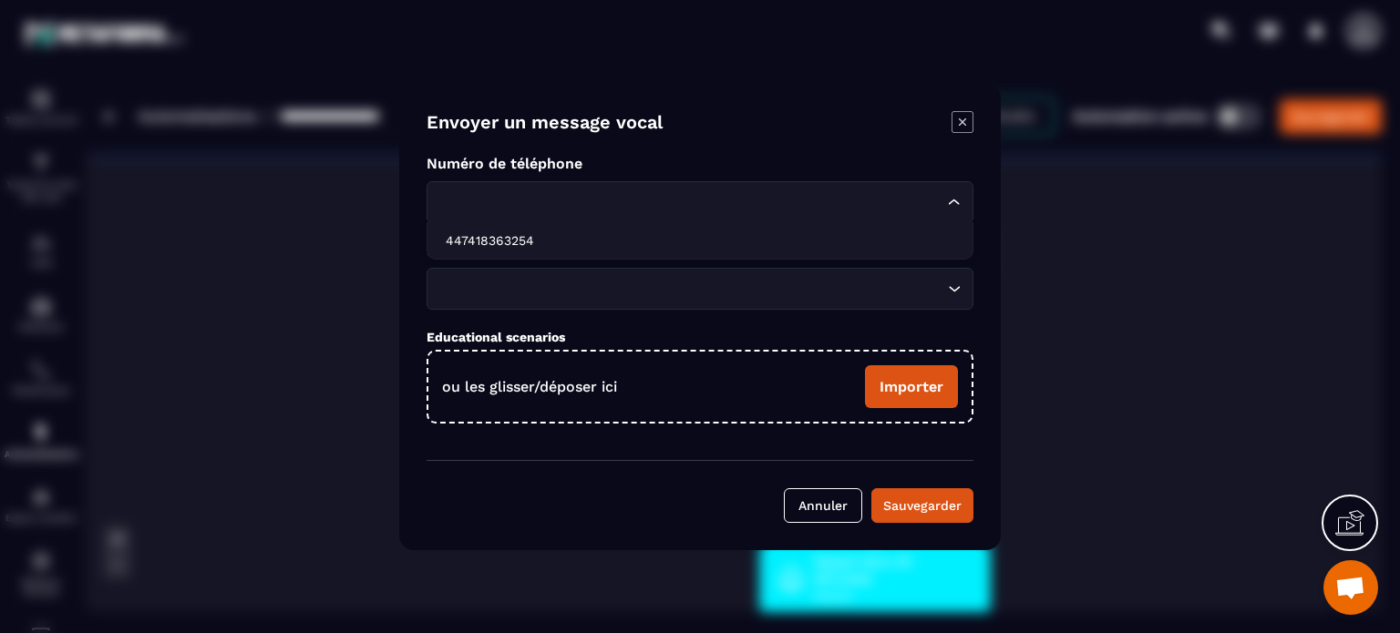
click at [603, 207] on input "Search for option" at bounding box center [690, 202] width 505 height 20
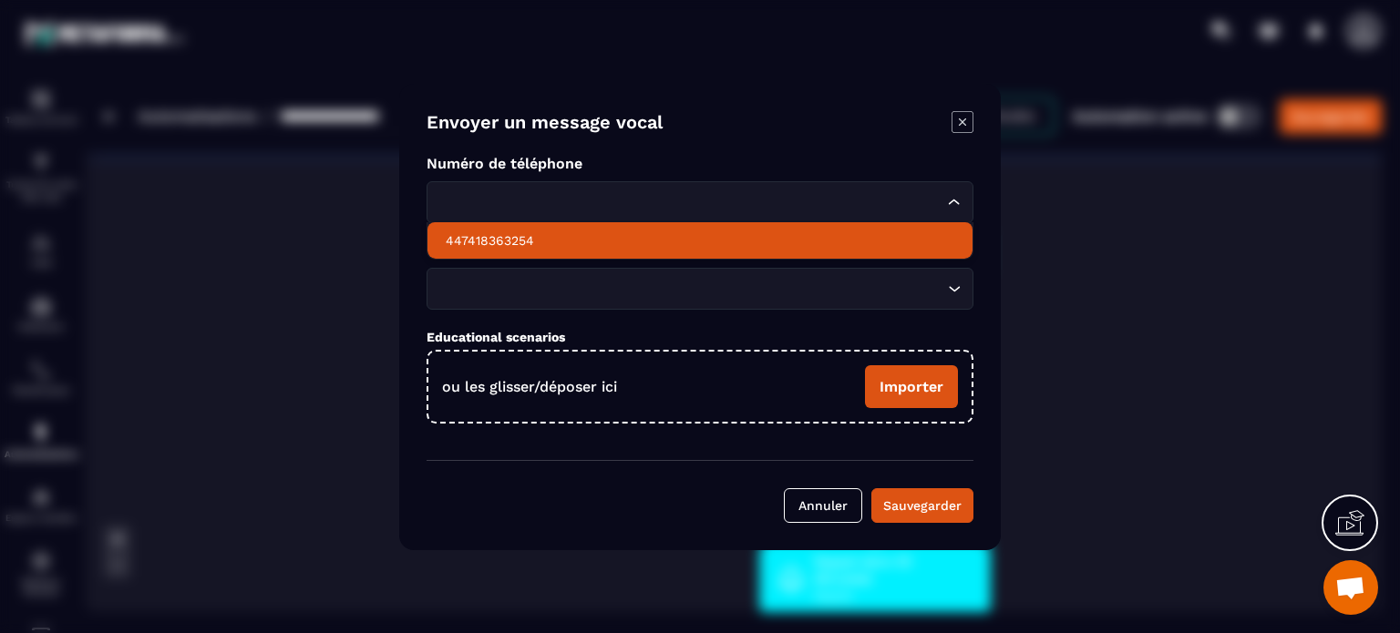
click at [594, 230] on li "447418363254" at bounding box center [699, 240] width 545 height 36
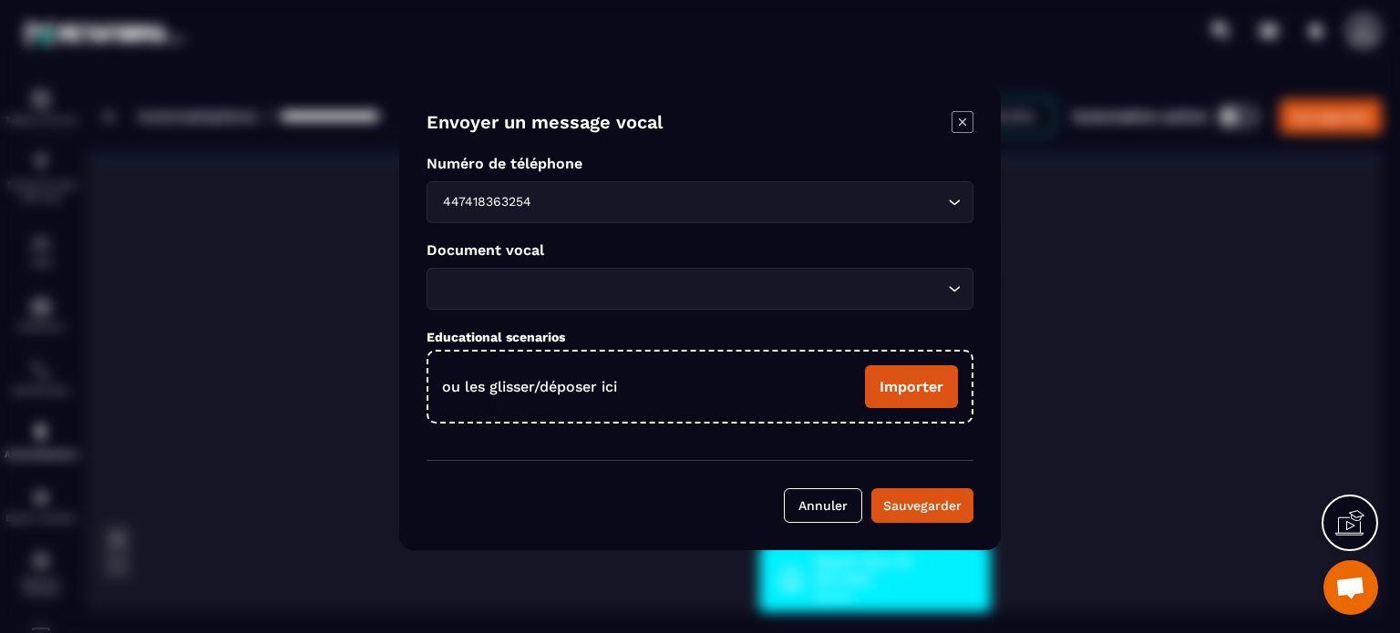
click at [609, 272] on div "Loading..." at bounding box center [699, 289] width 547 height 42
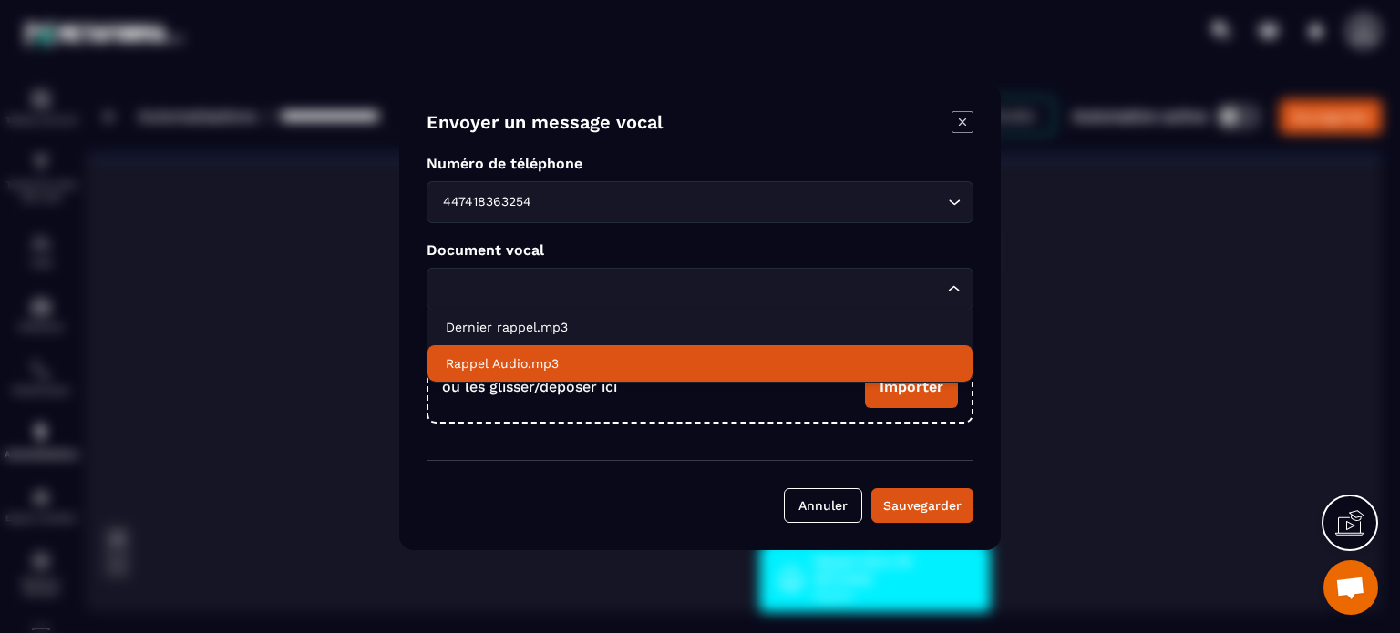
click at [592, 360] on p "Rappel Audio.mp3" at bounding box center [700, 363] width 508 height 18
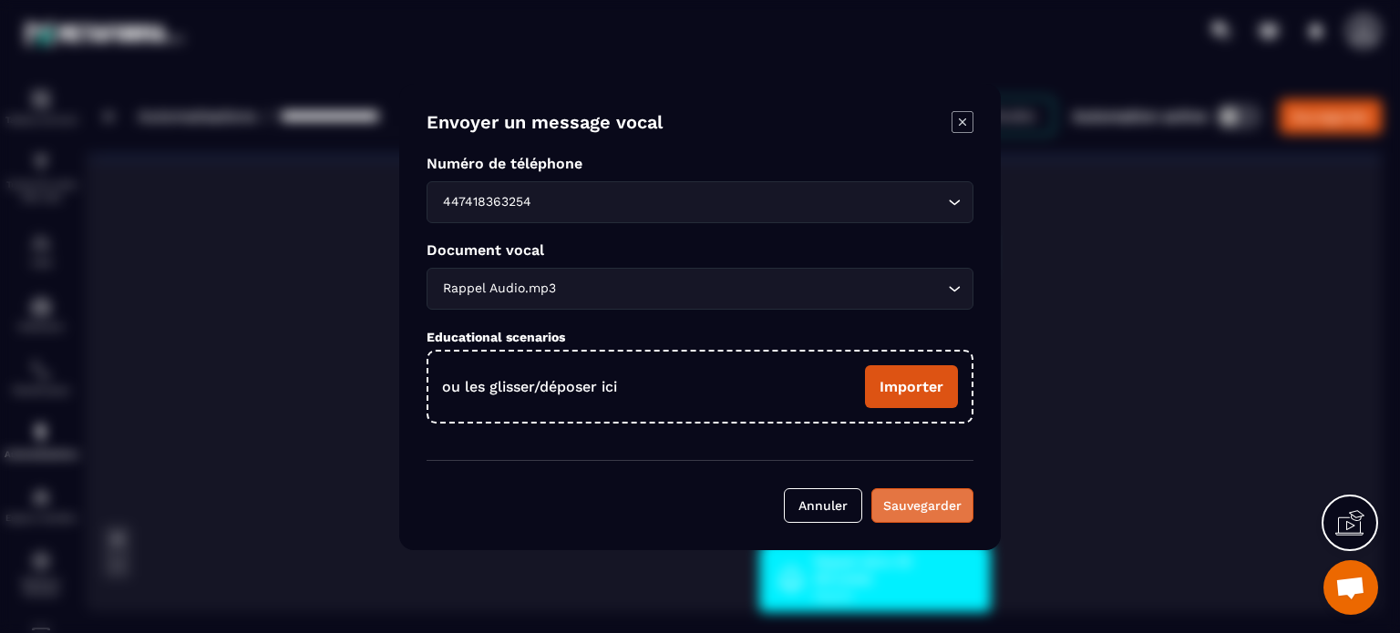
click at [908, 519] on button "Sauvegarder" at bounding box center [922, 505] width 102 height 35
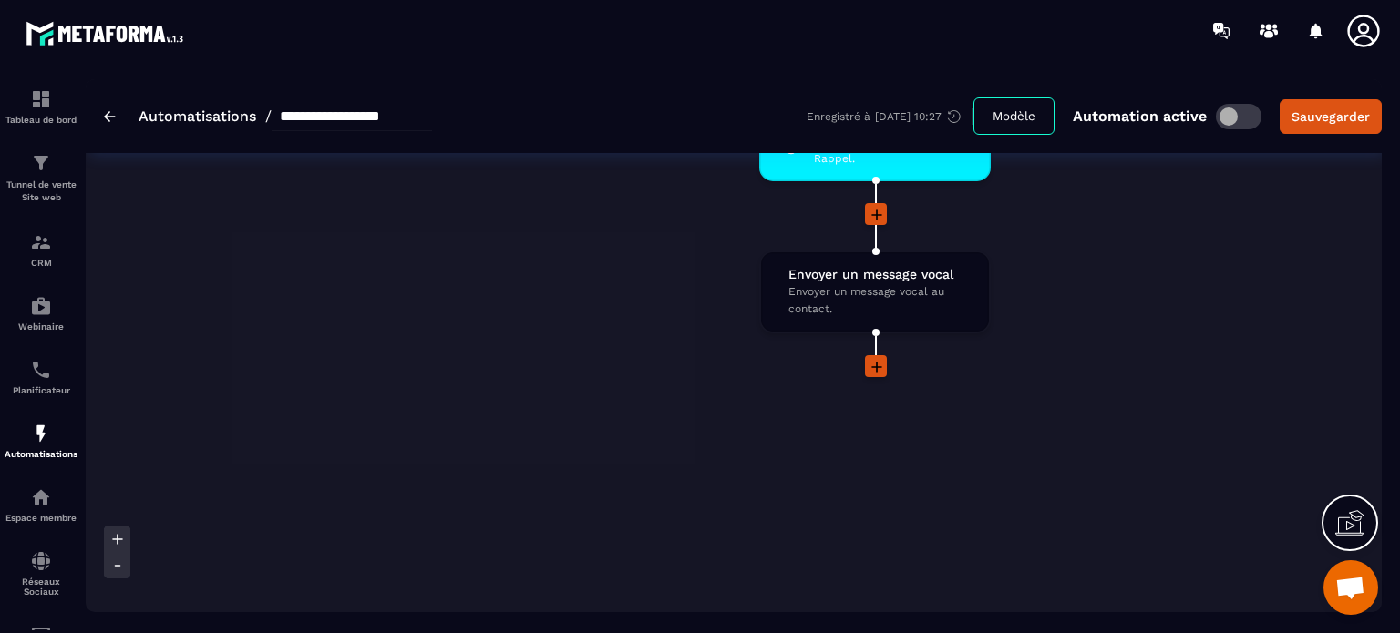
scroll to position [6560, 0]
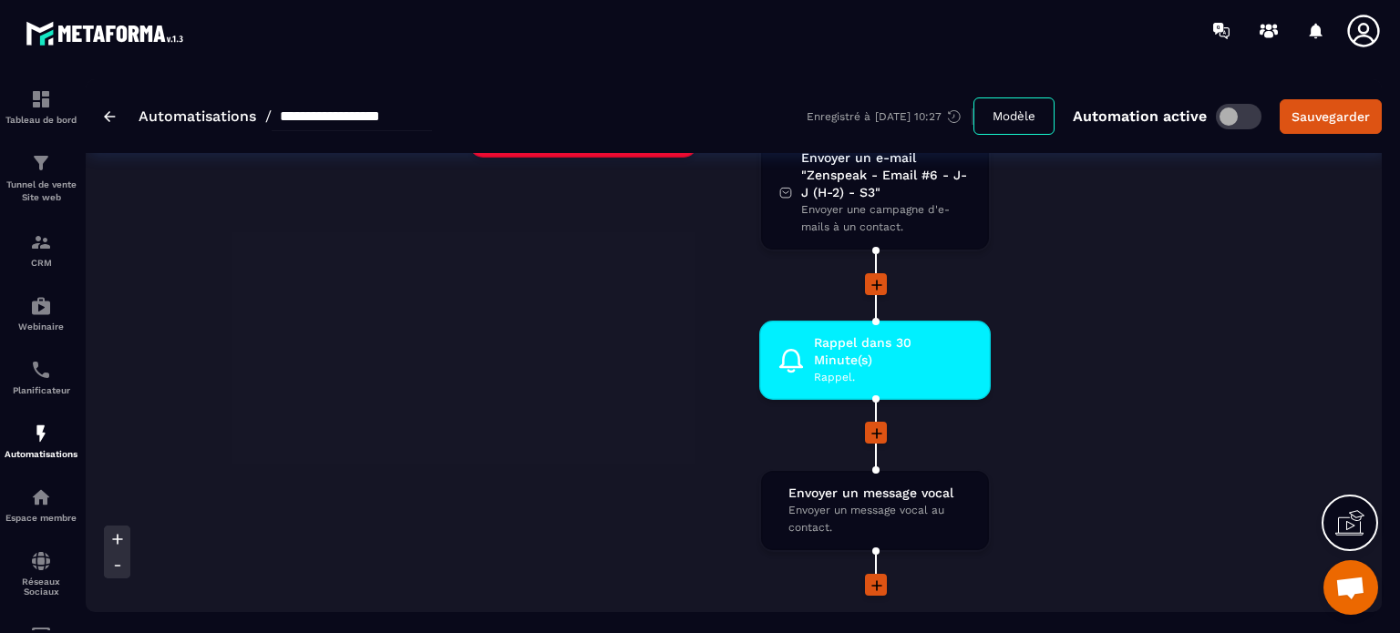
scroll to position [6488, 0]
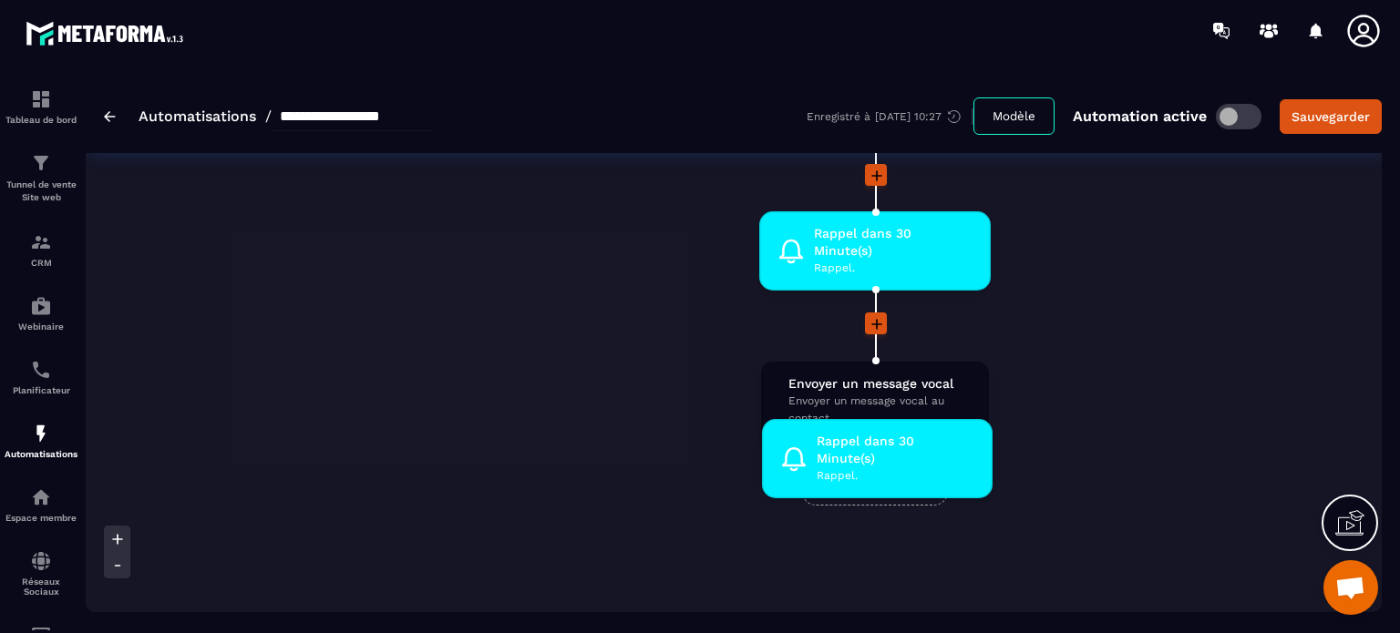
drag, startPoint x: 877, startPoint y: 205, endPoint x: 881, endPoint y: 436, distance: 230.6
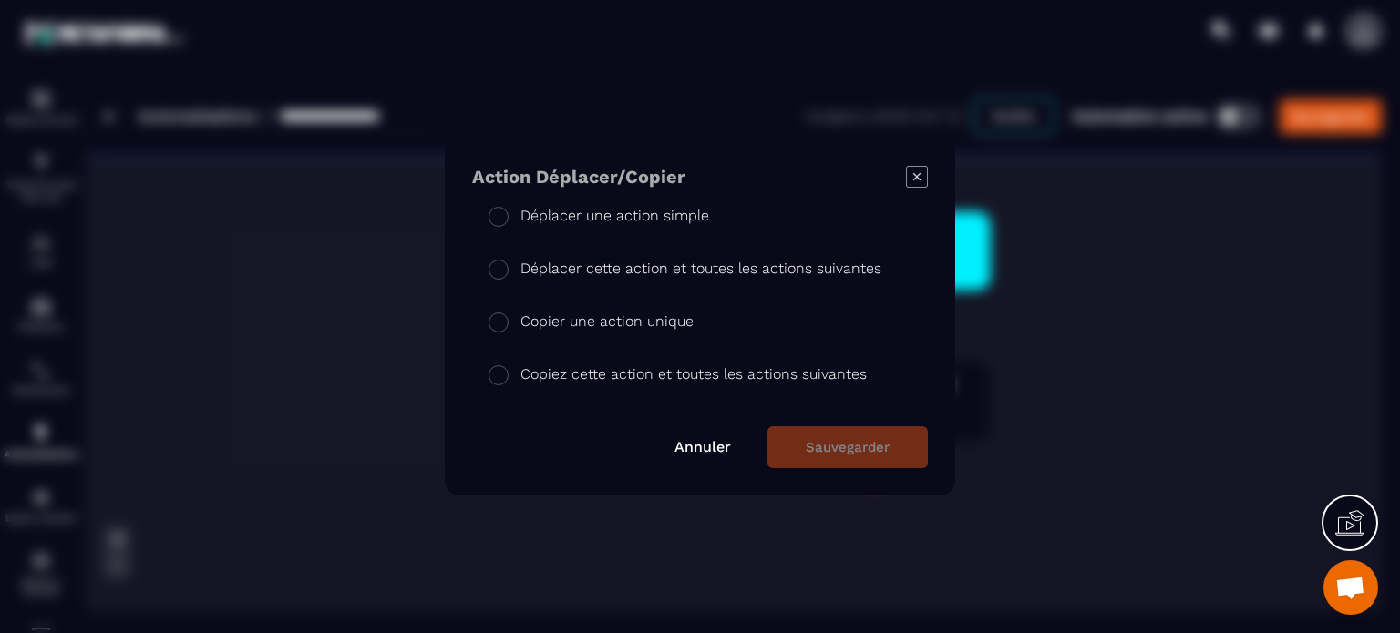
click at [568, 315] on p "Copier une action unique" at bounding box center [606, 322] width 173 height 22
click at [820, 447] on button "Sauvegarder" at bounding box center [847, 447] width 160 height 42
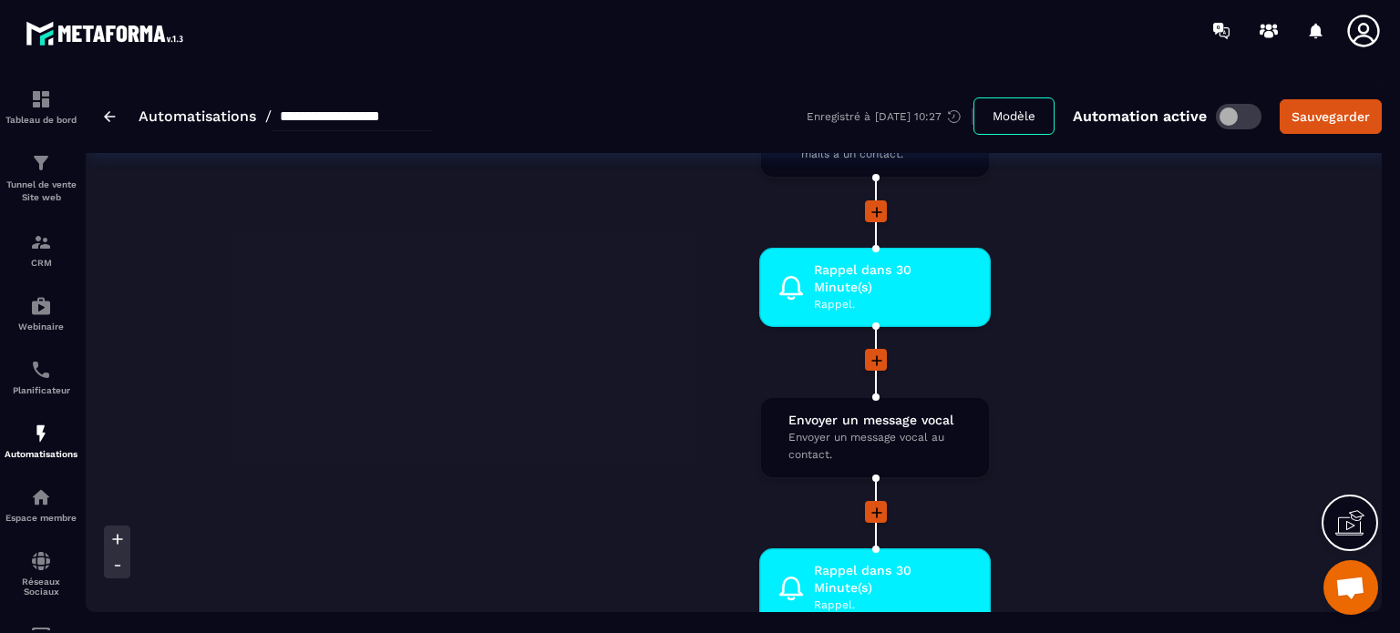
scroll to position [6560, 0]
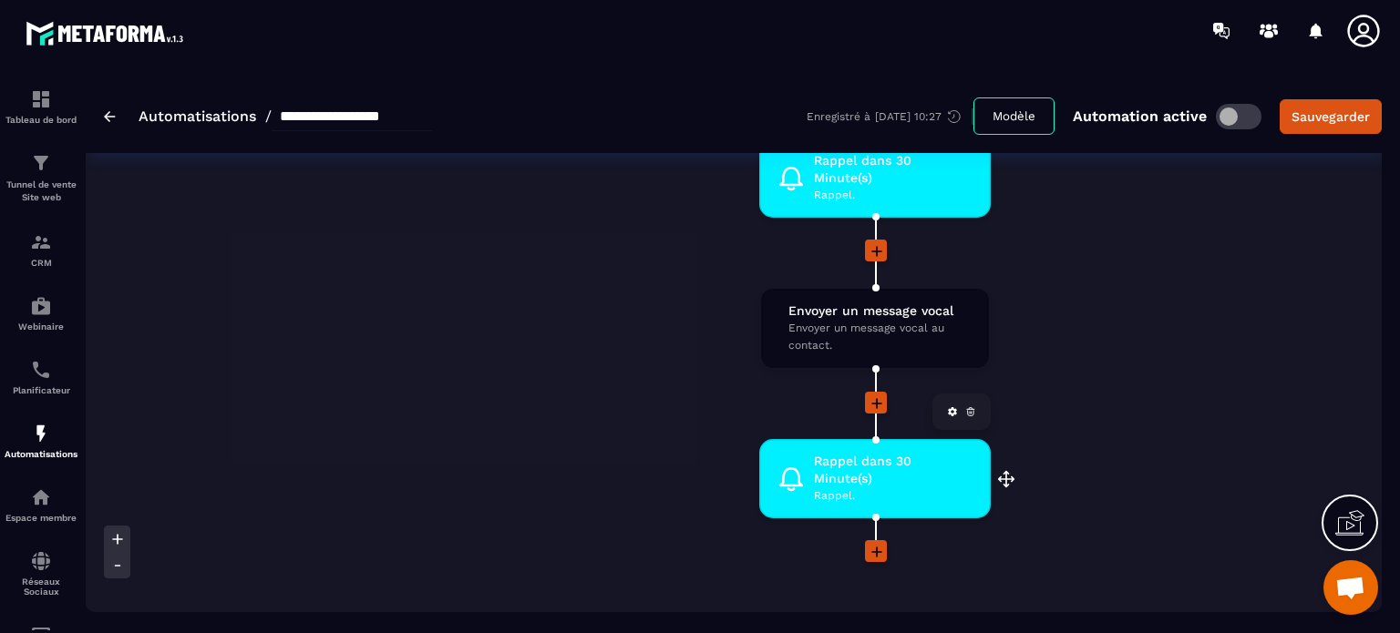
click at [852, 487] on span "Rappel." at bounding box center [893, 495] width 159 height 17
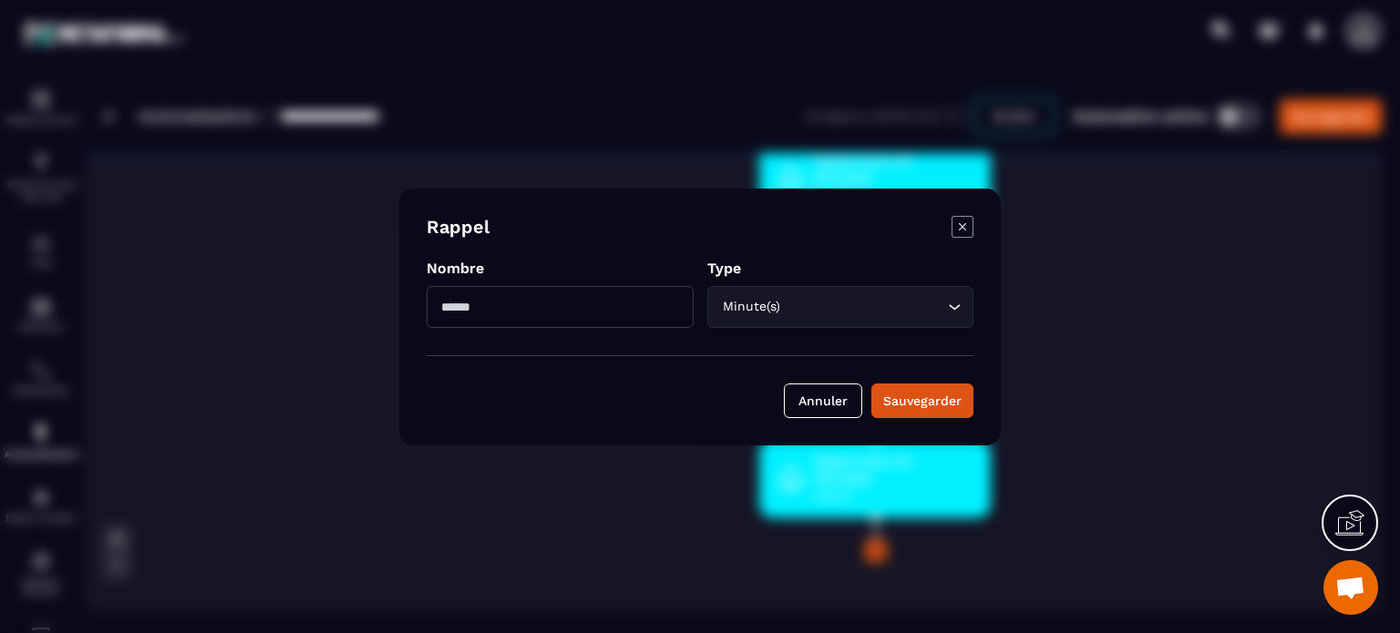
drag, startPoint x: 556, startPoint y: 308, endPoint x: 431, endPoint y: 323, distance: 125.8
click at [431, 323] on input "**" at bounding box center [559, 307] width 267 height 42
type input "*"
click at [909, 405] on div "Sauvegarder" at bounding box center [922, 401] width 78 height 18
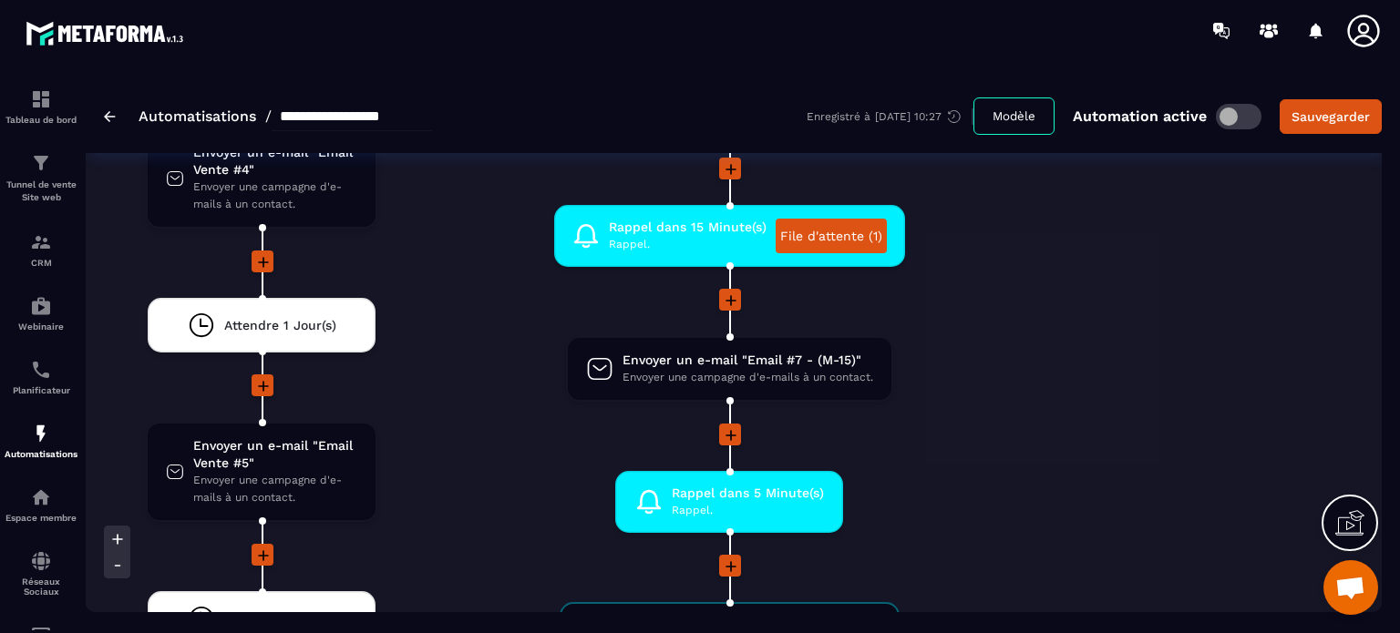
scroll to position [4775, 0]
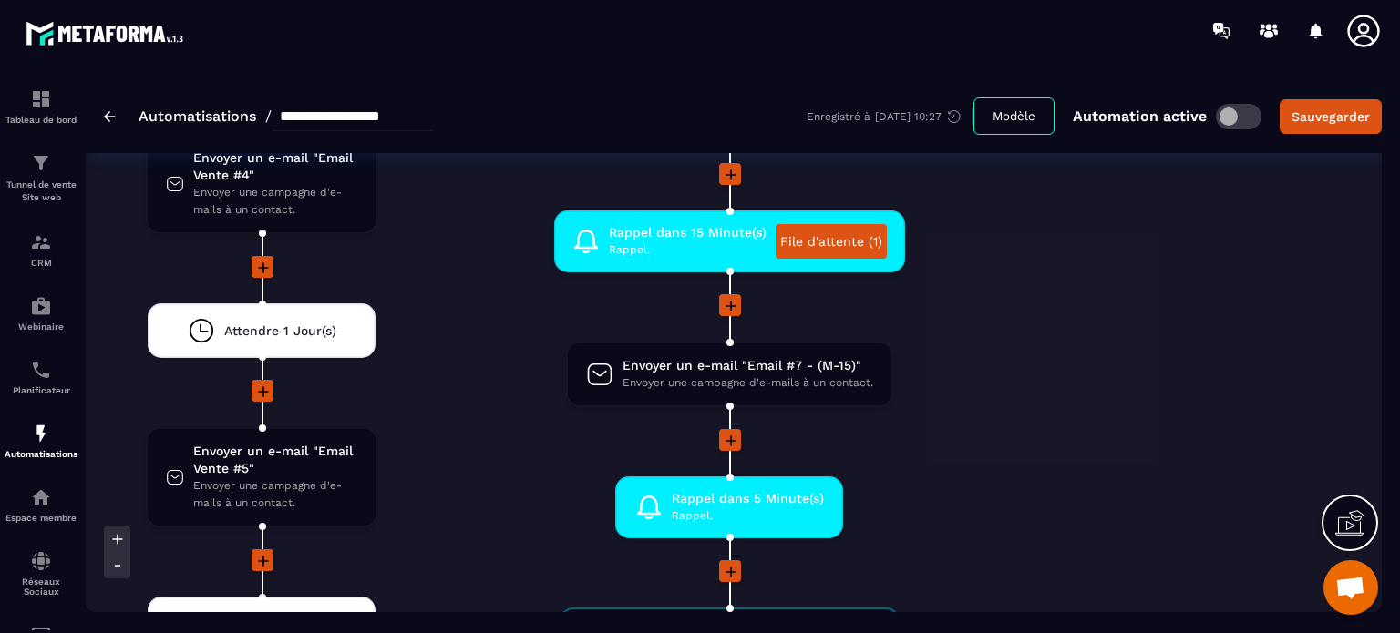
click at [977, 429] on div at bounding box center [728, 441] width 583 height 25
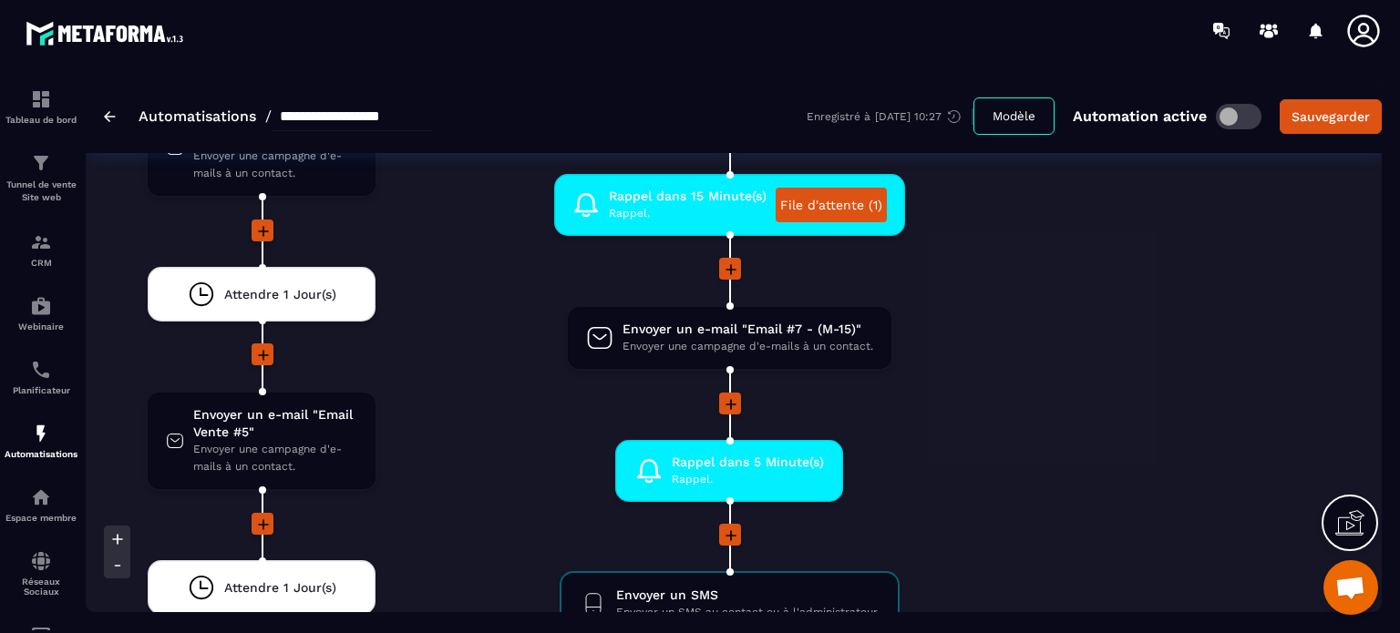
scroll to position [4957, 0]
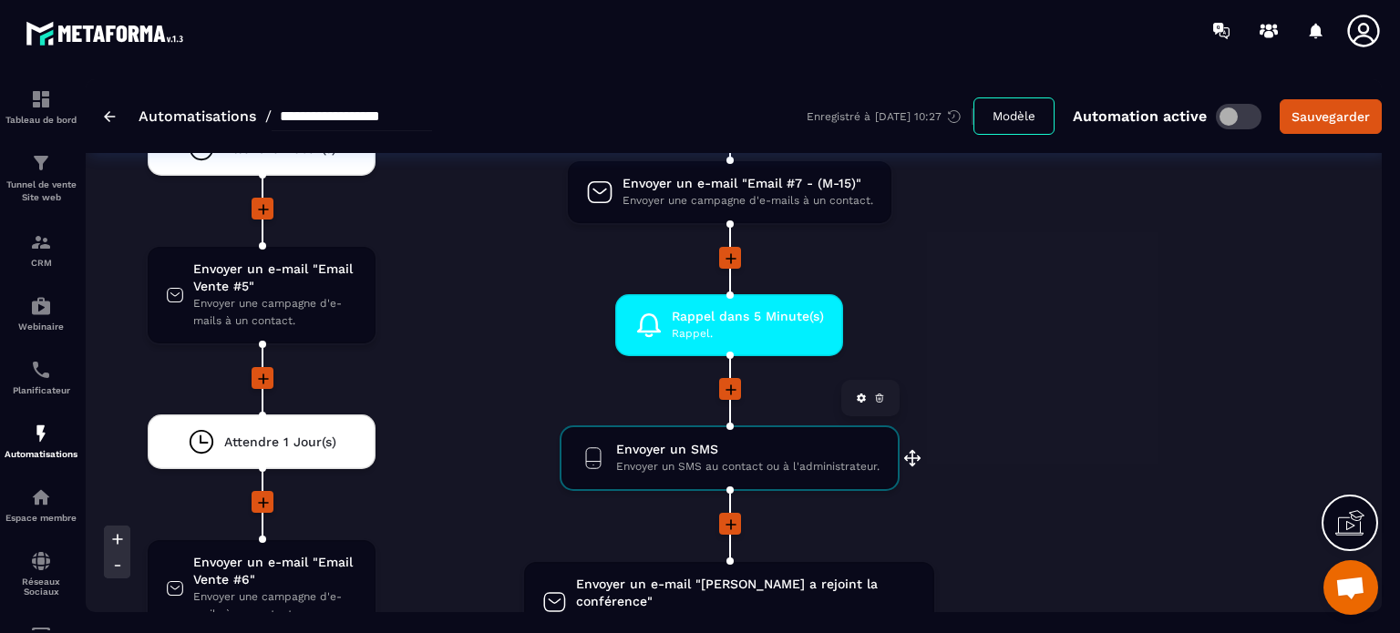
click at [750, 441] on span "Envoyer un SMS" at bounding box center [747, 449] width 263 height 17
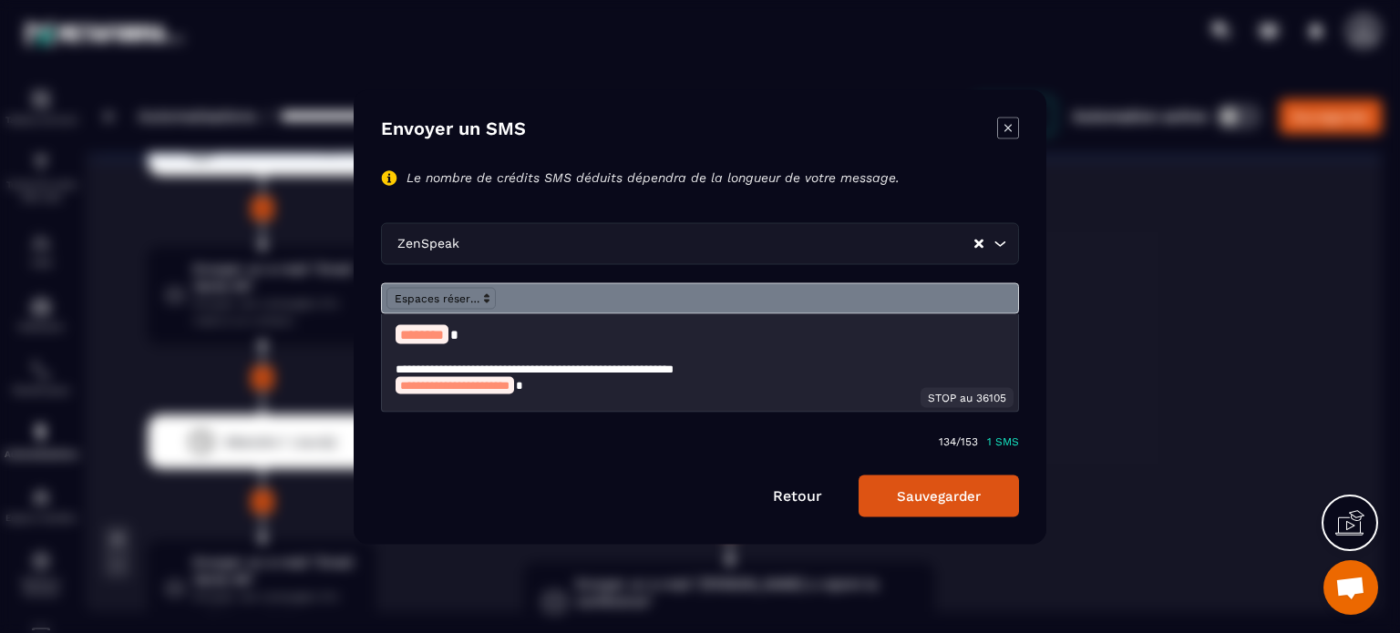
click at [661, 351] on p "Modal window" at bounding box center [699, 352] width 609 height 16
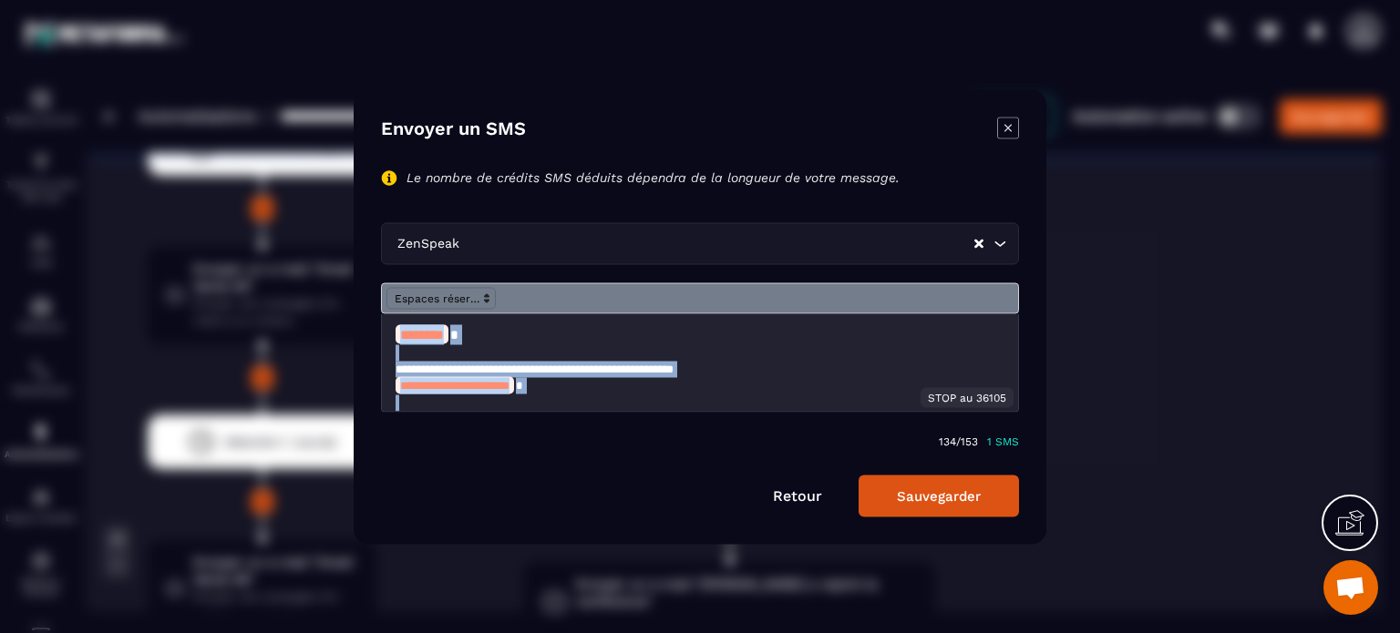
copy div "**********"
click at [893, 512] on button "Sauvegarder" at bounding box center [938, 496] width 160 height 42
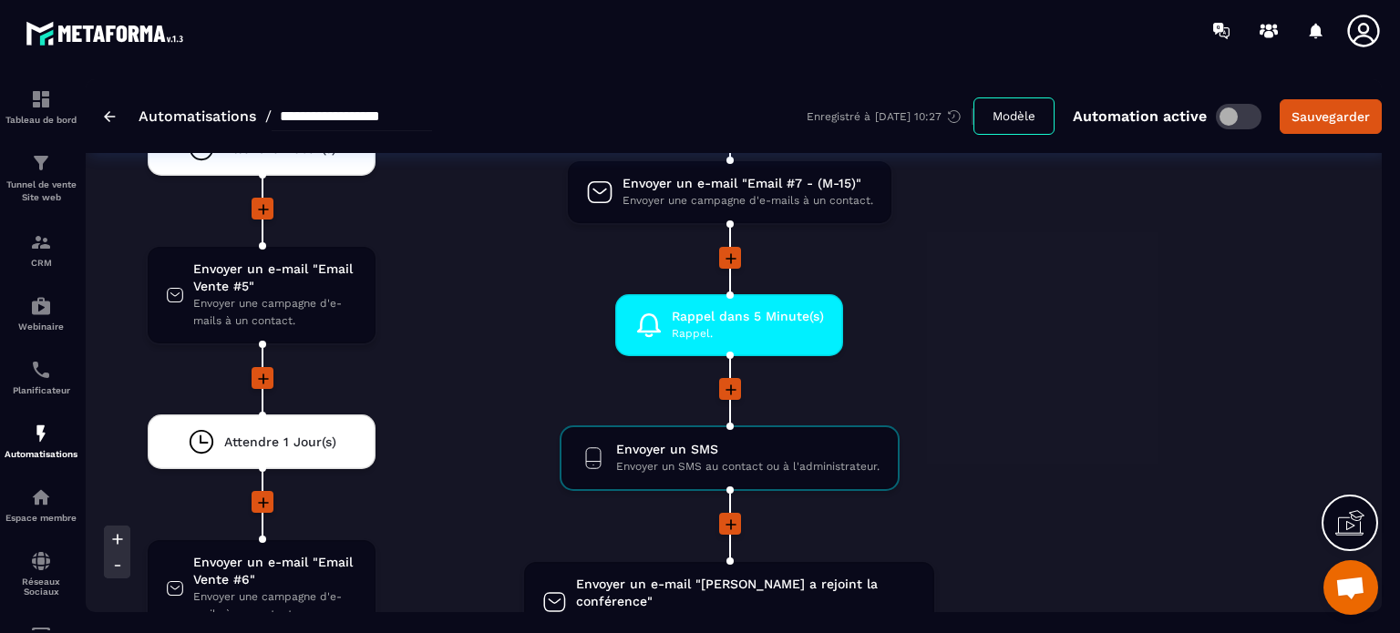
click at [1016, 472] on li "Envoyer un SMS Envoyer un SMS au contact ou à l'administrateur. drag-arrow" at bounding box center [728, 469] width 583 height 87
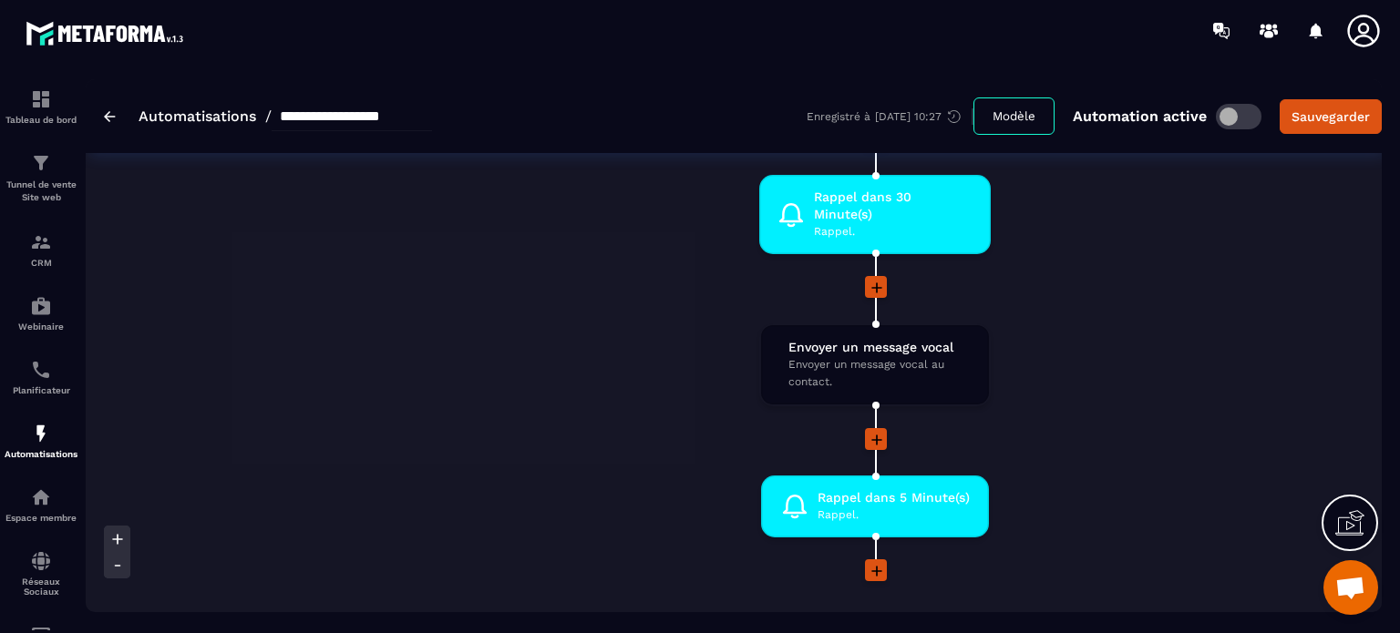
scroll to position [6560, 0]
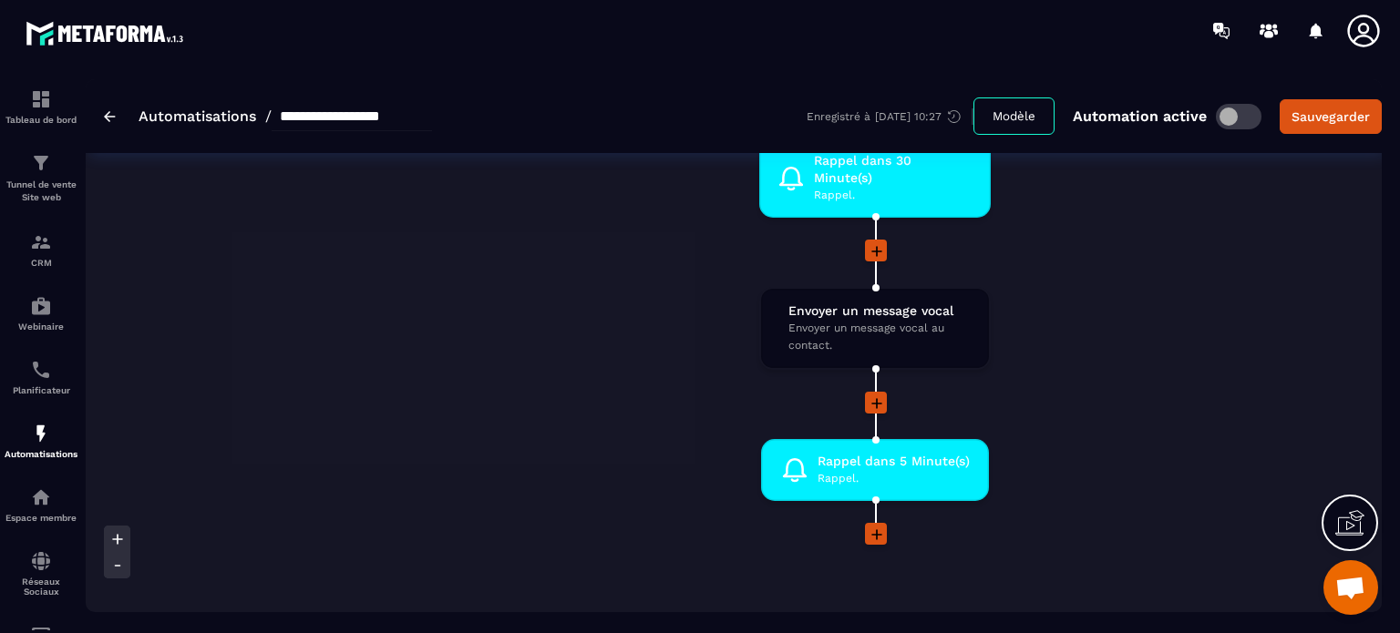
click at [869, 526] on icon at bounding box center [876, 535] width 18 height 18
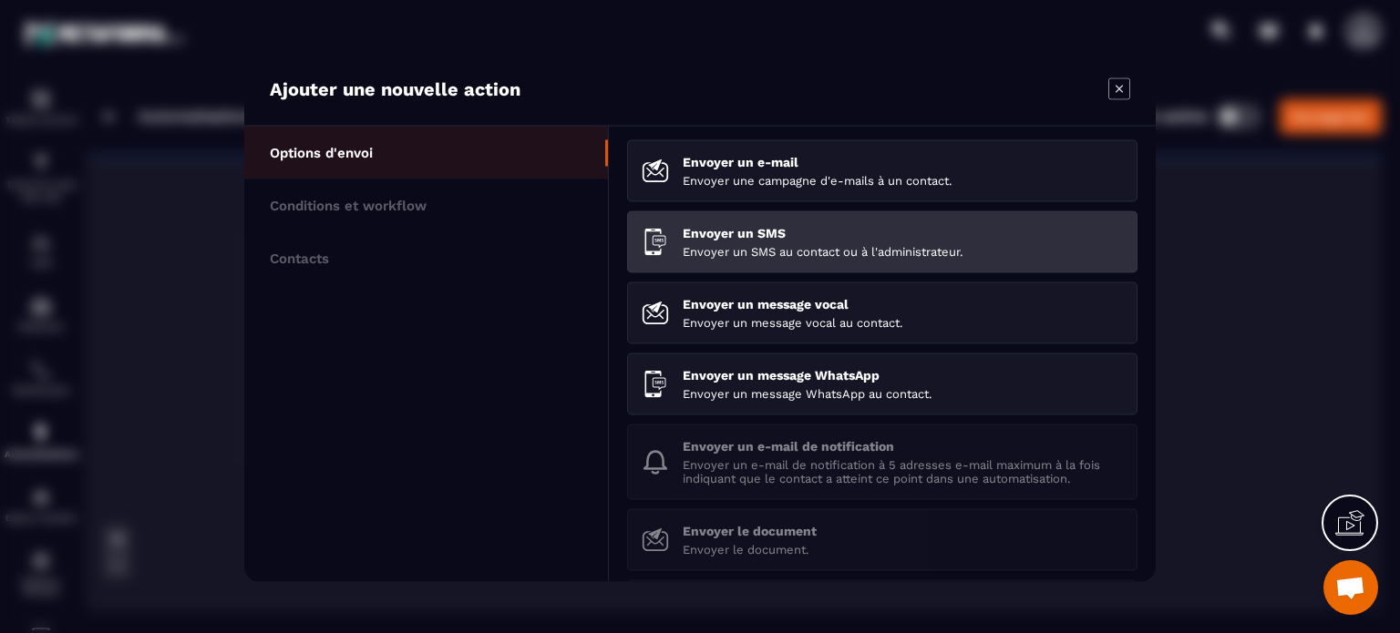
click at [684, 253] on p "Envoyer un SMS au contact ou à l'administrateur." at bounding box center [902, 251] width 440 height 14
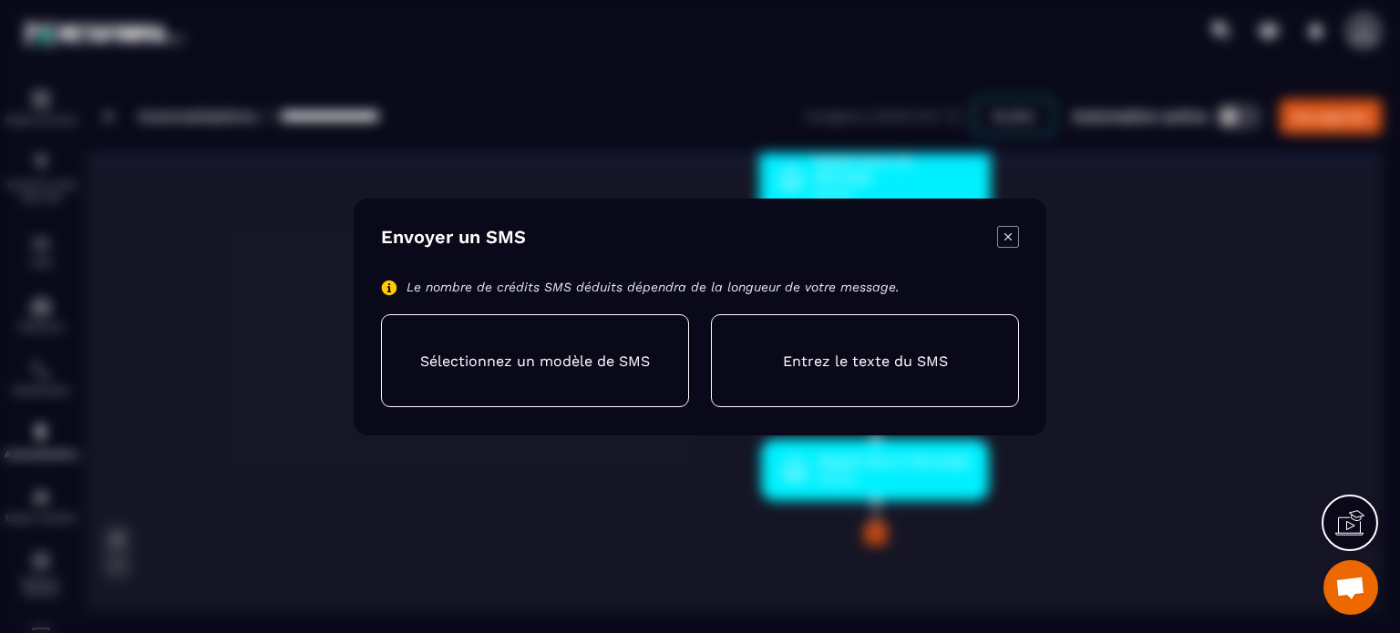
click at [779, 374] on div "Entrez le texte du SMS" at bounding box center [865, 360] width 308 height 93
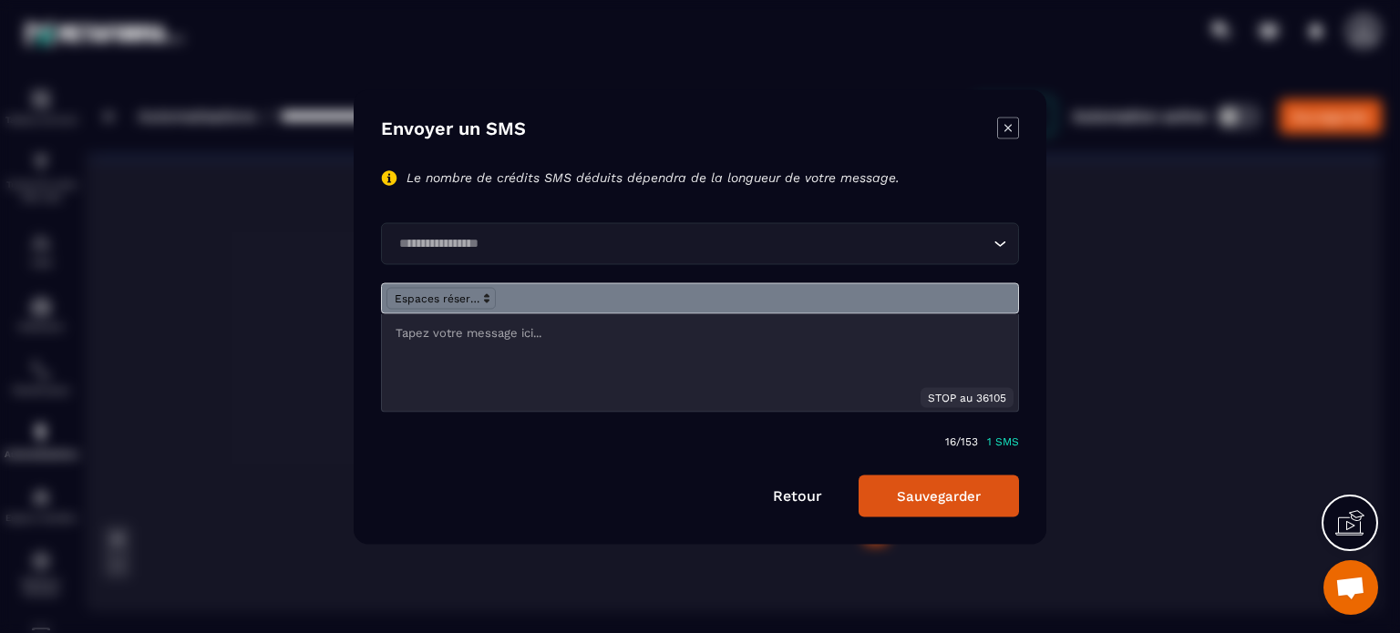
click at [689, 354] on div "Modal window" at bounding box center [700, 361] width 636 height 97
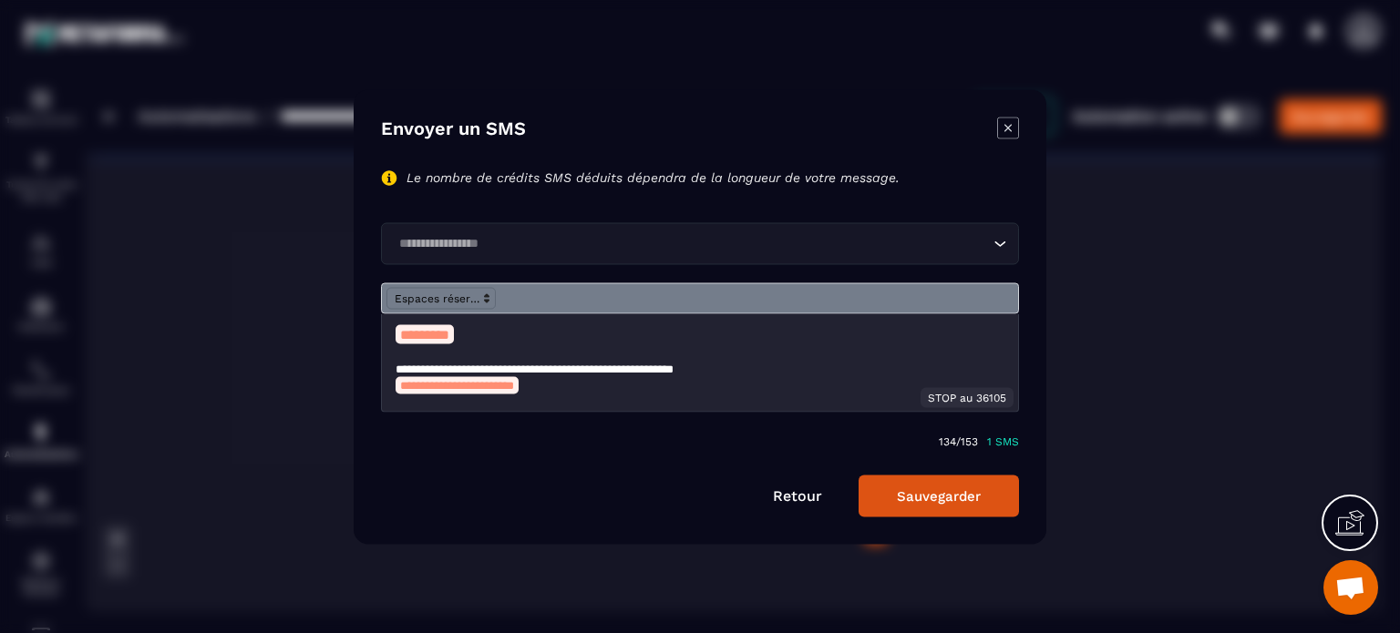
scroll to position [15, 0]
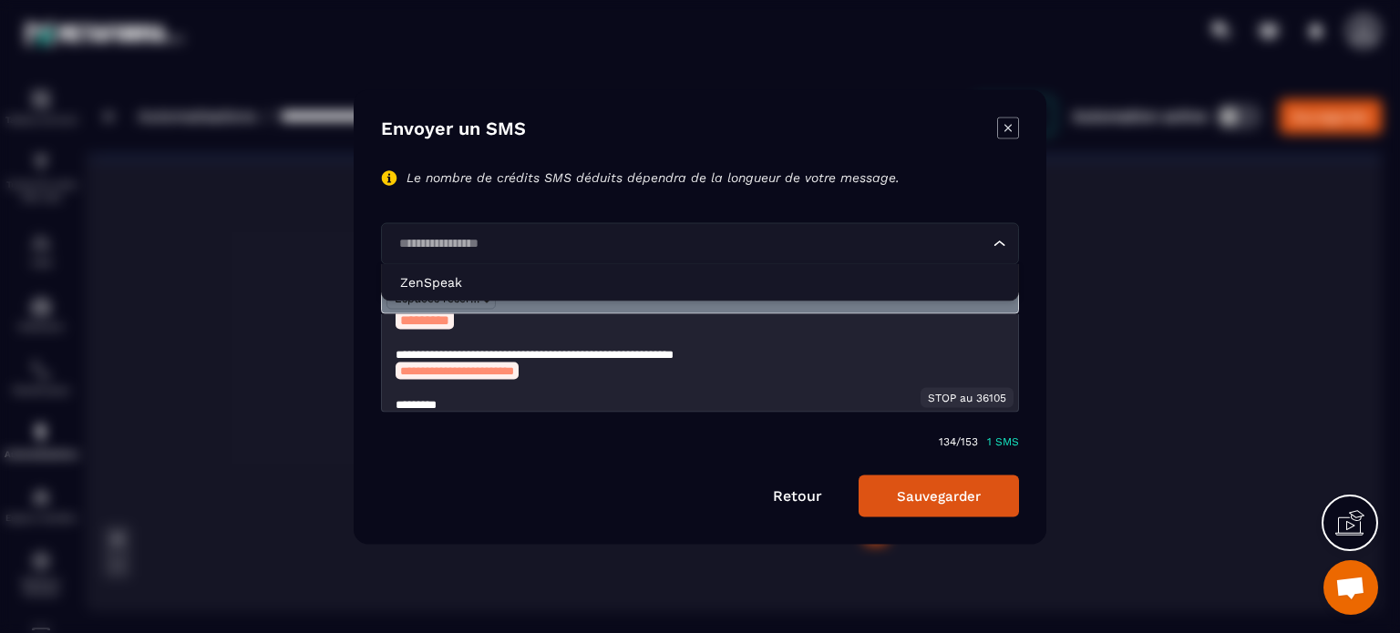
click at [678, 242] on input "Search for option" at bounding box center [691, 243] width 596 height 20
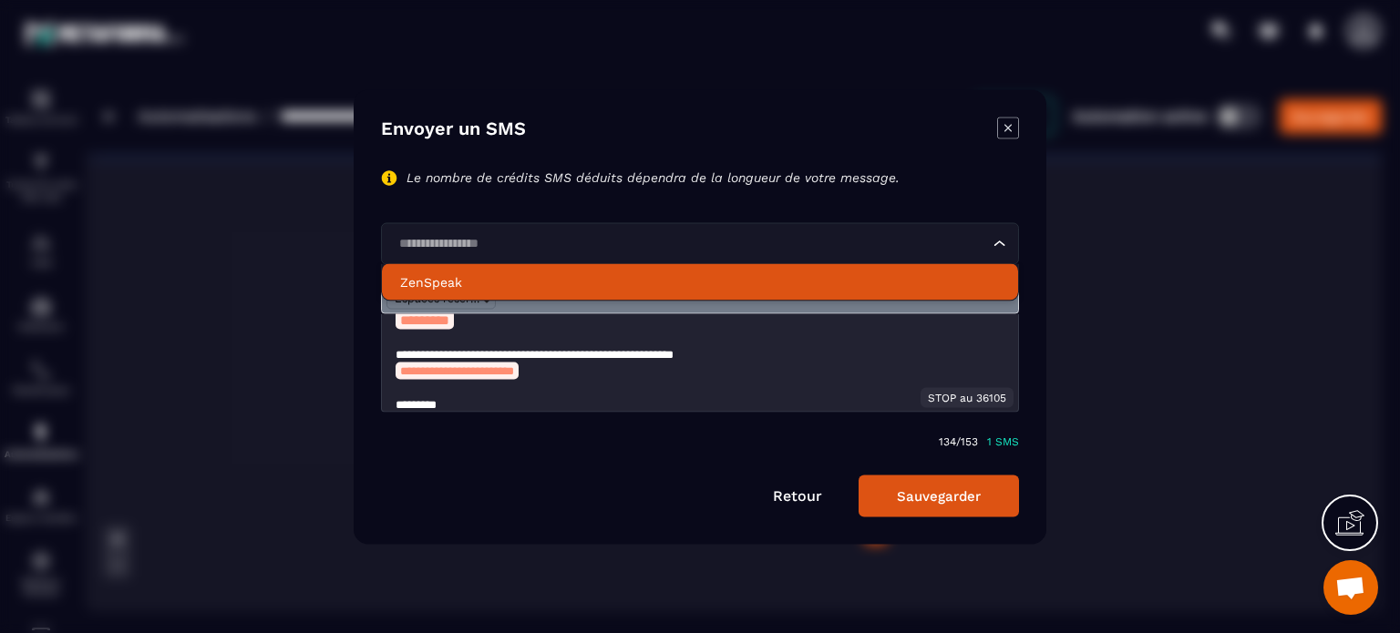
click at [621, 282] on p "ZenSpeak" at bounding box center [700, 281] width 600 height 18
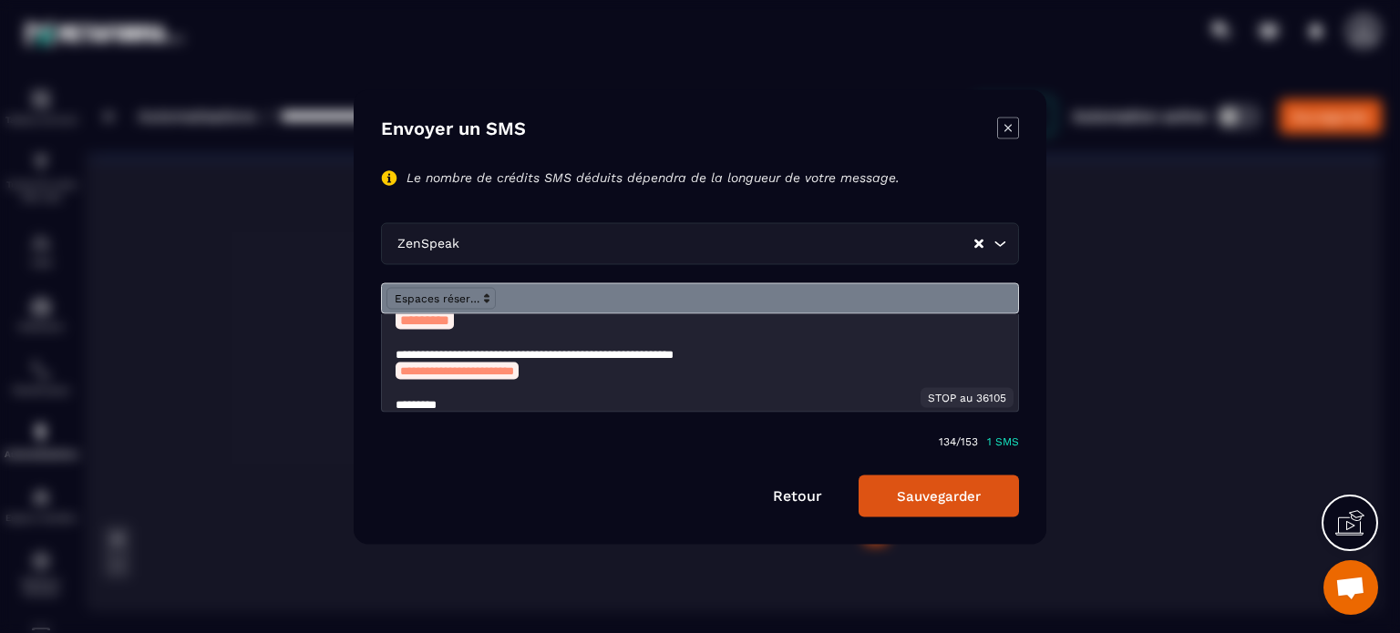
click at [951, 498] on button "Sauvegarder" at bounding box center [938, 496] width 160 height 42
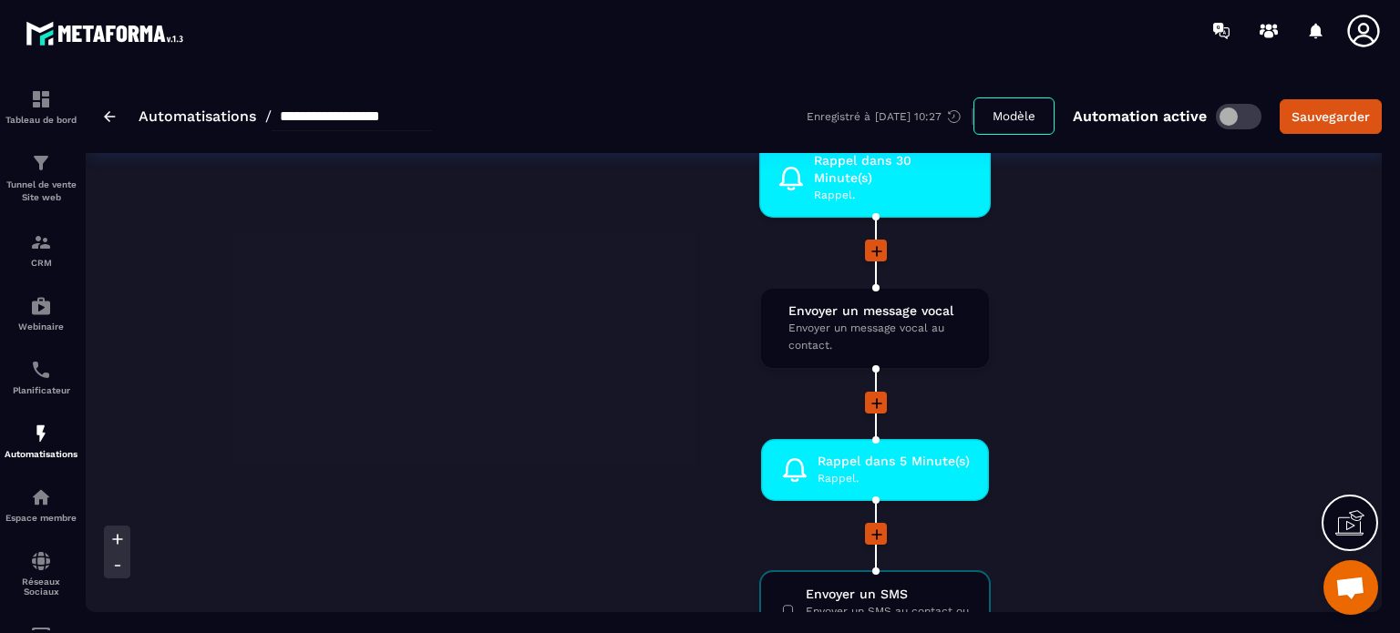
click at [659, 522] on div "Oui Ajouter un tag Ajouter un tag à un contact. drag-arrow Supprimer un tag Sup…" at bounding box center [583, 65] width 292 height 1315
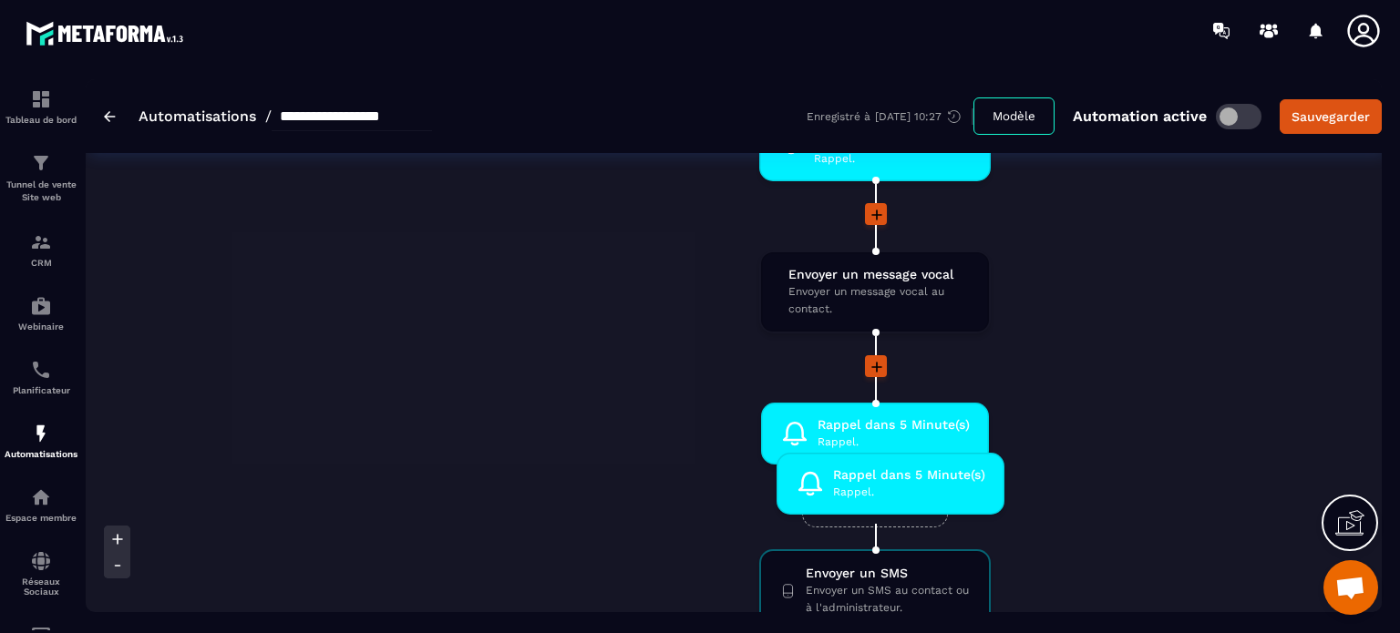
drag, startPoint x: 858, startPoint y: 404, endPoint x: 876, endPoint y: 477, distance: 74.9
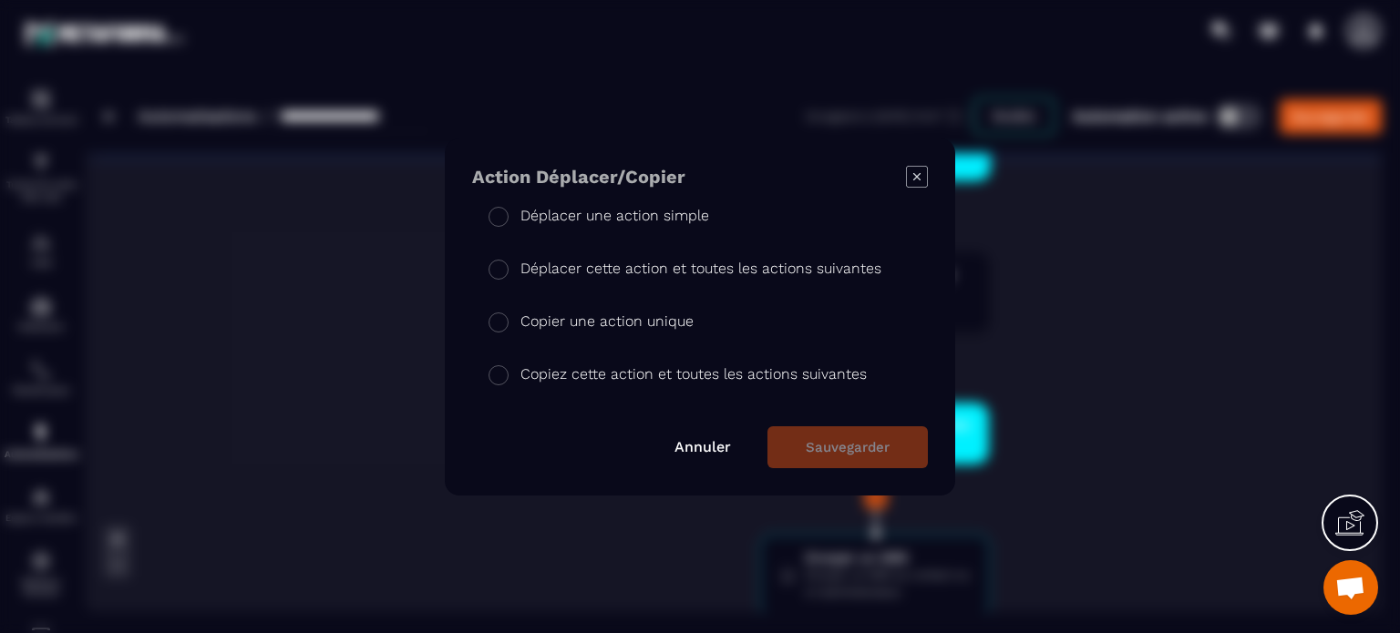
click at [594, 323] on p "Copier une action unique" at bounding box center [606, 322] width 173 height 22
click at [831, 444] on button "Sauvegarder" at bounding box center [847, 447] width 160 height 42
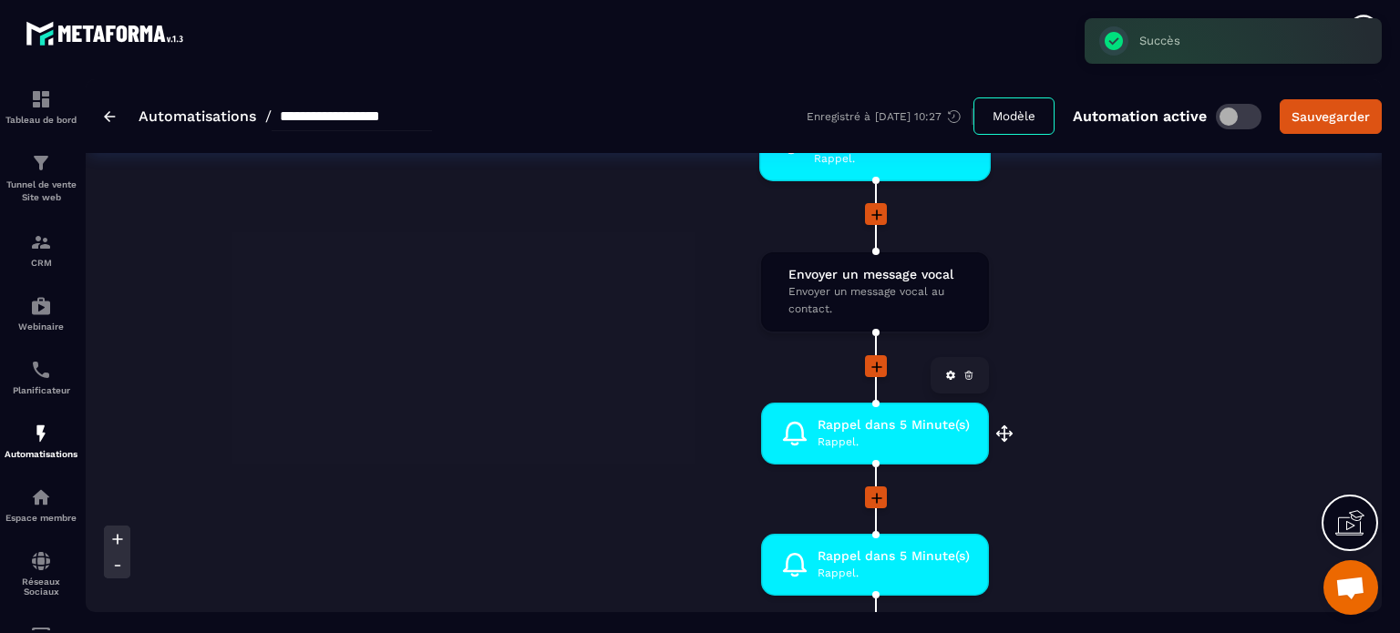
click at [838, 420] on div "Rappel dans 5 Minute(s) Rappel. drag-arrow" at bounding box center [875, 434] width 228 height 62
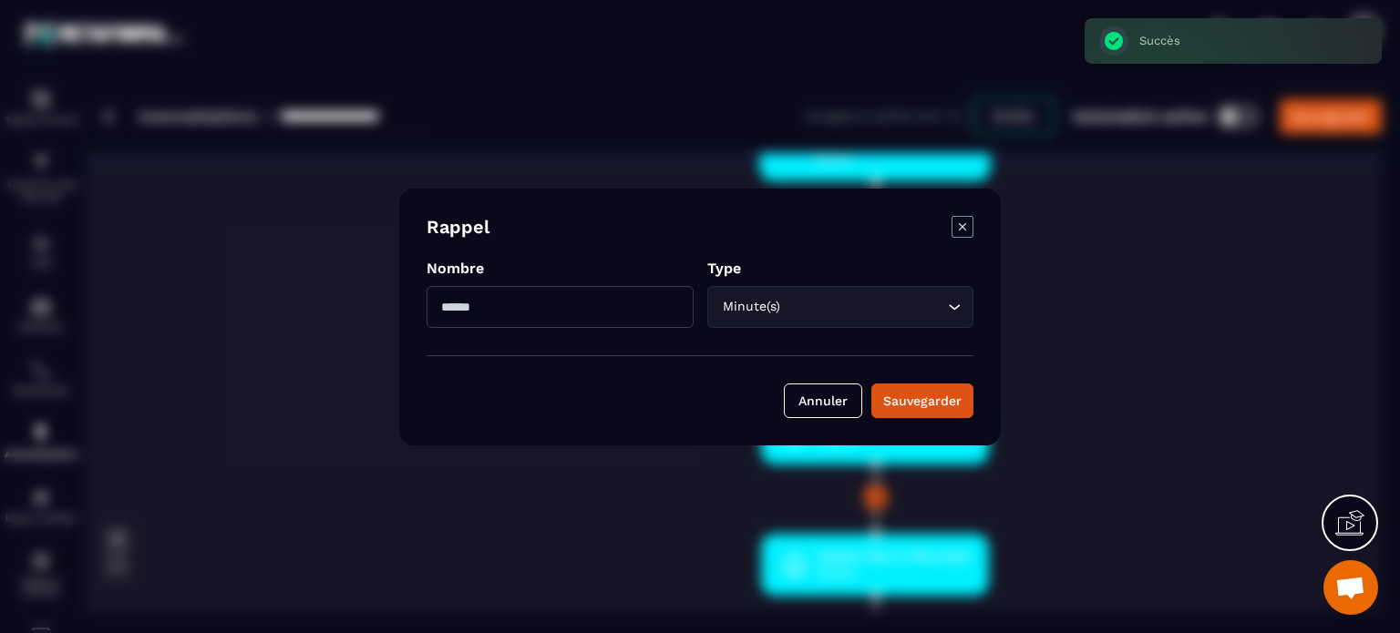
click at [579, 311] on input "*" at bounding box center [559, 307] width 267 height 42
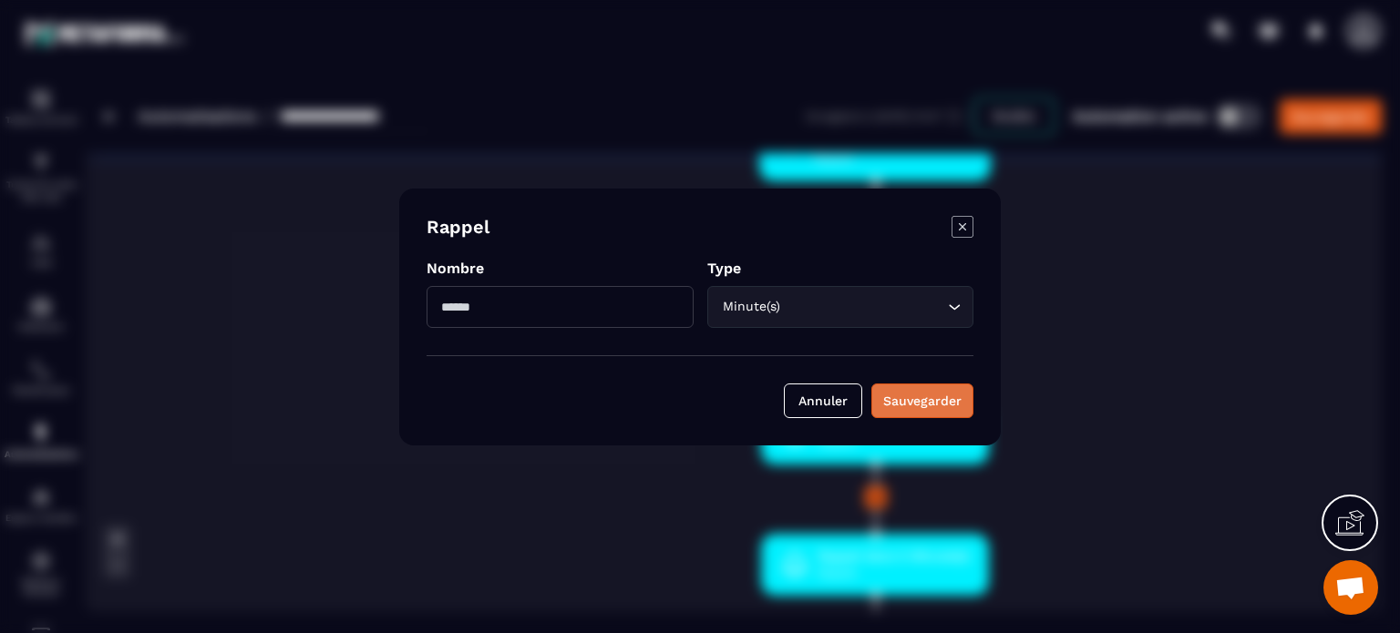
type input "**"
click at [959, 405] on div "Sauvegarder" at bounding box center [922, 401] width 78 height 18
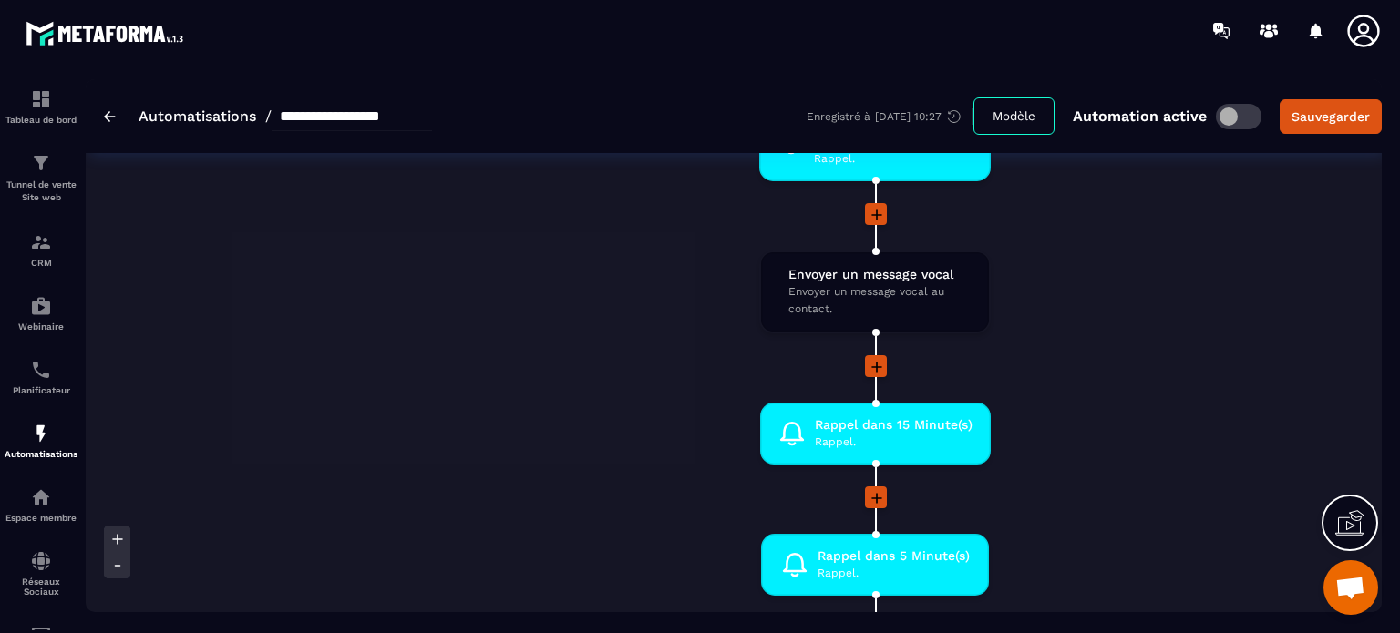
click at [868, 489] on icon at bounding box center [876, 498] width 18 height 18
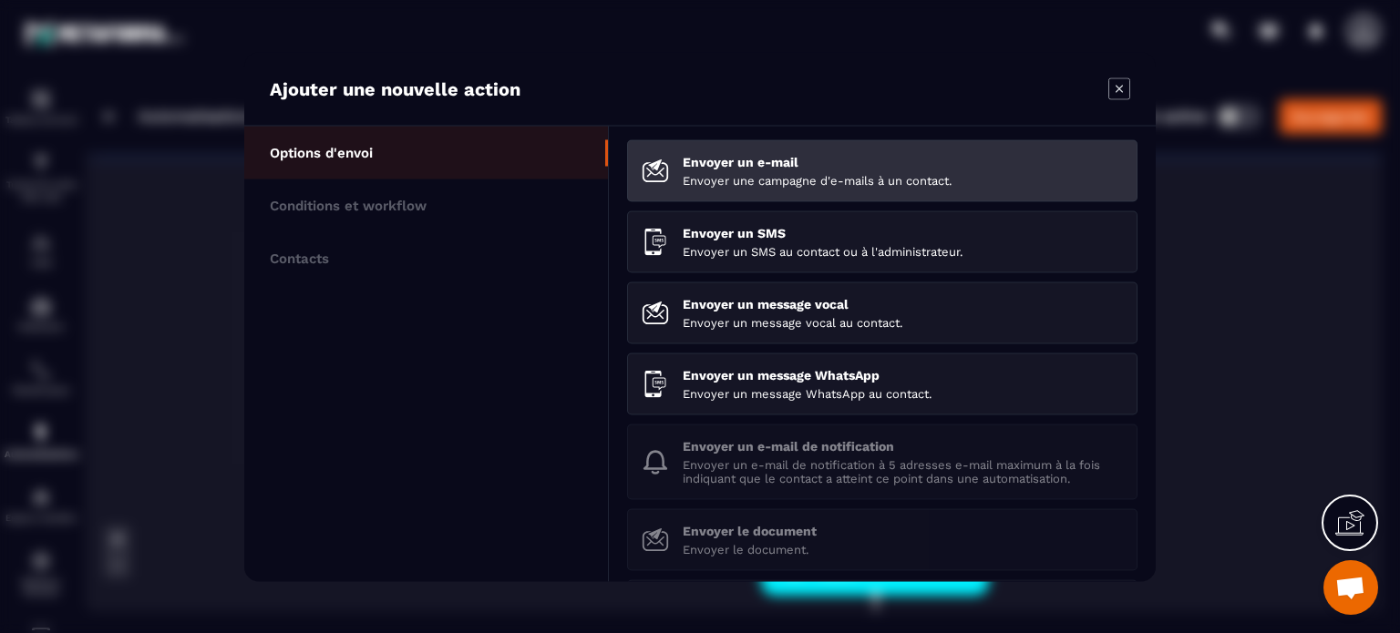
click at [678, 178] on li "Envoyer un e-mail Envoyer une campagne d'e-mails à un contact." at bounding box center [882, 170] width 510 height 62
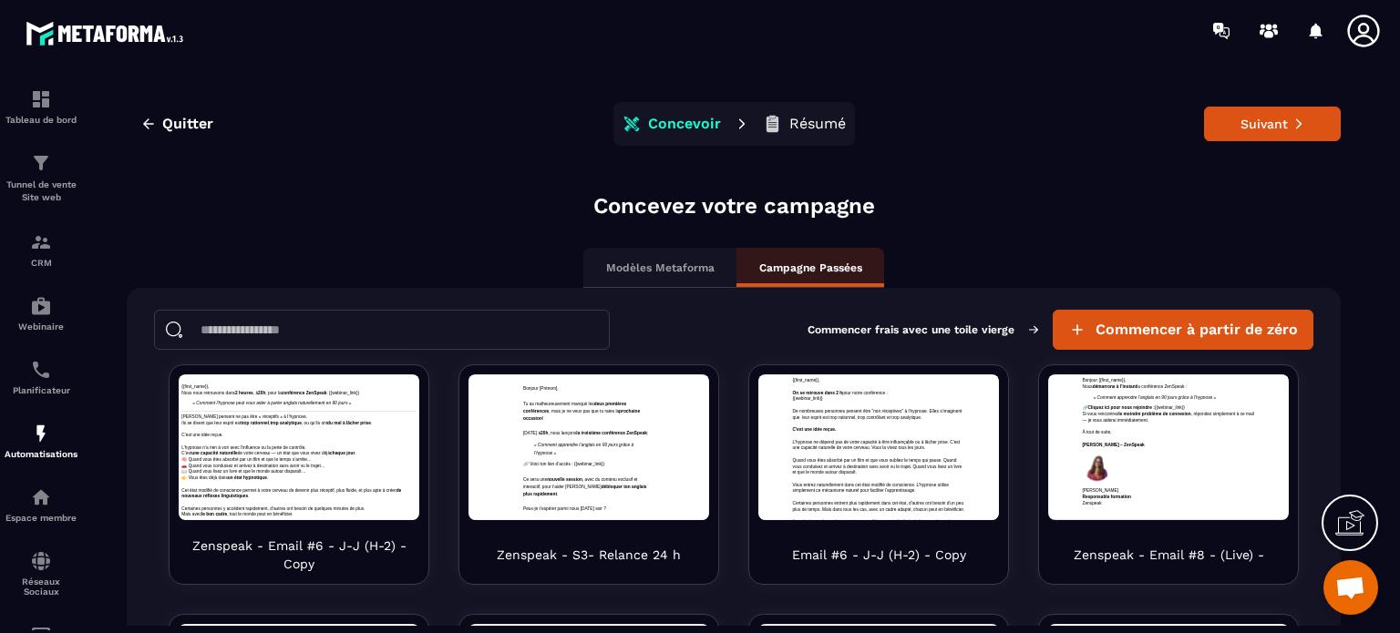
click at [507, 342] on input at bounding box center [382, 330] width 456 height 40
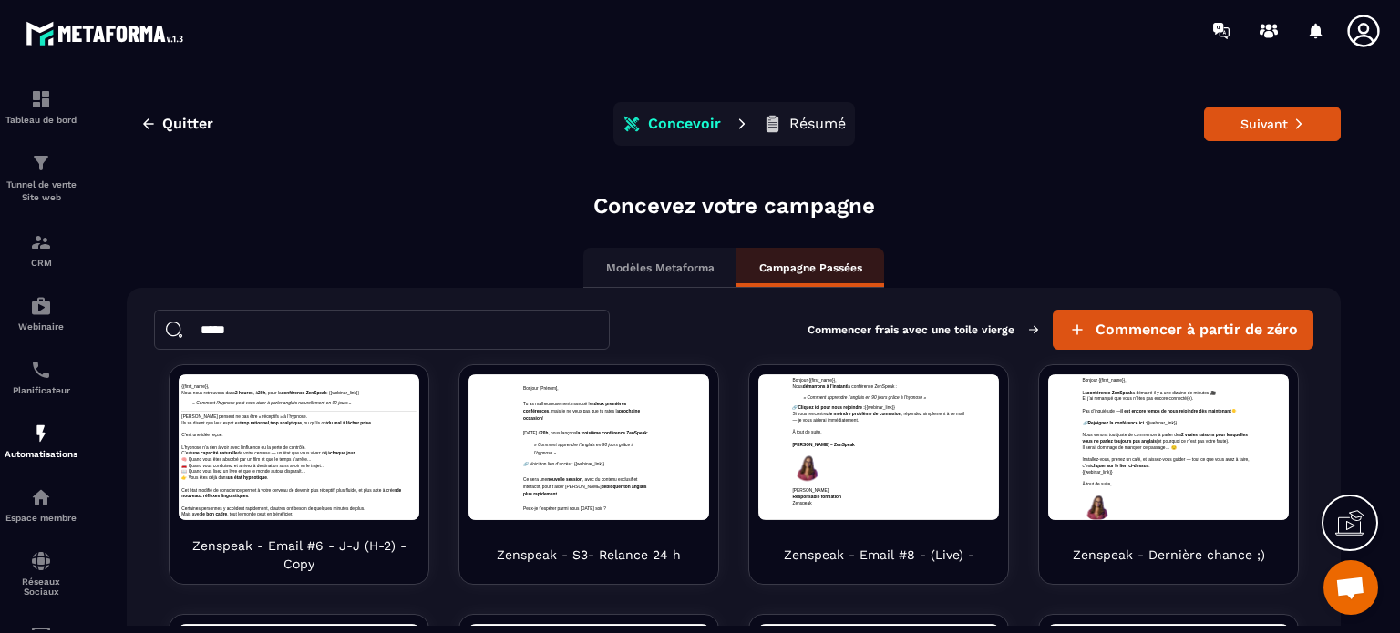
type input "*****"
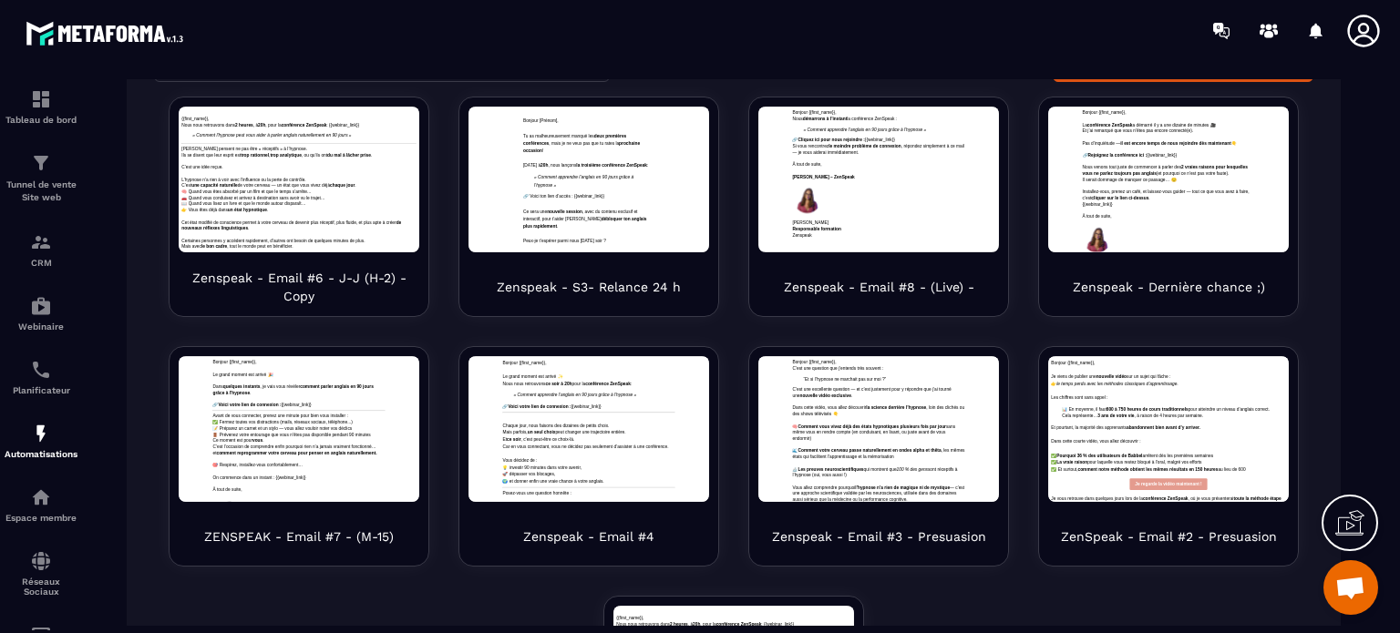
scroll to position [277, 0]
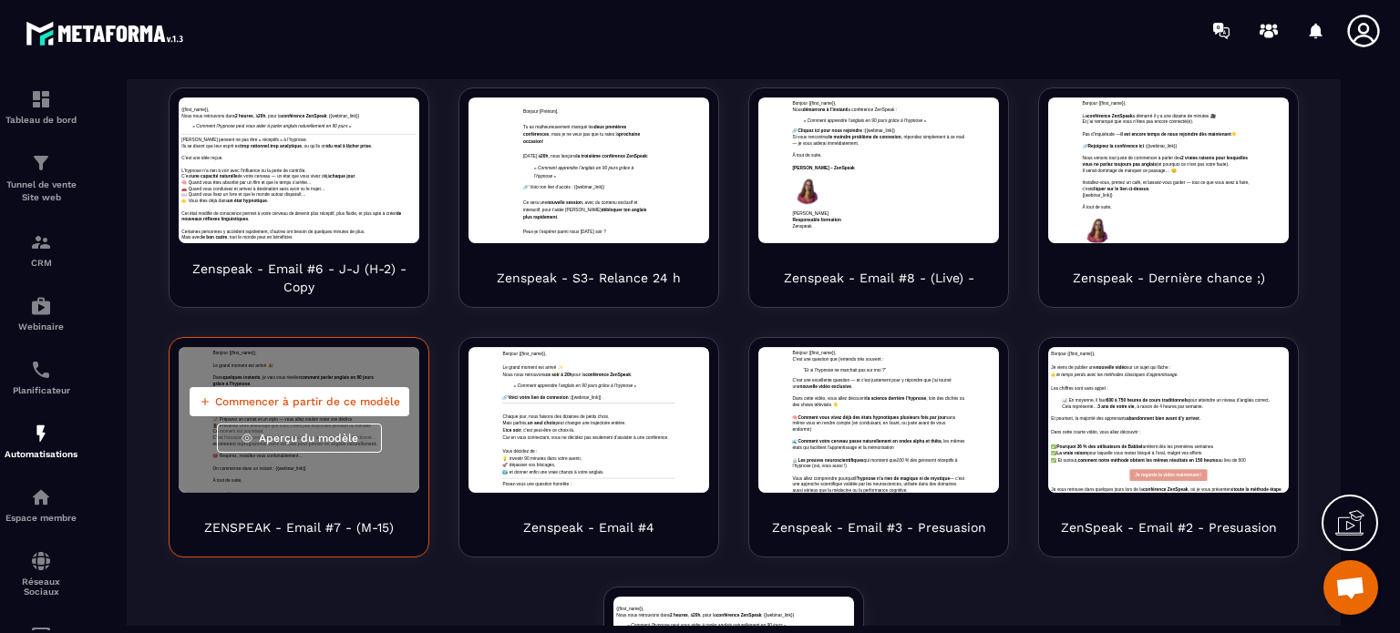
click at [241, 407] on span "Commencer à partir de ce modèle" at bounding box center [307, 402] width 185 height 15
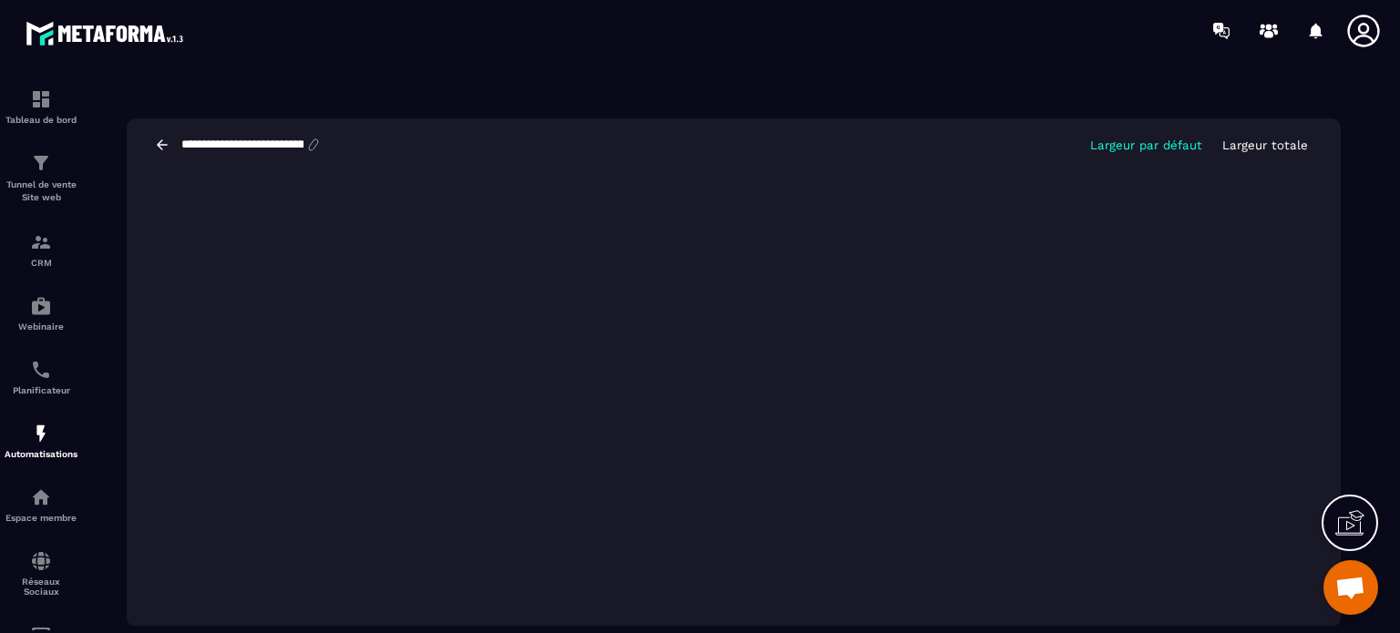
scroll to position [0, 80]
drag, startPoint x: 308, startPoint y: 142, endPoint x: 345, endPoint y: 139, distance: 37.5
click at [345, 139] on div "**********" at bounding box center [734, 144] width 1214 height 53
click at [294, 145] on input "**********" at bounding box center [253, 144] width 147 height 15
drag, startPoint x: 294, startPoint y: 145, endPoint x: 328, endPoint y: 145, distance: 33.7
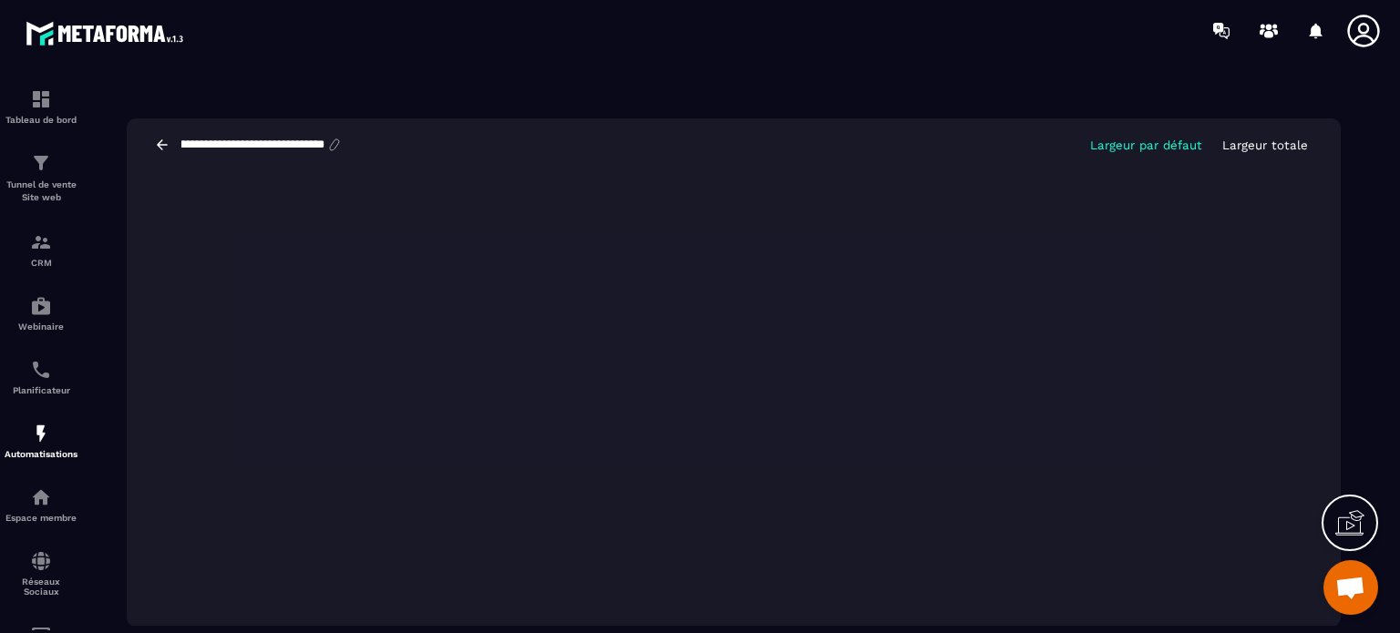
click at [328, 145] on div "**********" at bounding box center [261, 145] width 163 height 16
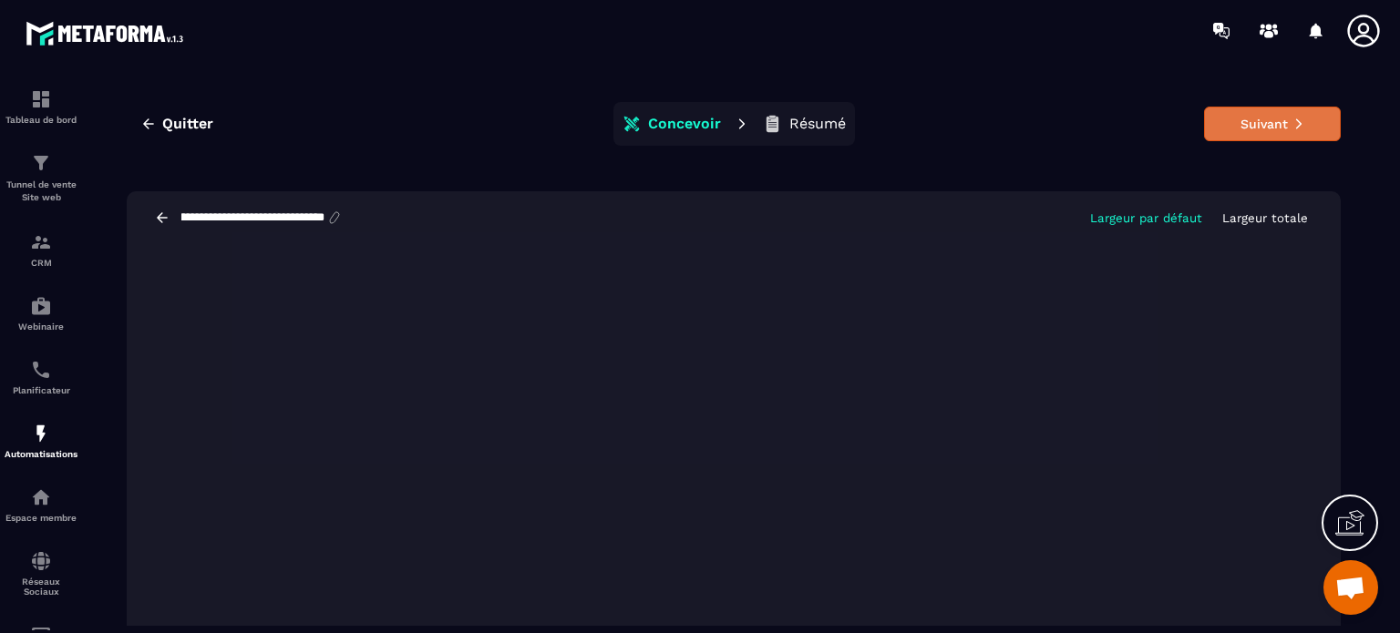
type input "**********"
click at [1223, 140] on button "Suivant" at bounding box center [1272, 124] width 137 height 35
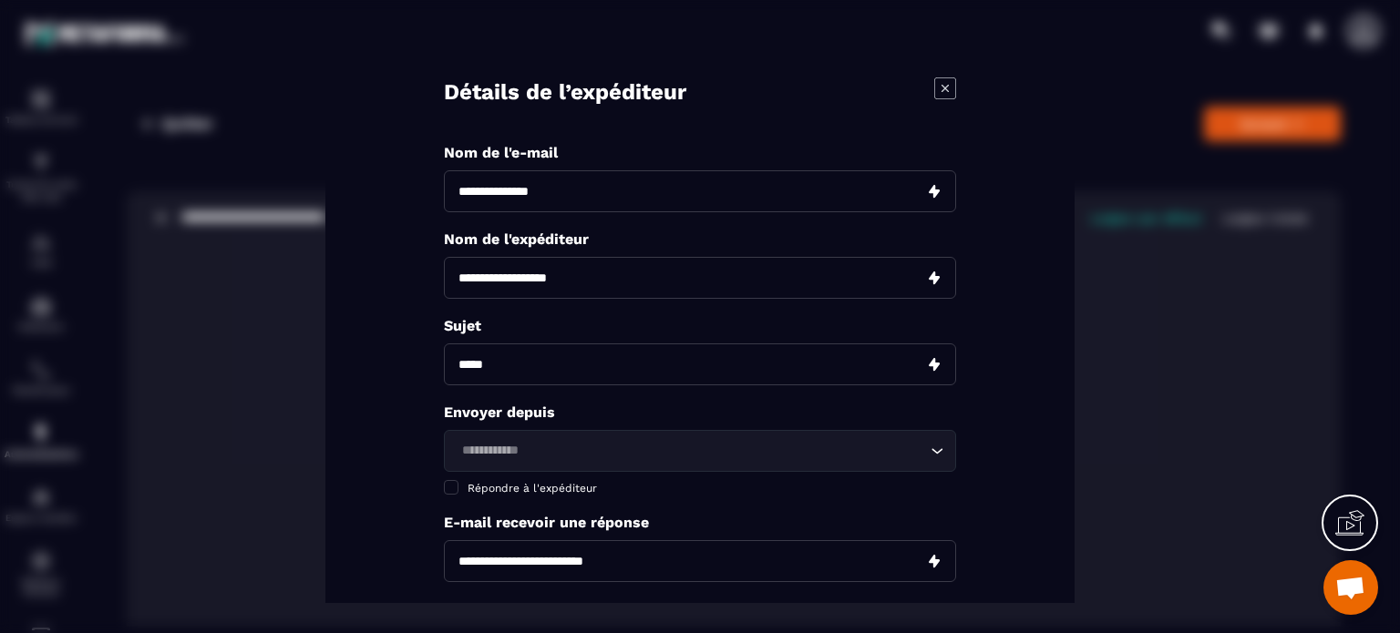
click at [949, 90] on icon "Modal window" at bounding box center [945, 88] width 22 height 22
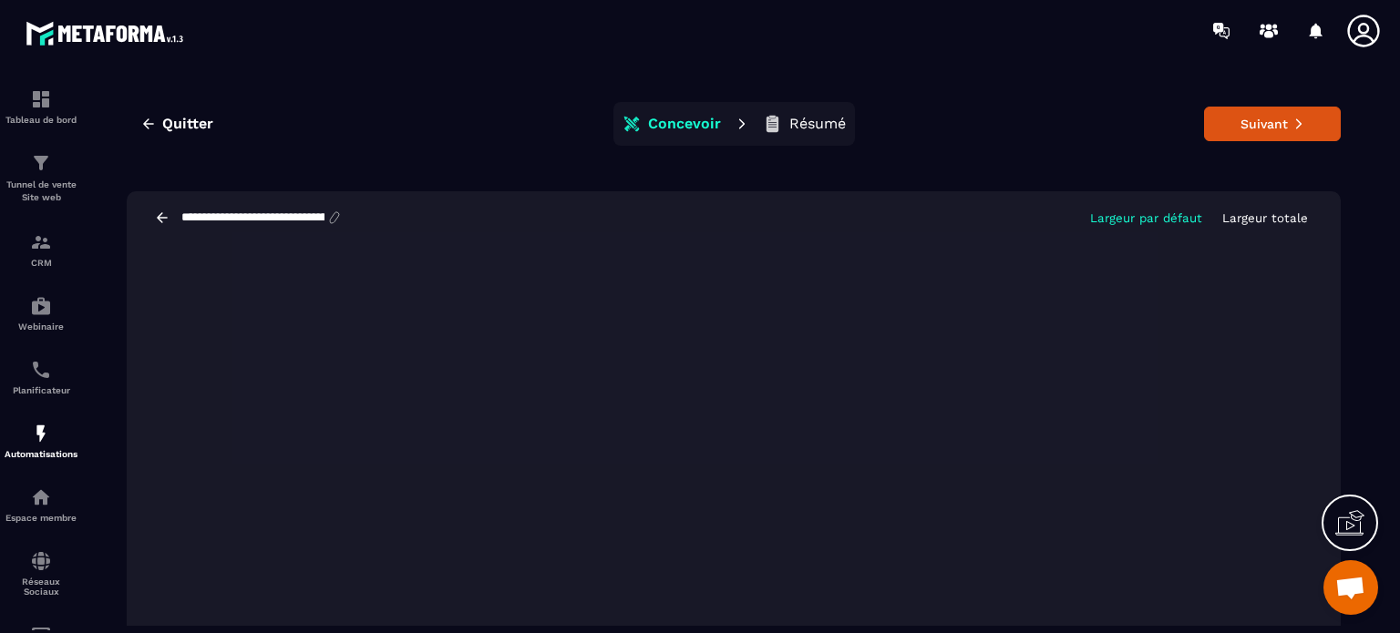
click at [305, 213] on input "**********" at bounding box center [253, 217] width 147 height 15
click at [1222, 126] on button "Suivant" at bounding box center [1272, 124] width 137 height 35
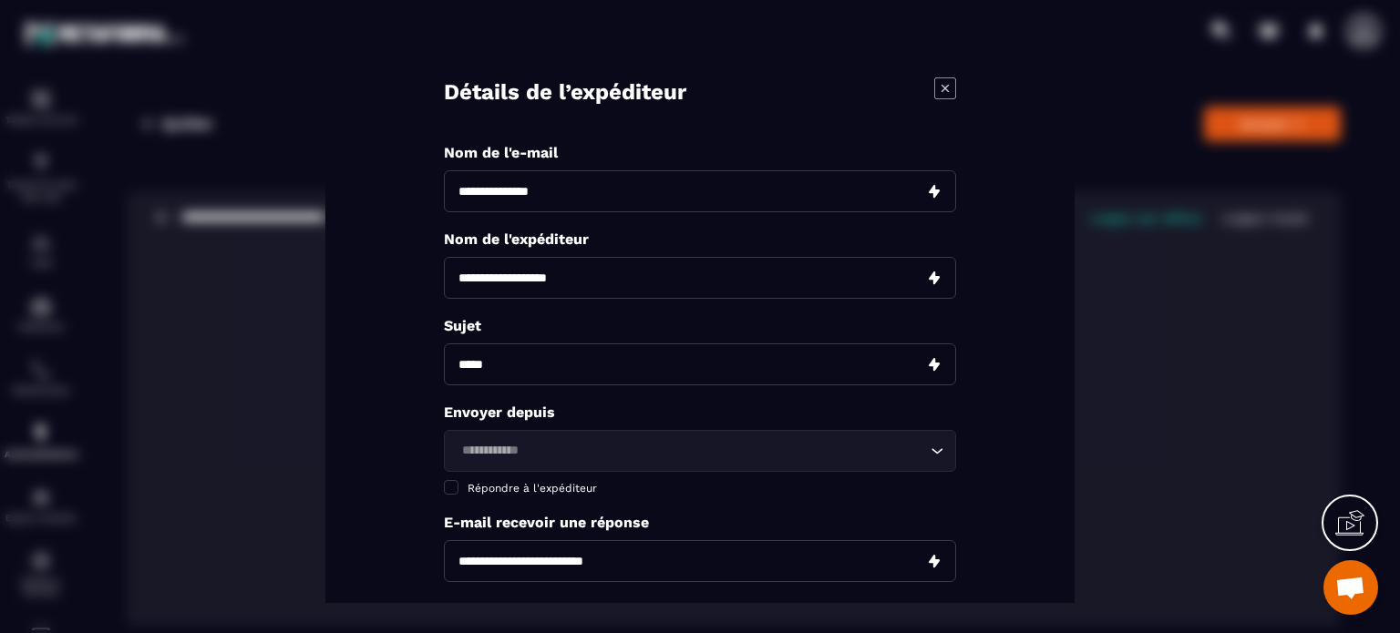
click at [634, 192] on input "Modal window" at bounding box center [700, 191] width 512 height 42
paste input "**********"
type input "**********"
click at [578, 281] on input "Modal window" at bounding box center [700, 278] width 512 height 42
type input "********"
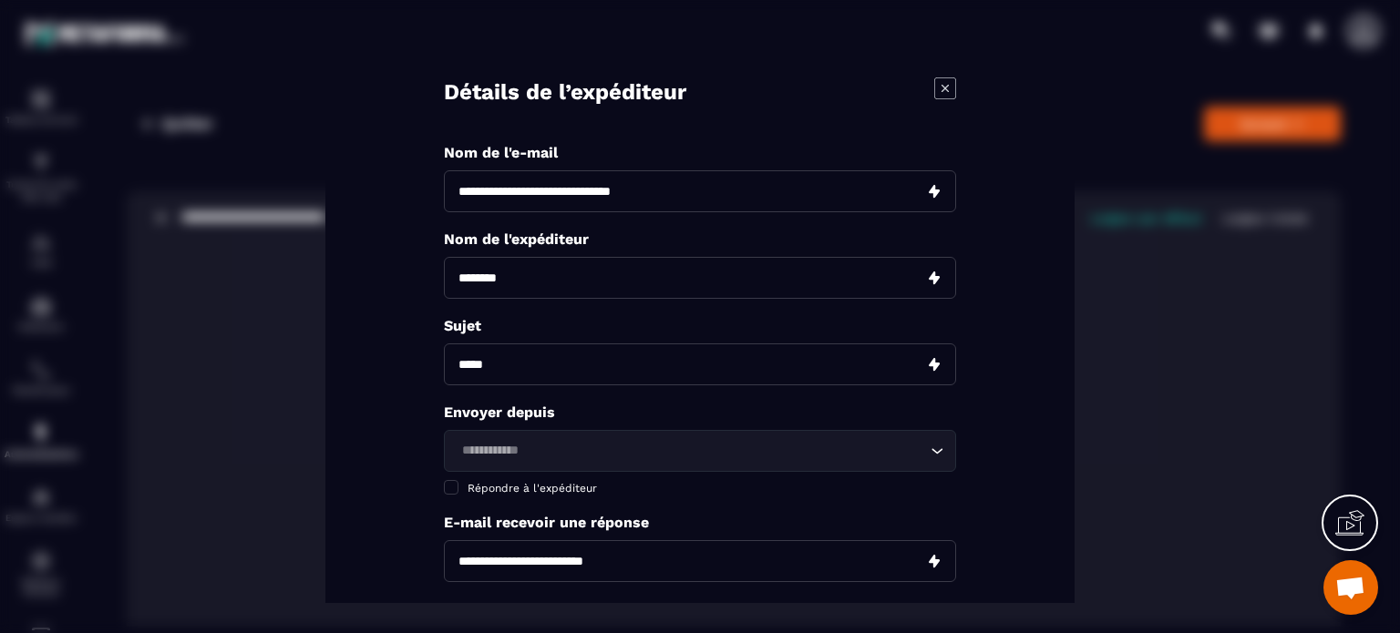
click at [503, 451] on input "Search for option" at bounding box center [691, 451] width 470 height 20
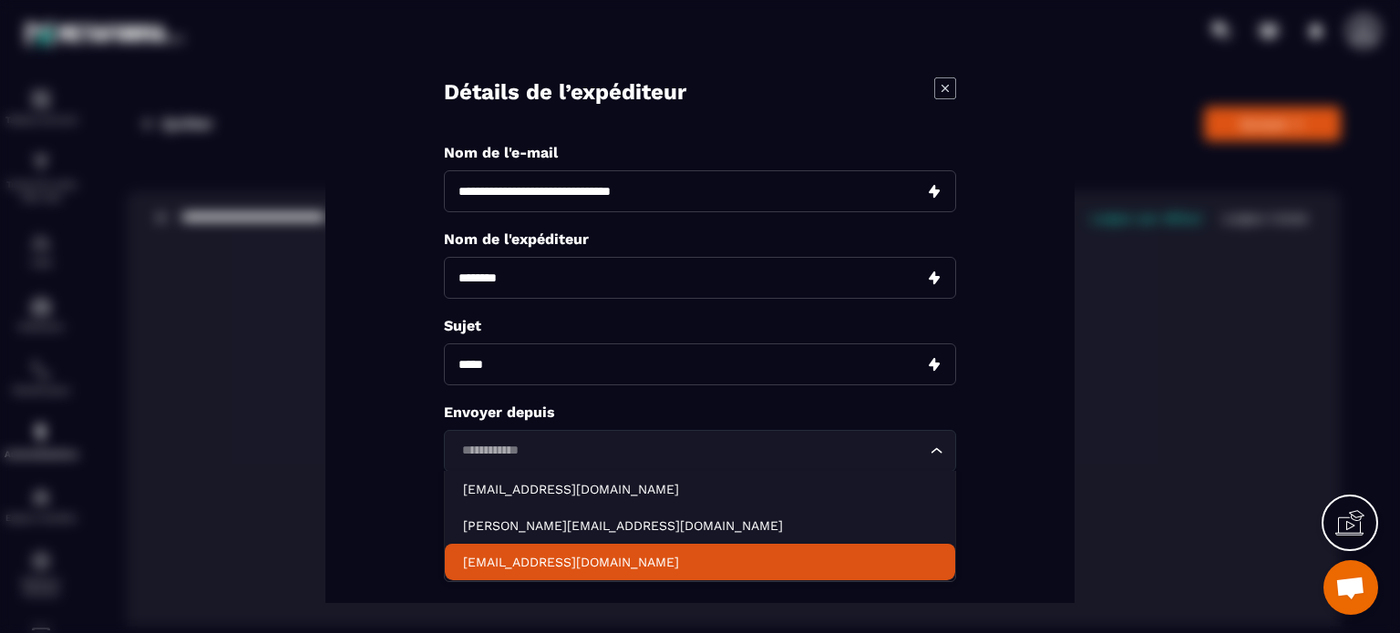
click at [508, 545] on li "contact@zenspeak.fr" at bounding box center [700, 562] width 510 height 36
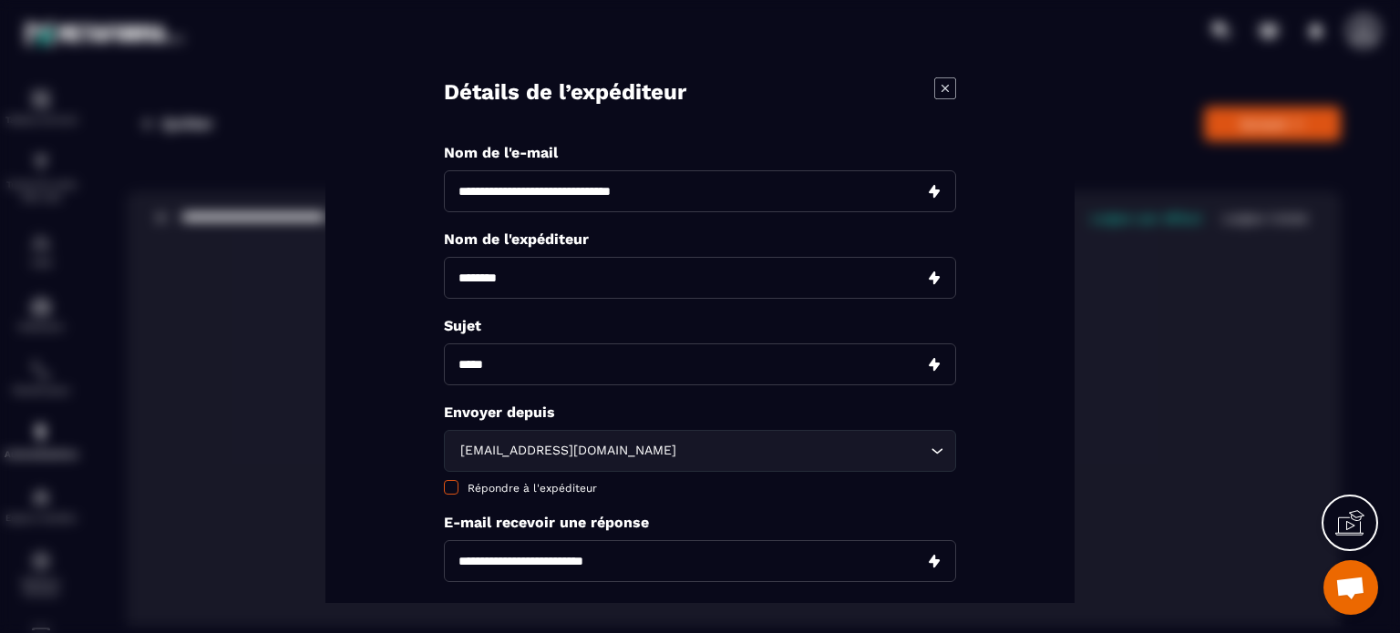
click at [519, 485] on span "Répondre à l'expéditeur" at bounding box center [531, 488] width 129 height 13
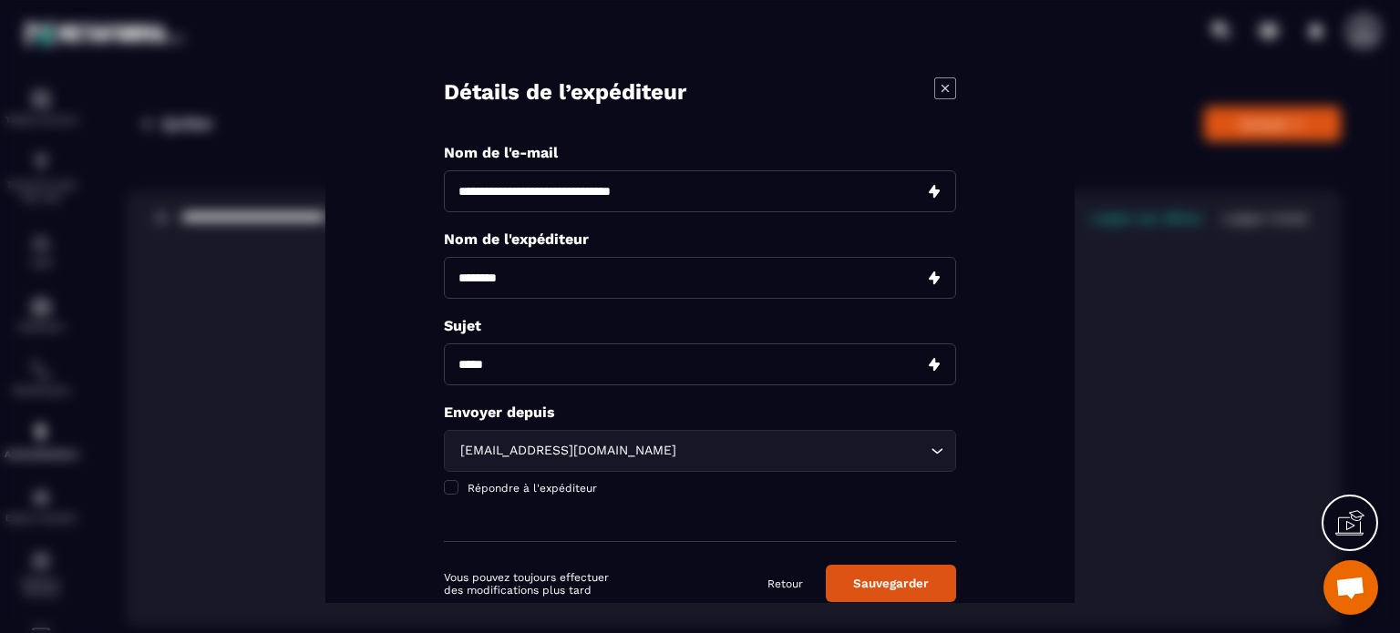
click at [520, 379] on input "Modal window" at bounding box center [700, 365] width 512 height 42
paste input "**********"
type input "**********"
click at [898, 579] on button "Sauvegarder" at bounding box center [891, 583] width 130 height 37
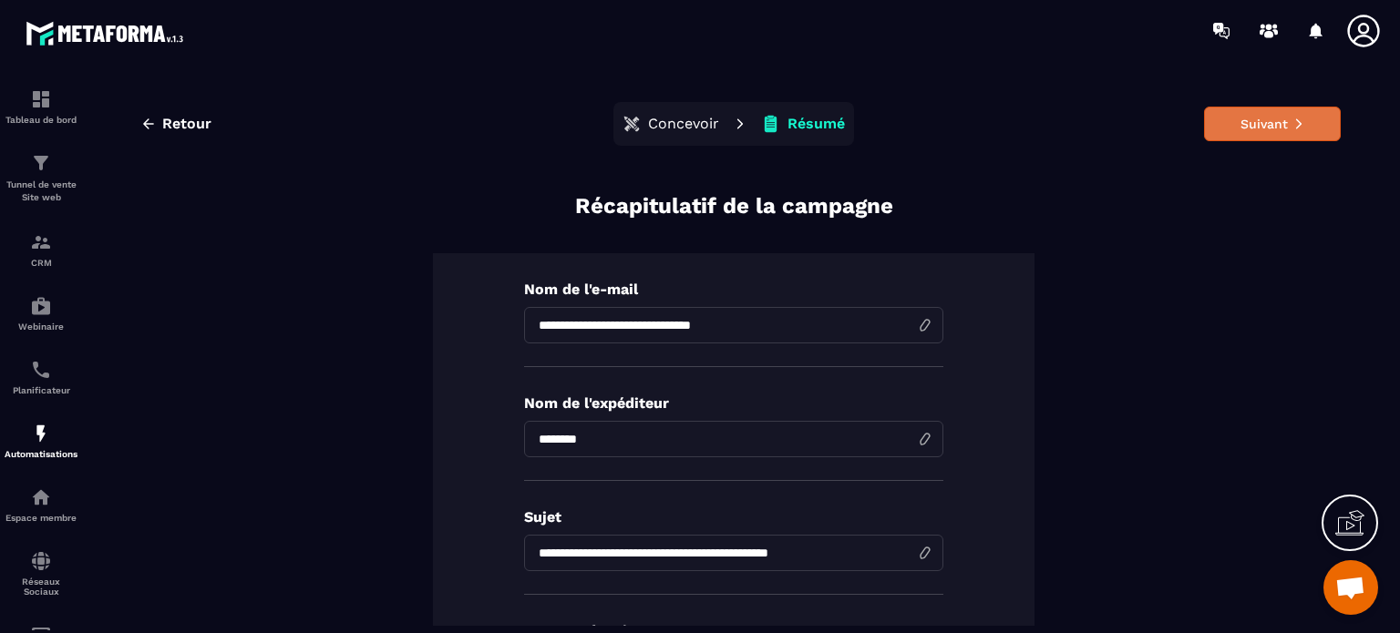
click at [1251, 119] on button "Suivant" at bounding box center [1272, 124] width 137 height 35
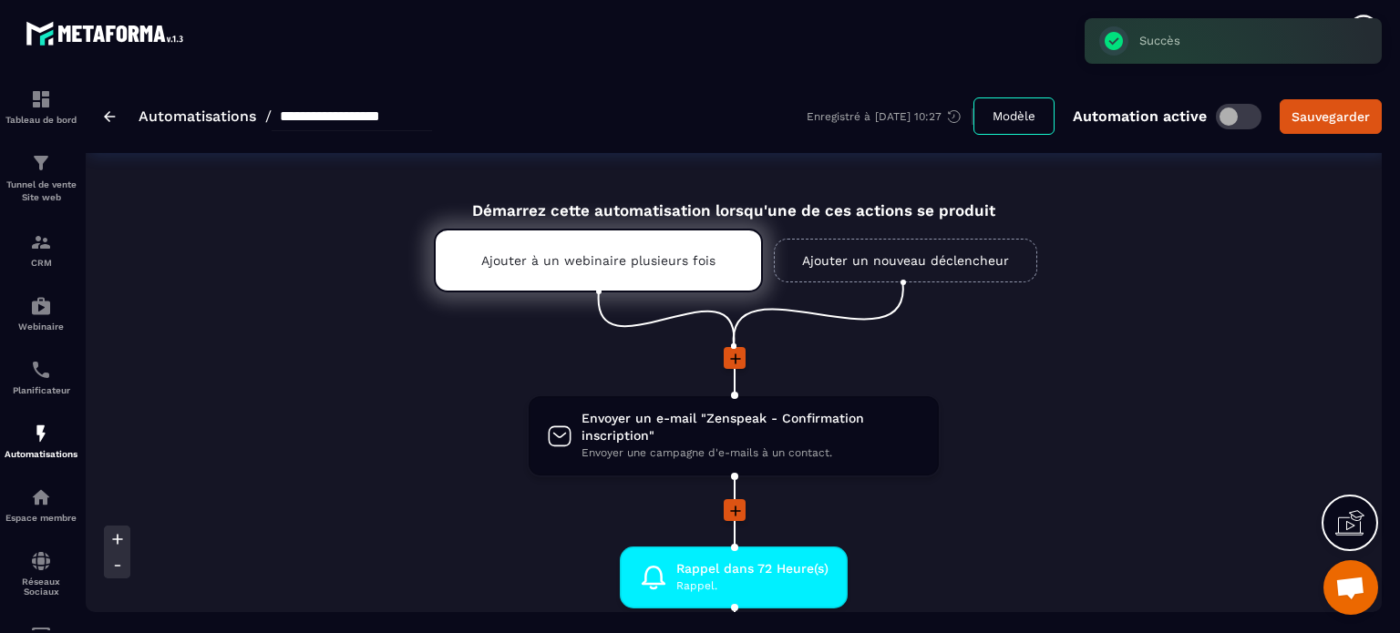
click at [1034, 441] on li "Envoyer un e-mail "Zenspeak - Confirmation inscription" Envoyer une campagne d'…" at bounding box center [734, 447] width 1296 height 105
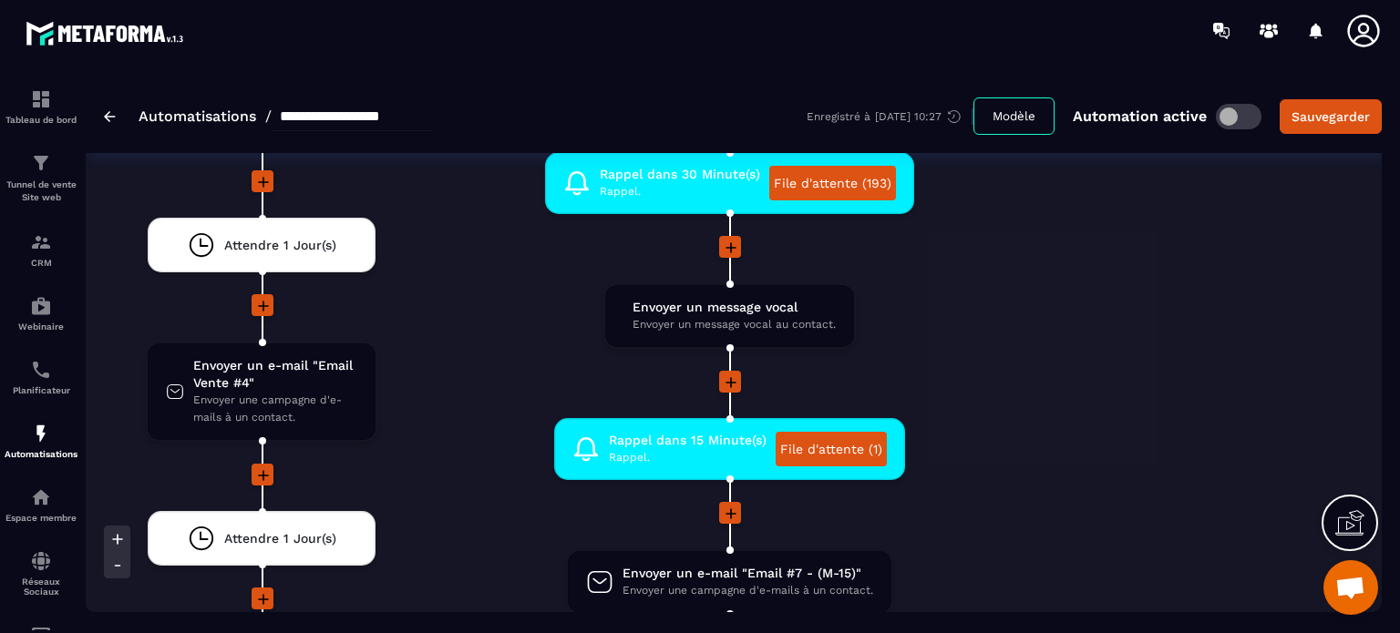
scroll to position [4738, 0]
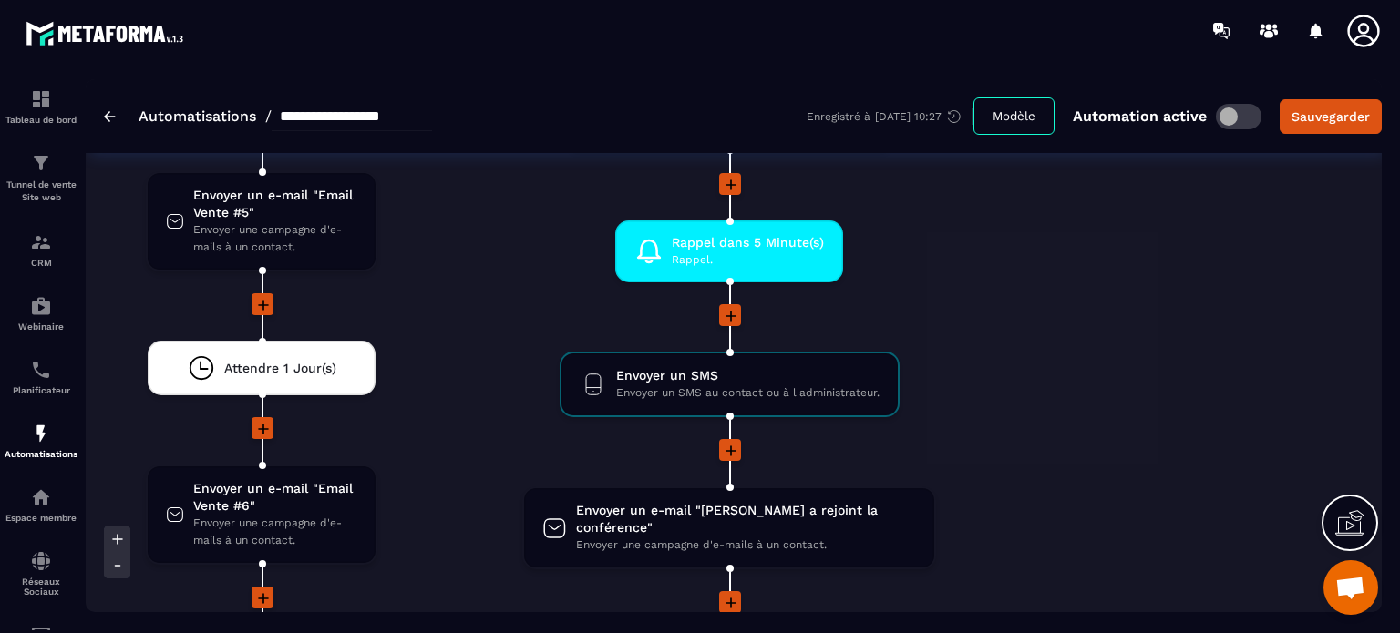
scroll to position [5030, 0]
click at [1082, 403] on div "Non Envoyer un message vocal Envoyer un message vocal au contact. drag-arrow En…" at bounding box center [1231, 419] width 301 height 4392
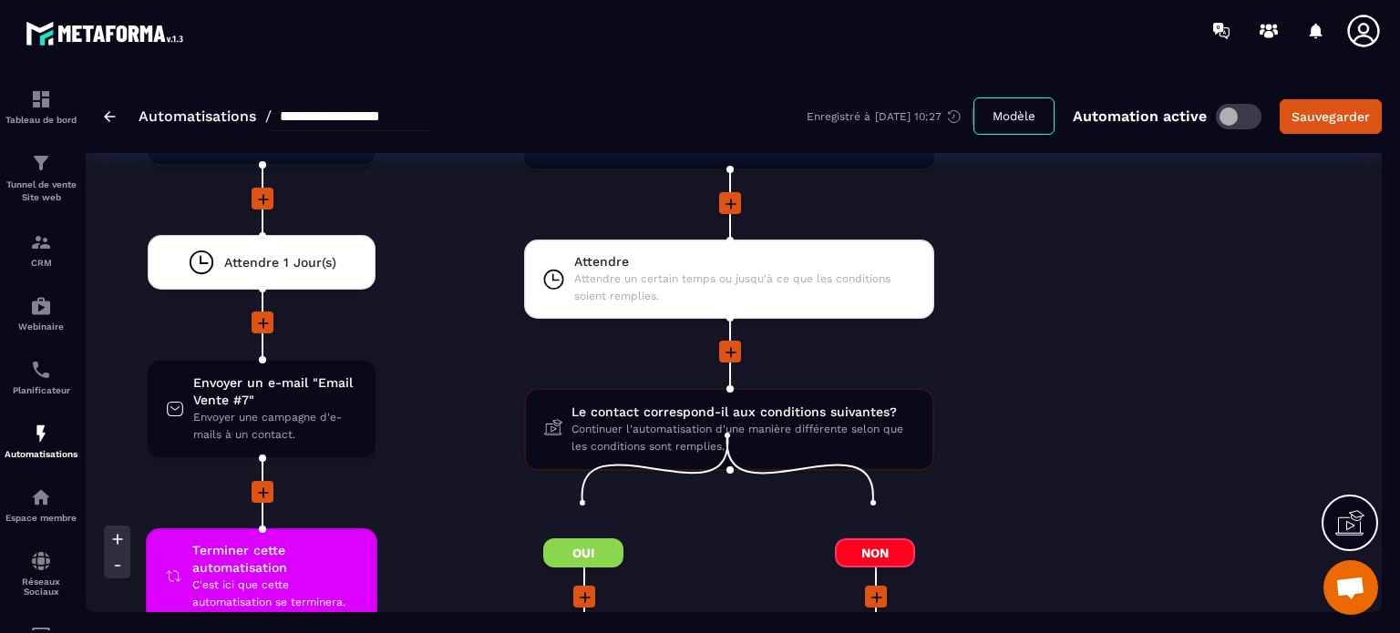
scroll to position [5431, 0]
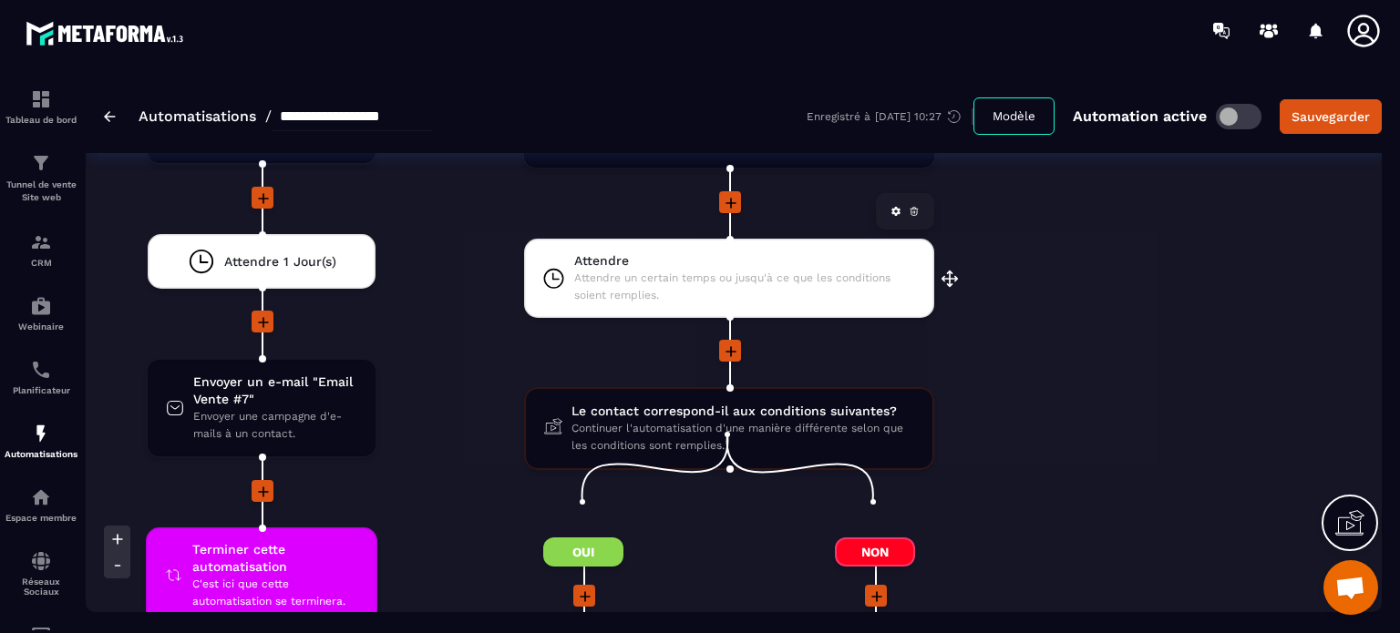
click at [756, 275] on div "Attendre Attendre un certain temps ou jusqu'à ce que les conditions soient remp…" at bounding box center [729, 278] width 410 height 79
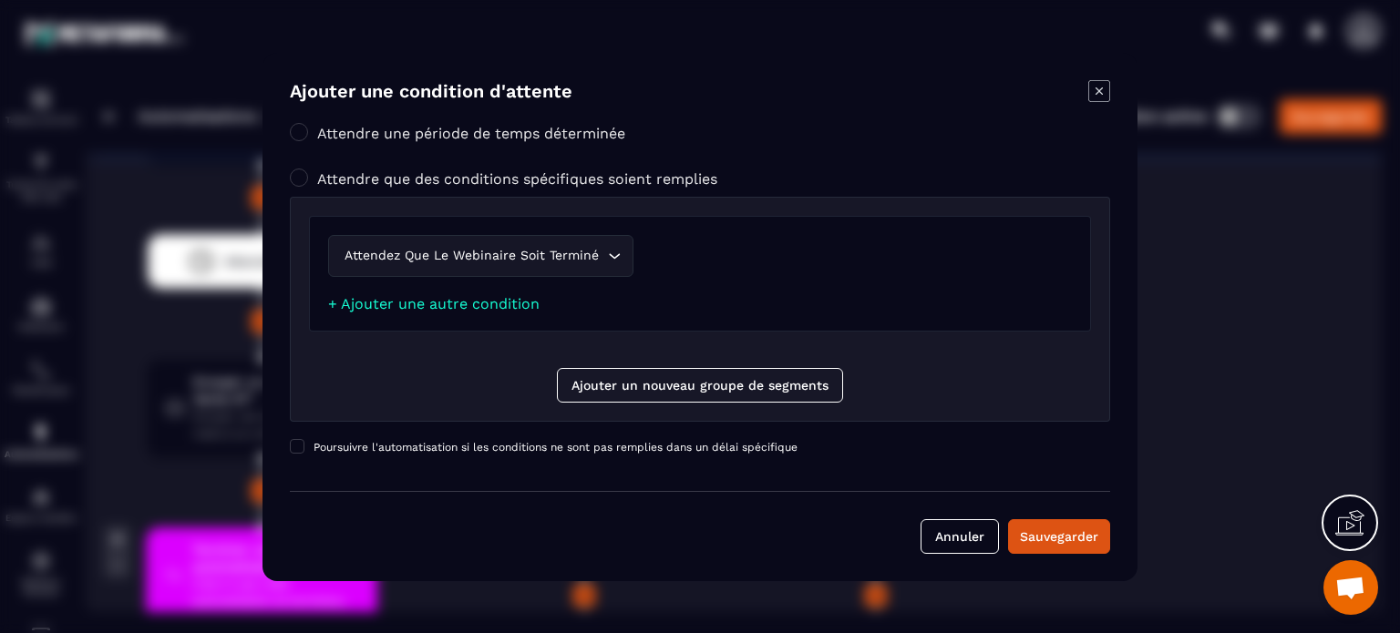
click at [1094, 87] on icon "Modal window" at bounding box center [1099, 91] width 22 height 22
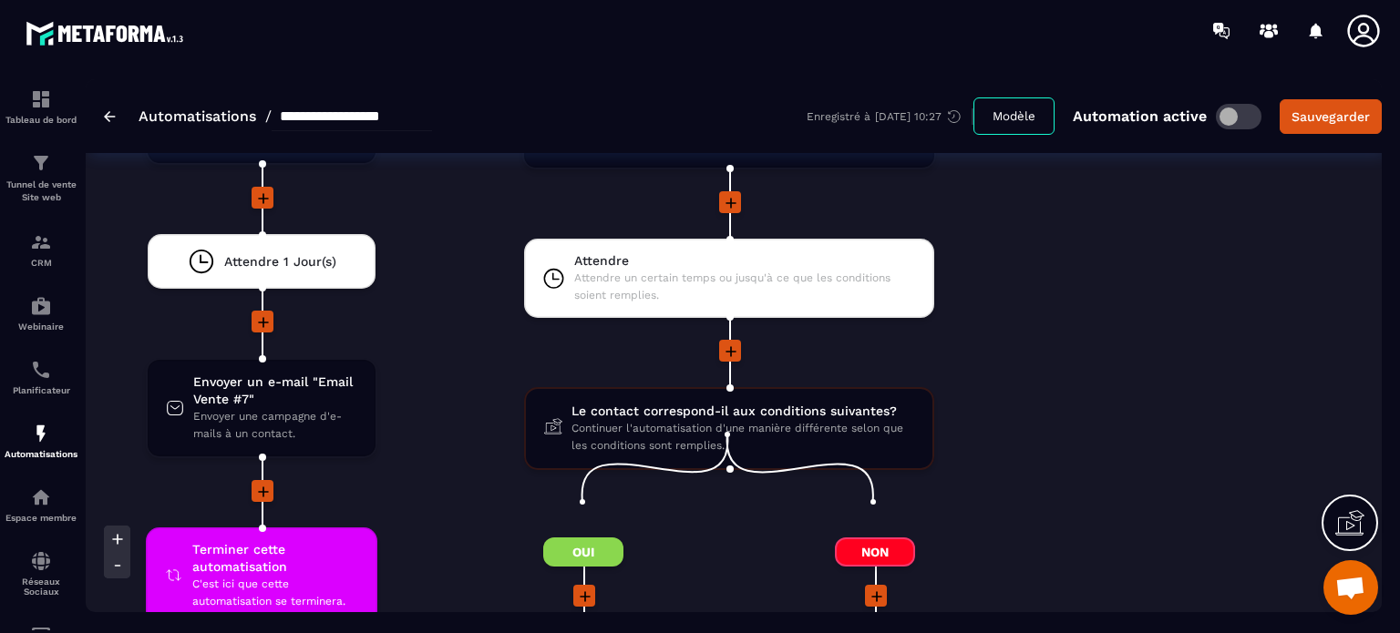
click at [1088, 288] on div "Non Envoyer un message vocal Envoyer un message vocal au contact. drag-arrow En…" at bounding box center [1231, 18] width 301 height 4392
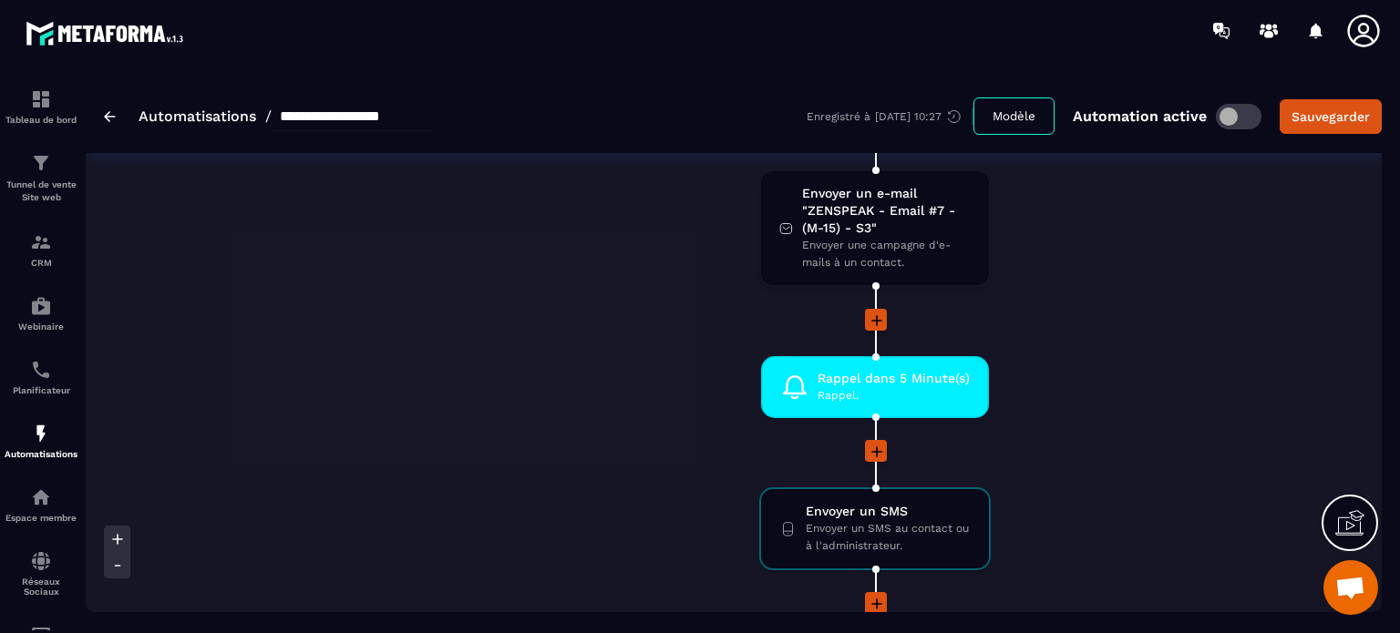
scroll to position [7071, 0]
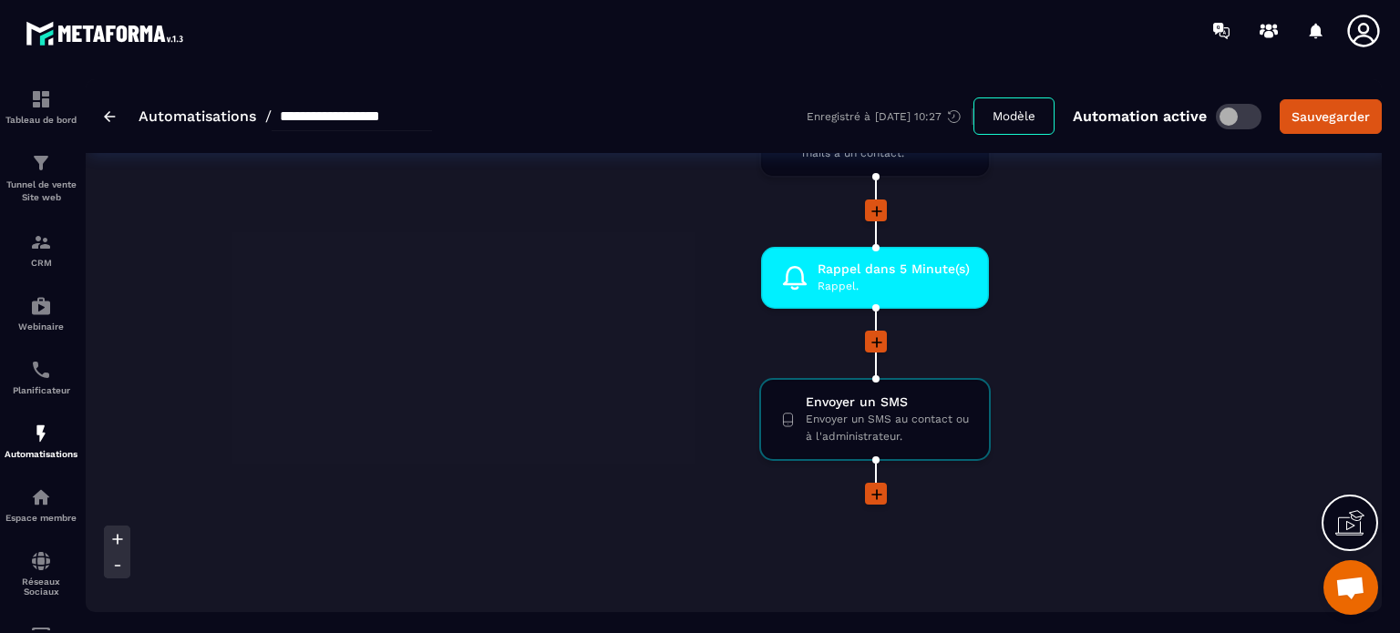
click at [881, 486] on icon at bounding box center [876, 495] width 18 height 18
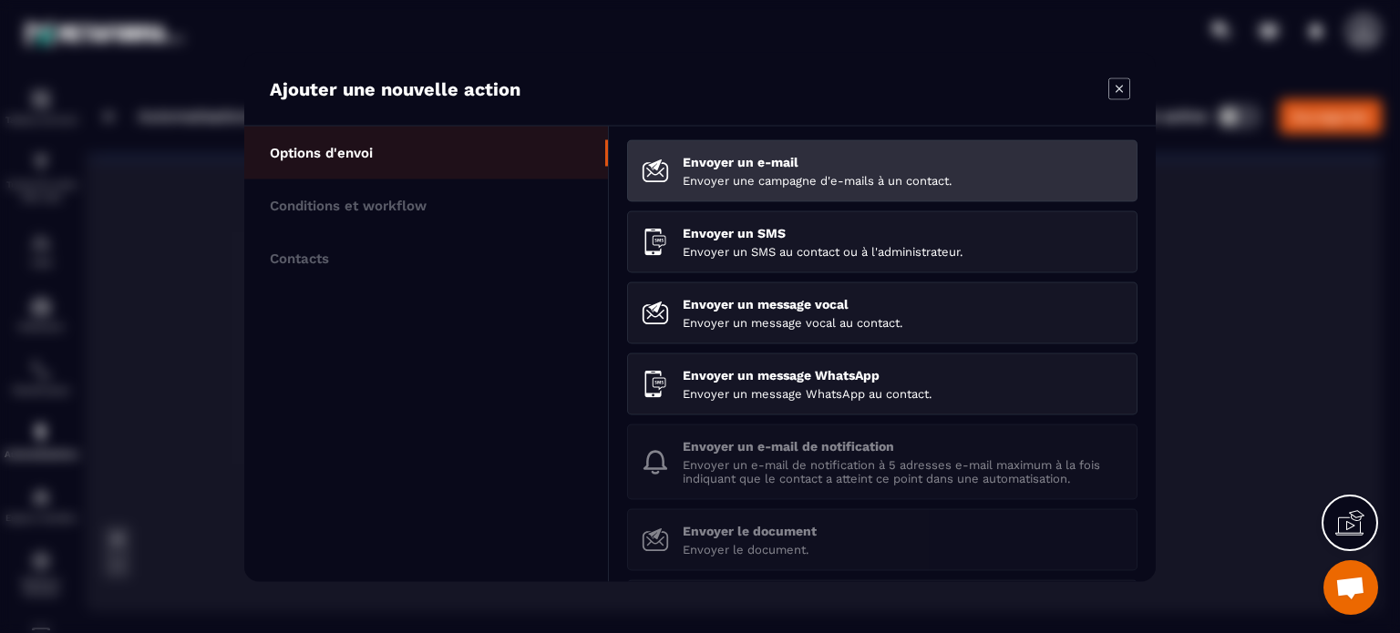
click at [769, 185] on p "Envoyer une campagne d'e-mails à un contact." at bounding box center [902, 180] width 440 height 14
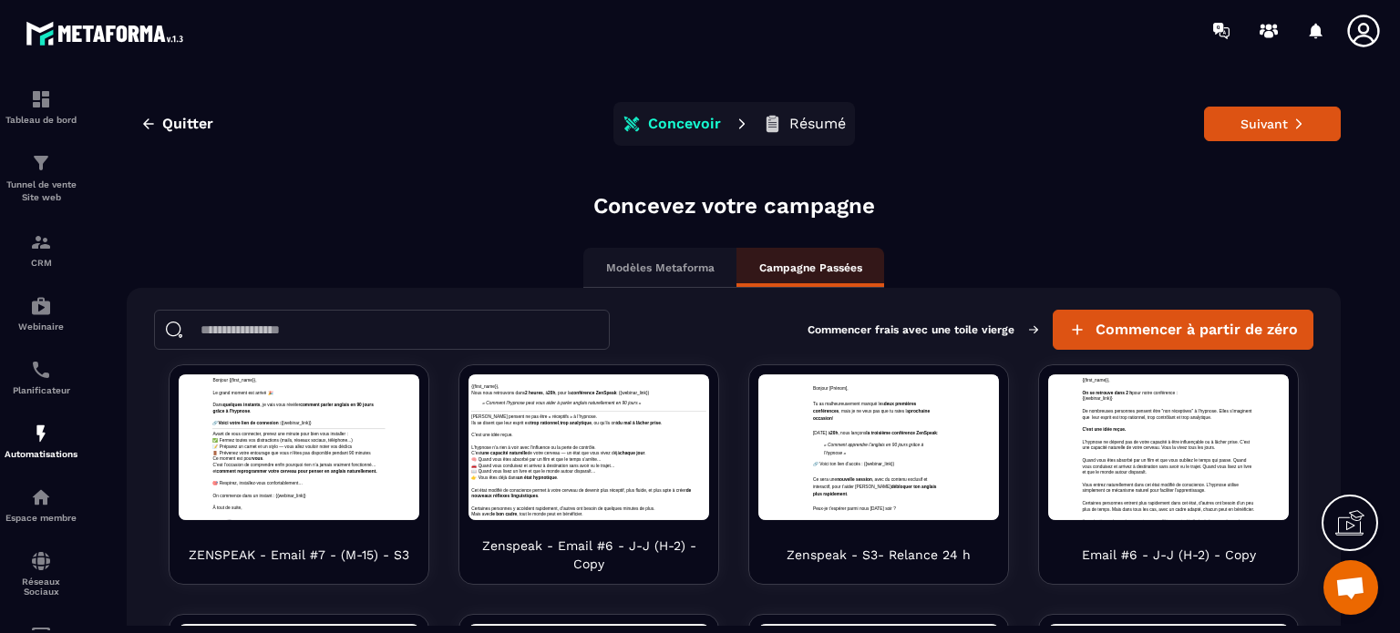
click at [501, 323] on input at bounding box center [382, 330] width 456 height 40
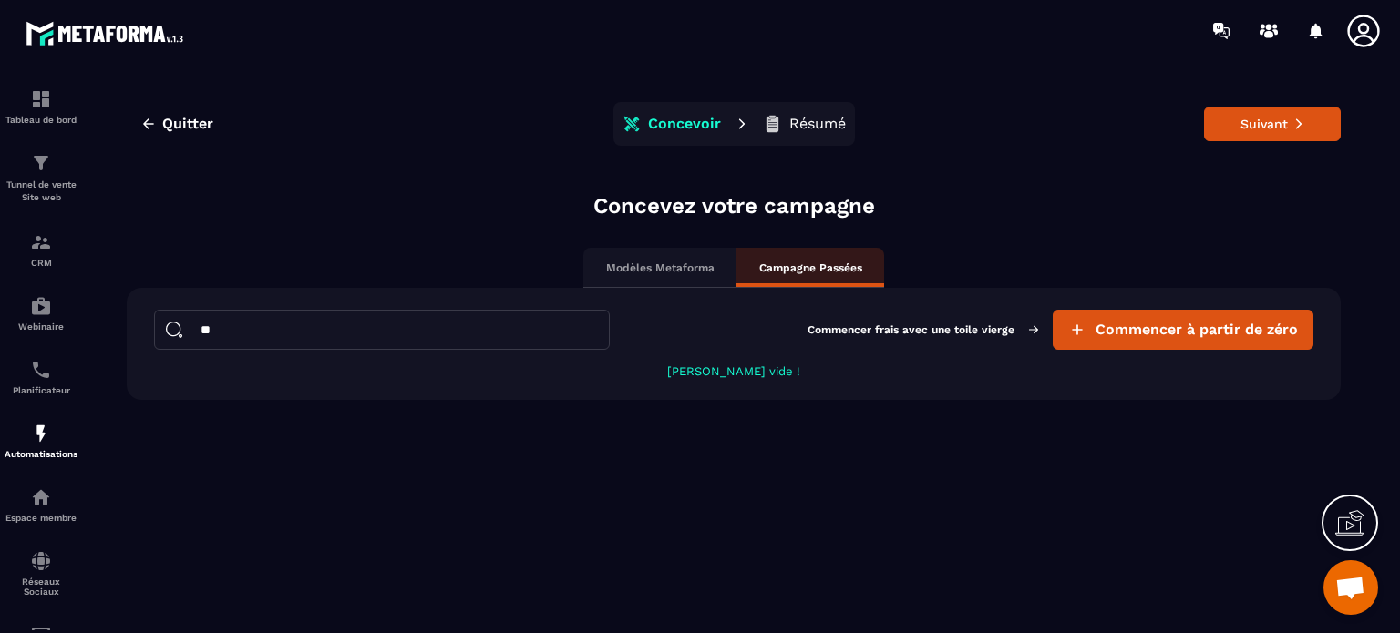
type input "*"
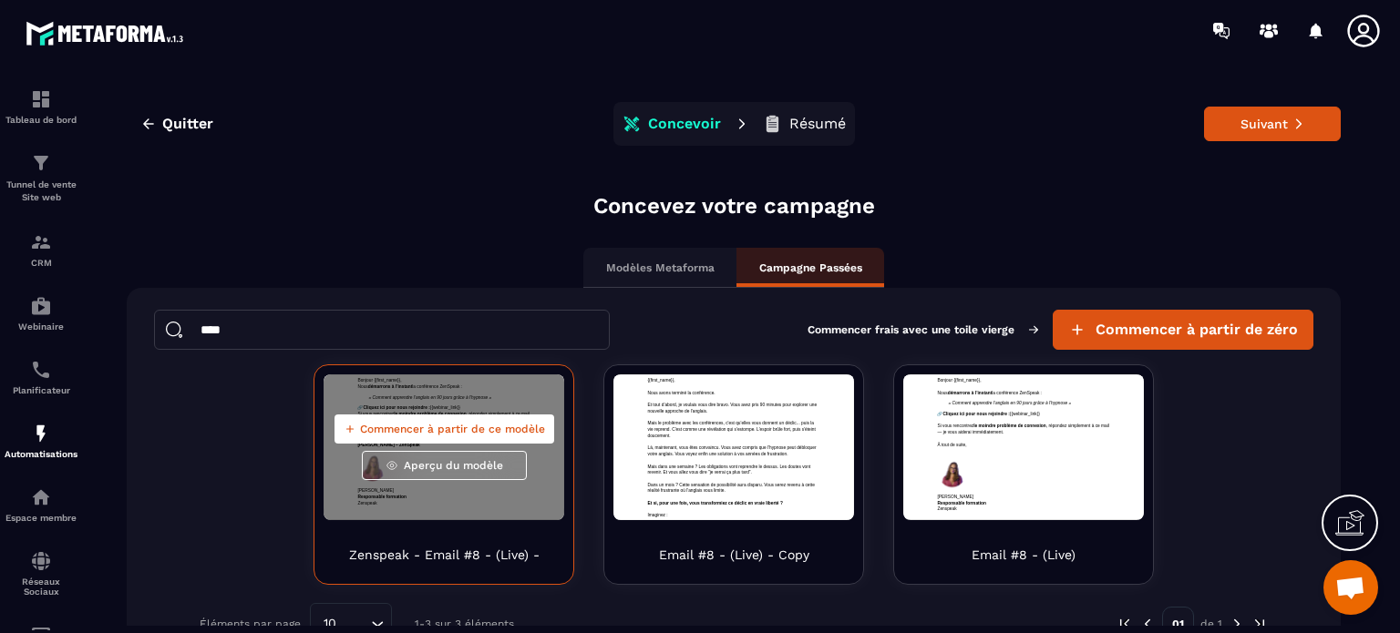
type input "****"
click at [452, 429] on span "Commencer à partir de ce modèle" at bounding box center [452, 429] width 185 height 15
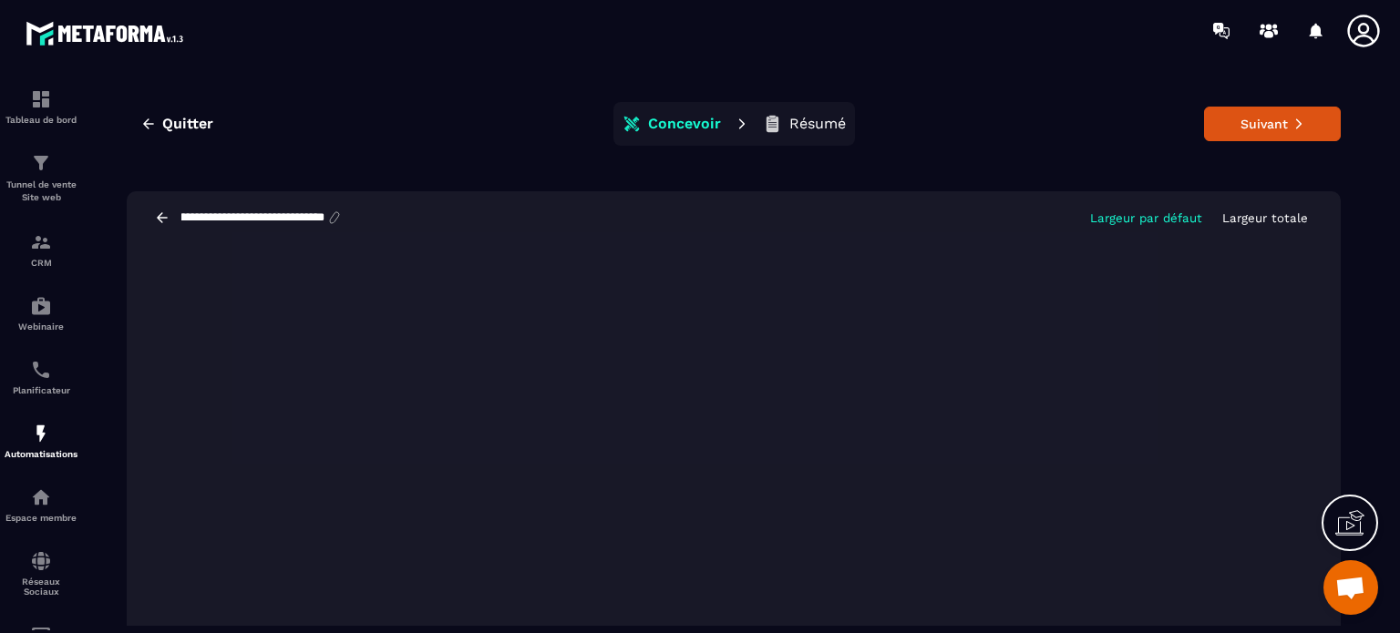
drag, startPoint x: 312, startPoint y: 219, endPoint x: 415, endPoint y: 218, distance: 103.9
click at [415, 218] on div "**********" at bounding box center [734, 217] width 1214 height 53
click at [292, 214] on input "**********" at bounding box center [253, 217] width 147 height 15
drag, startPoint x: 288, startPoint y: 214, endPoint x: 364, endPoint y: 203, distance: 77.3
click at [364, 203] on div "**********" at bounding box center [734, 217] width 1214 height 53
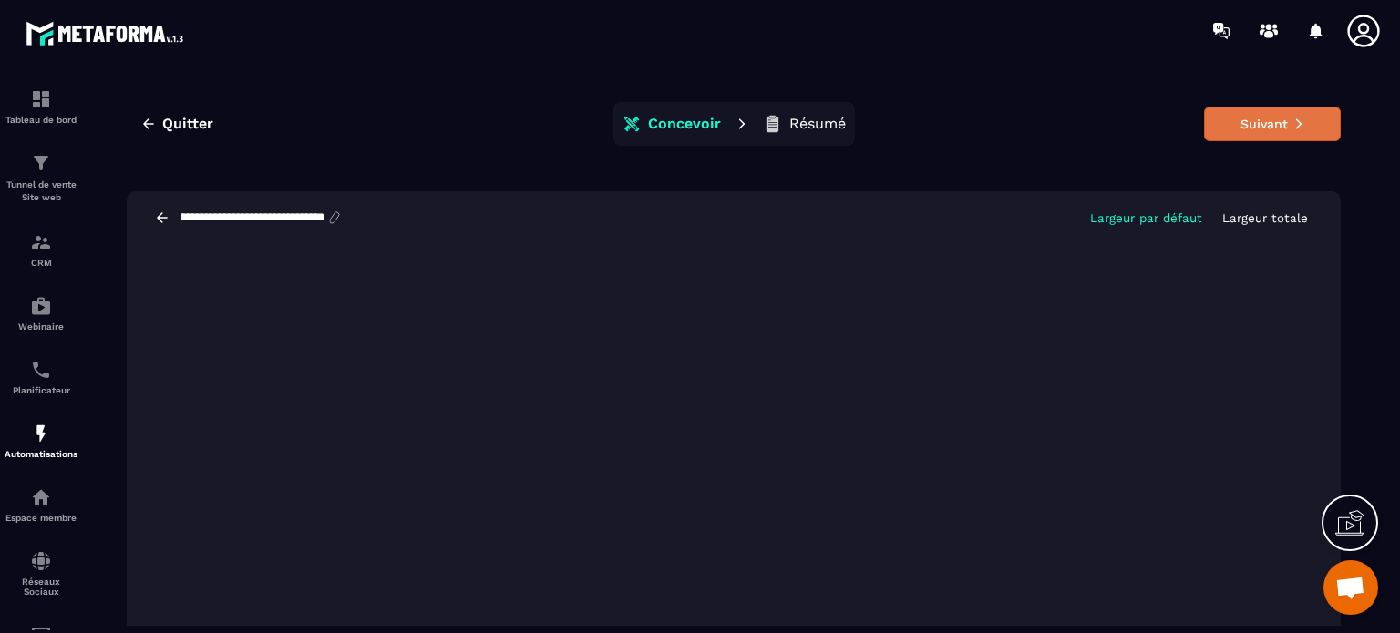
type input "**********"
click at [1303, 126] on button "Suivant" at bounding box center [1272, 124] width 137 height 35
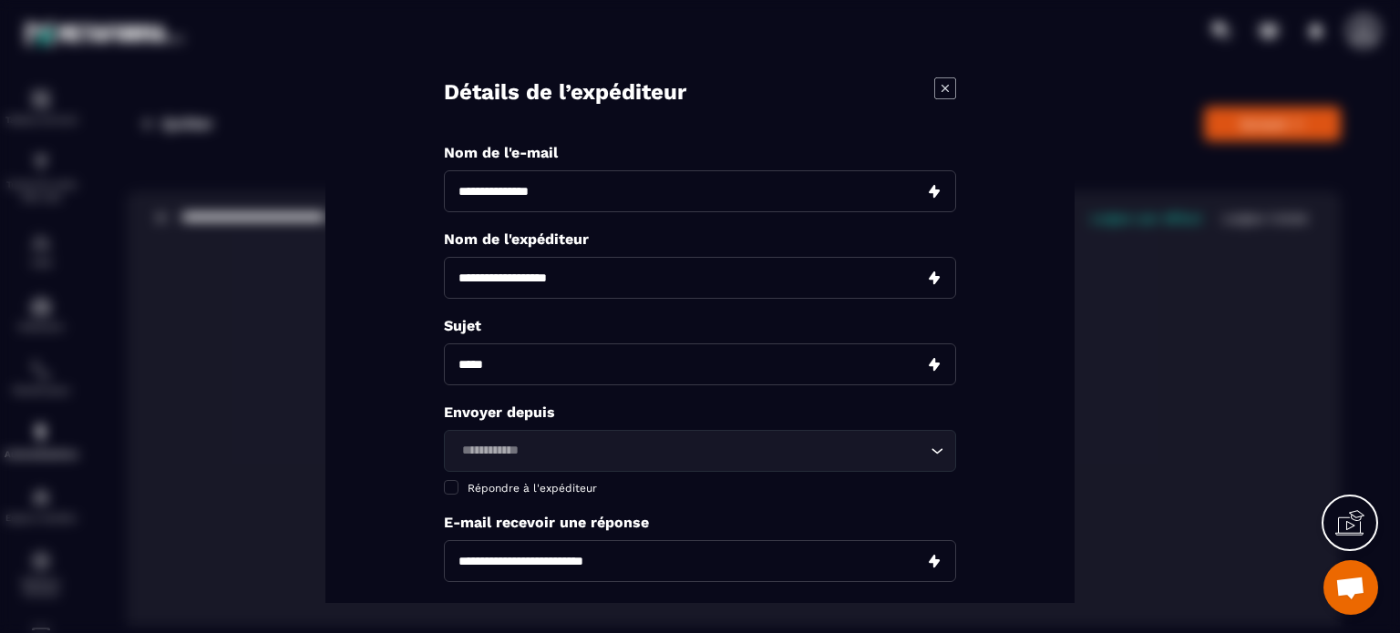
click at [606, 196] on input "Modal window" at bounding box center [700, 191] width 512 height 42
paste input "**********"
type input "**********"
click at [533, 281] on input "Modal window" at bounding box center [700, 278] width 512 height 42
type input "********"
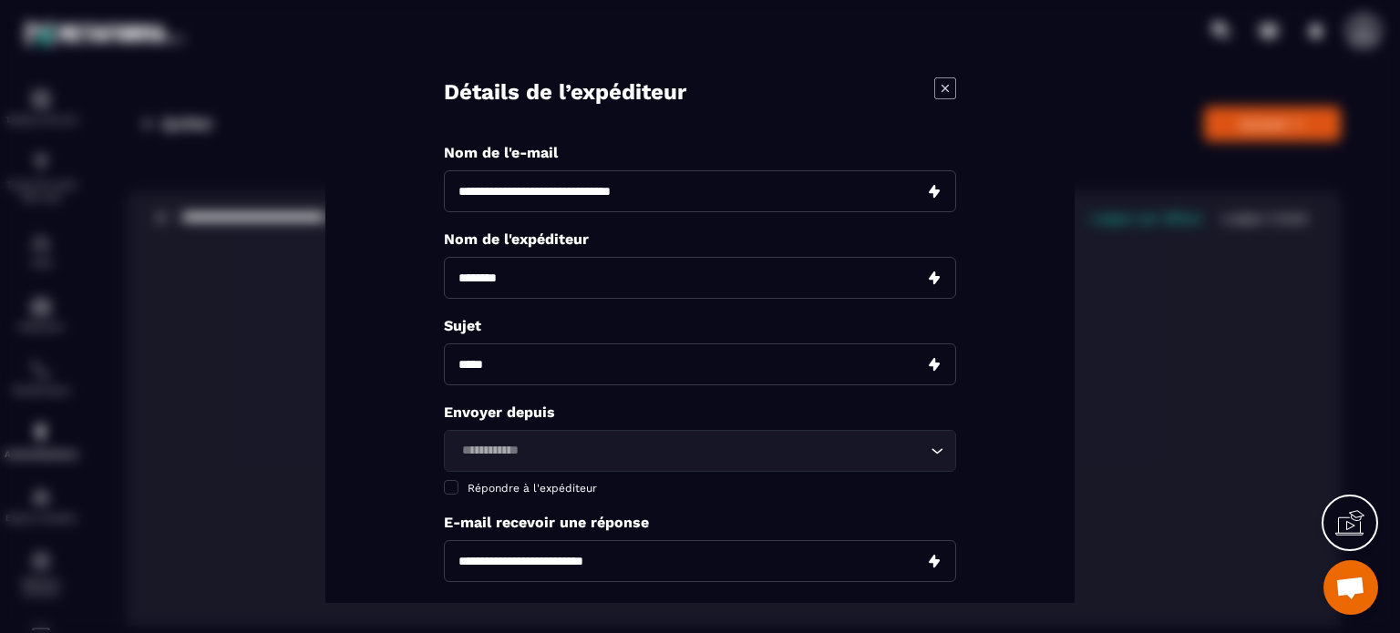
click at [543, 374] on input "Modal window" at bounding box center [700, 365] width 512 height 42
type input "*"
type input "**********"
click at [586, 444] on input "Search for option" at bounding box center [691, 451] width 470 height 20
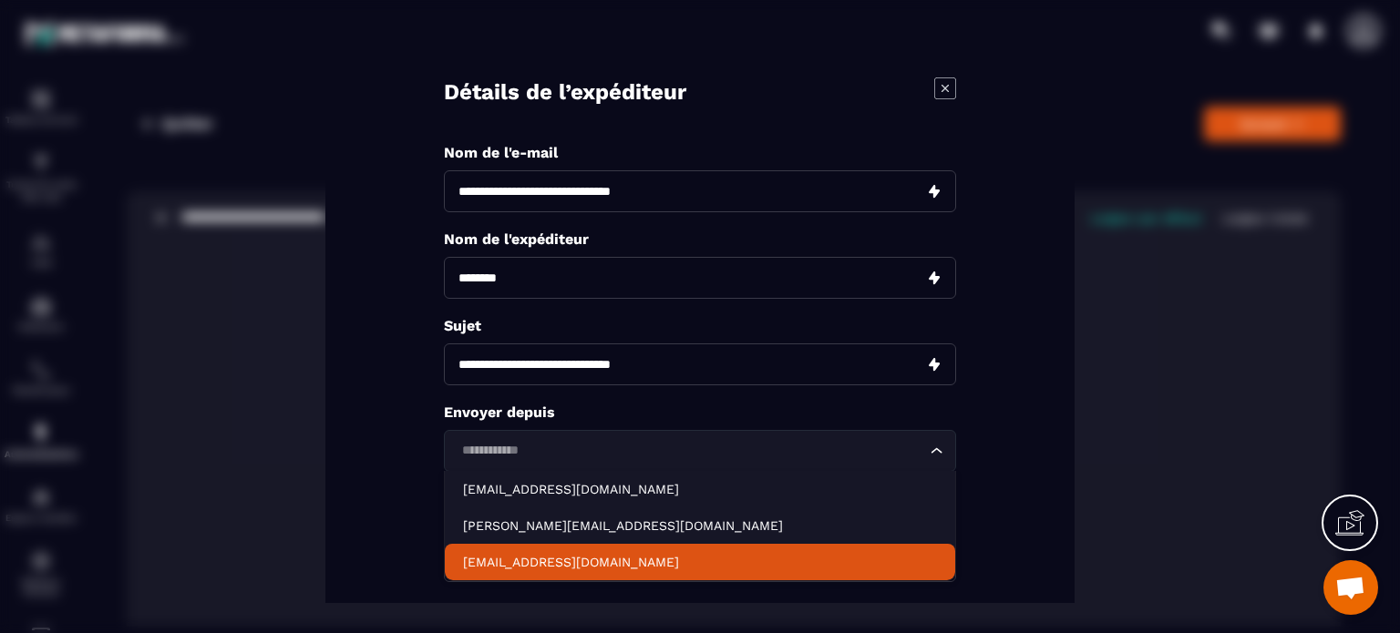
click at [559, 561] on p "contact@zenspeak.fr" at bounding box center [700, 562] width 474 height 18
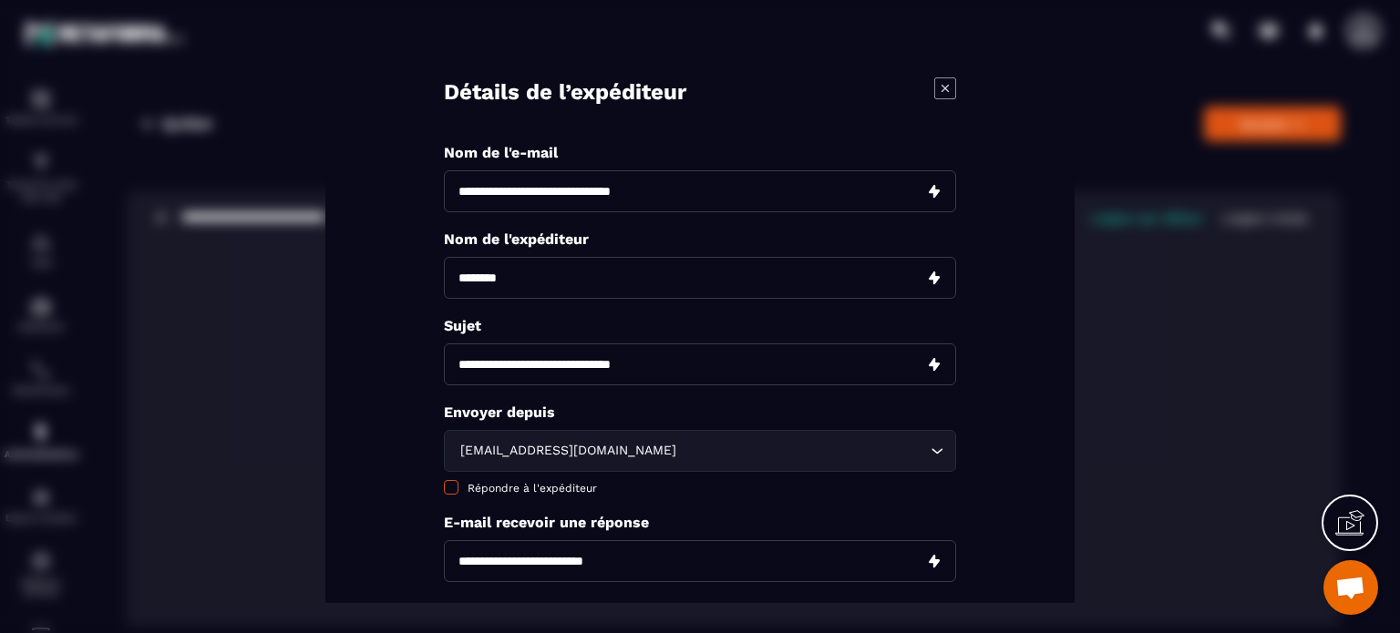
click at [540, 482] on span "Répondre à l'expéditeur" at bounding box center [531, 488] width 129 height 13
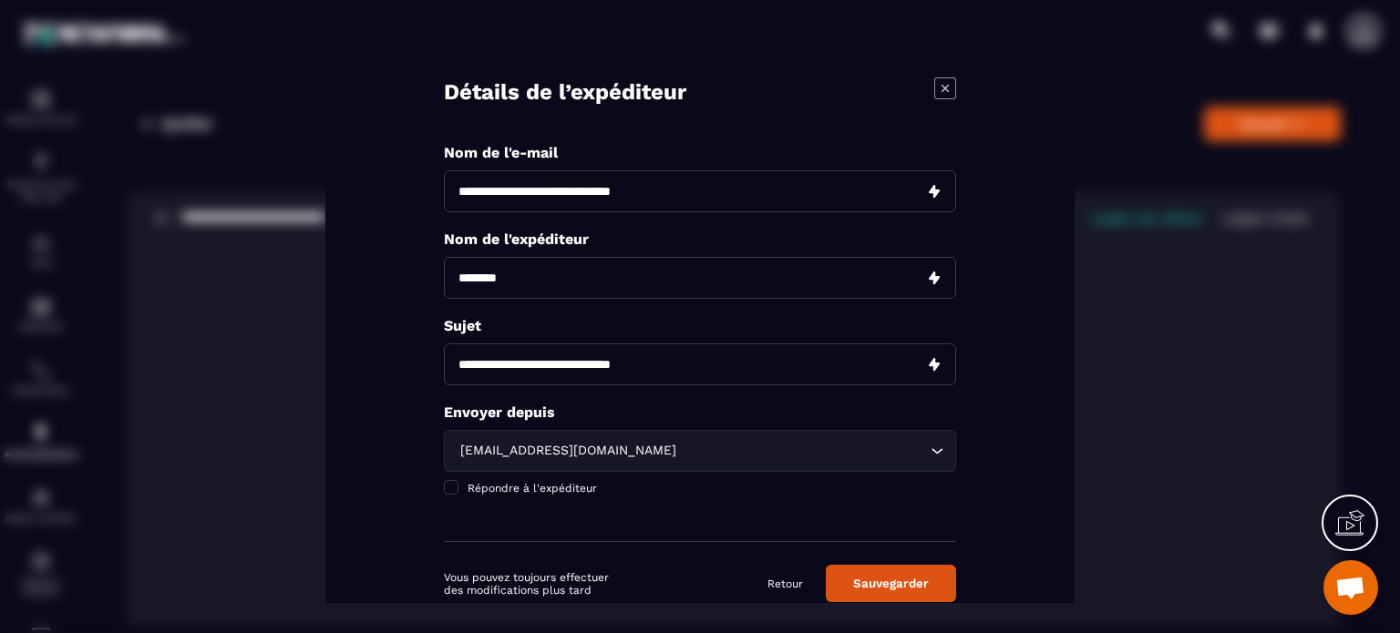
click at [903, 592] on button "Sauvegarder" at bounding box center [891, 583] width 130 height 37
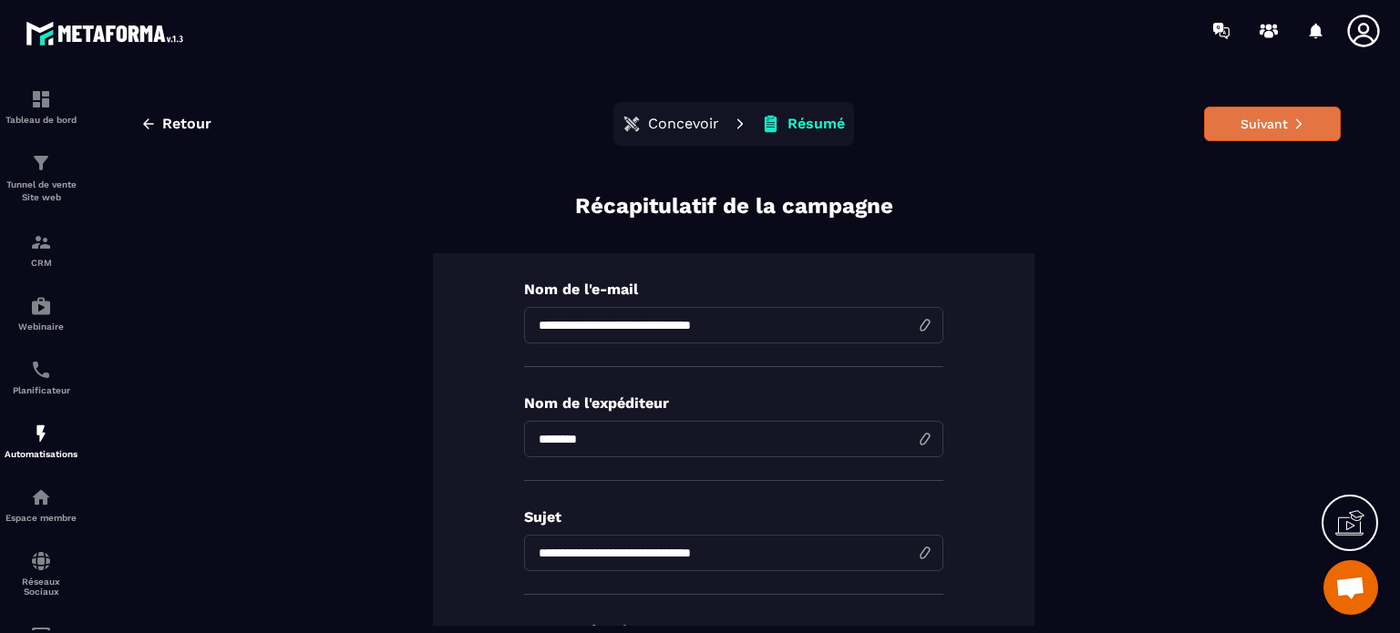
click at [1257, 124] on button "Suivant" at bounding box center [1272, 124] width 137 height 35
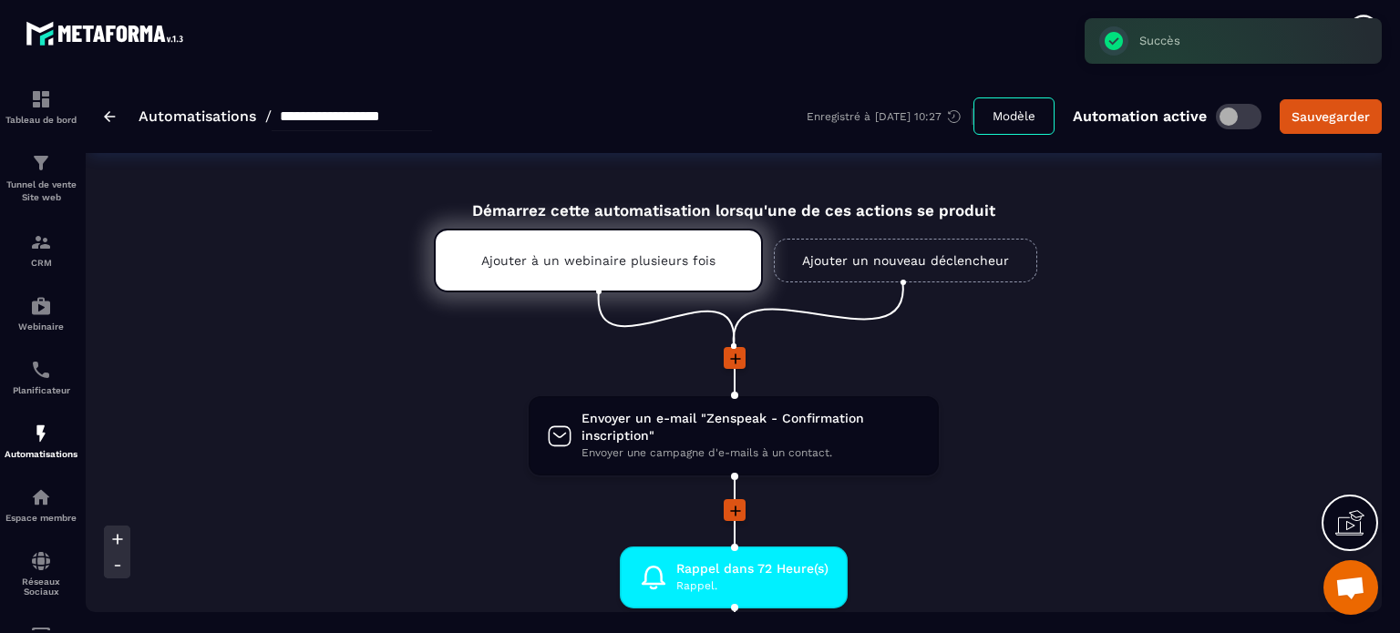
click at [1214, 366] on div at bounding box center [734, 359] width 1296 height 25
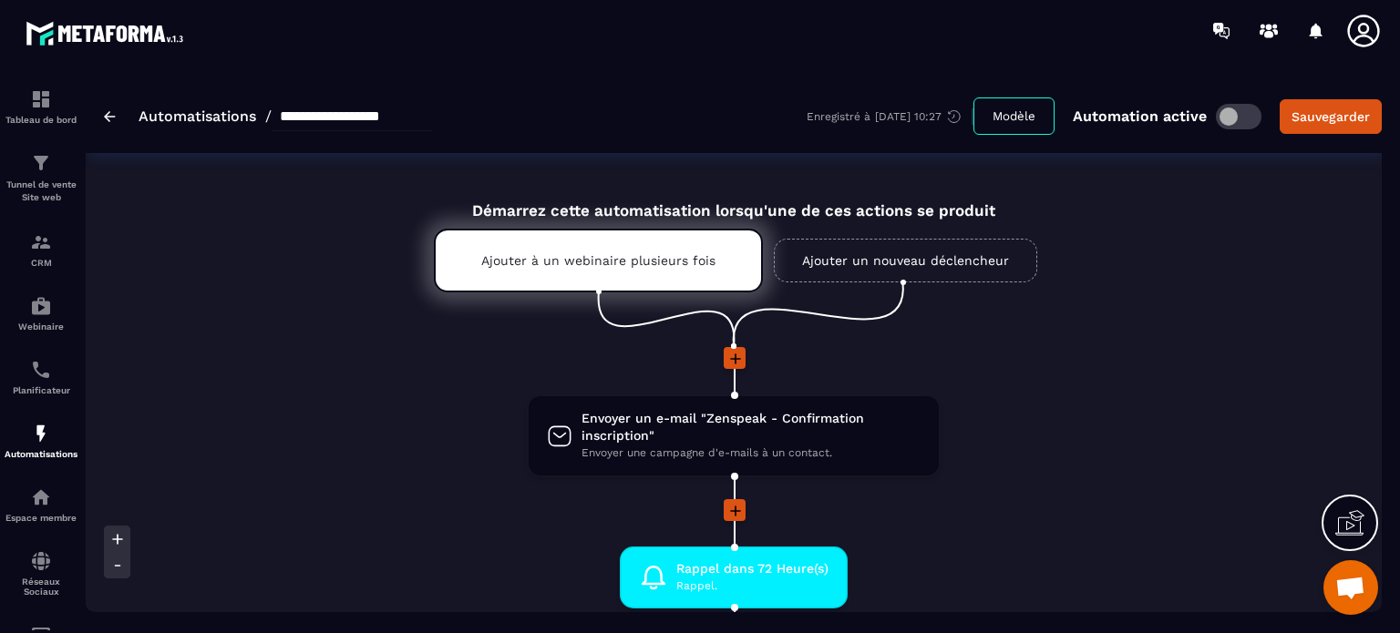
click at [1122, 479] on li "Envoyer un e-mail "Zenspeak - Confirmation inscription" Envoyer une campagne d'…" at bounding box center [734, 447] width 1296 height 105
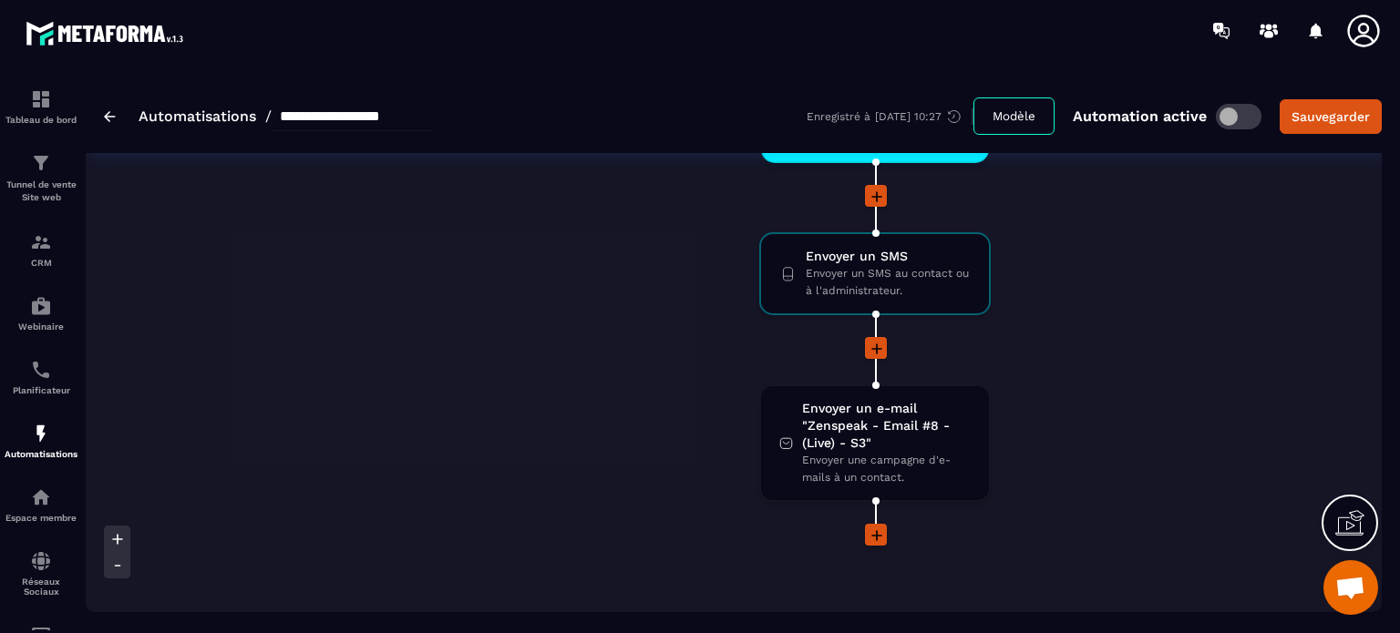
click at [867, 527] on icon at bounding box center [876, 536] width 18 height 18
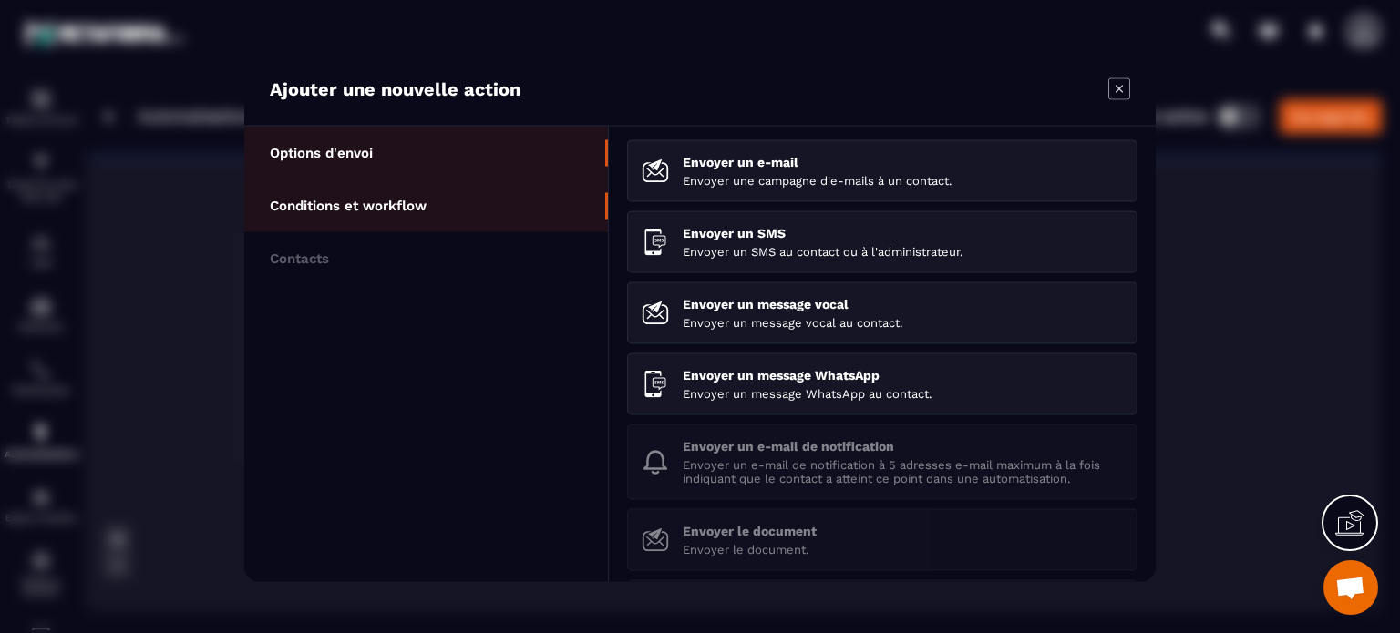
click at [423, 203] on p "Conditions et workflow" at bounding box center [348, 205] width 157 height 16
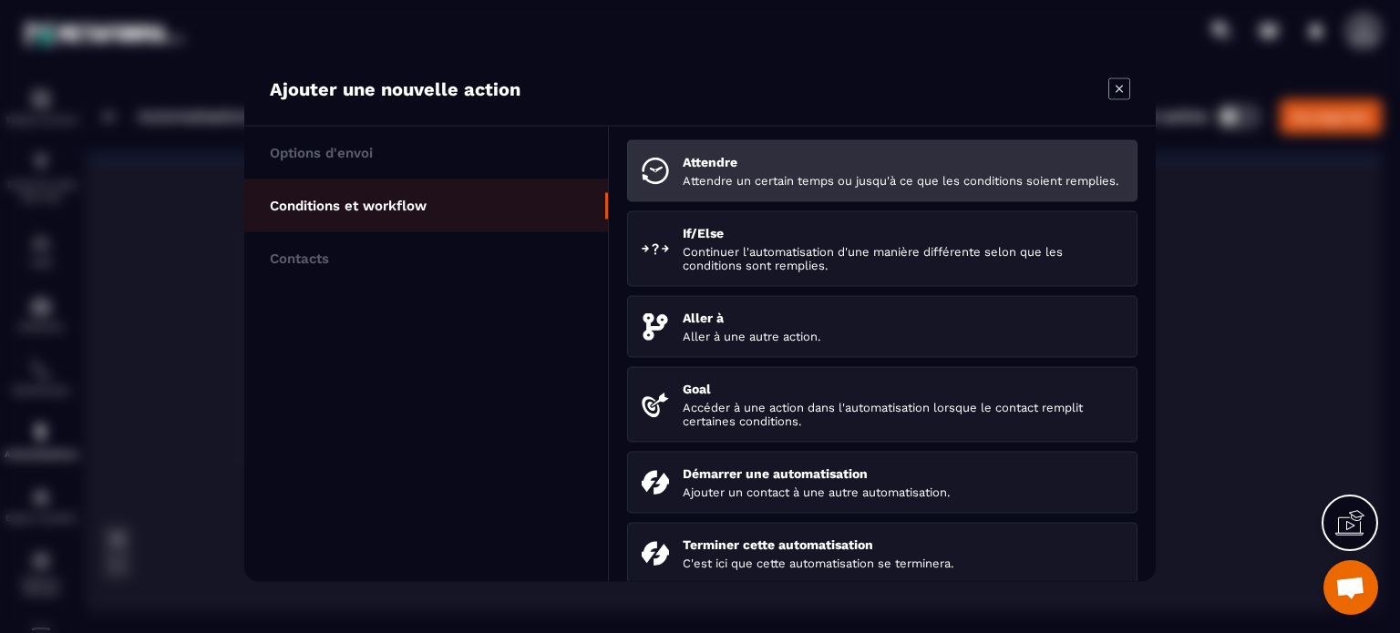
click at [762, 172] on div "Attendre Attendre un certain temps ou jusqu'à ce que les conditions soient remp…" at bounding box center [902, 170] width 440 height 33
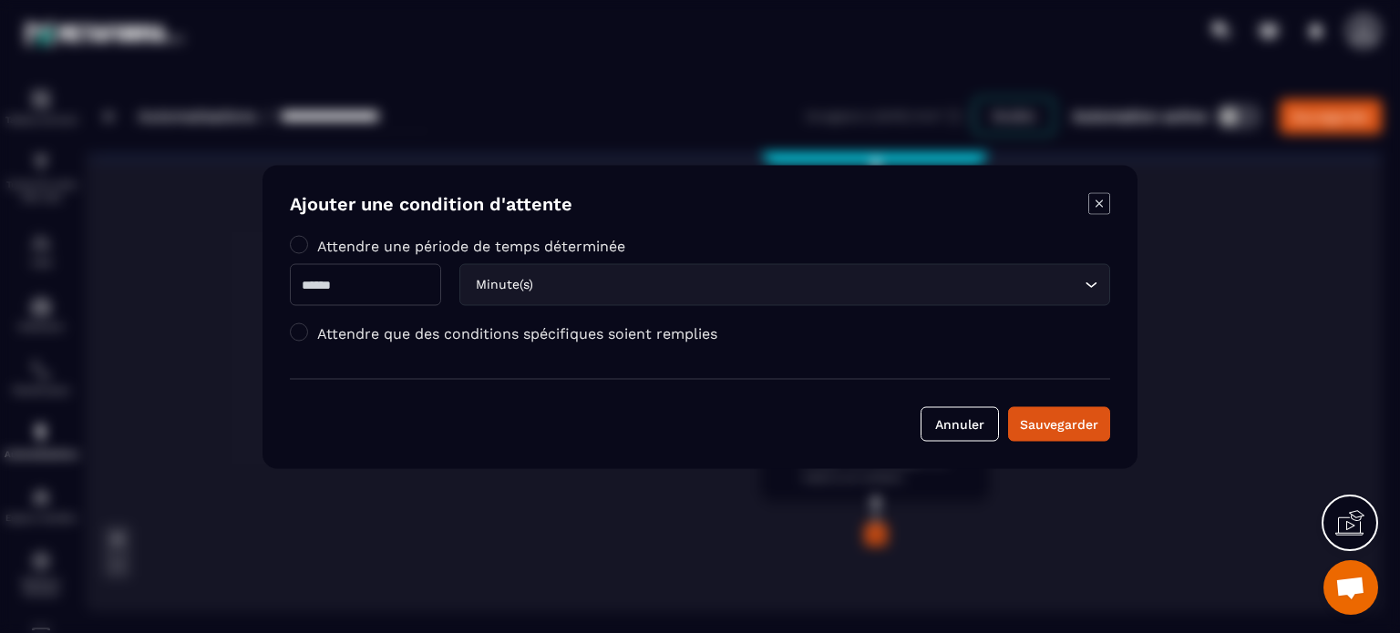
click at [462, 321] on div "Attendre une période de temps déterminée Minute(s) Loading... Attendre que des …" at bounding box center [700, 293] width 820 height 115
click at [461, 334] on label "Attendre que des conditions spécifiques soient remplies" at bounding box center [517, 332] width 400 height 17
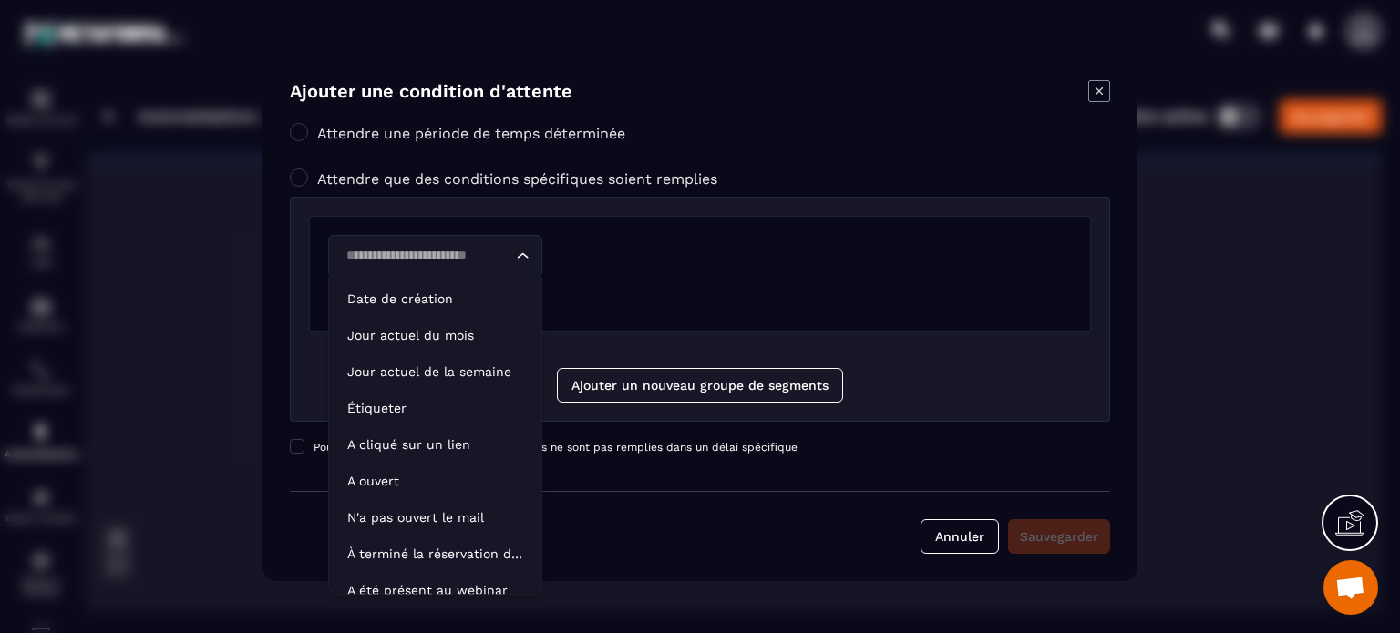
click at [433, 260] on input "Search for option" at bounding box center [426, 256] width 172 height 20
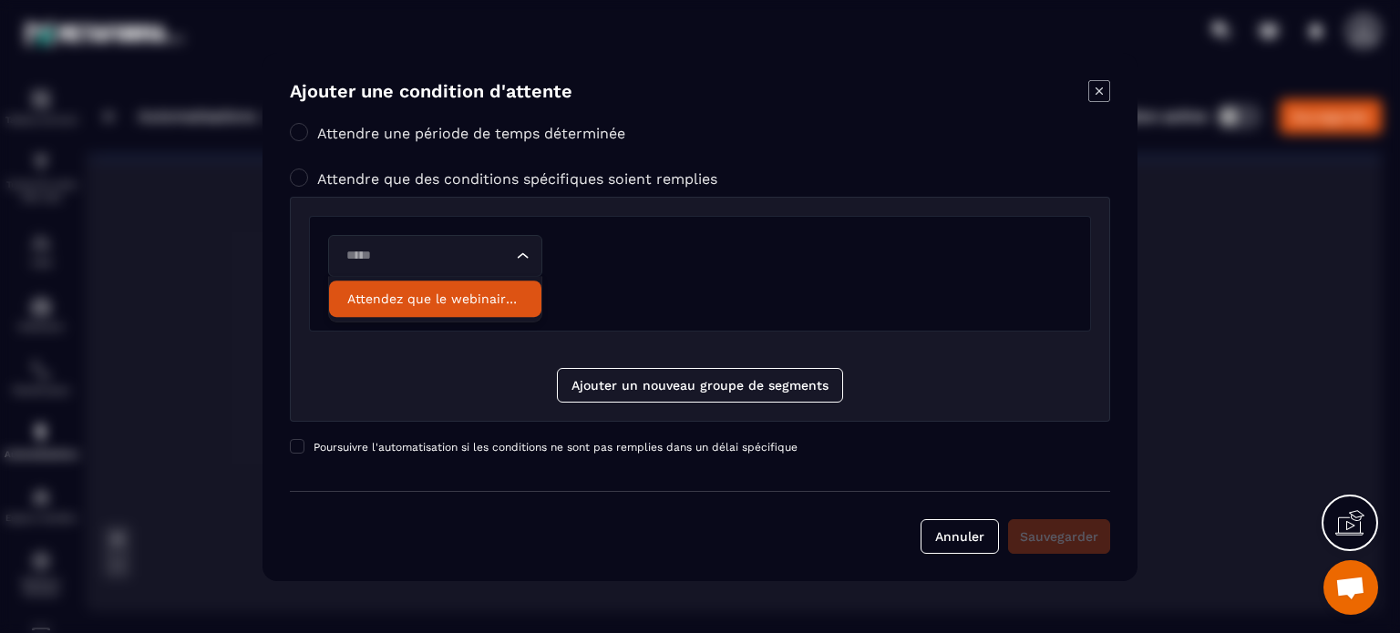
click at [439, 292] on p "Attendez que le webinaire soit terminé" at bounding box center [435, 299] width 176 height 18
type input "*****"
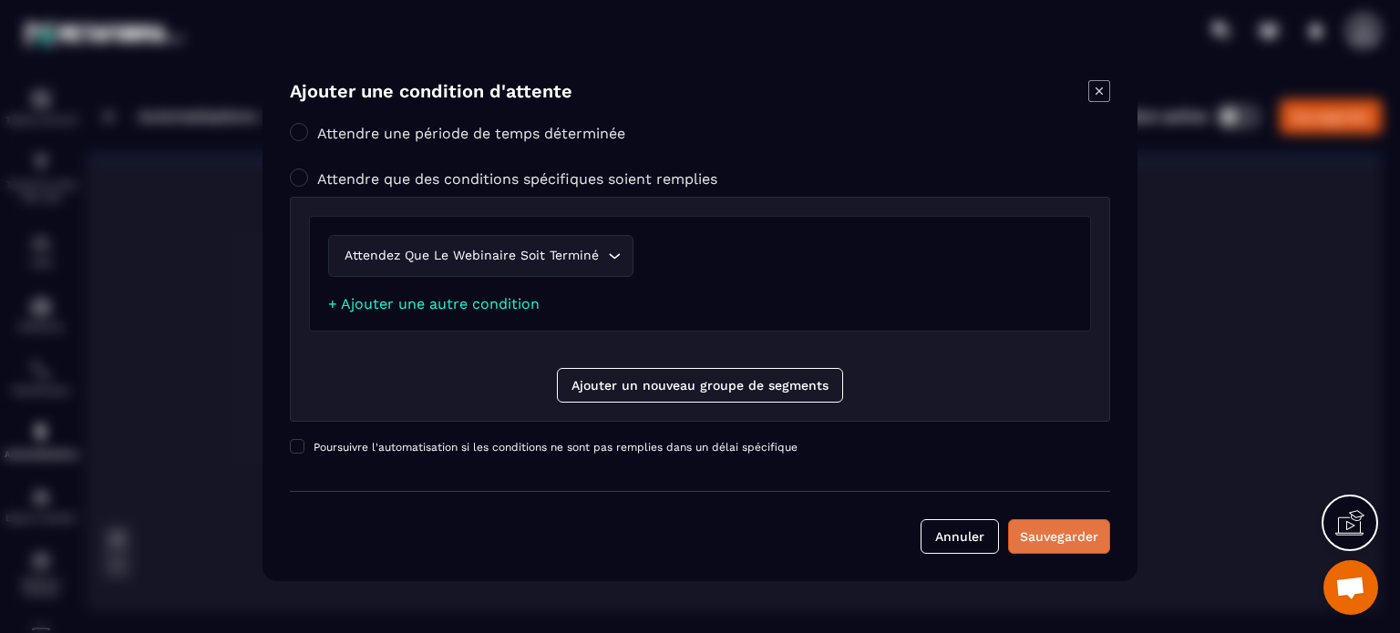
click at [1072, 541] on div "Sauvegarder" at bounding box center [1059, 537] width 78 height 18
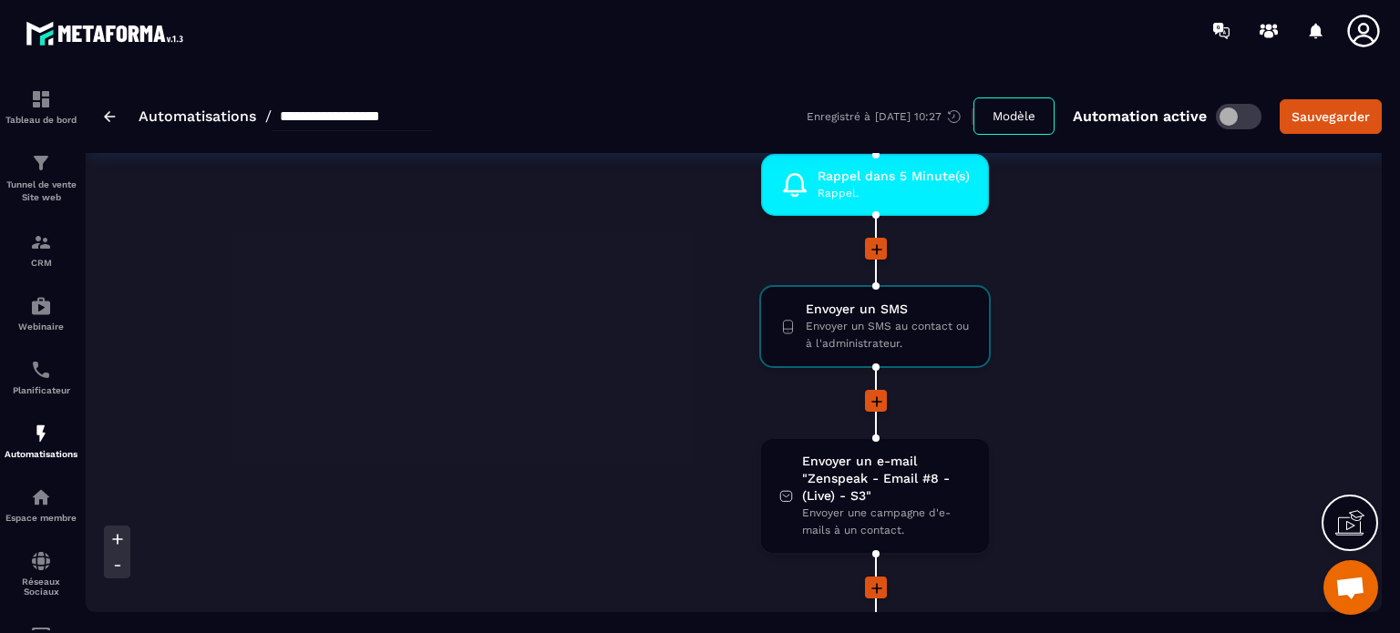
scroll to position [7180, 0]
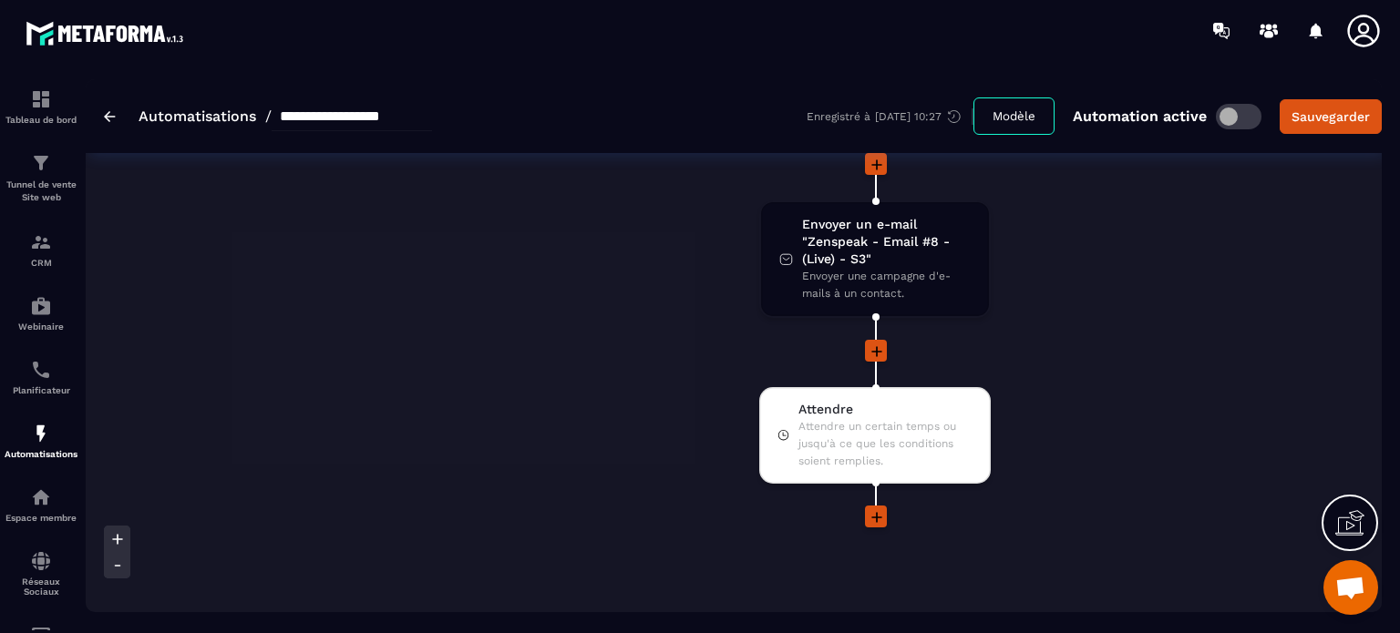
scroll to position [7472, 0]
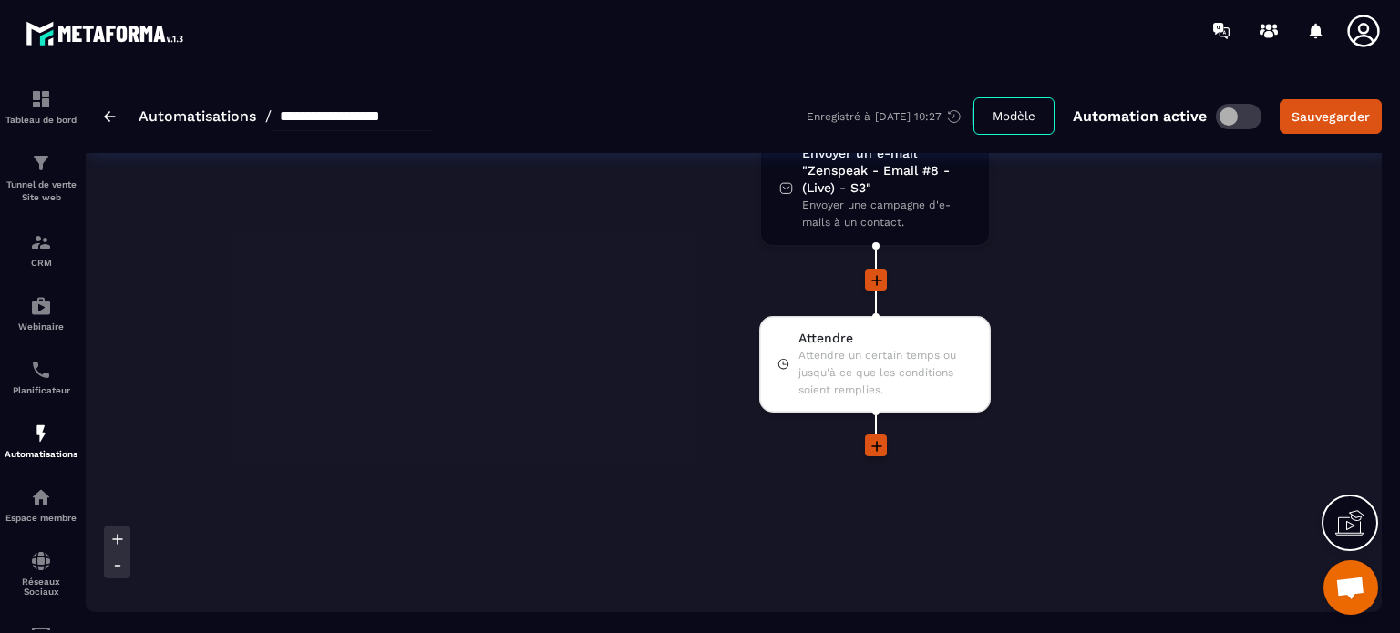
click at [867, 437] on icon at bounding box center [876, 446] width 18 height 18
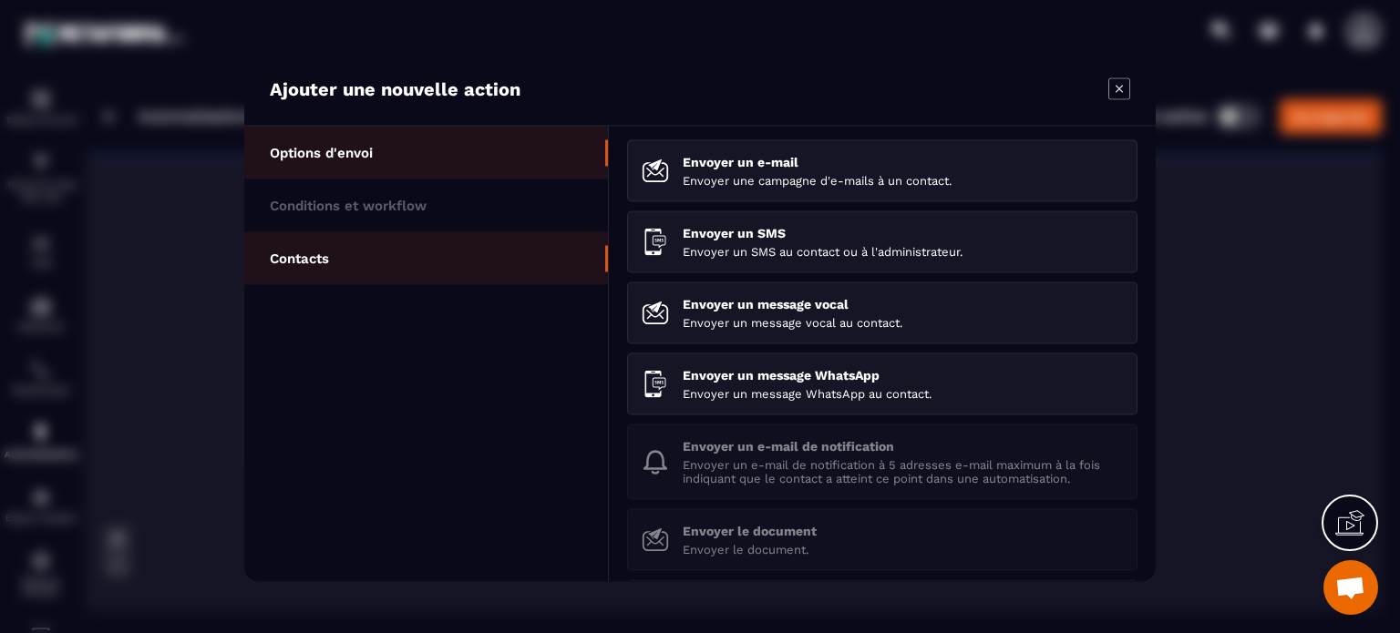
click at [514, 273] on li "Contacts" at bounding box center [426, 257] width 364 height 53
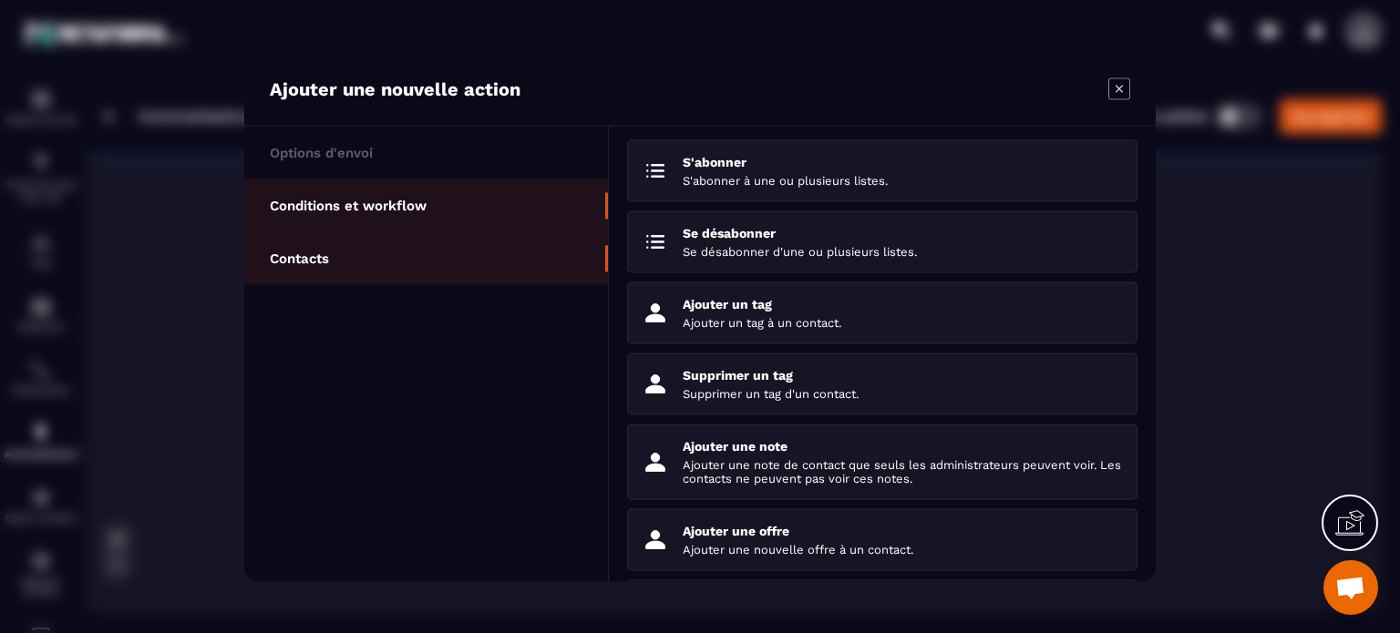
click at [516, 225] on li "Conditions et workflow" at bounding box center [426, 205] width 364 height 53
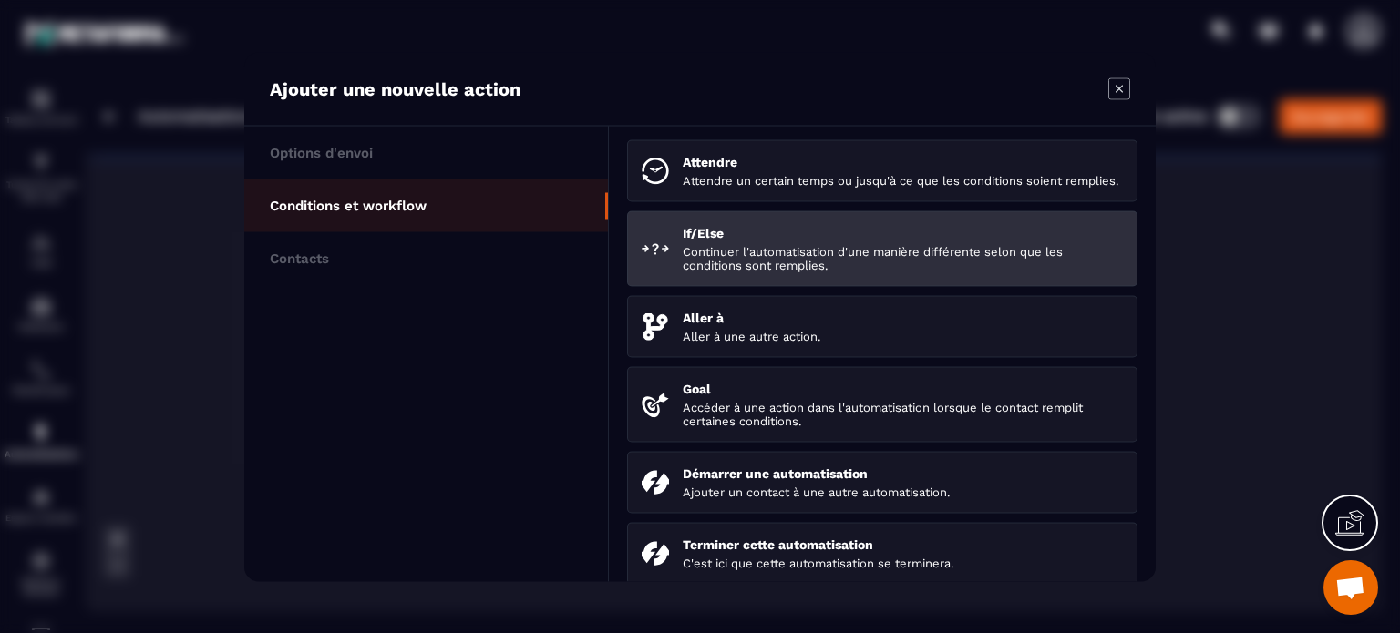
click at [718, 267] on p "Continuer l'automatisation d'une manière différente selon que les conditions so…" at bounding box center [902, 257] width 440 height 27
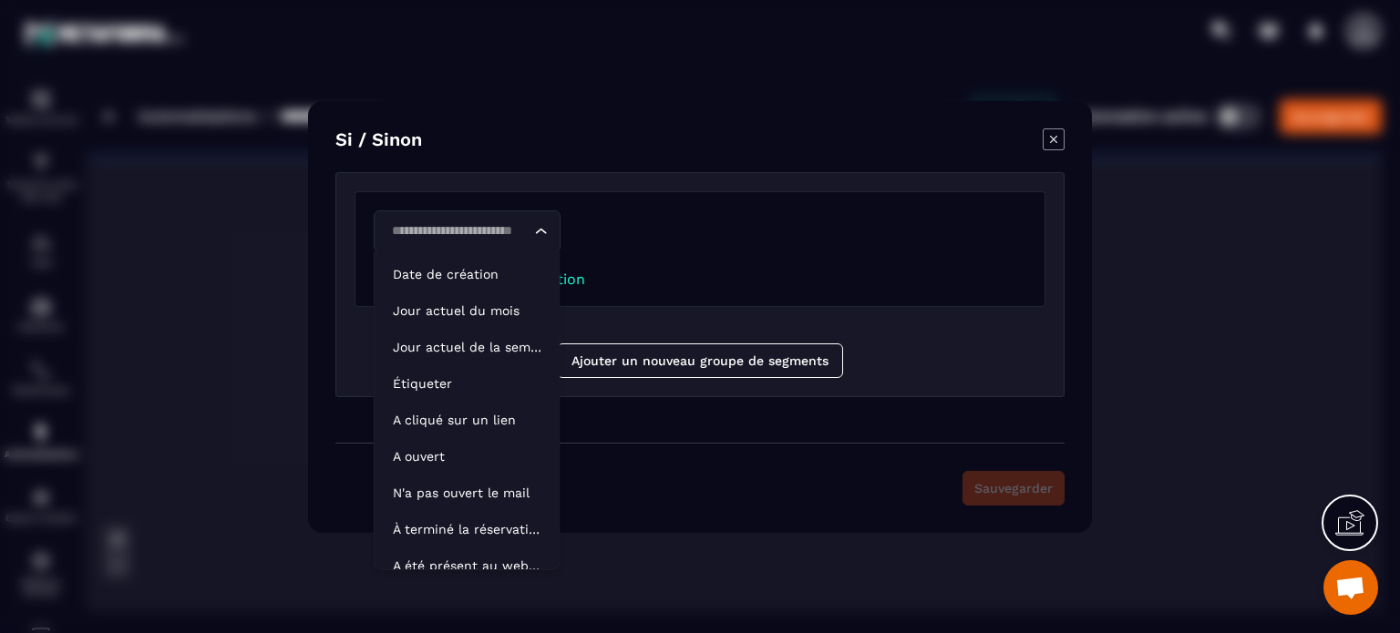
click at [550, 234] on div "Loading..." at bounding box center [467, 231] width 187 height 42
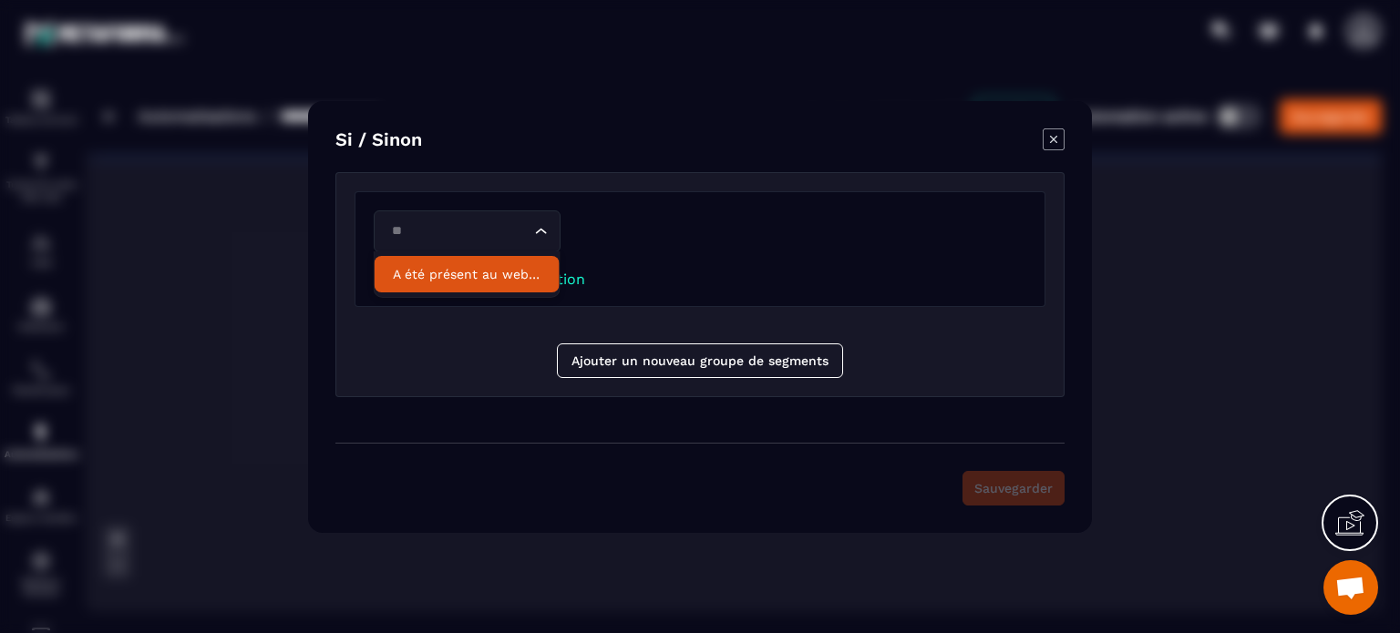
click at [493, 262] on li "A été présent au webinar" at bounding box center [466, 274] width 185 height 36
type input "**"
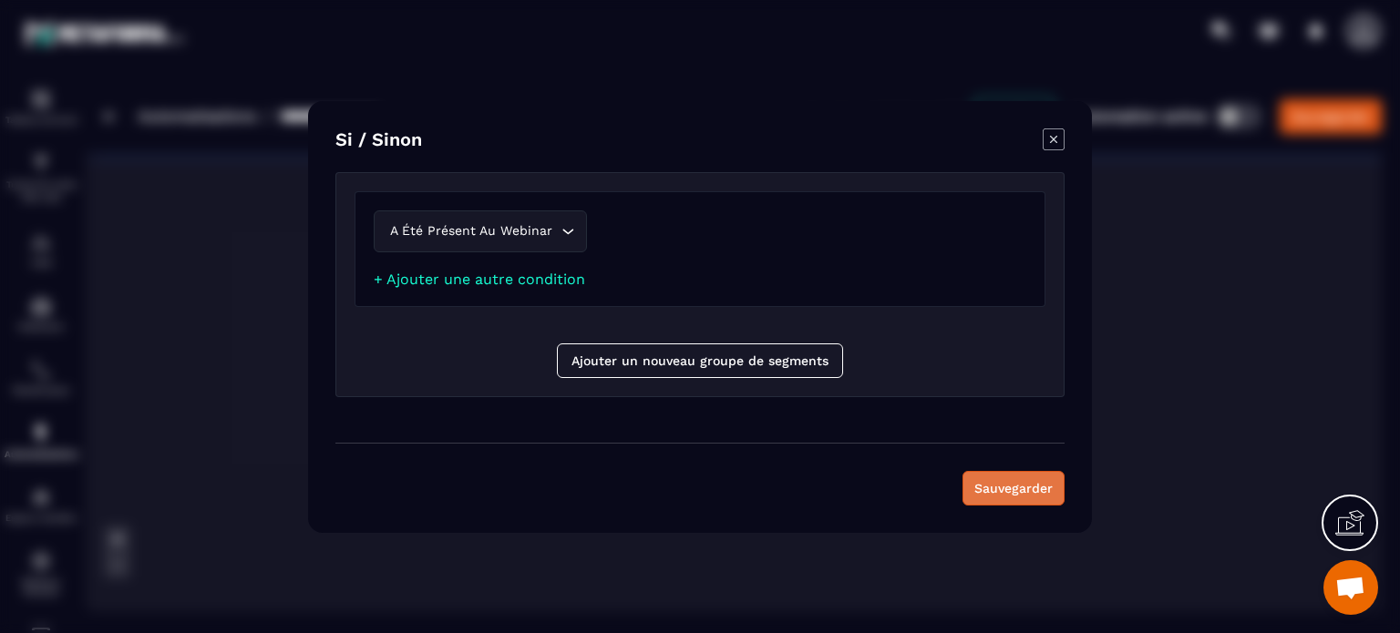
click at [1021, 496] on button "Sauvegarder" at bounding box center [1013, 488] width 102 height 35
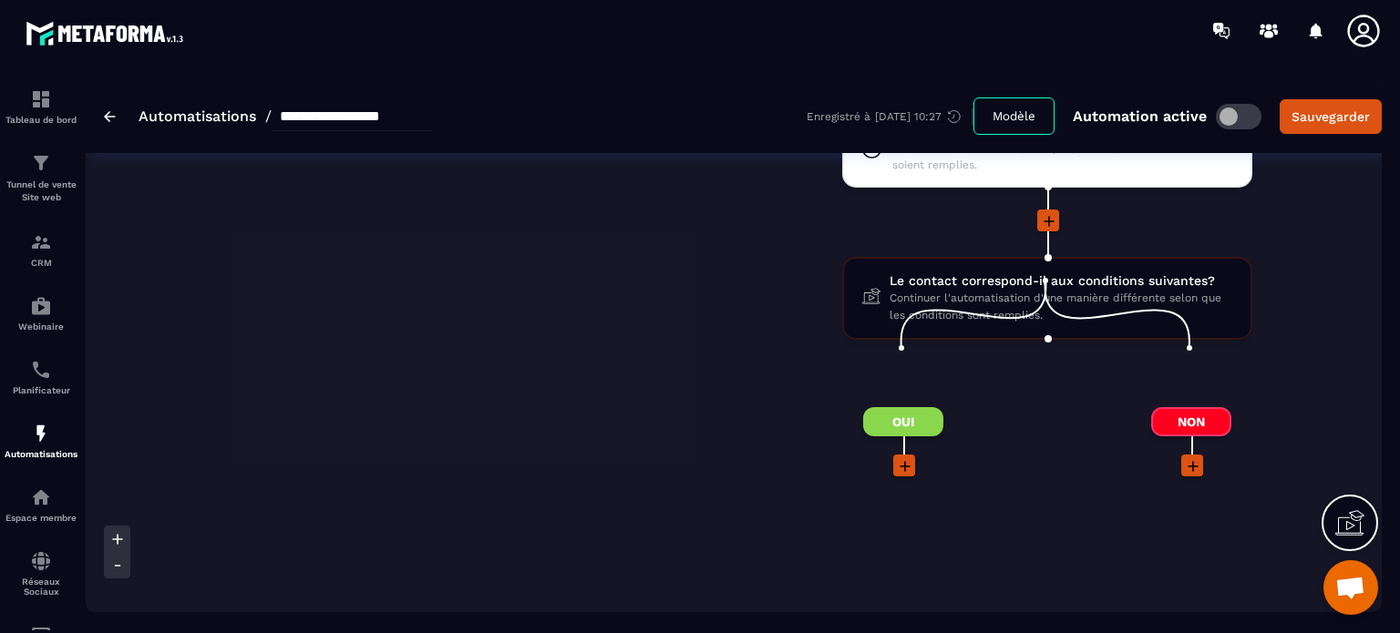
click at [906, 457] on icon at bounding box center [905, 466] width 18 height 18
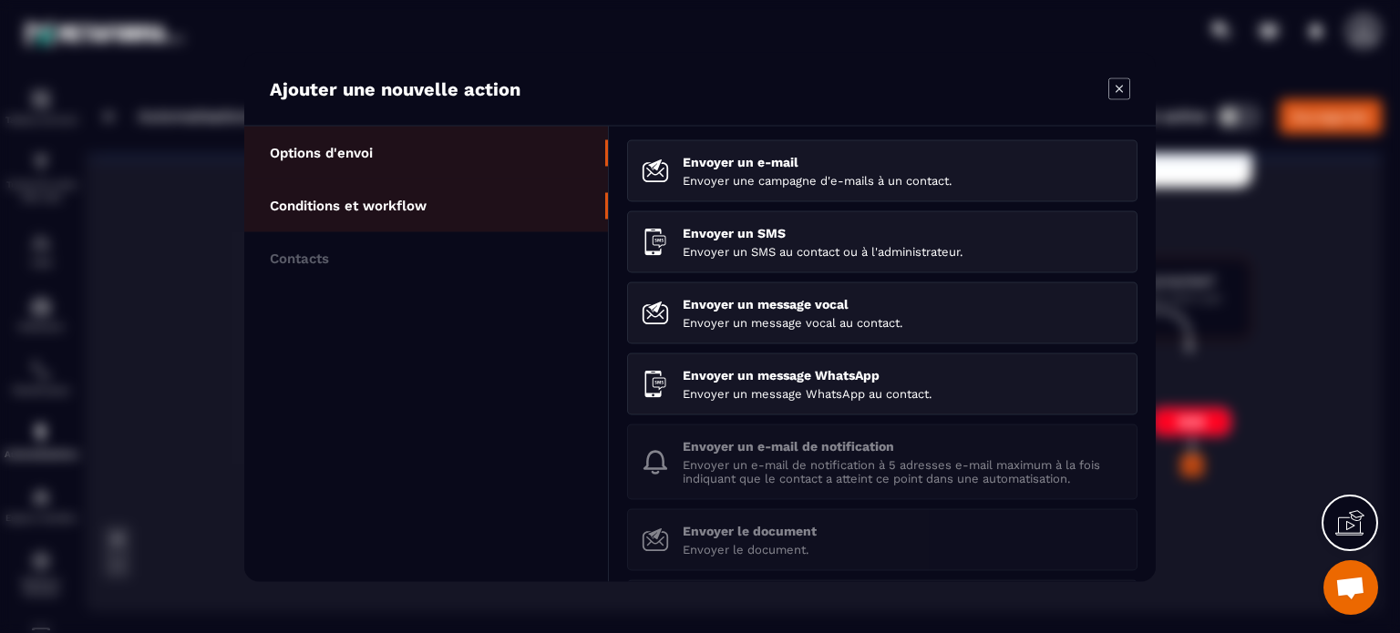
click at [408, 194] on li "Conditions et workflow" at bounding box center [426, 205] width 364 height 53
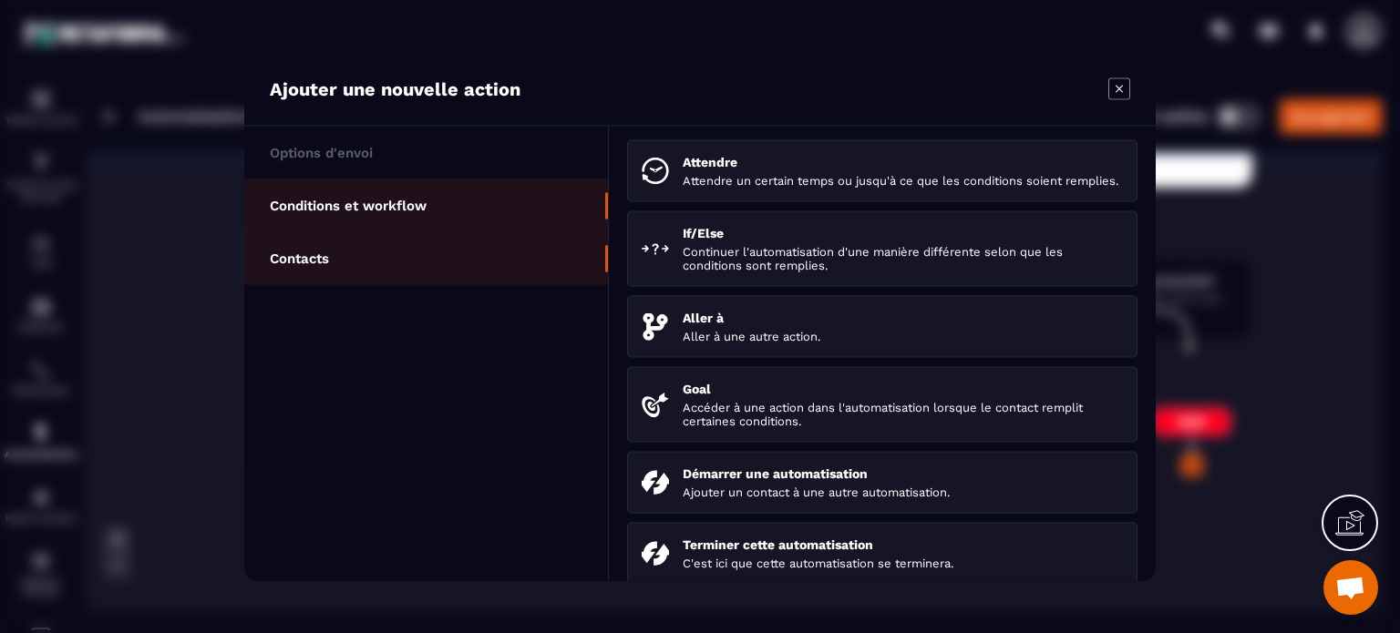
click at [388, 245] on li "Contacts" at bounding box center [426, 257] width 364 height 53
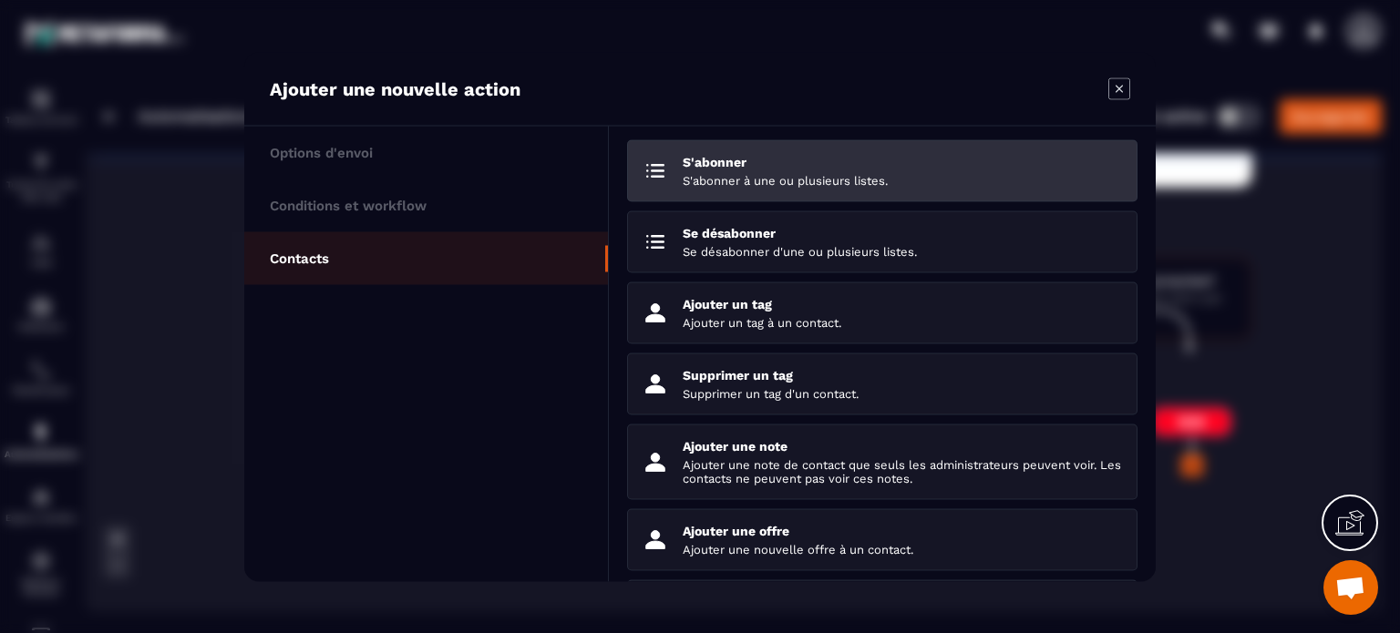
click at [722, 181] on p "S'abonner à une ou plusieurs listes." at bounding box center [902, 180] width 440 height 14
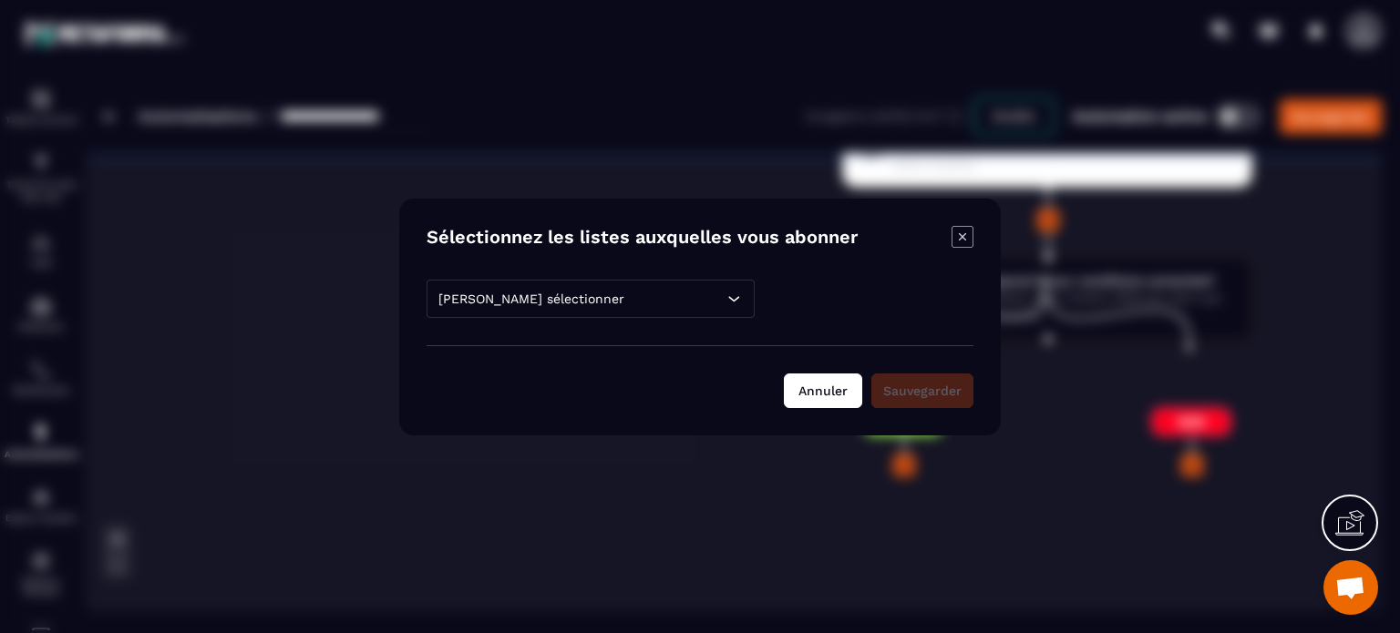
click at [816, 387] on button "Annuler" at bounding box center [823, 391] width 78 height 35
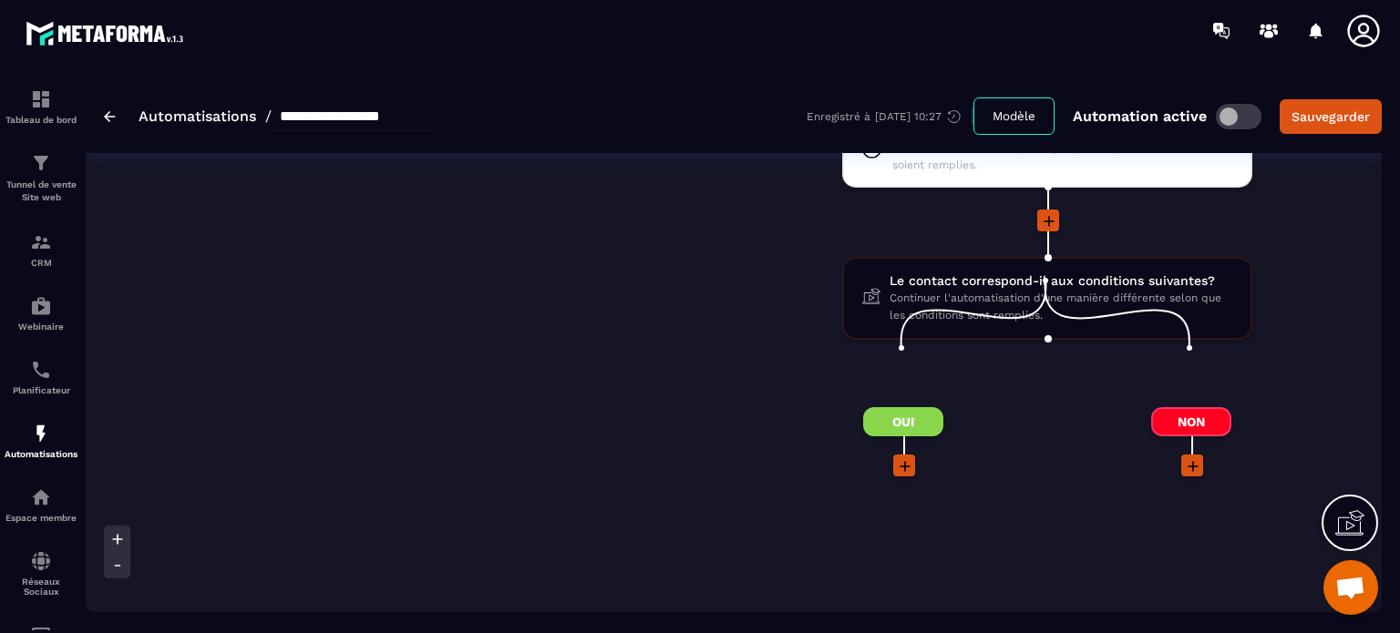
click at [907, 457] on icon at bounding box center [905, 466] width 18 height 18
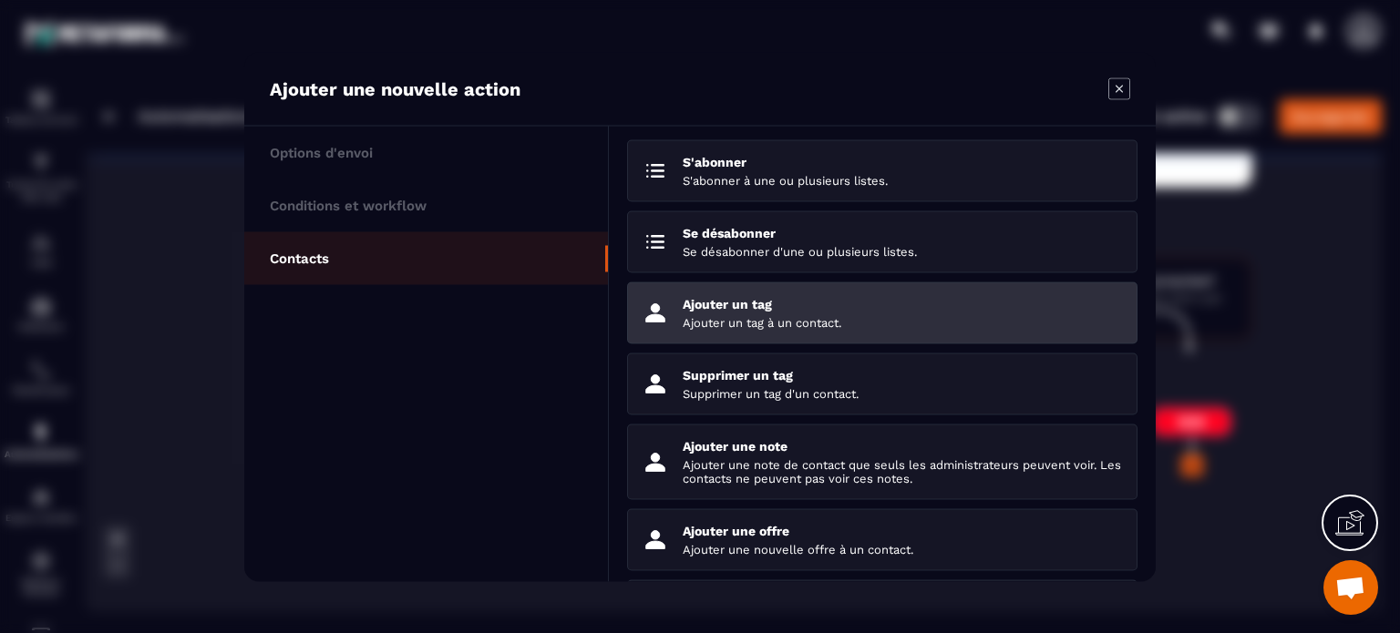
click at [774, 303] on p "Ajouter un tag" at bounding box center [902, 303] width 440 height 15
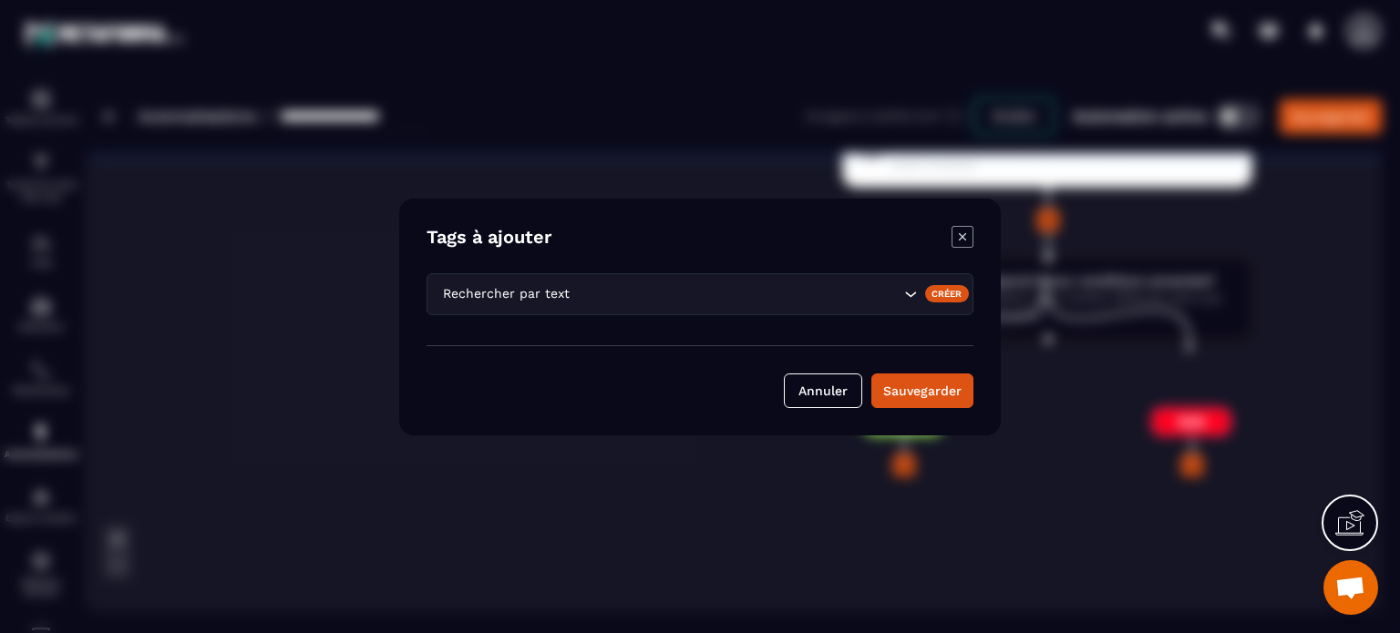
click at [598, 292] on input "Search for option" at bounding box center [736, 293] width 326 height 20
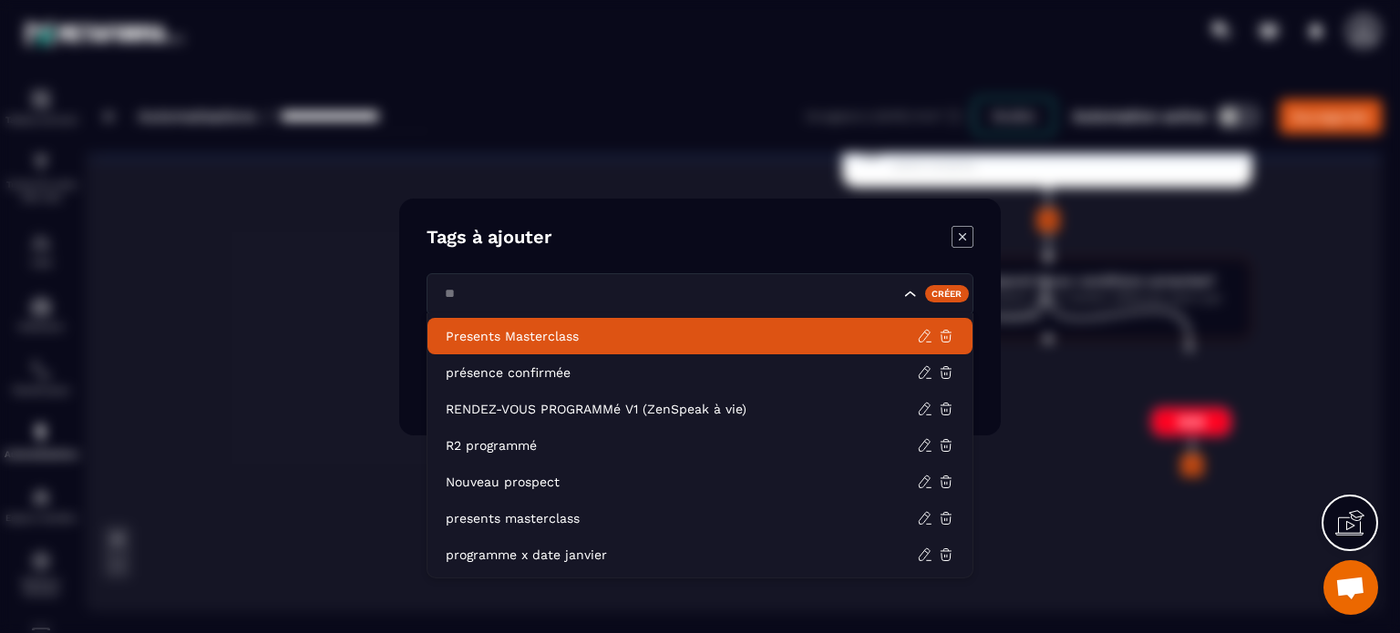
click at [558, 331] on p "Presents Masterclass" at bounding box center [681, 336] width 471 height 18
type input "**"
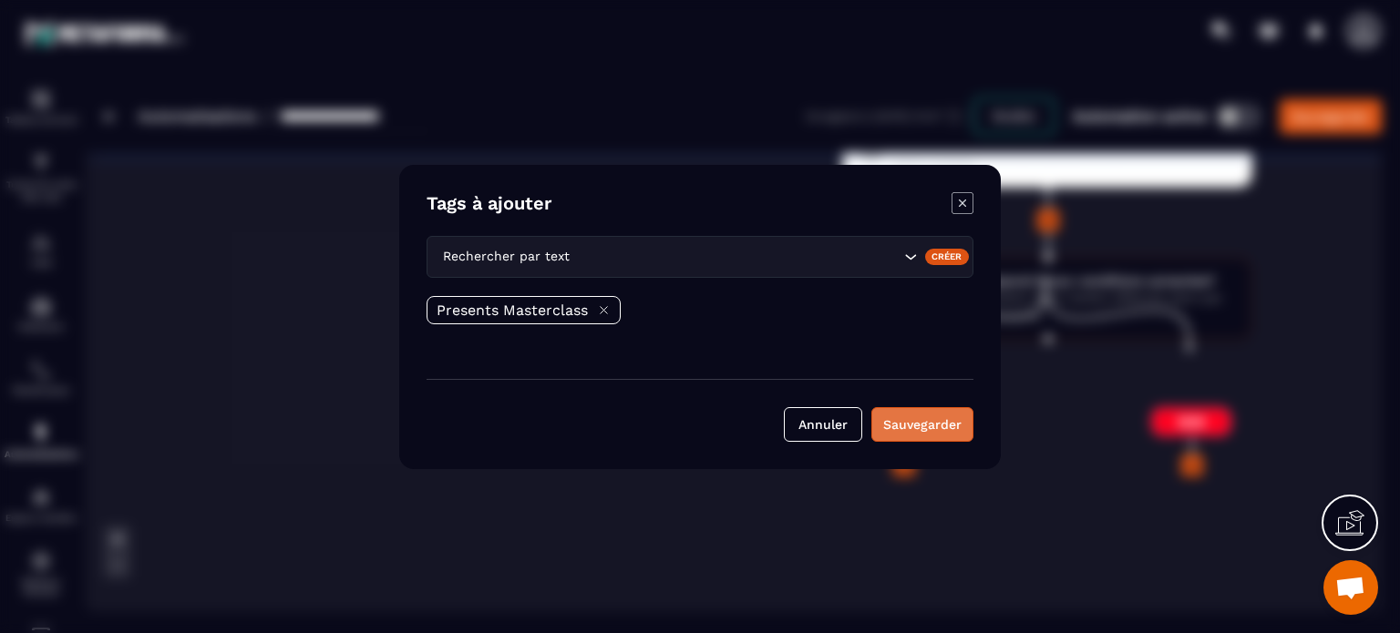
click at [917, 415] on button "Sauvegarder" at bounding box center [922, 424] width 102 height 35
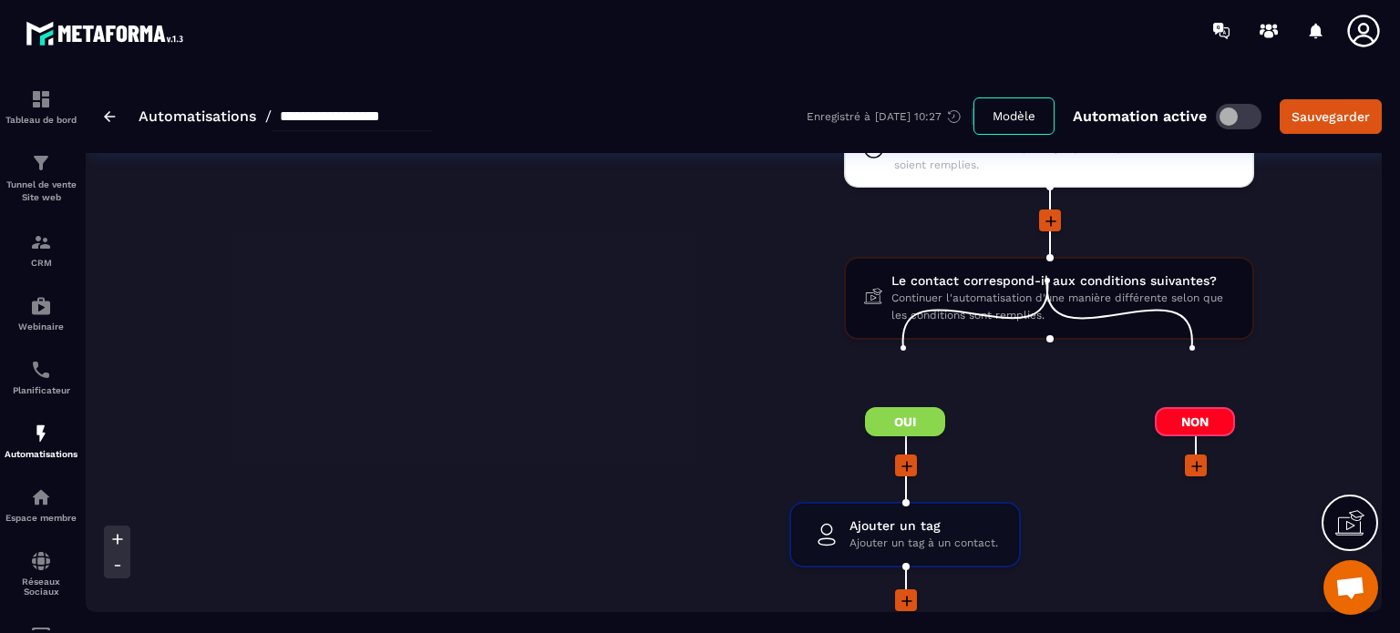
click at [898, 592] on icon at bounding box center [907, 601] width 18 height 18
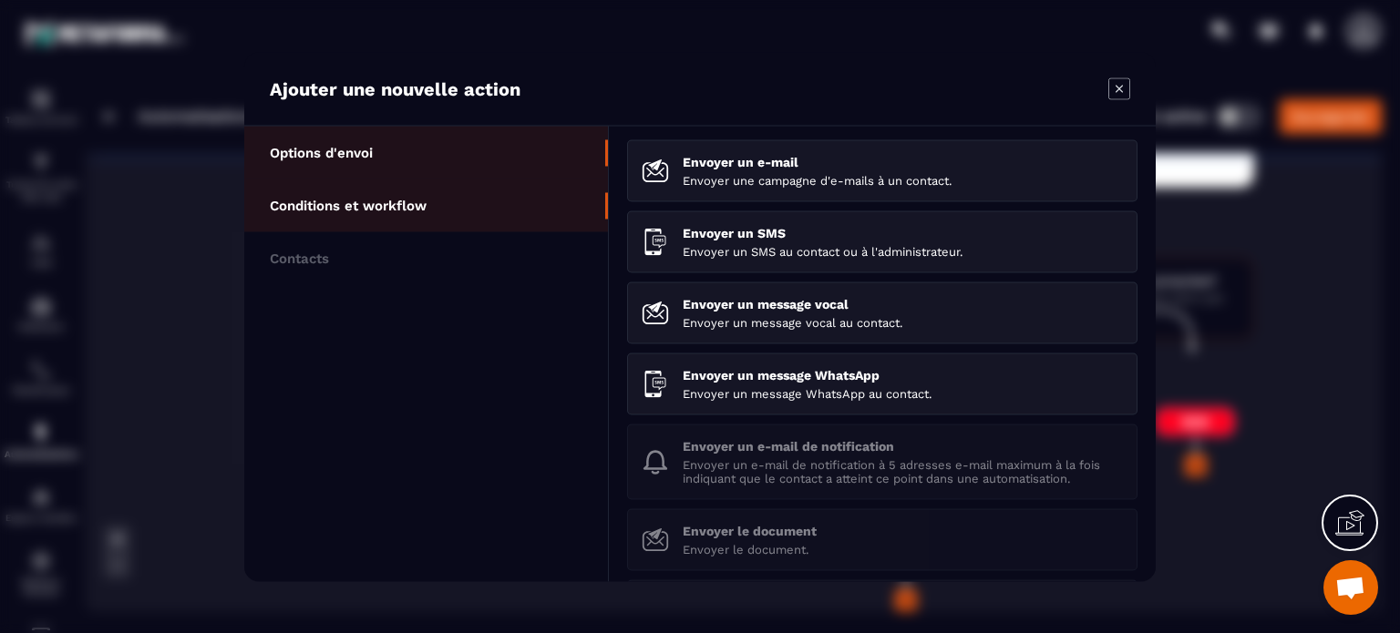
click at [386, 201] on p "Conditions et workflow" at bounding box center [348, 205] width 157 height 16
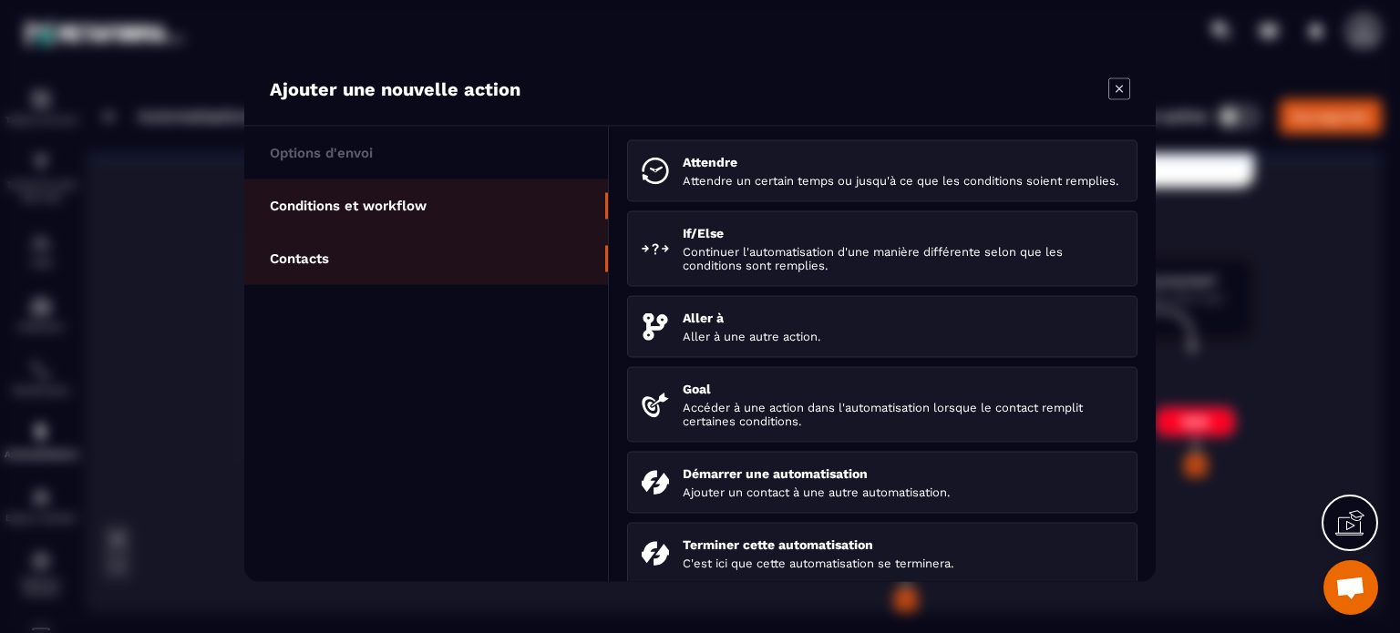
click at [378, 243] on li "Contacts" at bounding box center [426, 257] width 364 height 53
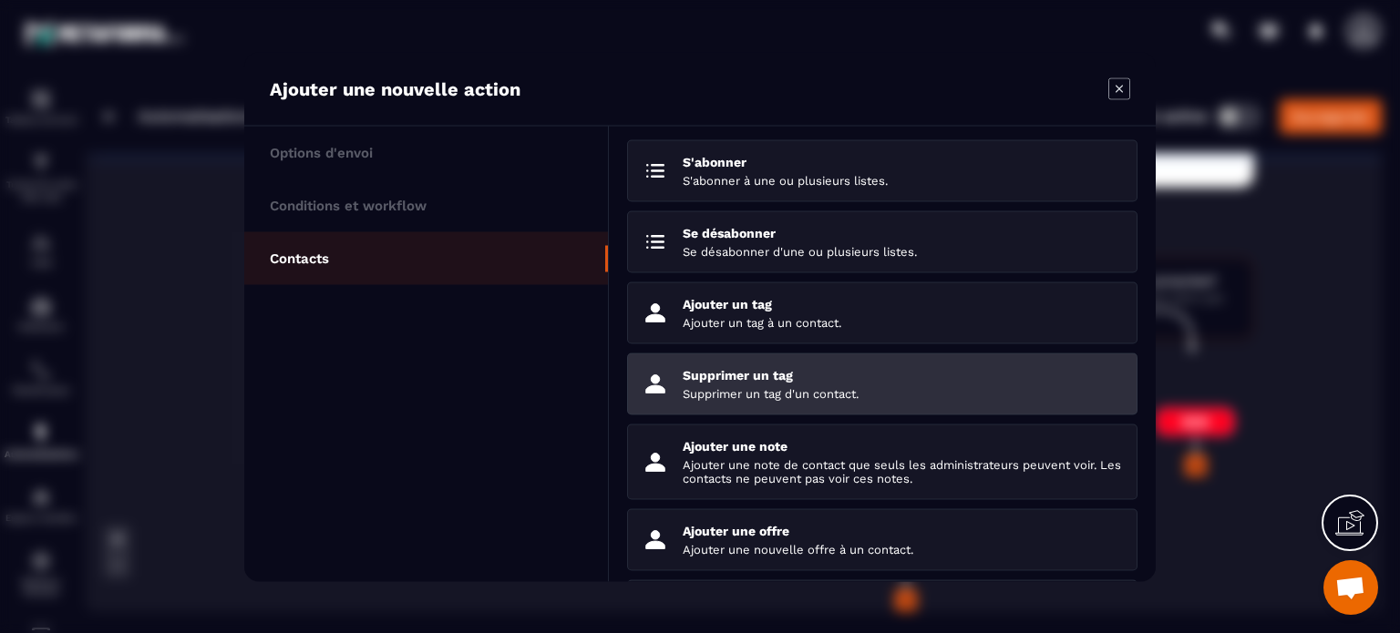
click at [722, 389] on p "Supprimer un tag d'un contact." at bounding box center [902, 393] width 440 height 14
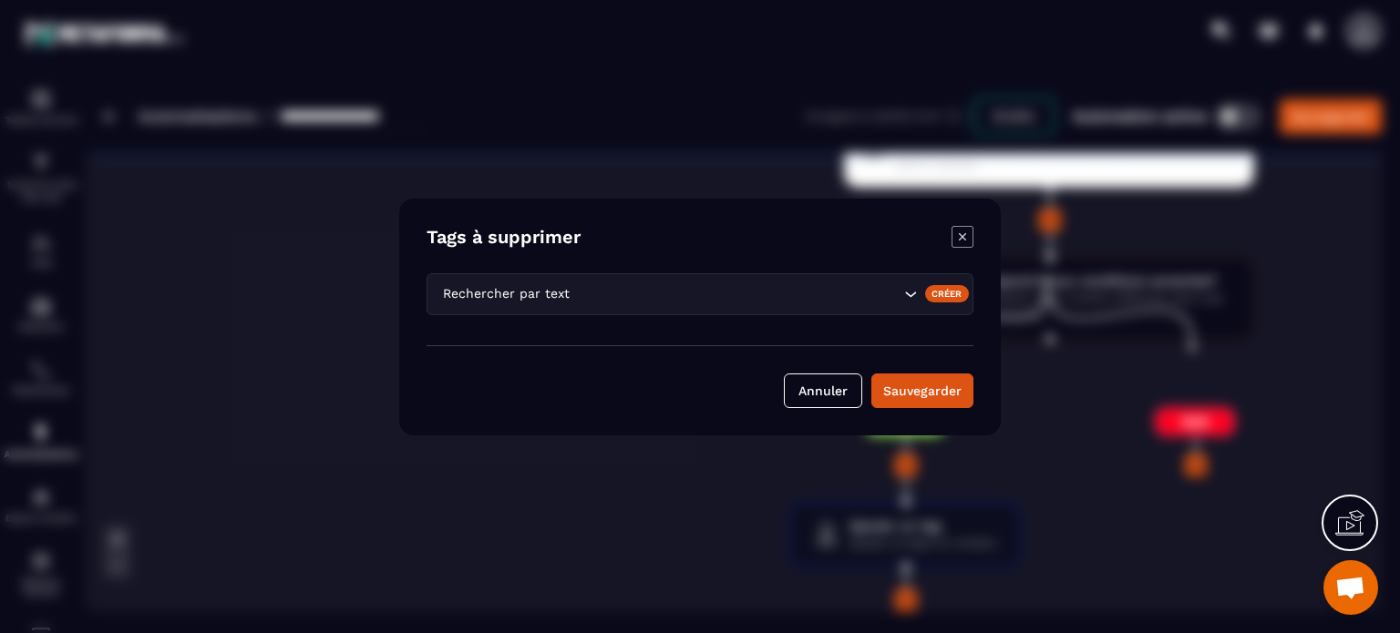
click at [970, 232] on icon "Modal window" at bounding box center [962, 237] width 22 height 22
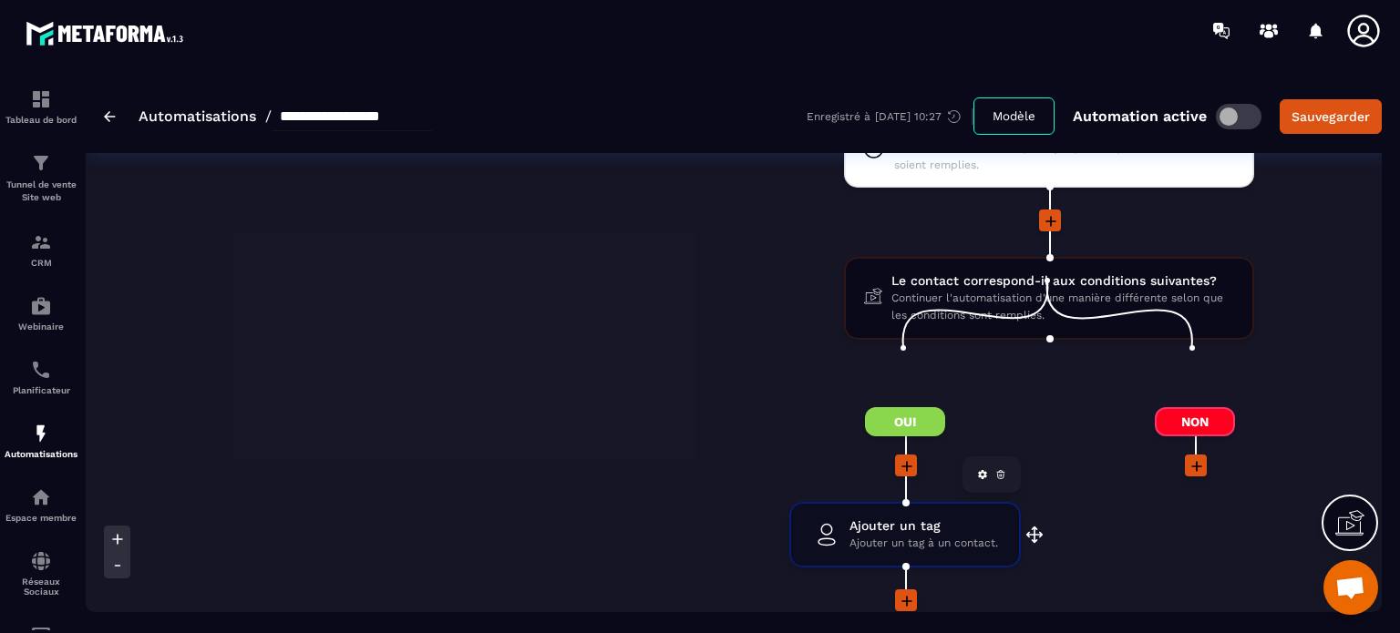
click at [892, 535] on span "Ajouter un tag à un contact." at bounding box center [923, 543] width 149 height 17
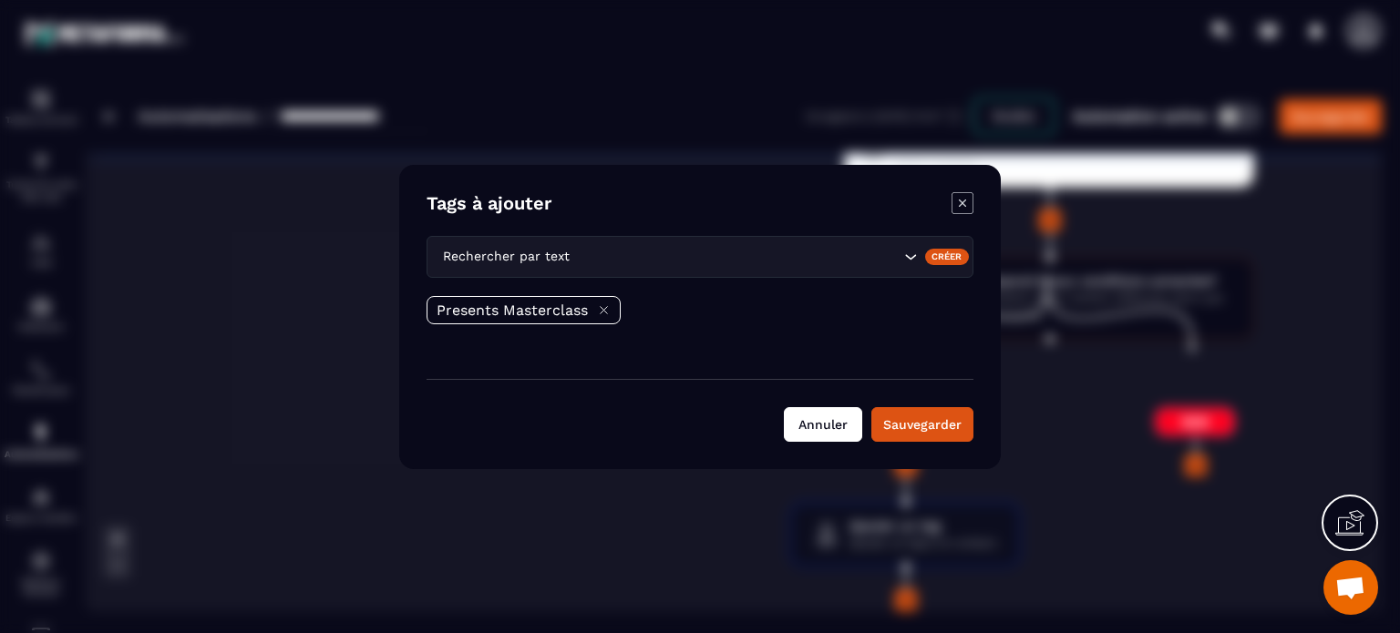
click at [805, 424] on button "Annuler" at bounding box center [823, 424] width 78 height 35
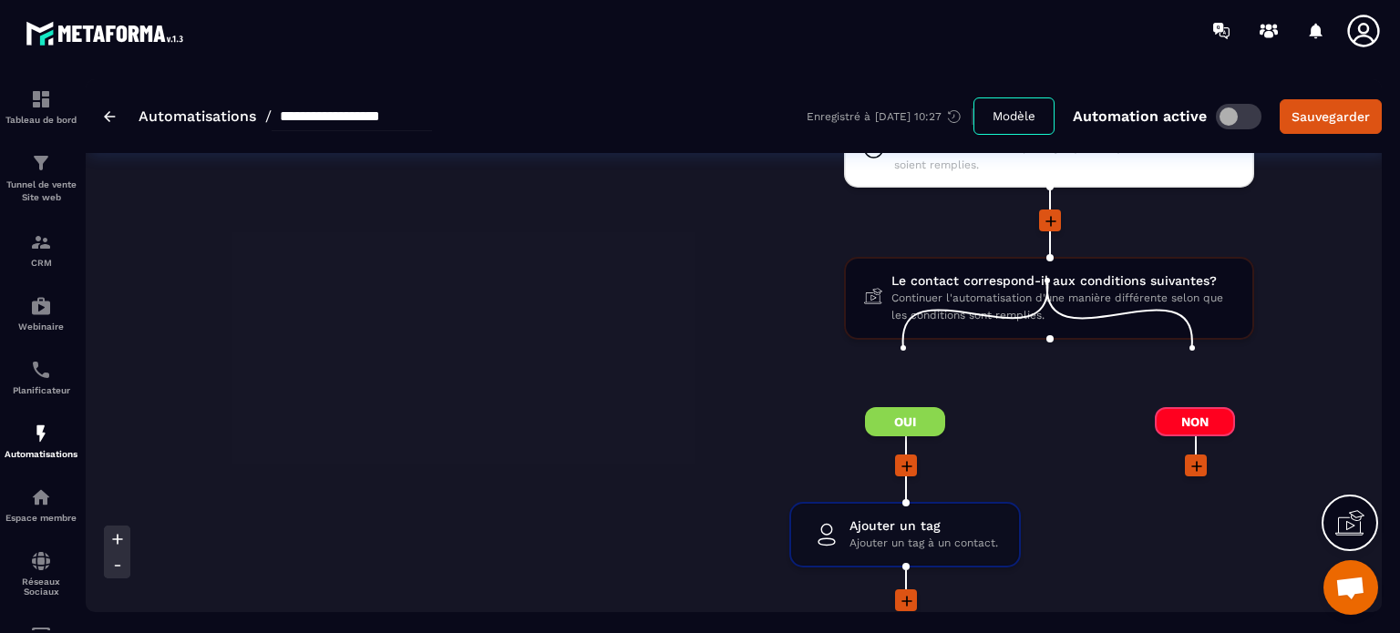
click at [900, 592] on icon at bounding box center [907, 601] width 18 height 18
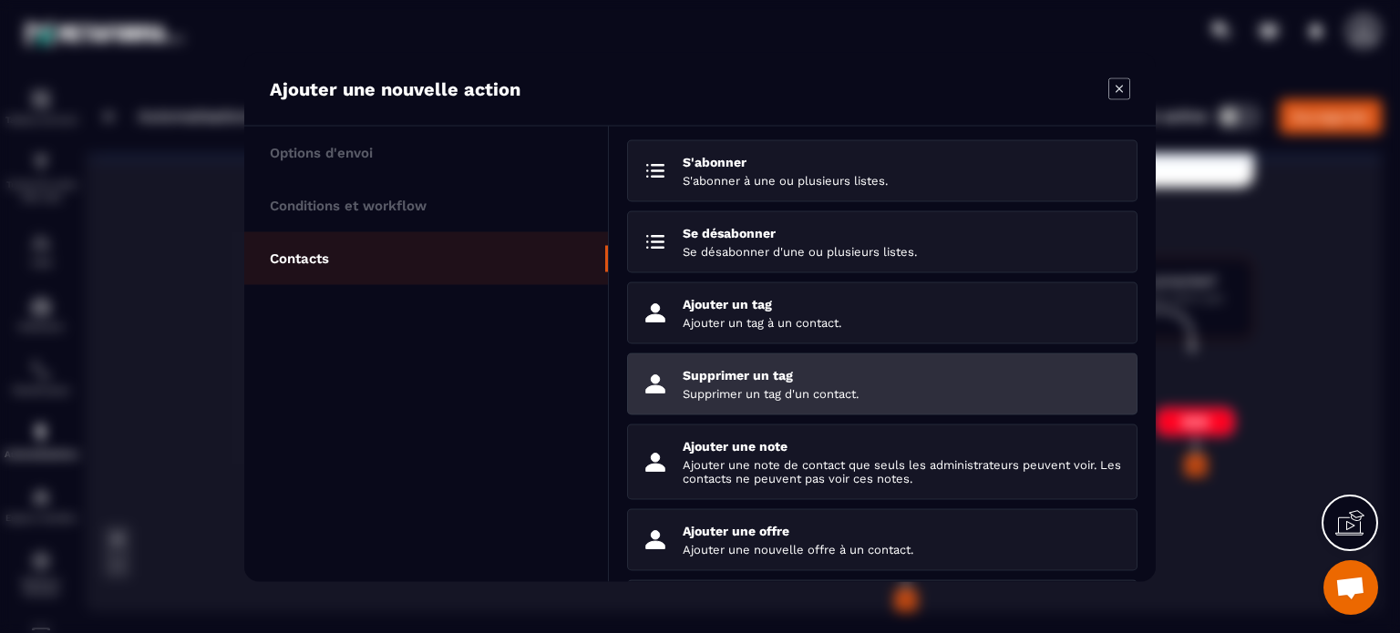
click at [735, 382] on div "Supprimer un tag Supprimer un tag d'un contact." at bounding box center [902, 383] width 440 height 33
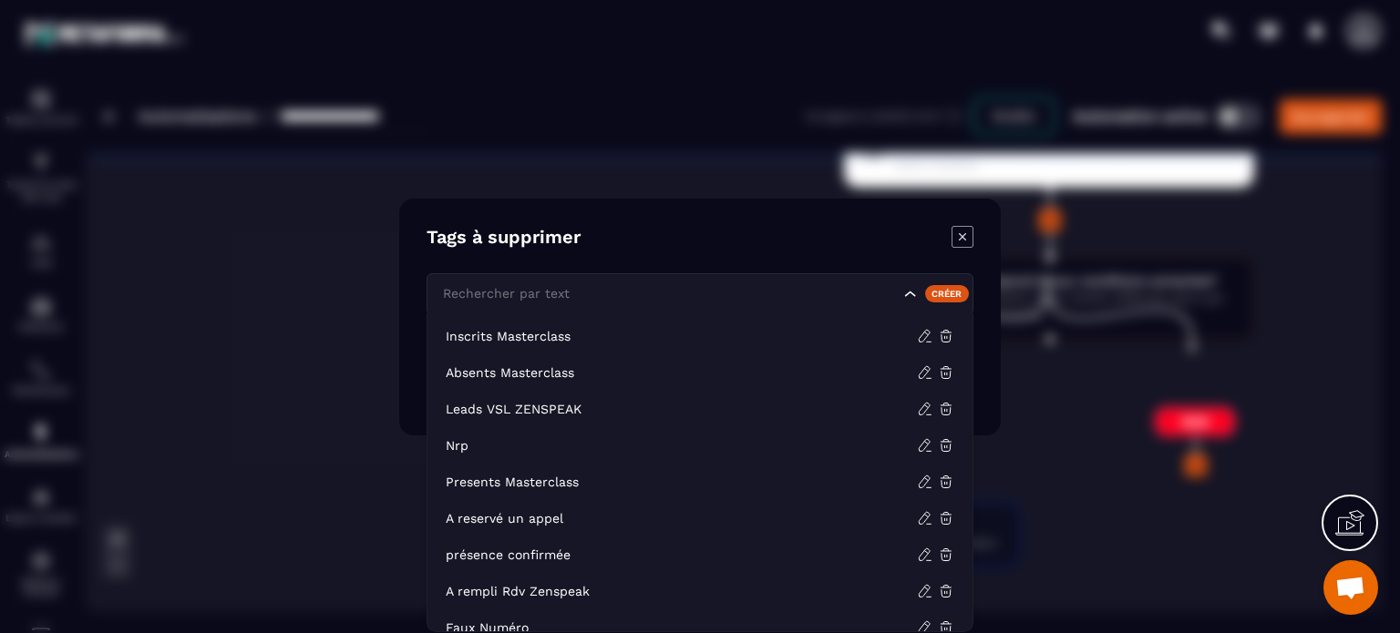
click at [528, 296] on div "Rechercher par text" at bounding box center [668, 293] width 465 height 20
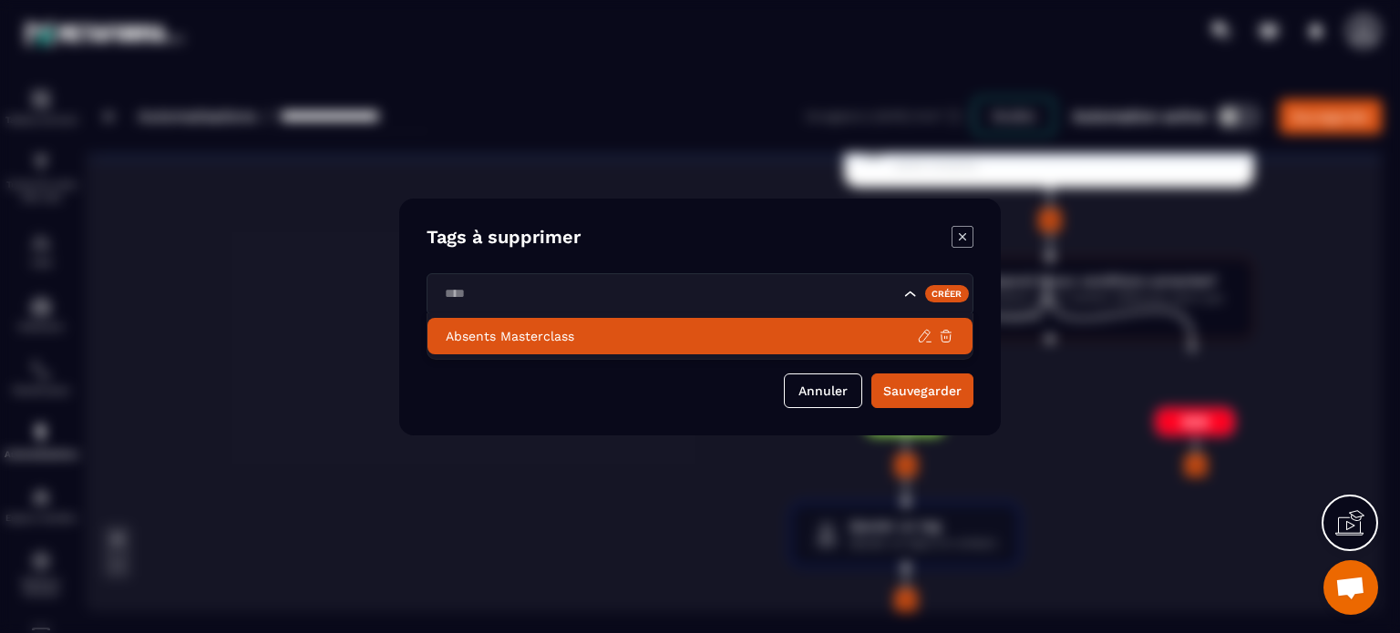
click at [537, 334] on p "Absents Masterclass" at bounding box center [681, 336] width 471 height 18
type input "****"
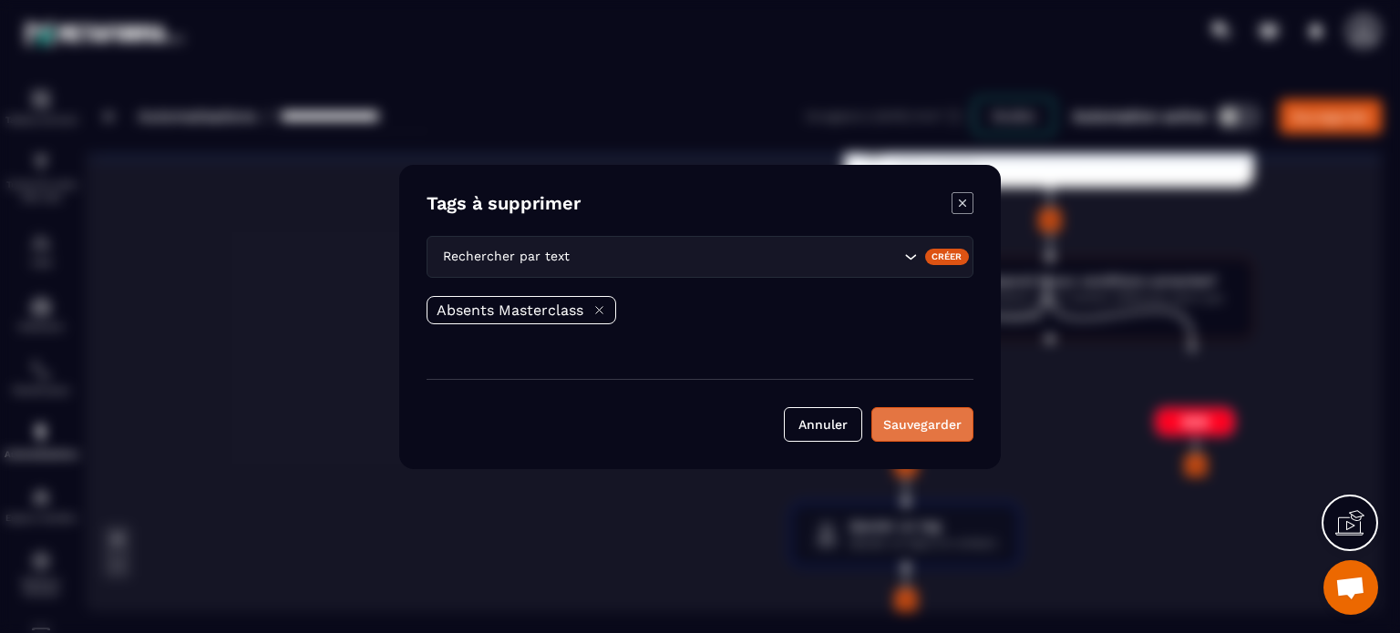
click at [926, 418] on button "Sauvegarder" at bounding box center [922, 424] width 102 height 35
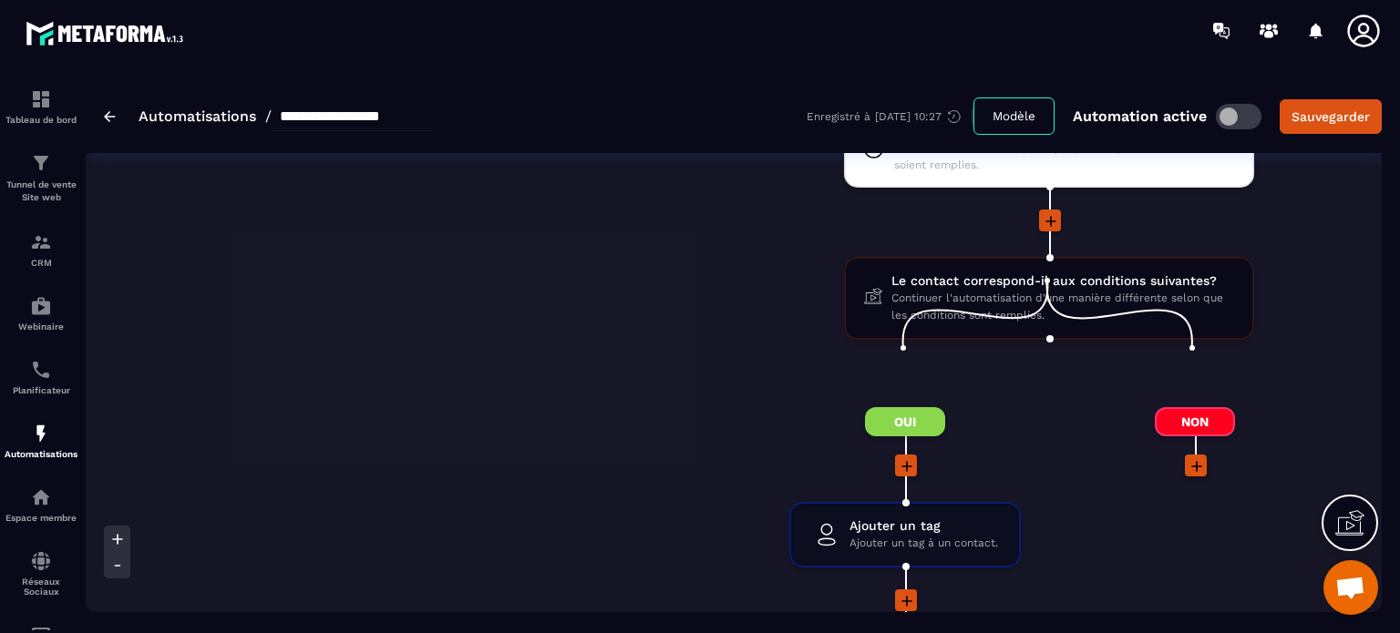
click at [1115, 531] on div "Non" at bounding box center [1195, 598] width 288 height 382
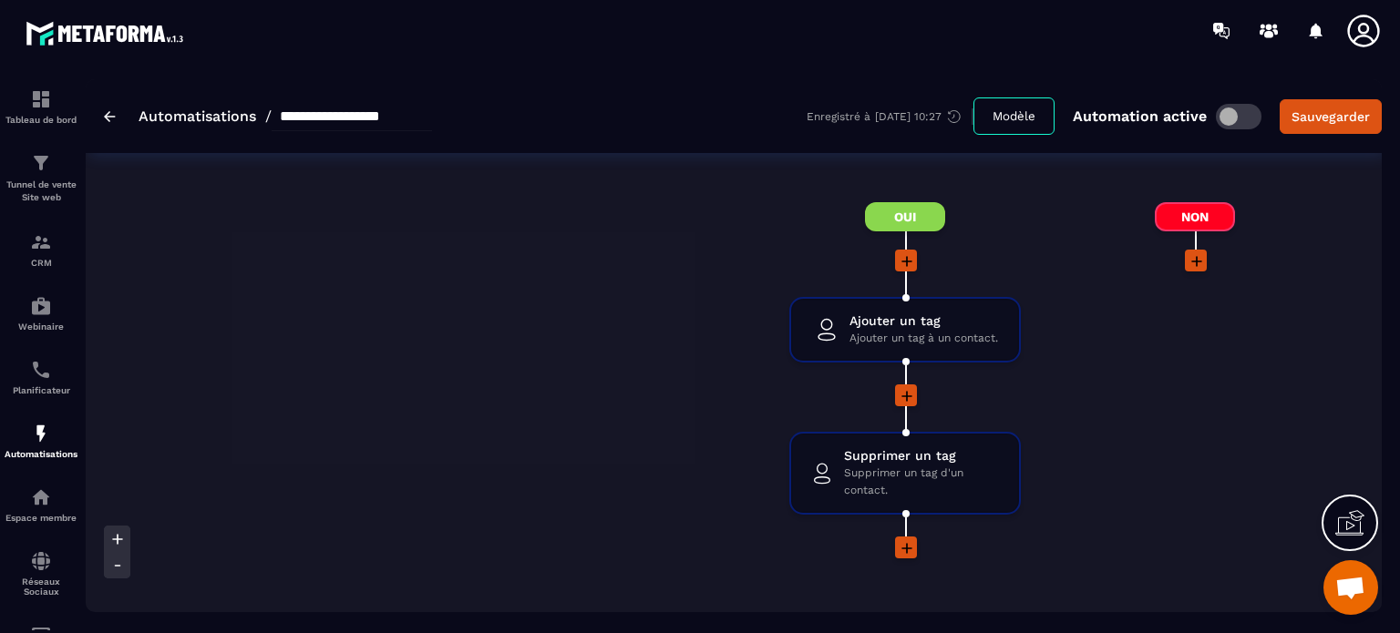
scroll to position [7690, 0]
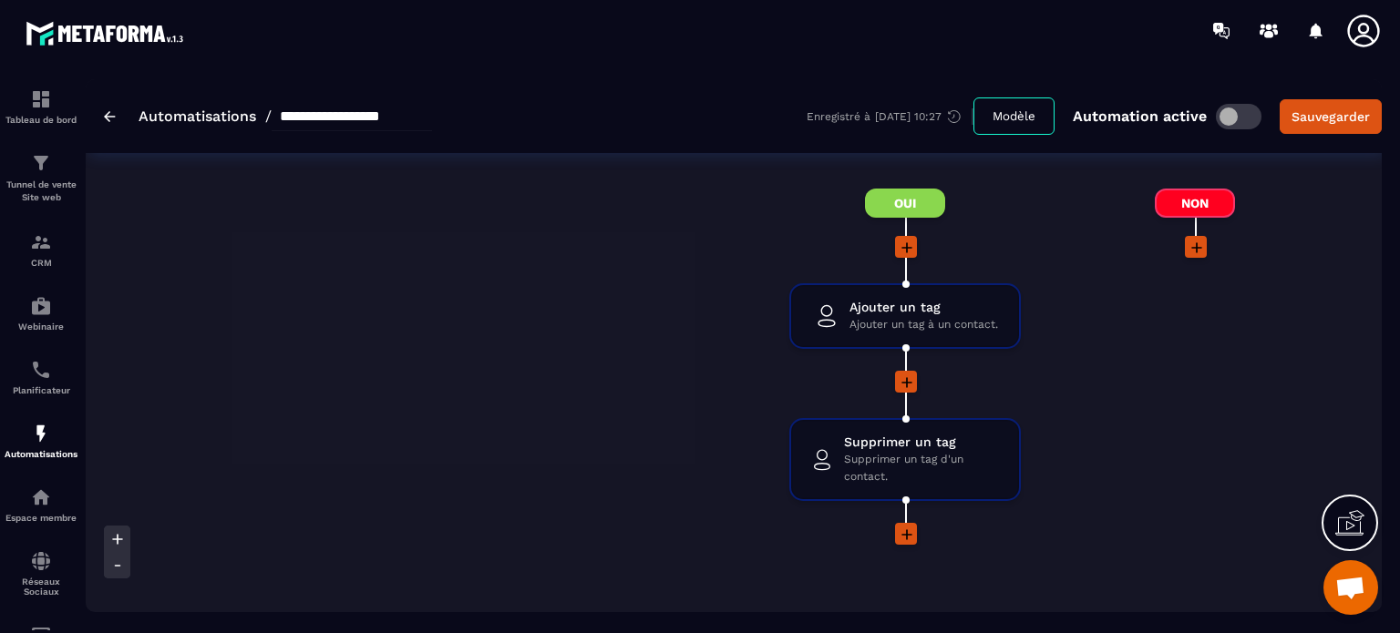
click at [909, 526] on icon at bounding box center [907, 535] width 18 height 18
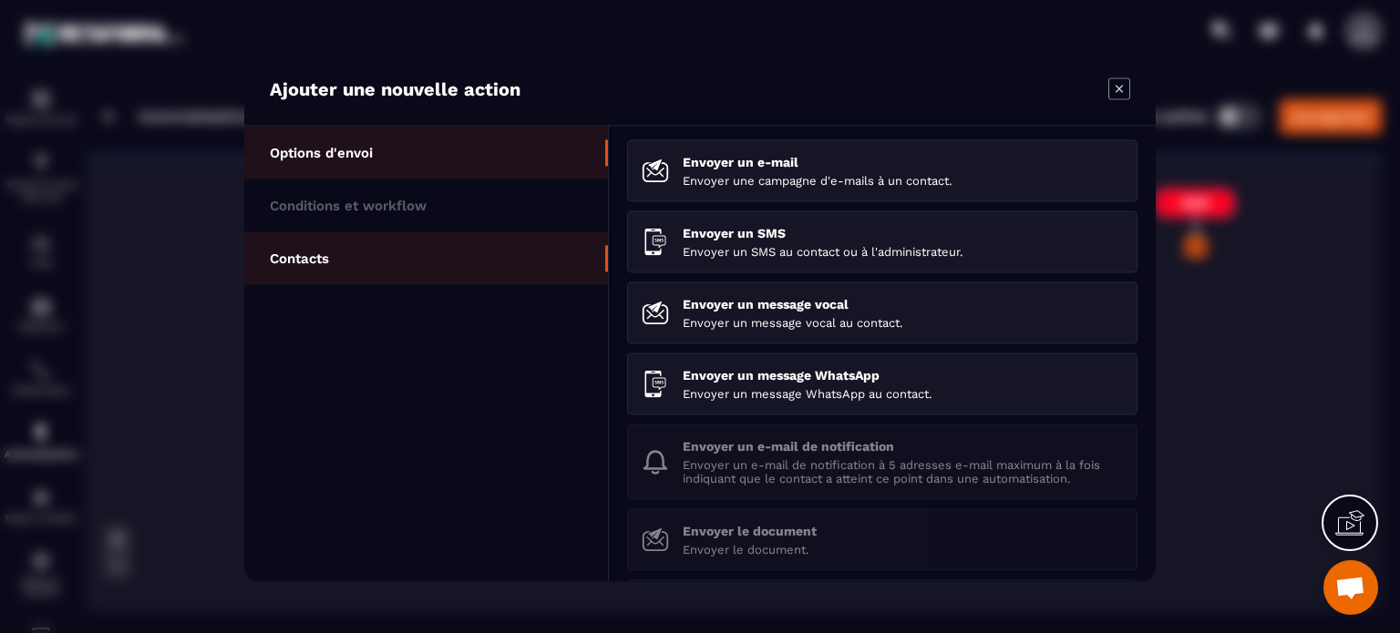
click at [407, 243] on li "Contacts" at bounding box center [426, 257] width 364 height 53
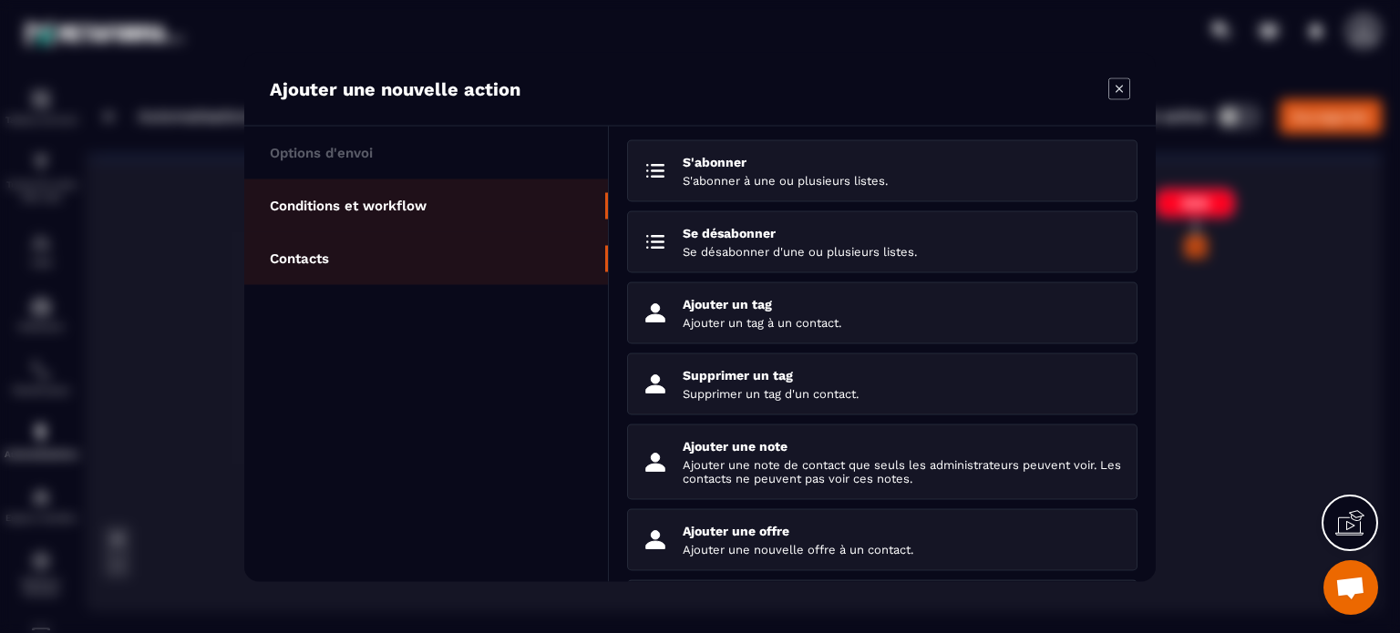
click at [467, 203] on li "Conditions et workflow" at bounding box center [426, 205] width 364 height 53
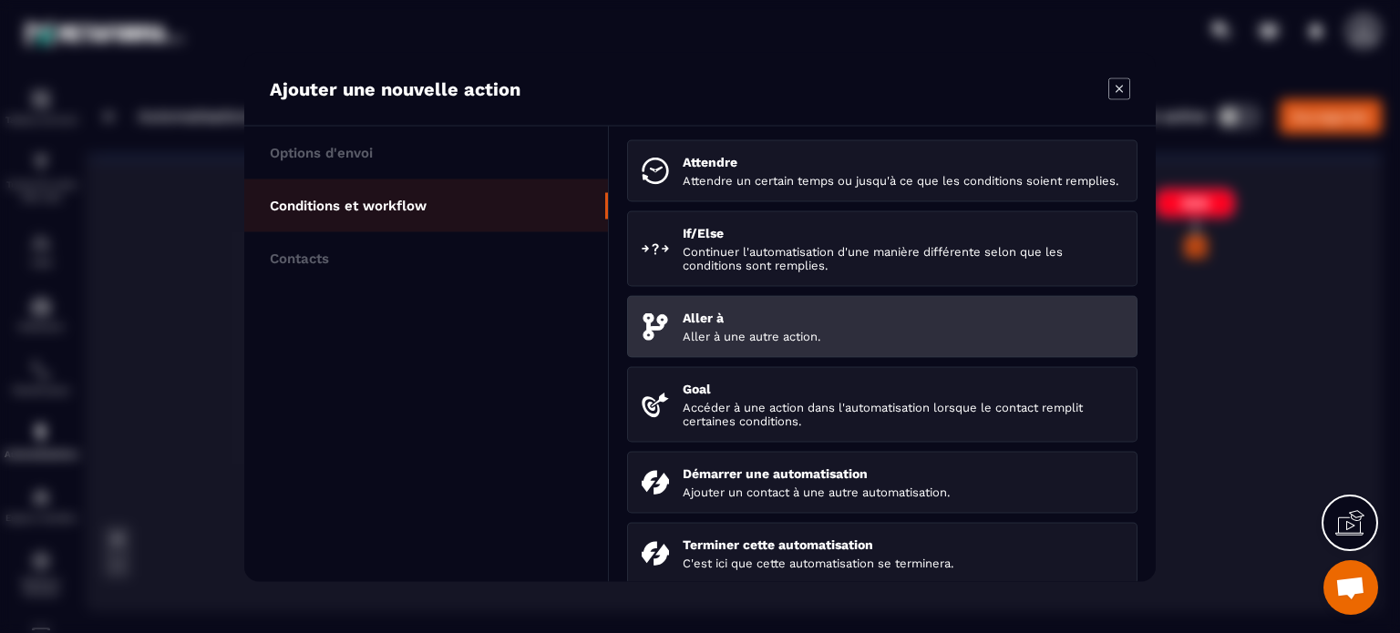
click at [738, 324] on p "Aller à" at bounding box center [902, 317] width 440 height 15
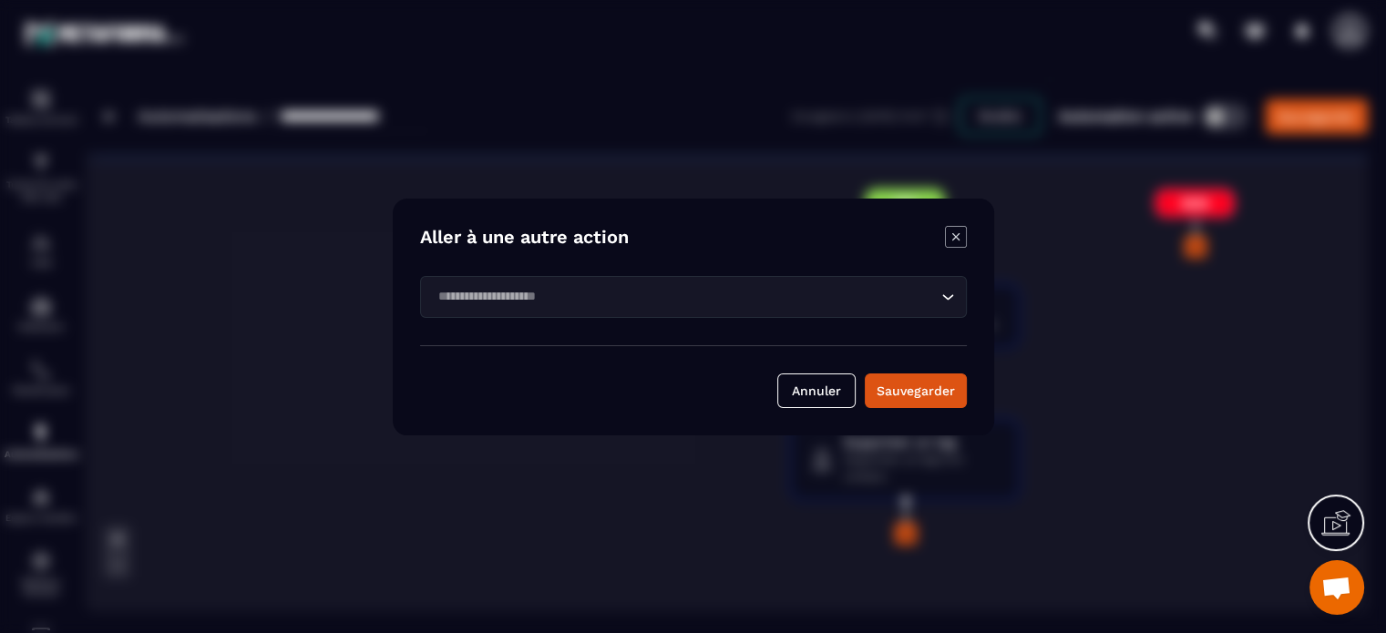
click at [720, 312] on div "Loading..." at bounding box center [693, 297] width 547 height 42
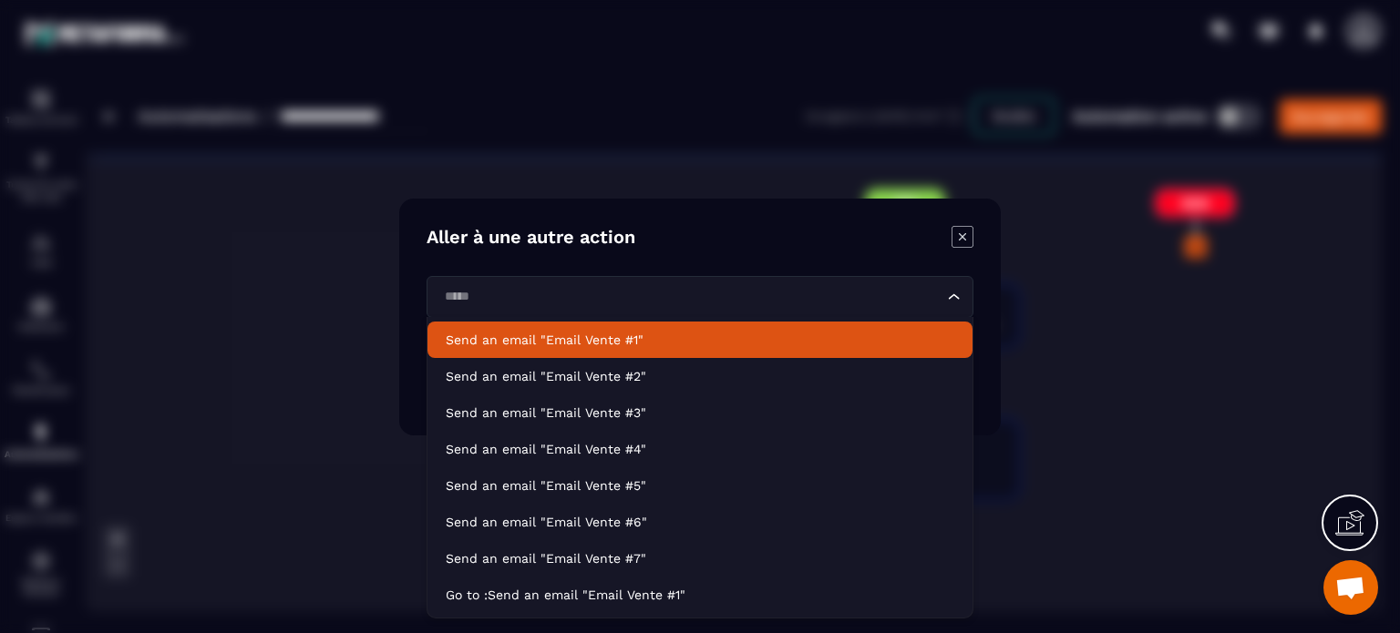
click at [678, 335] on p "Send an email "Email Vente #1"" at bounding box center [700, 340] width 508 height 18
type input "*****"
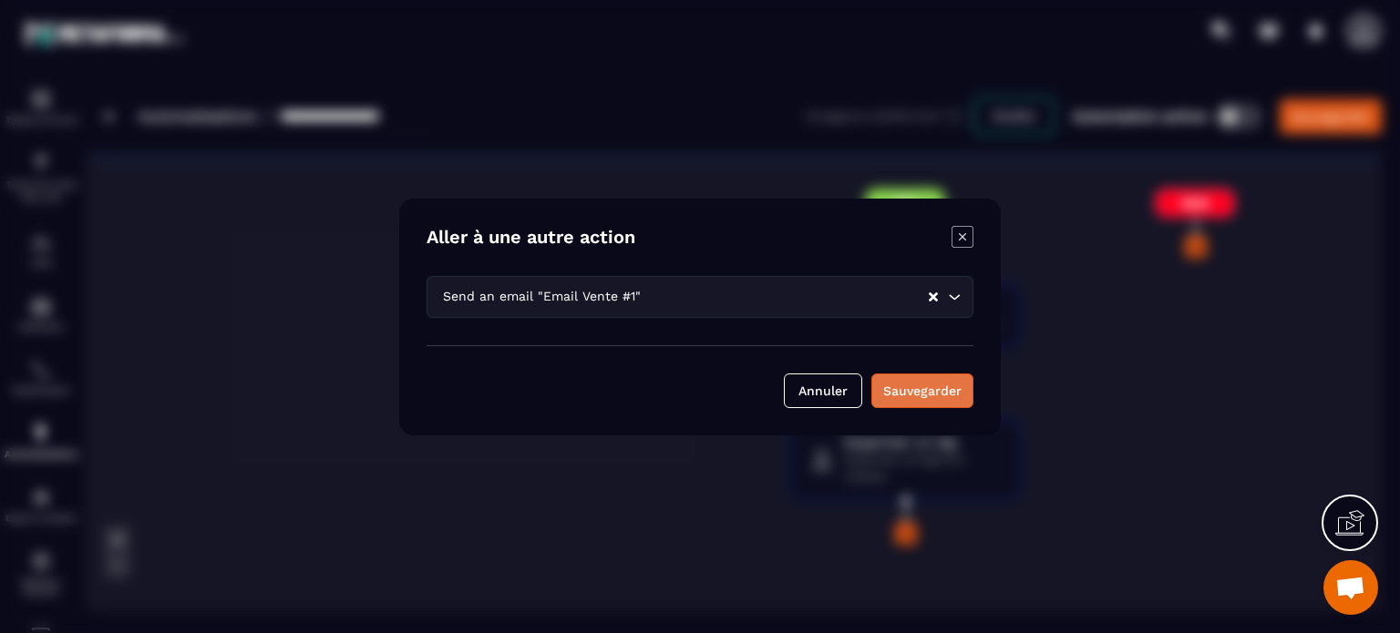
click at [922, 384] on div "Sauvegarder" at bounding box center [922, 391] width 78 height 18
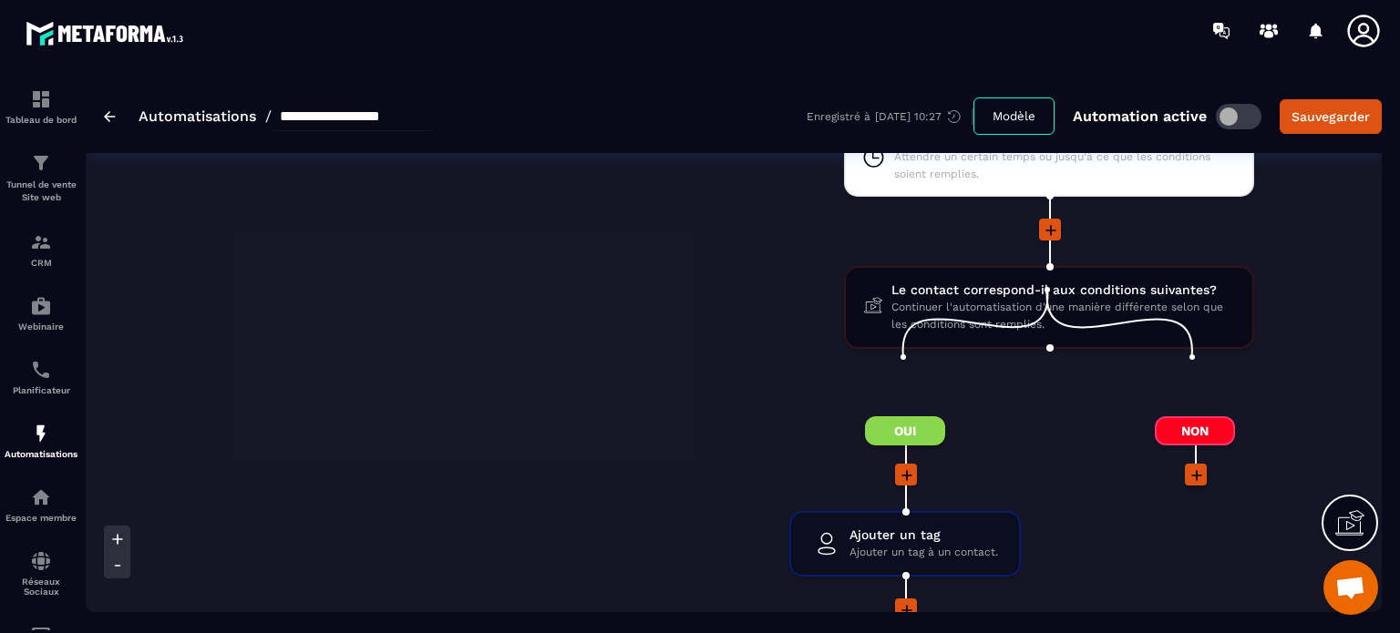
scroll to position [7508, 0]
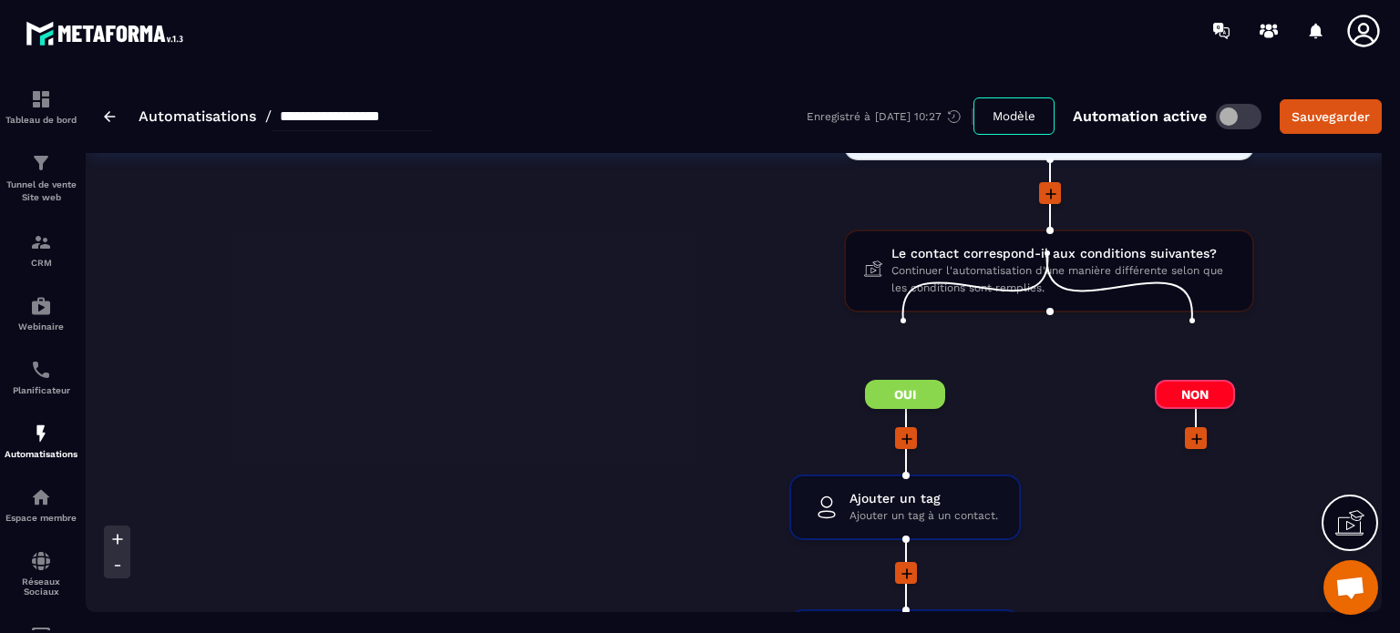
click at [1108, 418] on div "Non" at bounding box center [1195, 613] width 288 height 466
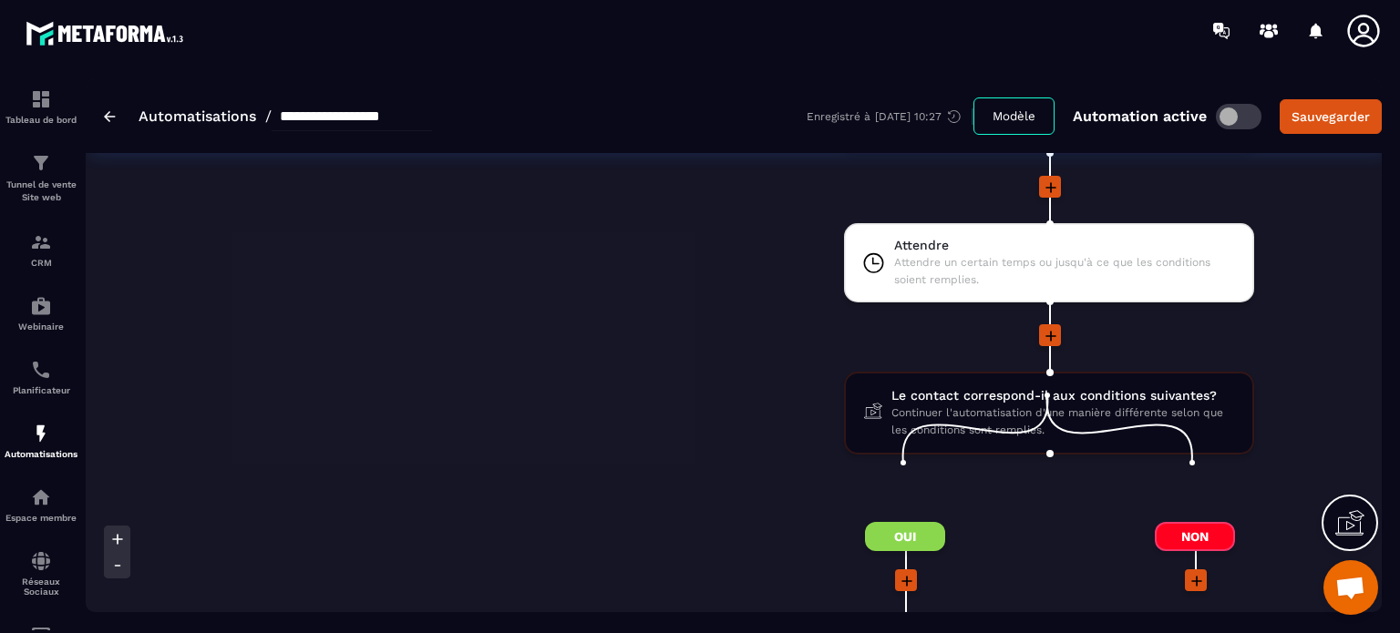
scroll to position [7435, 0]
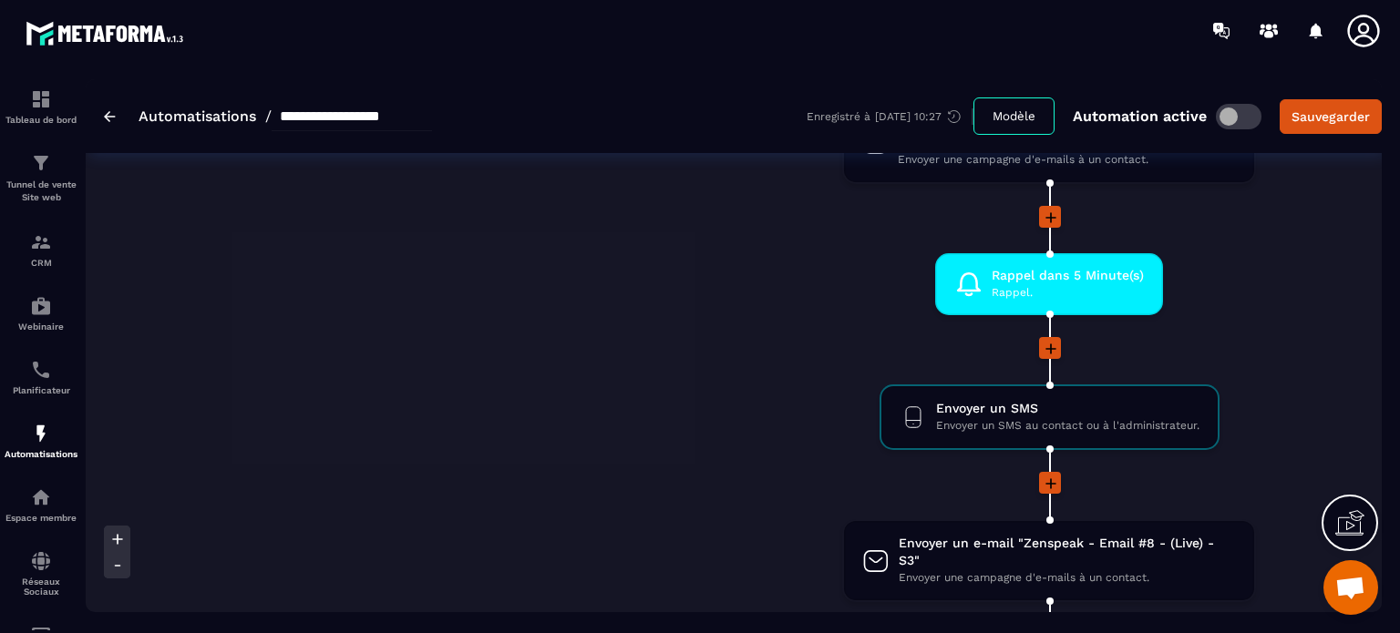
scroll to position [6889, 0]
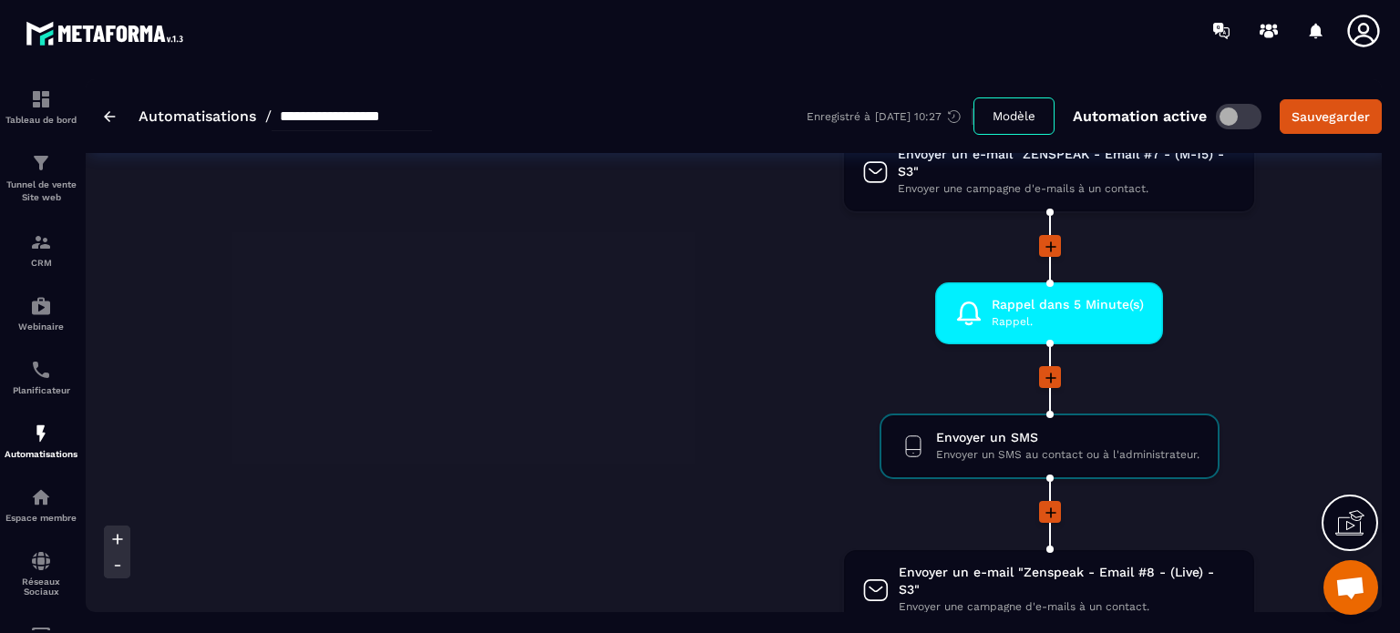
click at [641, 354] on div "Oui Ajouter un tag Ajouter un tag à un contact. drag-arrow Supprimer un tag Sup…" at bounding box center [583, 288] width 292 height 2398
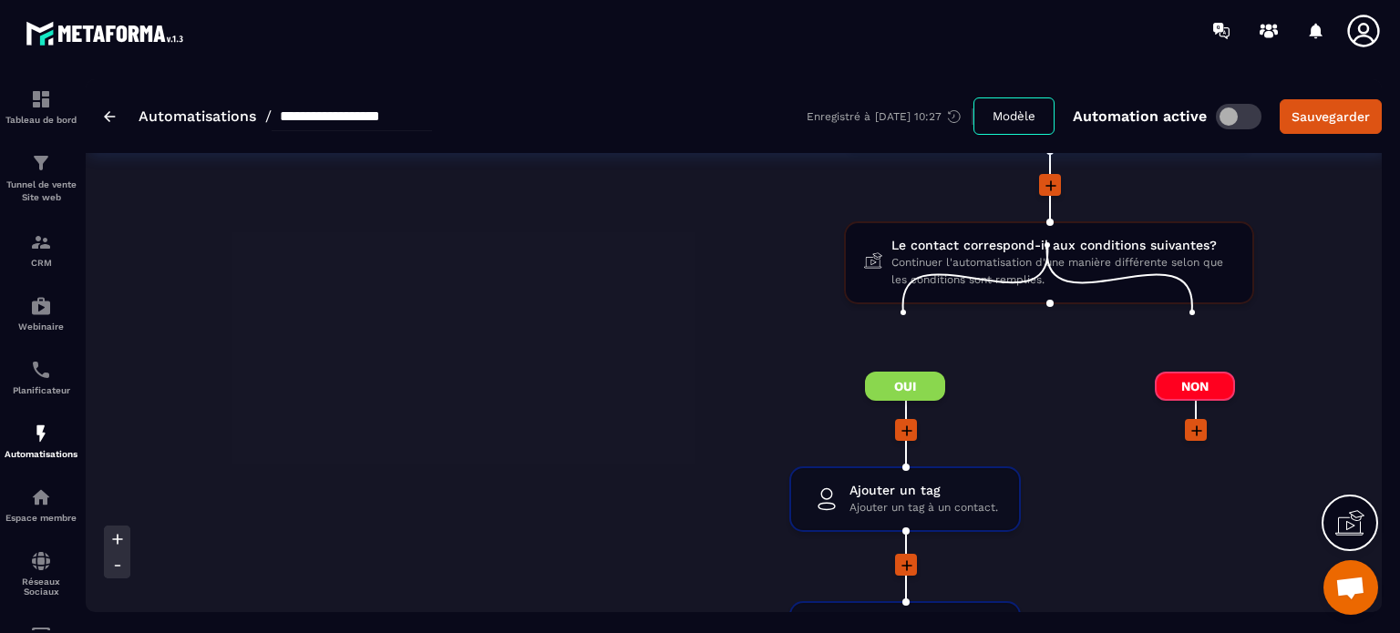
scroll to position [7480, 0]
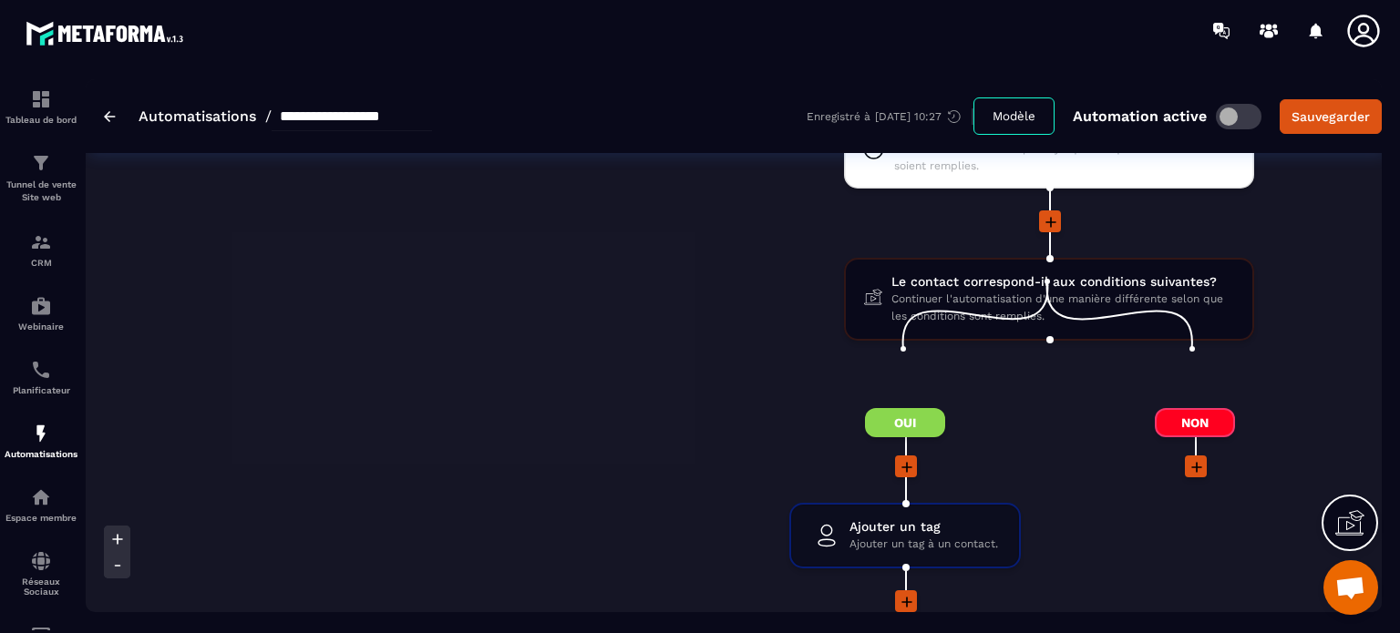
click at [1197, 462] on icon at bounding box center [1196, 467] width 11 height 11
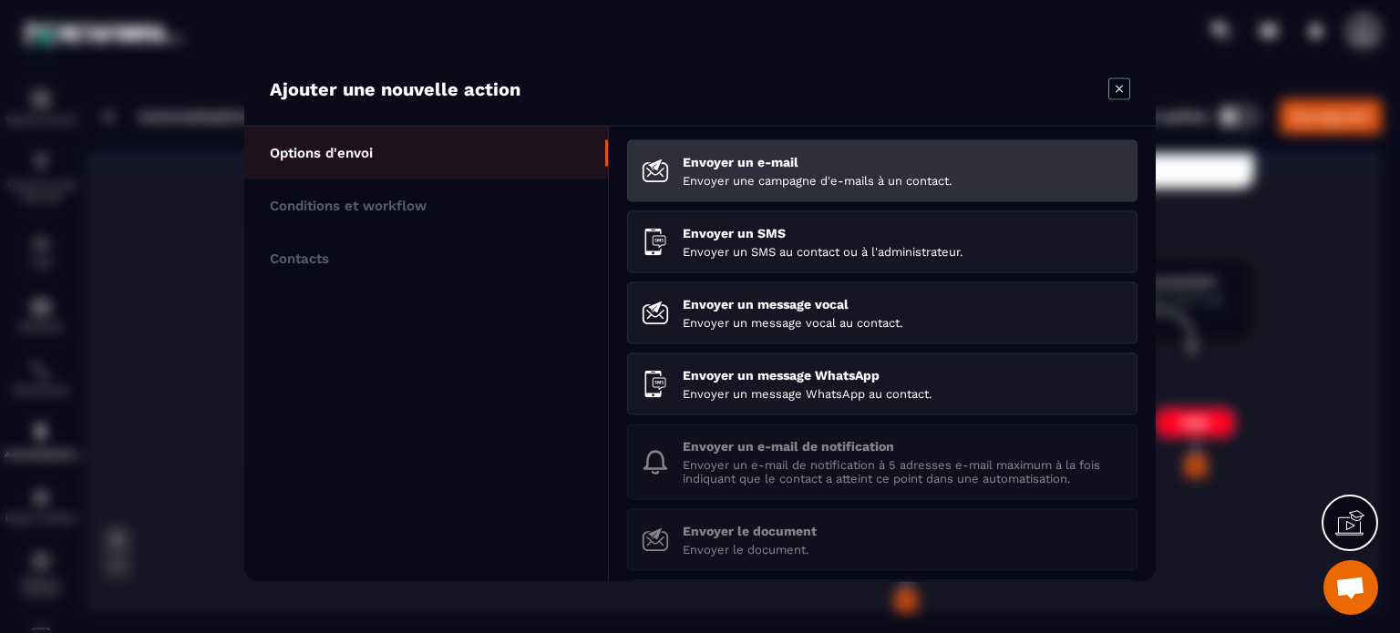
click at [733, 192] on li "Envoyer un e-mail Envoyer une campagne d'e-mails à un contact." at bounding box center [882, 170] width 510 height 62
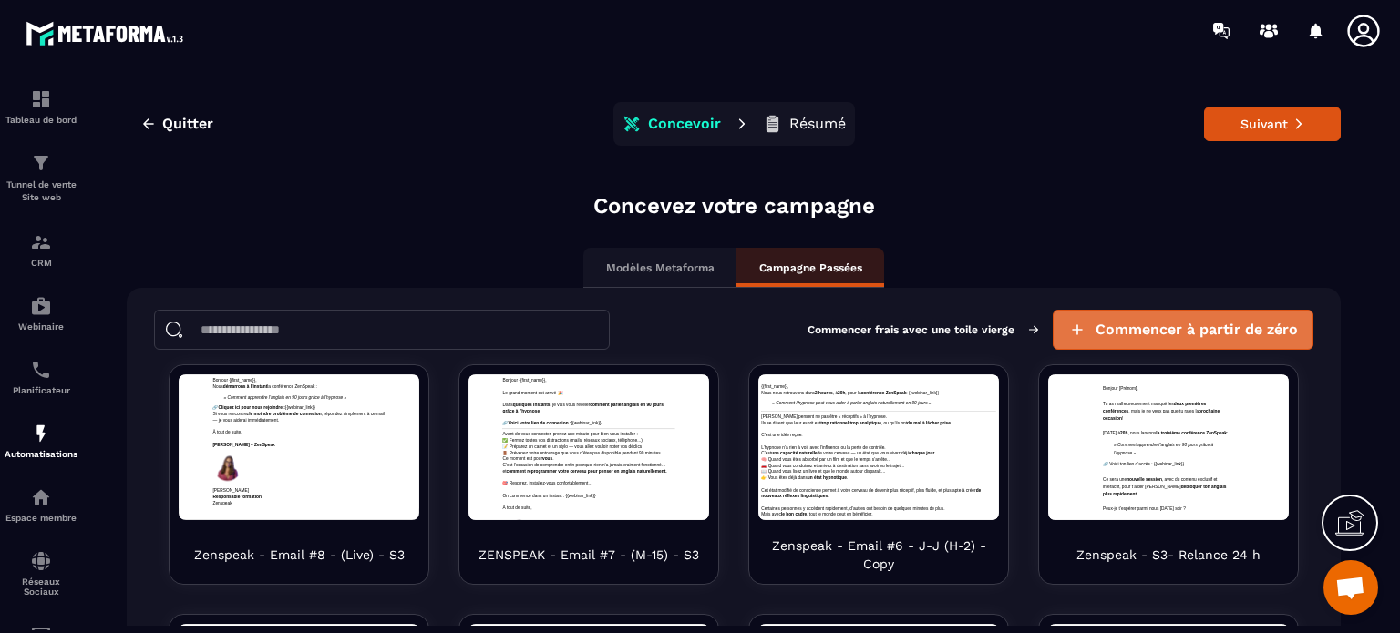
click at [1079, 331] on button "Commencer à partir de zéro" at bounding box center [1182, 330] width 261 height 40
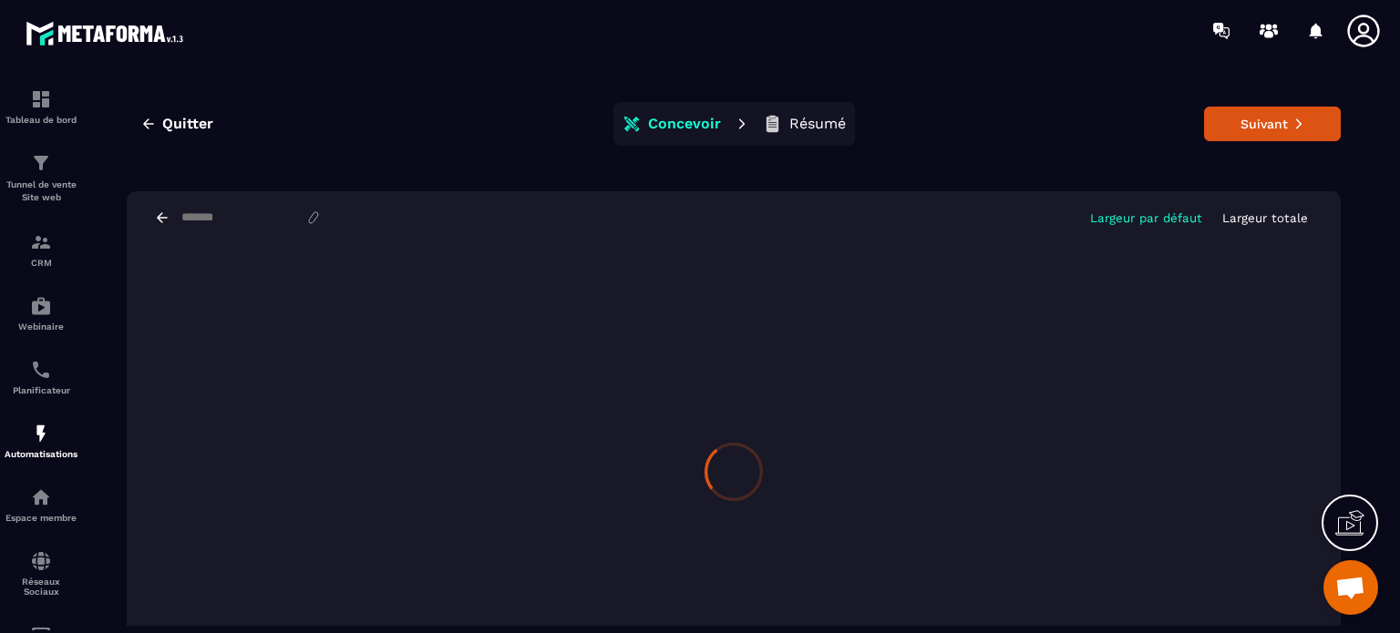
click at [235, 221] on input at bounding box center [243, 217] width 126 height 15
type input "**********"
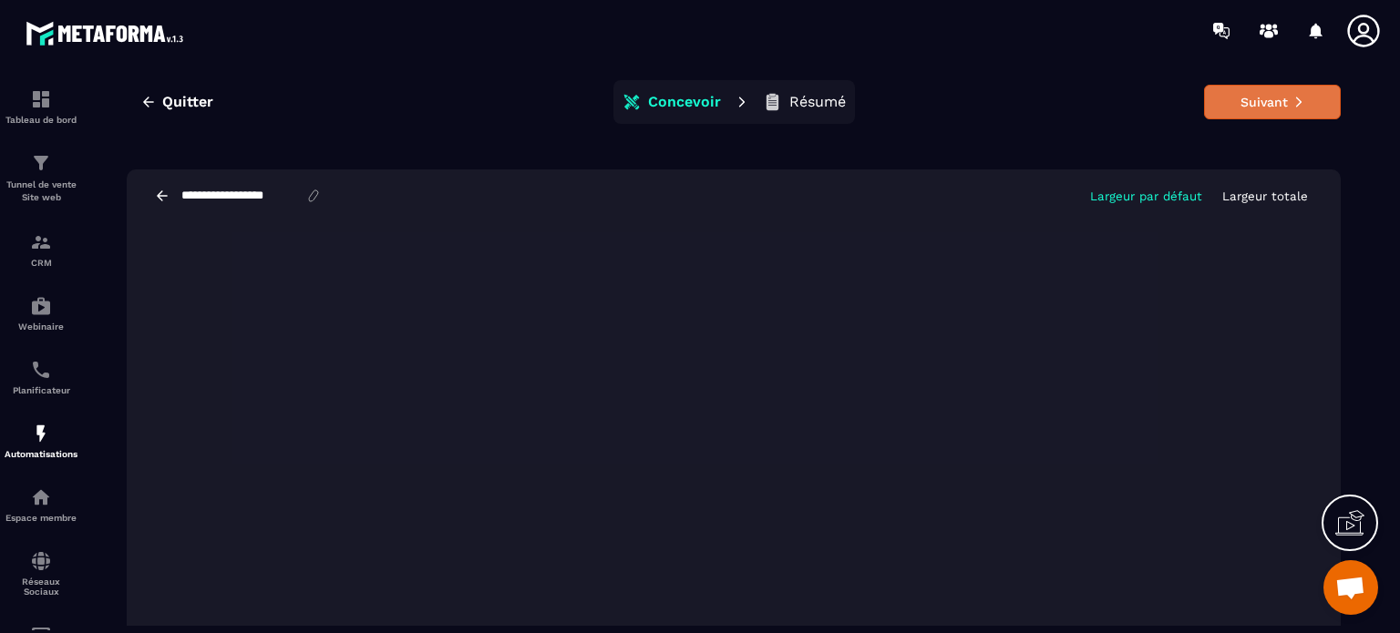
click at [1263, 87] on button "Suivant" at bounding box center [1272, 102] width 137 height 35
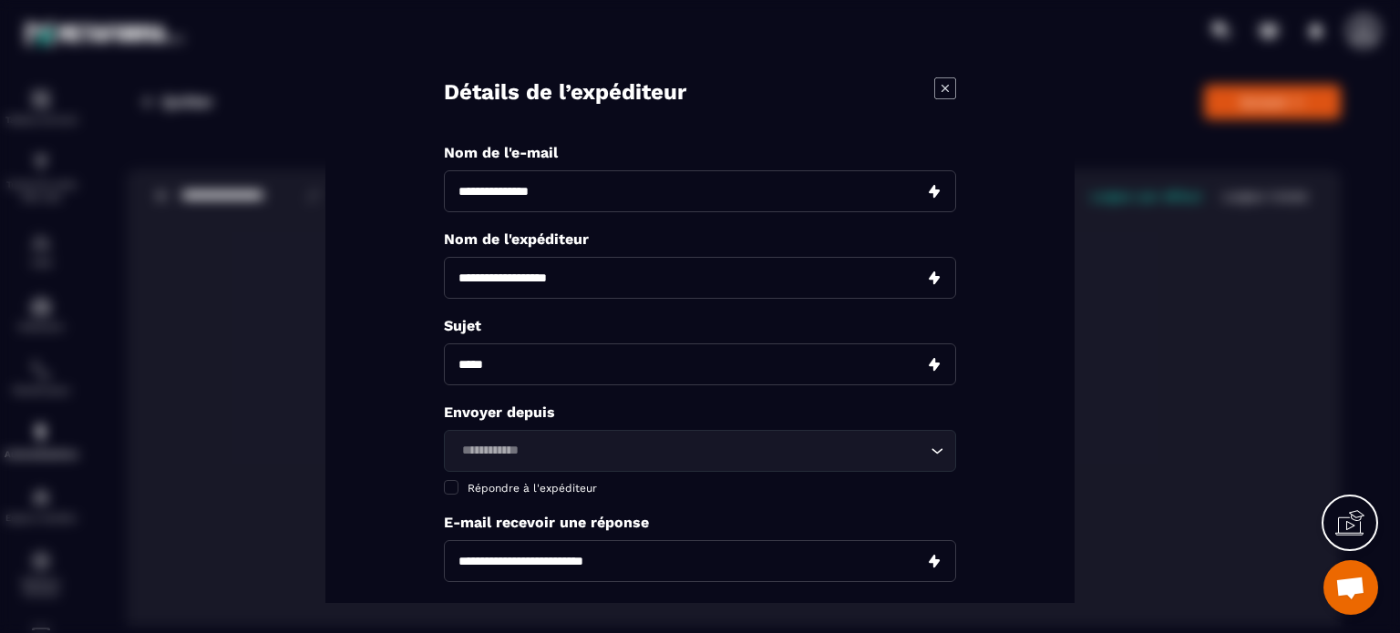
click at [557, 193] on input "Modal window" at bounding box center [700, 191] width 512 height 42
paste input "**********"
type input "**********"
click at [527, 284] on input "Modal window" at bounding box center [700, 278] width 512 height 42
type input "*"
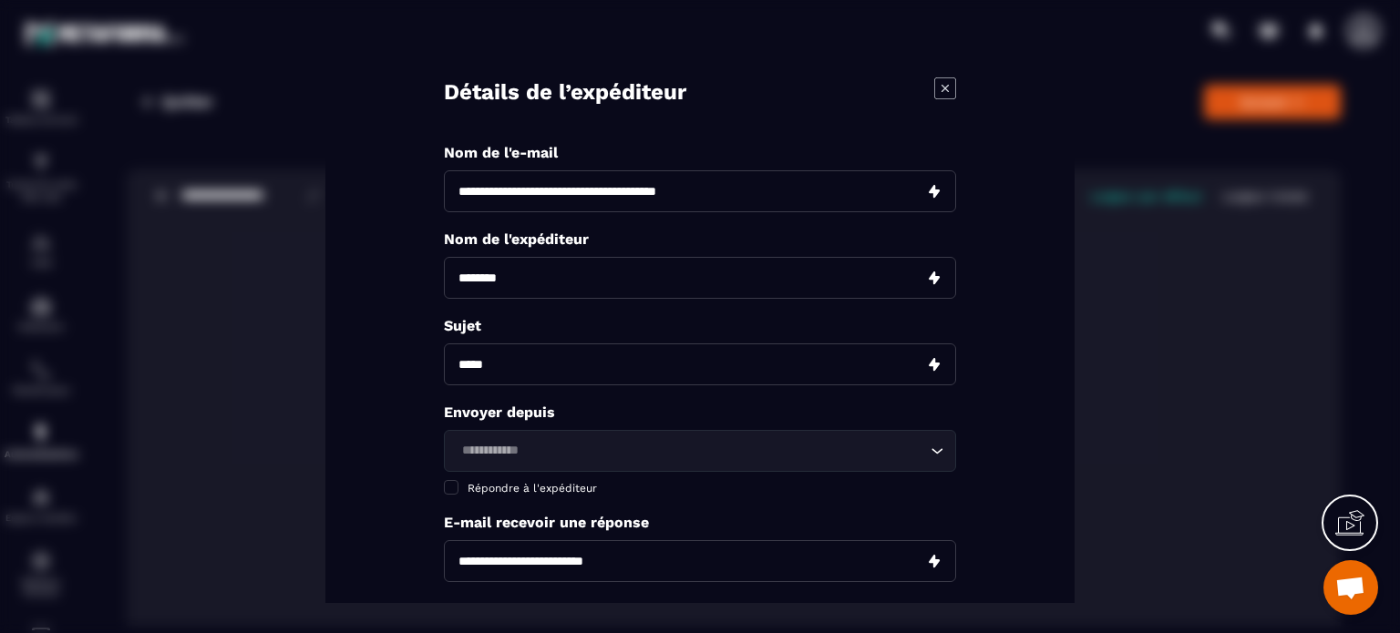
type input "********"
click at [474, 359] on input "Modal window" at bounding box center [700, 365] width 512 height 42
click at [460, 464] on div "Loading..." at bounding box center [700, 451] width 512 height 42
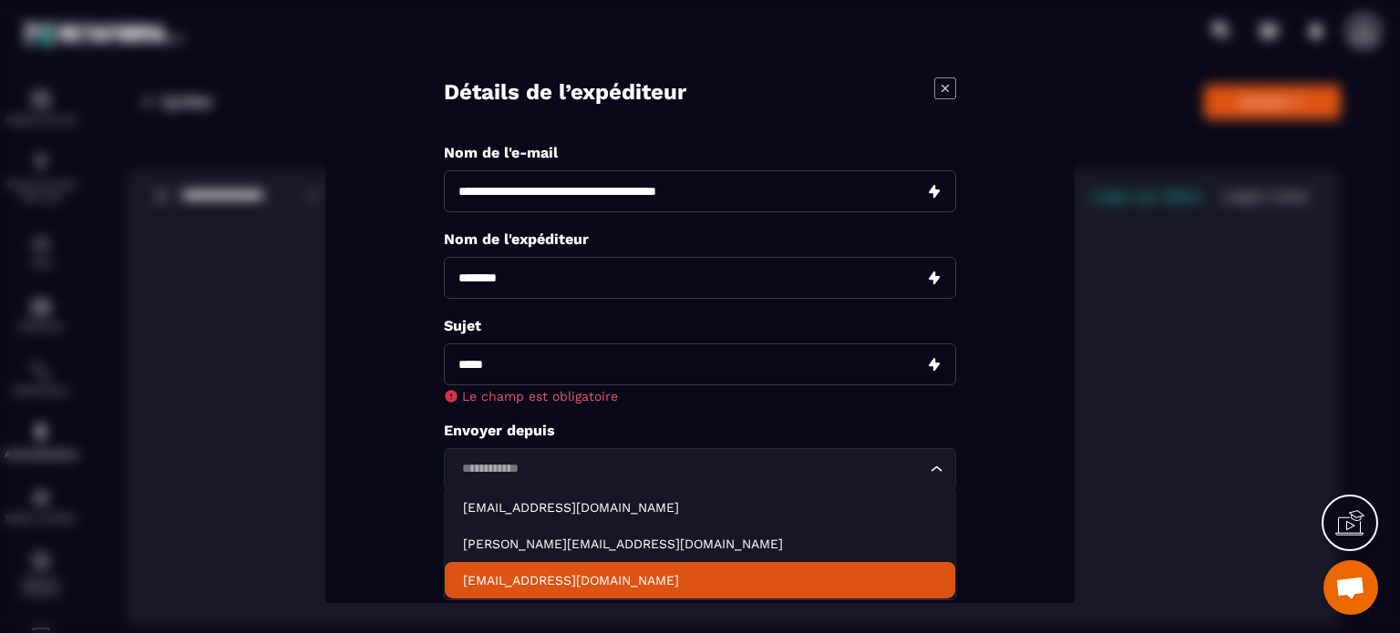
click at [479, 573] on p "contact@zenspeak.fr" at bounding box center [700, 580] width 474 height 18
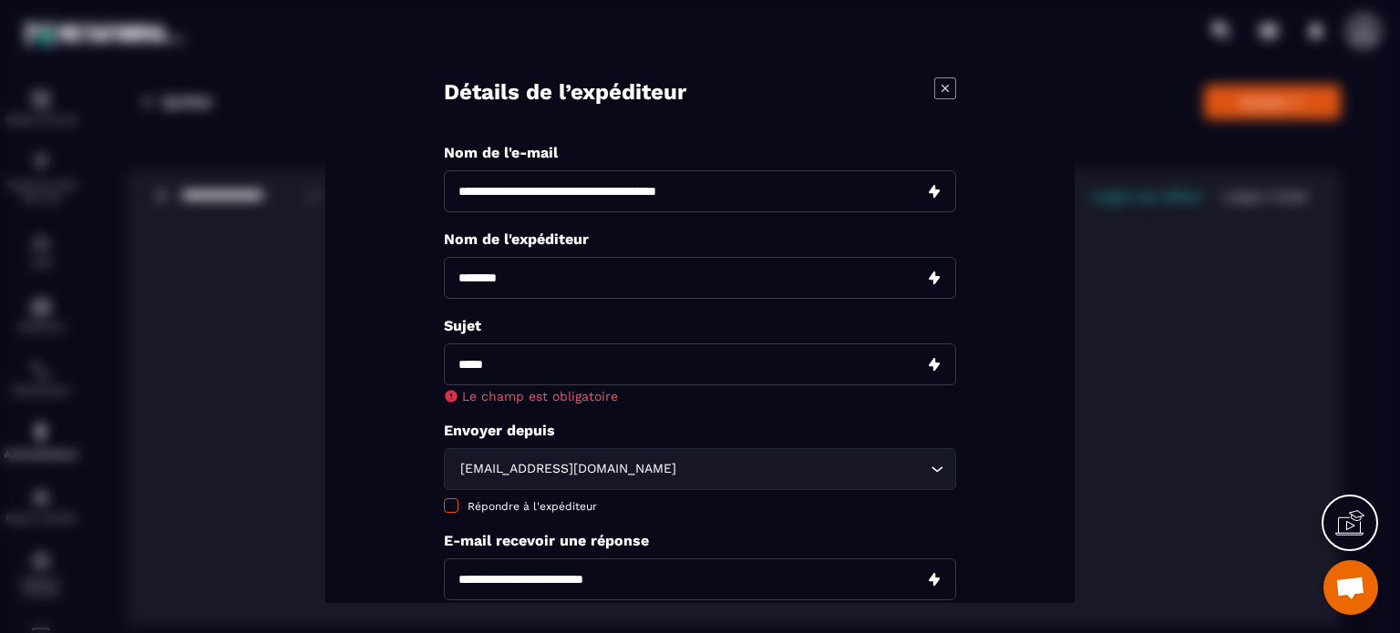
click at [491, 503] on span "Répondre à l'expéditeur" at bounding box center [531, 506] width 129 height 13
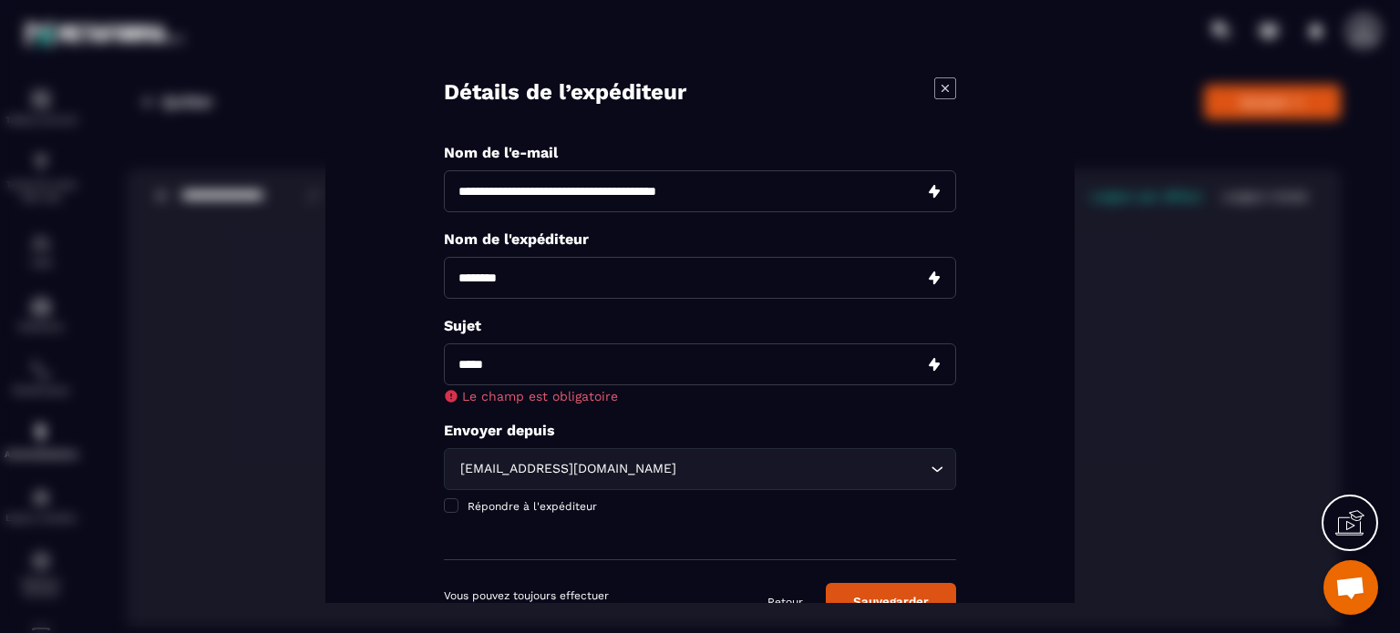
click at [509, 353] on input "Modal window" at bounding box center [700, 365] width 512 height 42
paste input "**********"
type input "**********"
click at [891, 591] on button "Sauvegarder" at bounding box center [891, 601] width 130 height 37
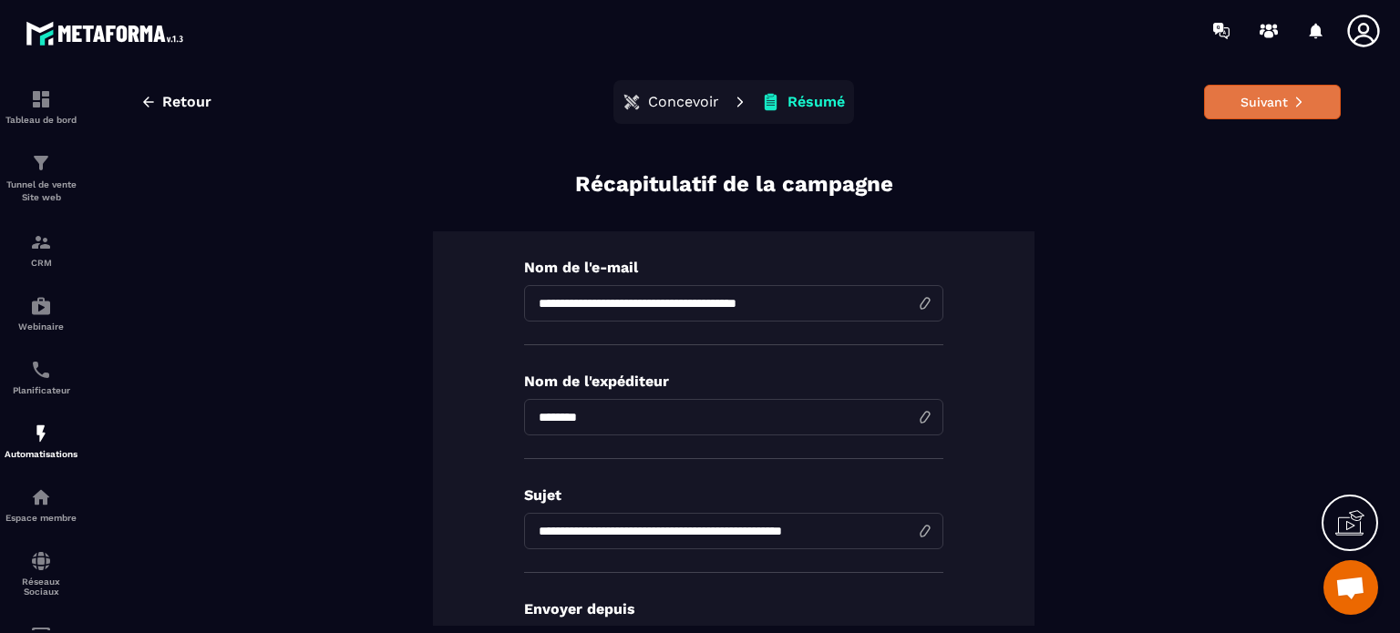
click at [1227, 114] on button "Suivant" at bounding box center [1272, 102] width 137 height 35
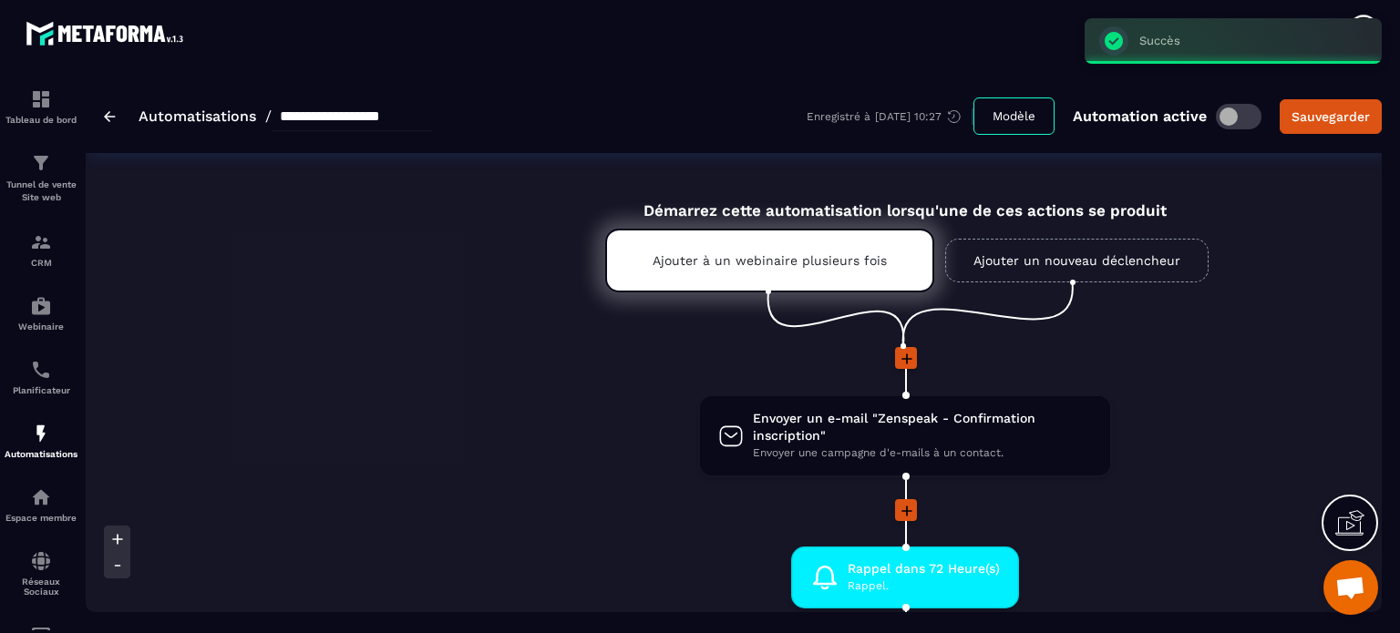
click at [1178, 521] on div at bounding box center [905, 511] width 1638 height 25
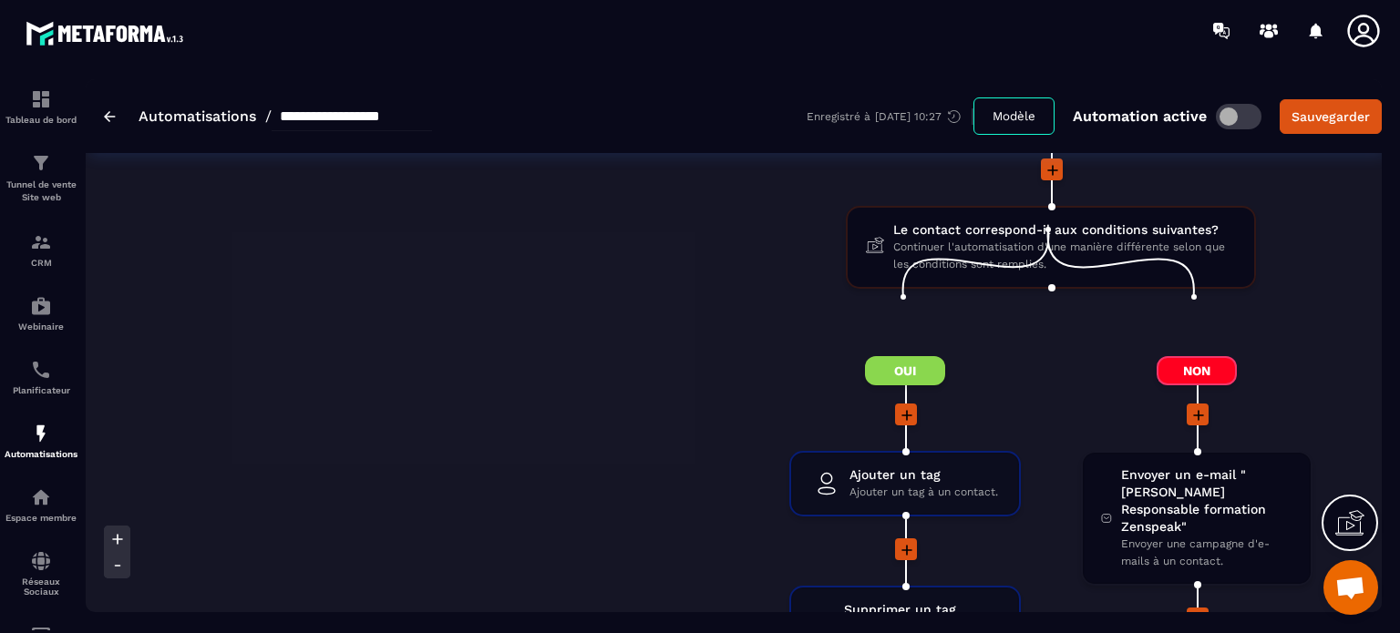
scroll to position [7563, 0]
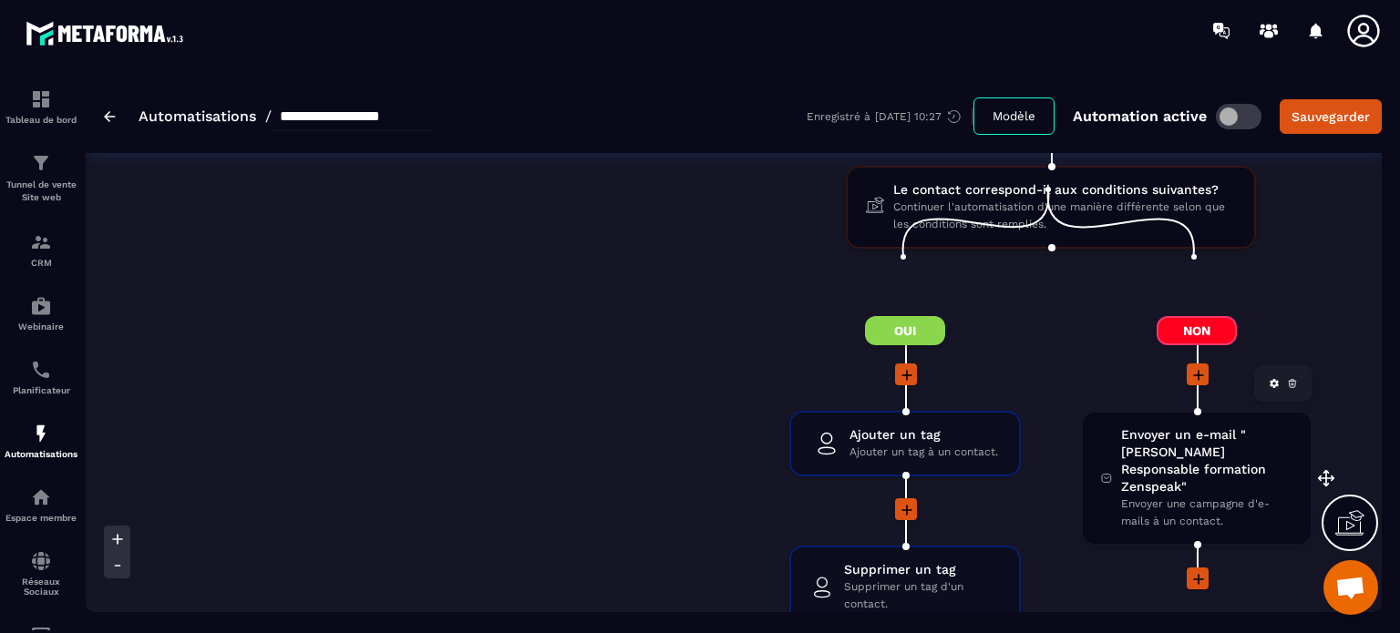
click at [1174, 496] on span "Envoyer une campagne d'e-mails à un contact." at bounding box center [1206, 513] width 171 height 35
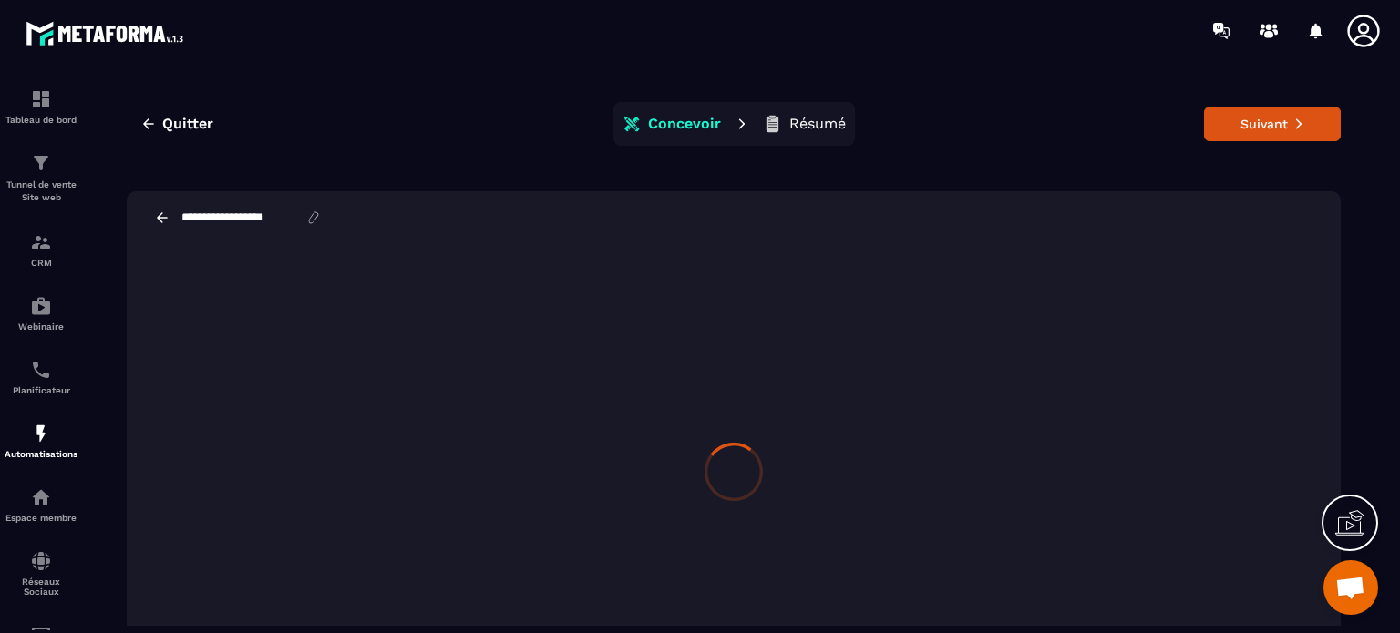
click at [270, 216] on input "**********" at bounding box center [243, 217] width 126 height 15
